Goal: Task Accomplishment & Management: Manage account settings

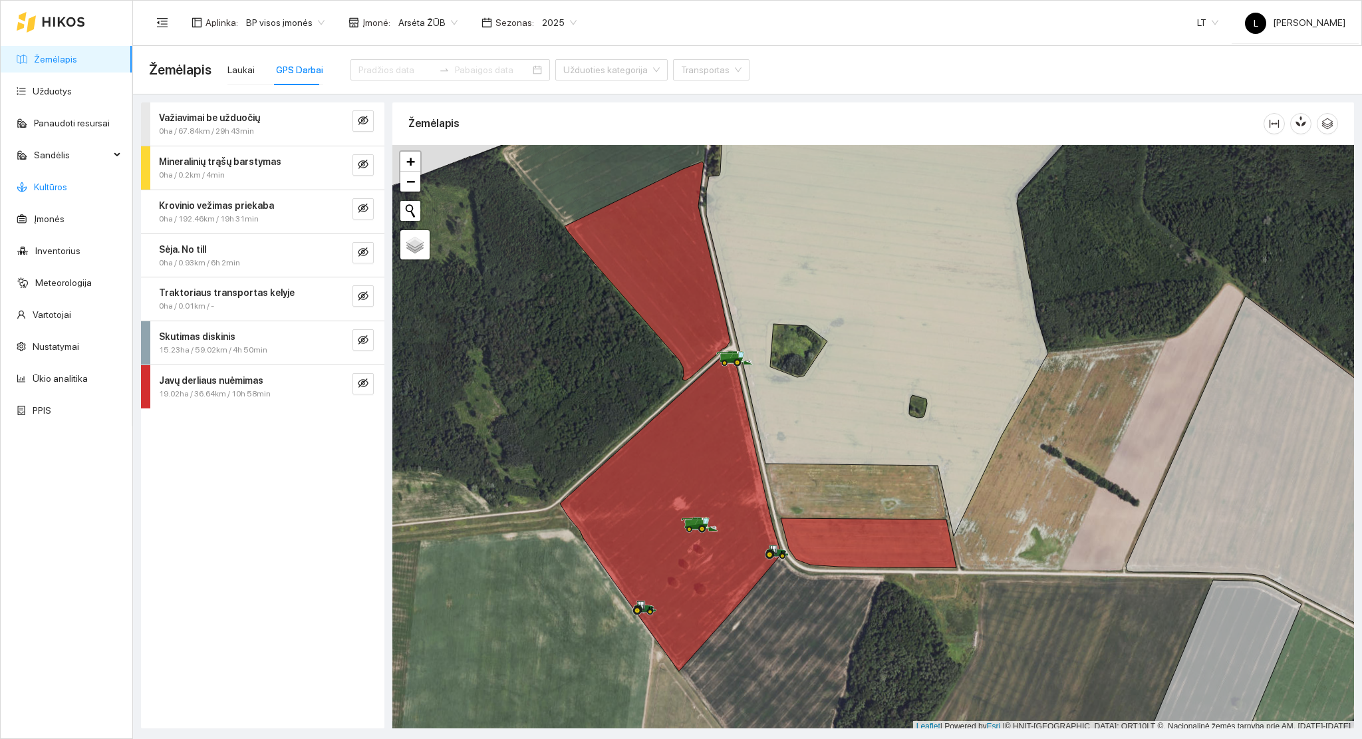
scroll to position [3, 0]
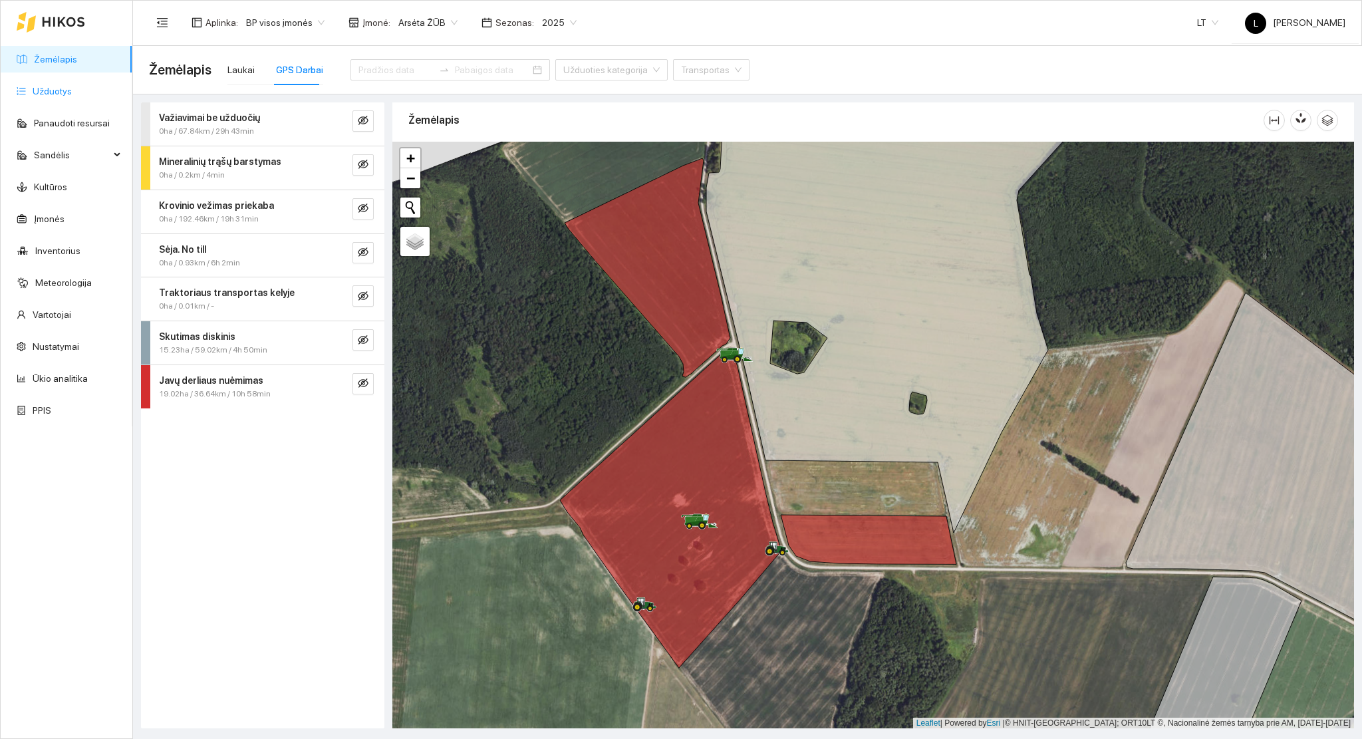
click at [64, 88] on link "Užduotys" at bounding box center [52, 91] width 39 height 11
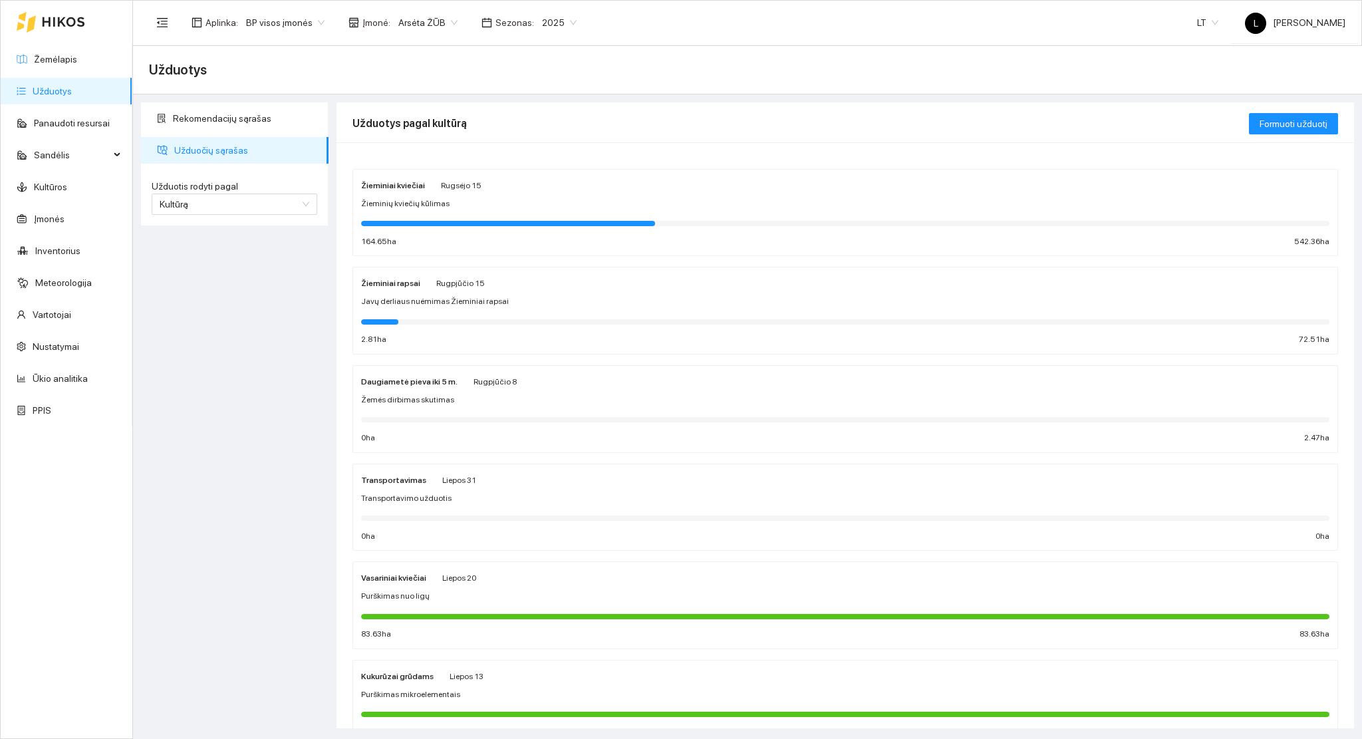
drag, startPoint x: 72, startPoint y: 55, endPoint x: 102, endPoint y: 74, distance: 35.8
click at [71, 55] on link "Žemėlapis" at bounding box center [55, 59] width 43 height 11
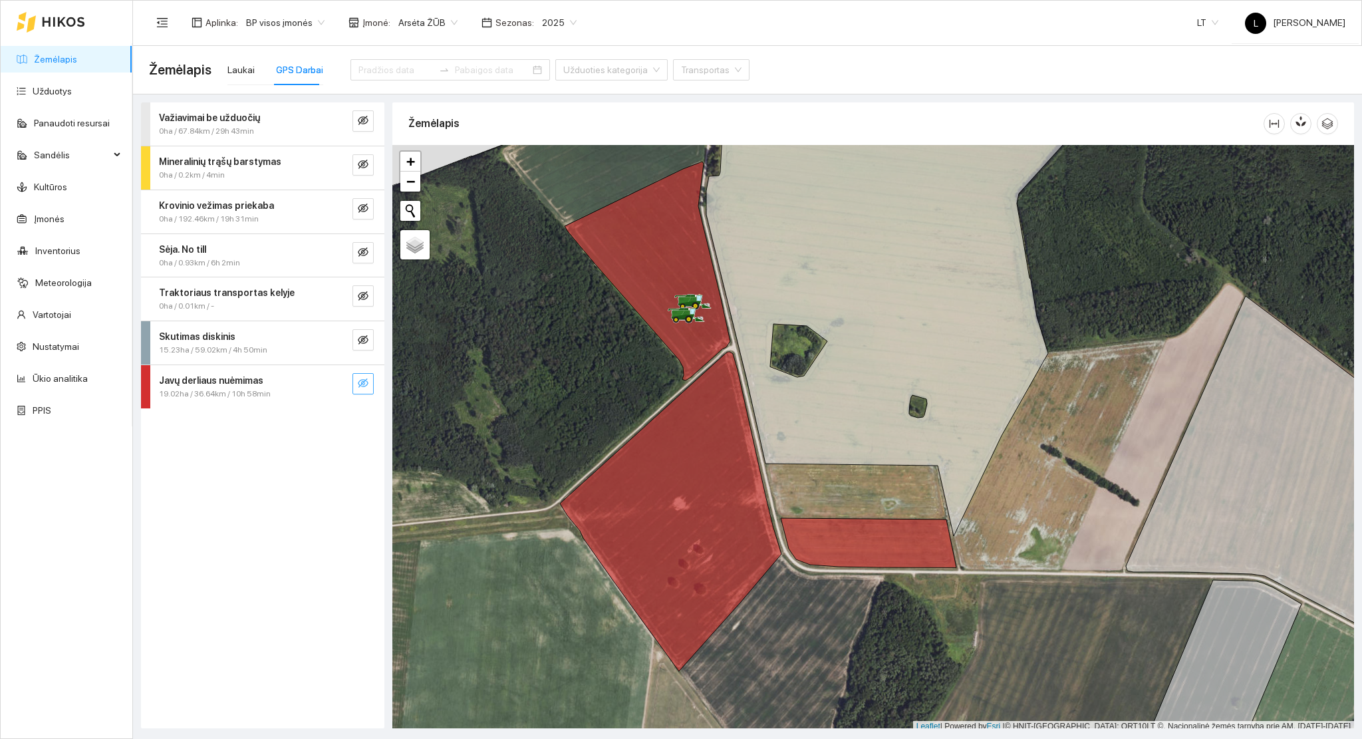
click at [366, 381] on icon "eye-invisible" at bounding box center [363, 382] width 11 height 9
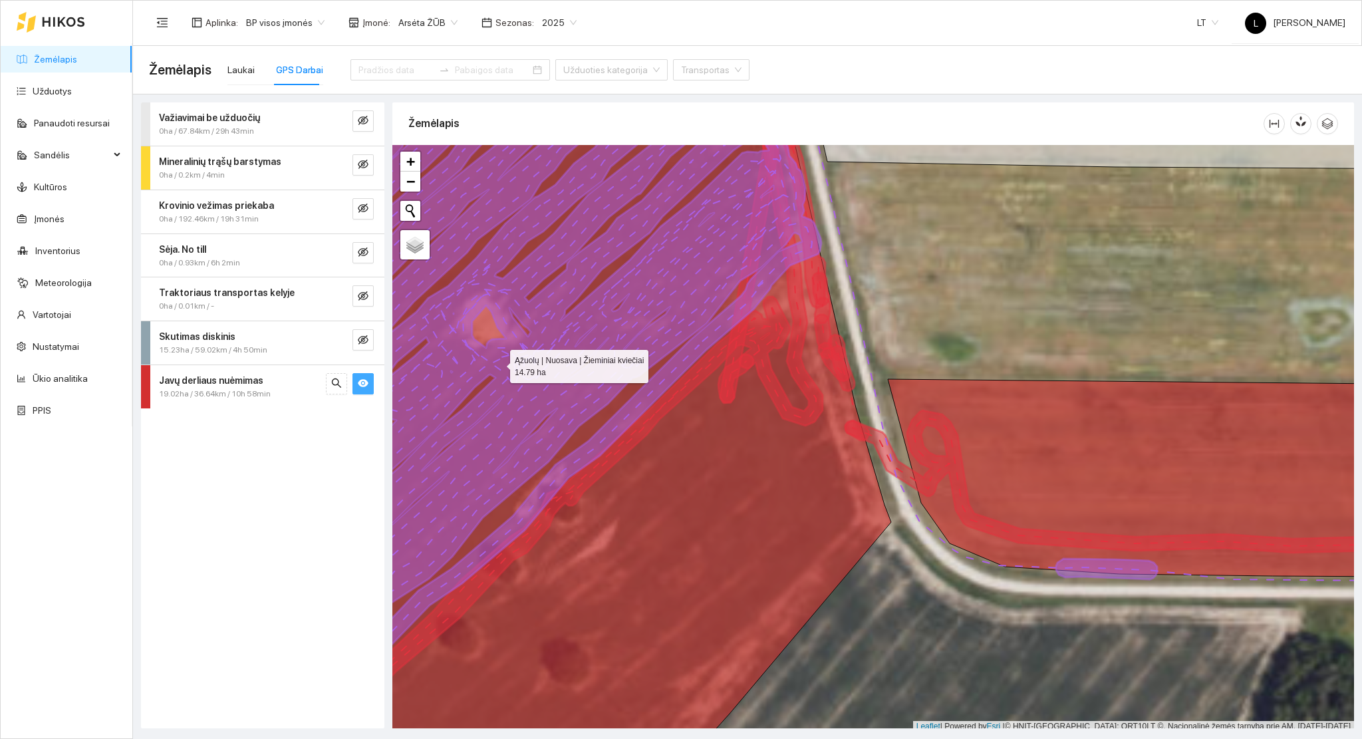
scroll to position [3, 0]
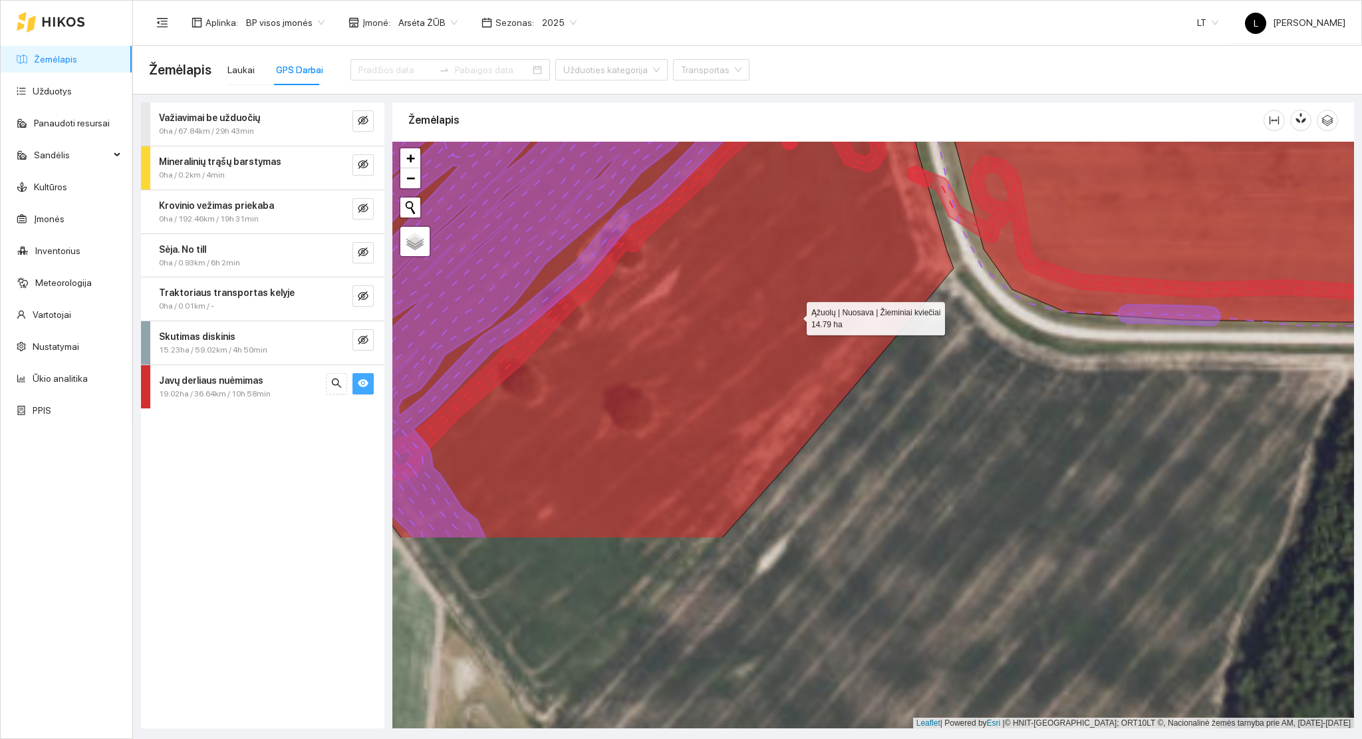
drag, startPoint x: 725, startPoint y: 583, endPoint x: 802, endPoint y: 302, distance: 291.6
click at [809, 289] on icon at bounding box center [656, 185] width 596 height 706
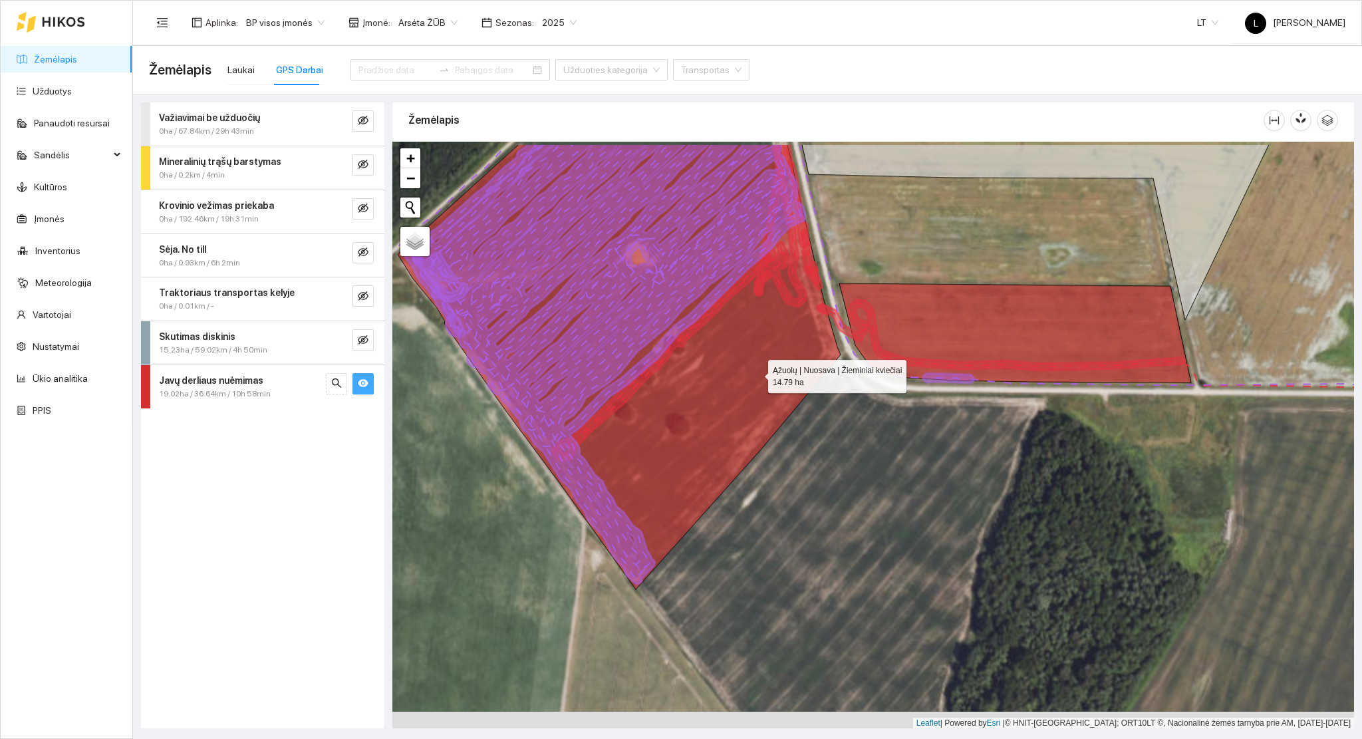
drag, startPoint x: 785, startPoint y: 321, endPoint x: 731, endPoint y: 403, distance: 98.3
click at [731, 403] on icon at bounding box center [619, 366] width 443 height 445
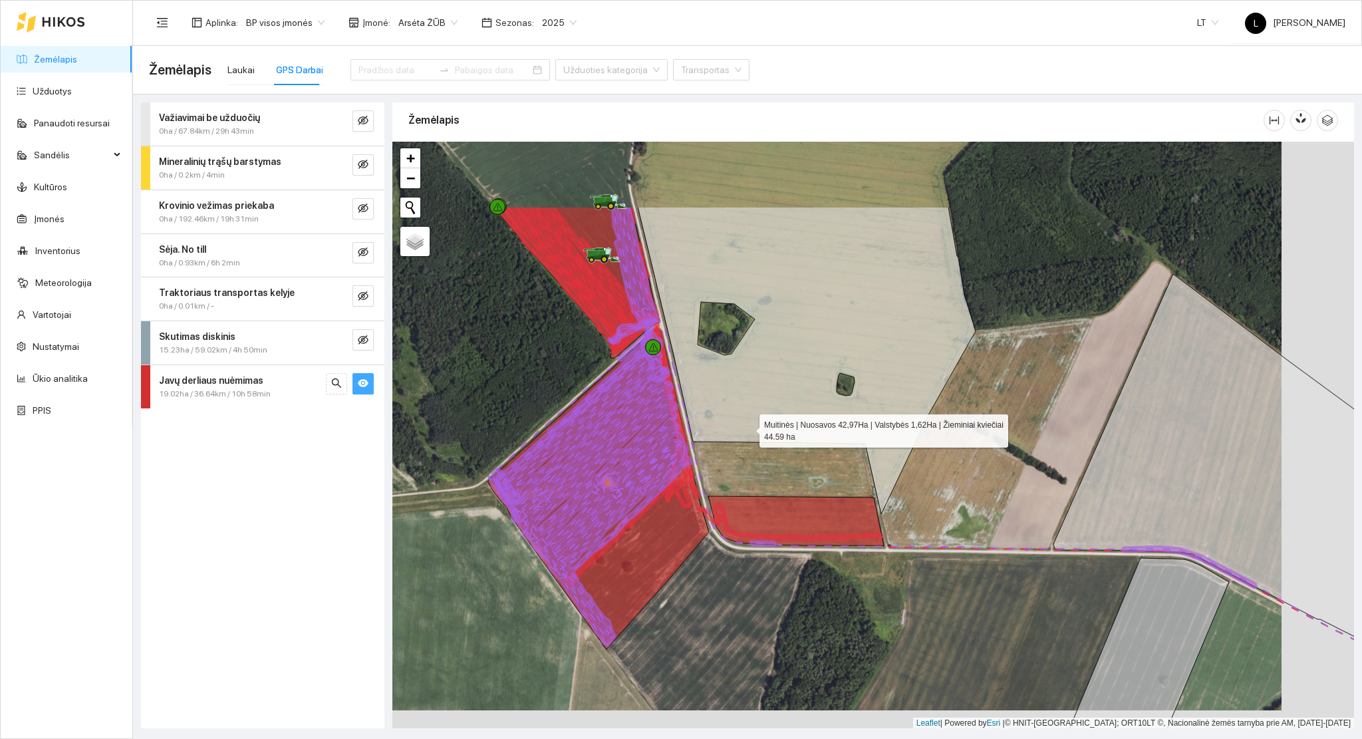
drag, startPoint x: 783, startPoint y: 345, endPoint x: 742, endPoint y: 445, distance: 108.3
click at [743, 445] on icon at bounding box center [807, 360] width 338 height 307
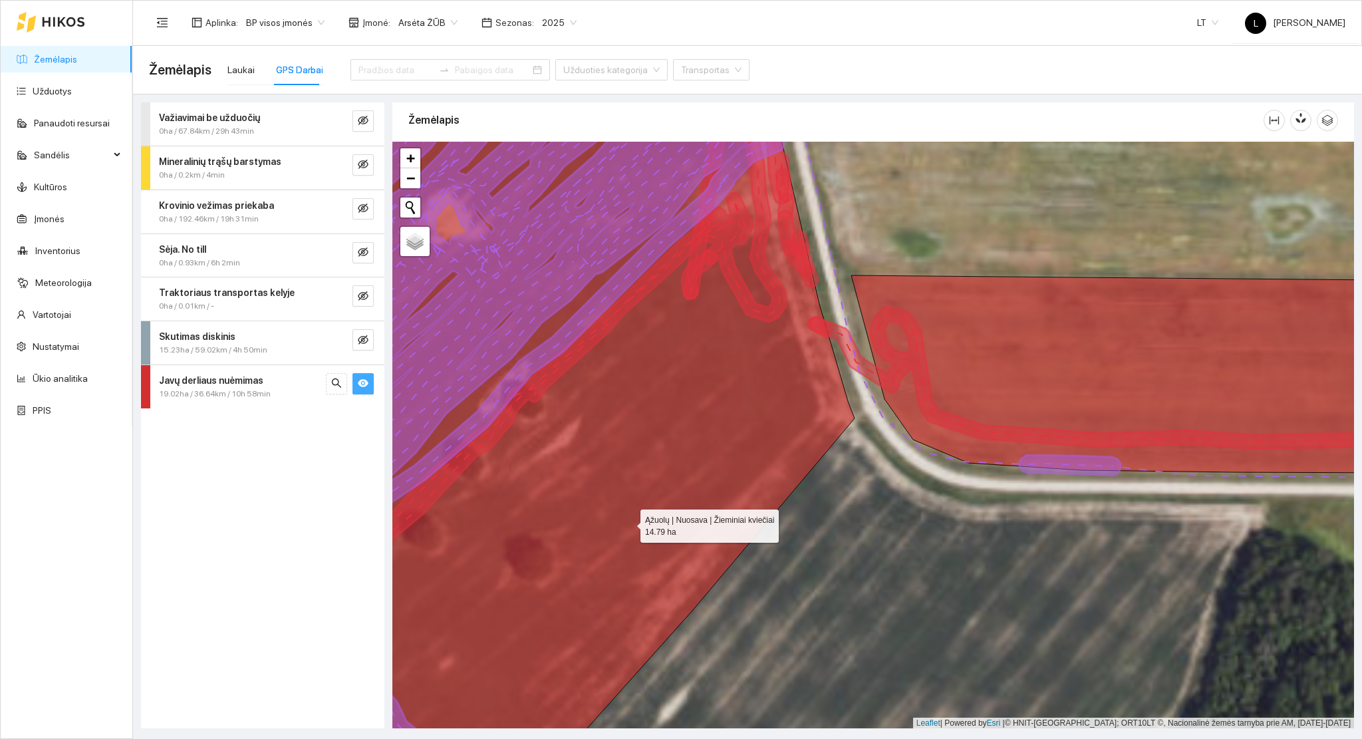
drag, startPoint x: 618, startPoint y: 528, endPoint x: 811, endPoint y: 395, distance: 234.2
click at [811, 395] on icon at bounding box center [578, 433] width 554 height 706
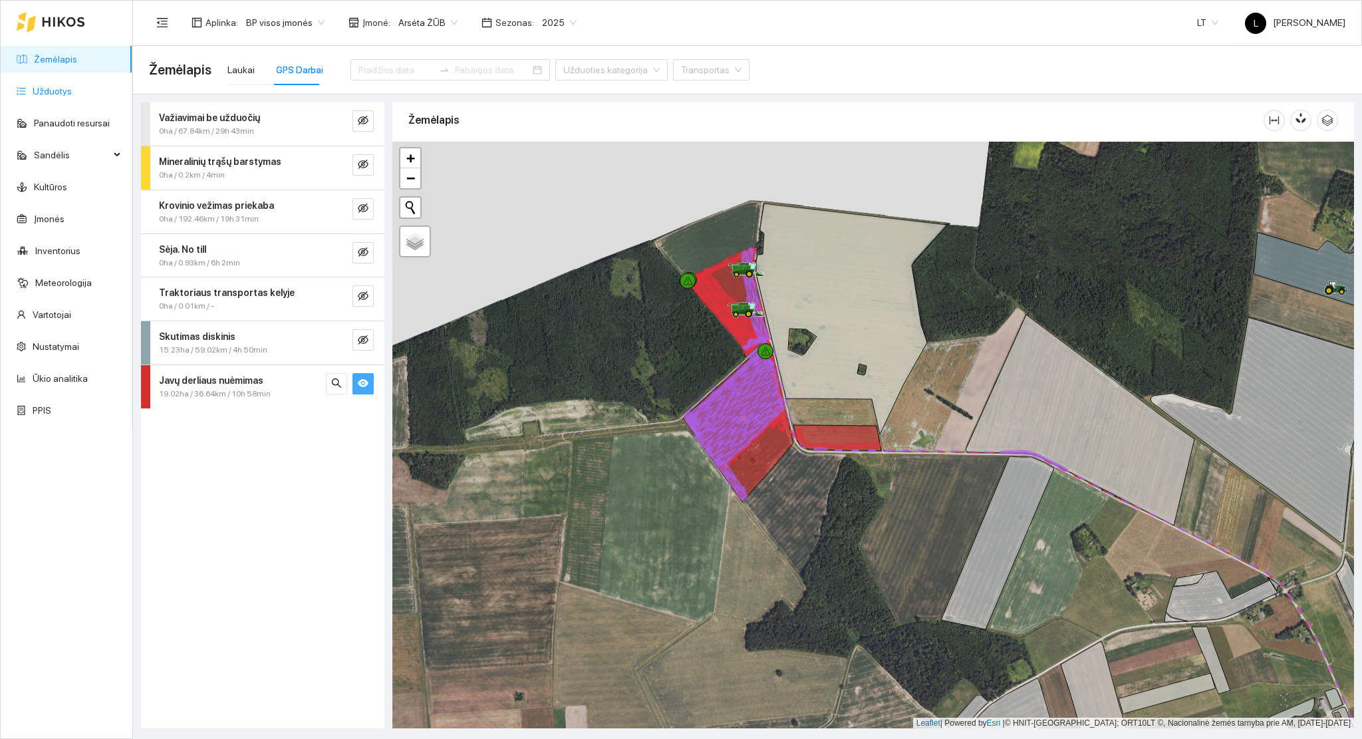
click at [33, 91] on link "Užduotys" at bounding box center [52, 91] width 39 height 11
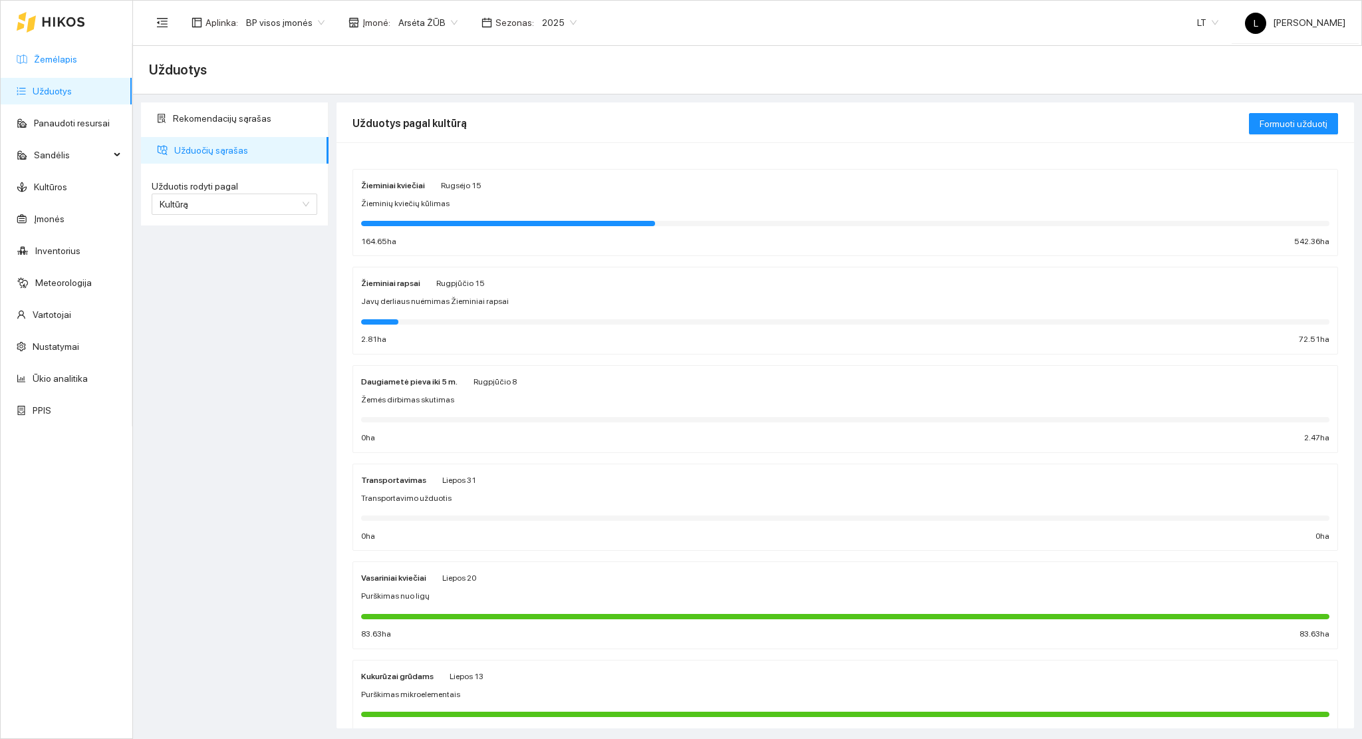
click at [64, 59] on link "Žemėlapis" at bounding box center [55, 59] width 43 height 11
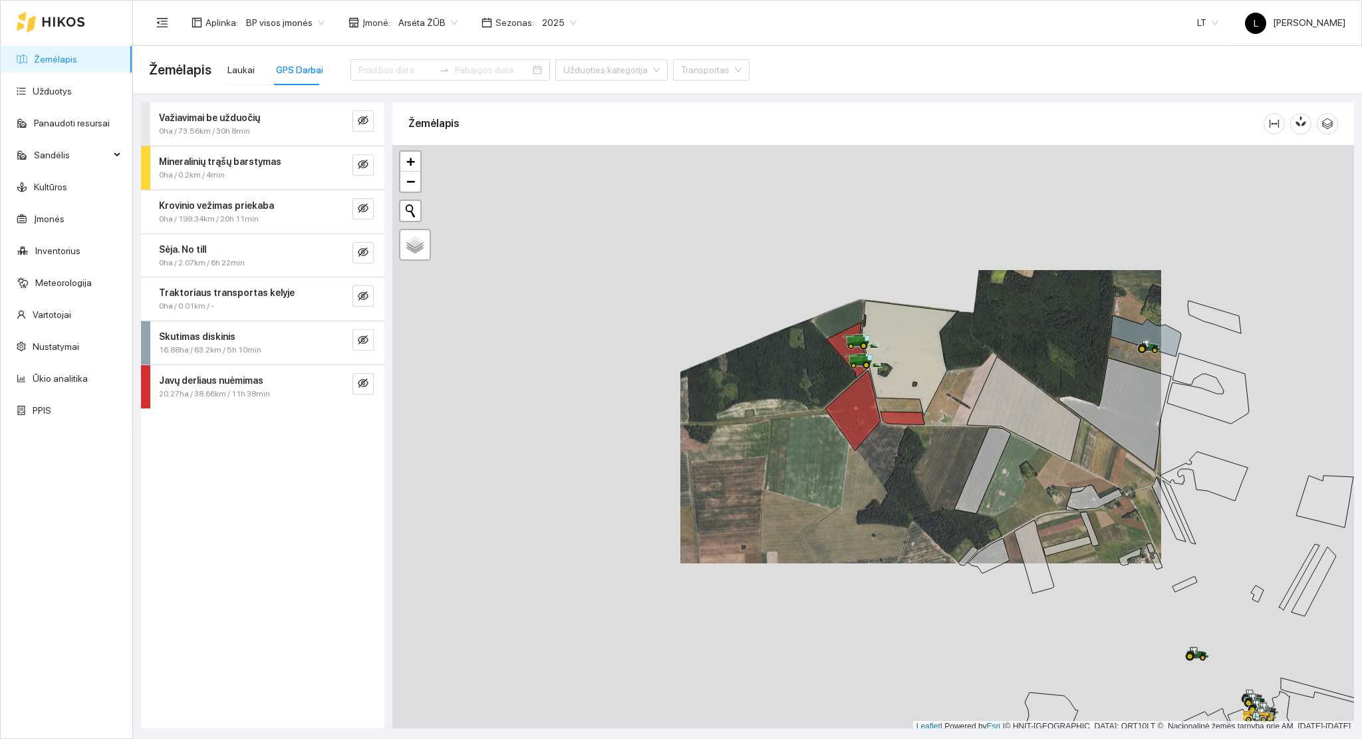
scroll to position [3, 0]
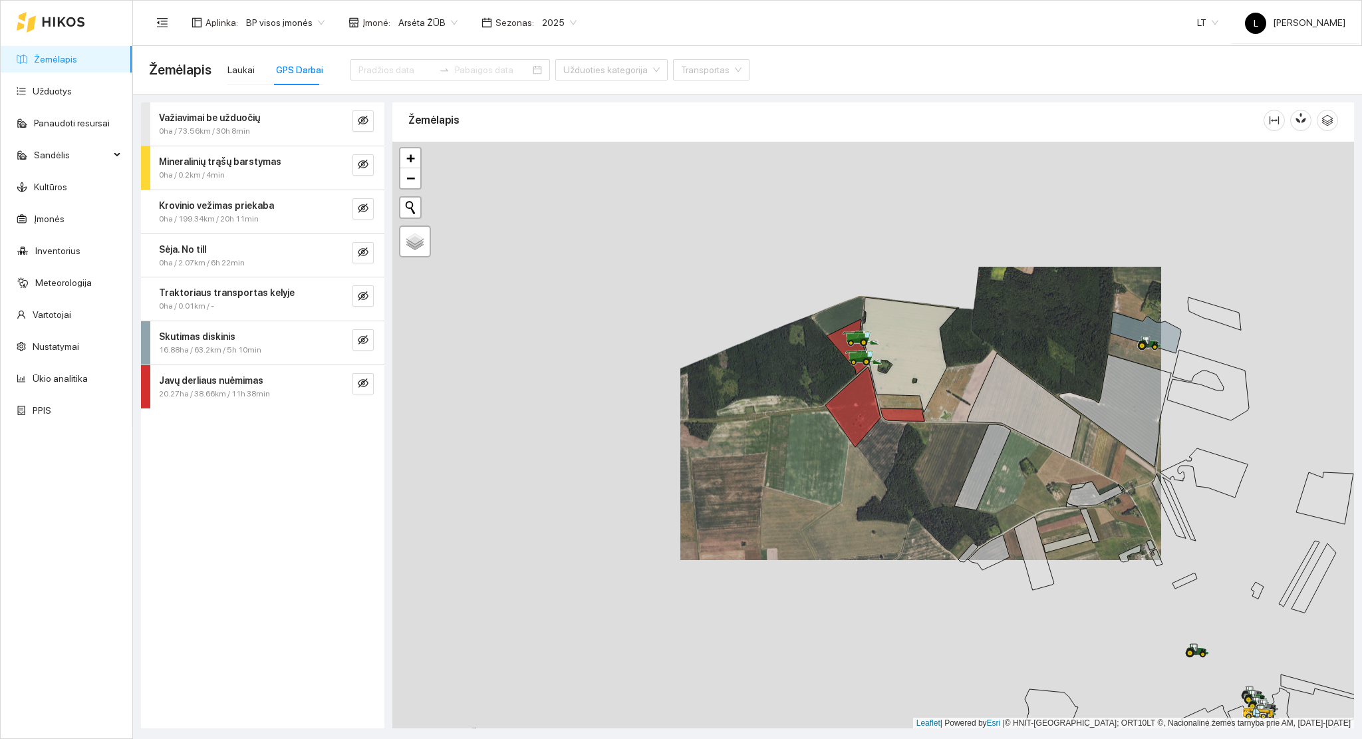
drag, startPoint x: 1099, startPoint y: 467, endPoint x: 885, endPoint y: 360, distance: 239.4
click at [885, 359] on div at bounding box center [872, 435] width 961 height 587
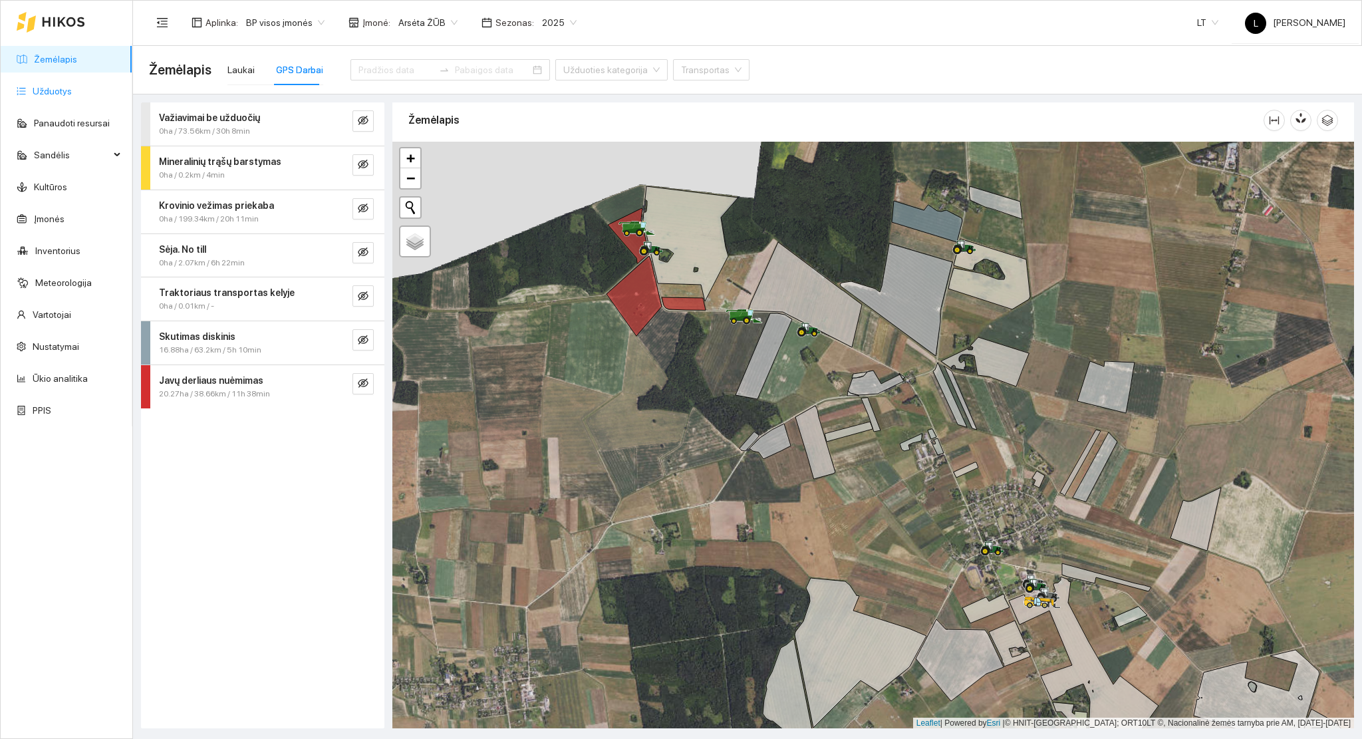
click at [46, 86] on link "Užduotys" at bounding box center [52, 91] width 39 height 11
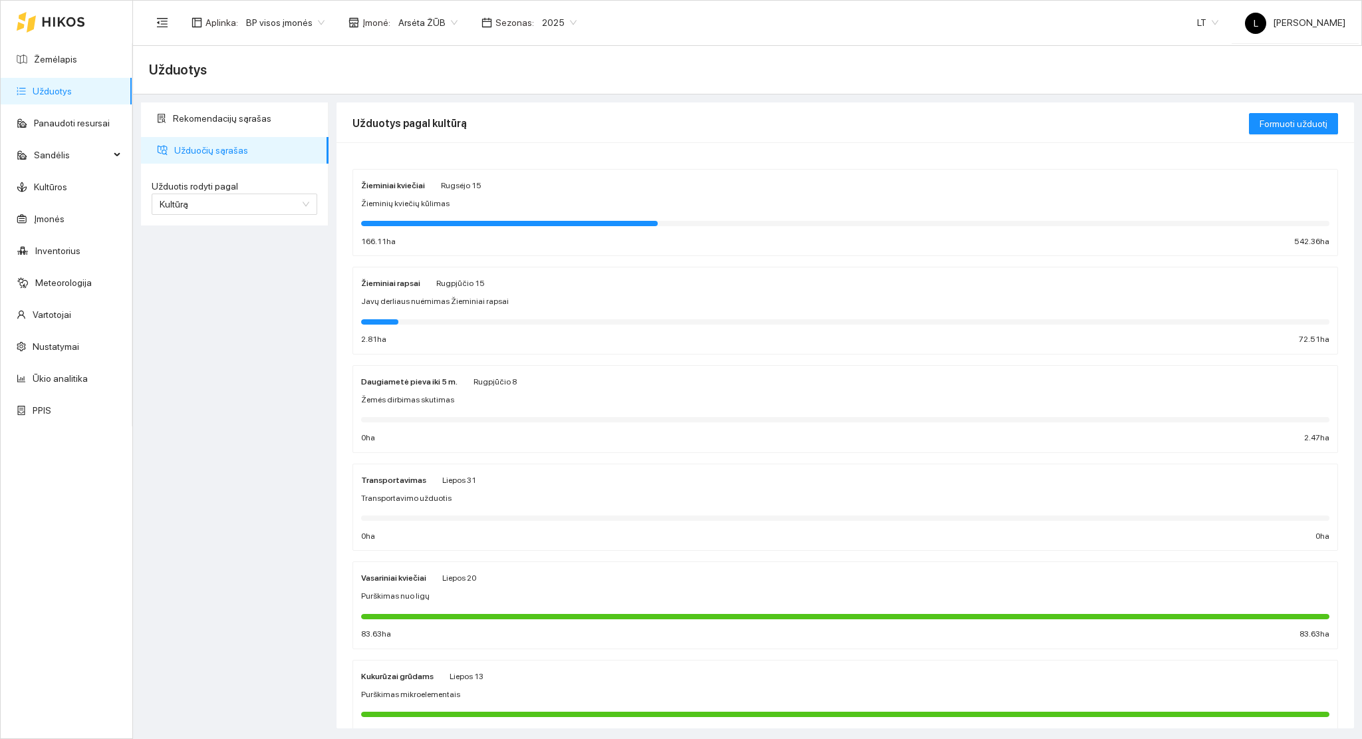
click at [453, 323] on div at bounding box center [845, 321] width 968 height 5
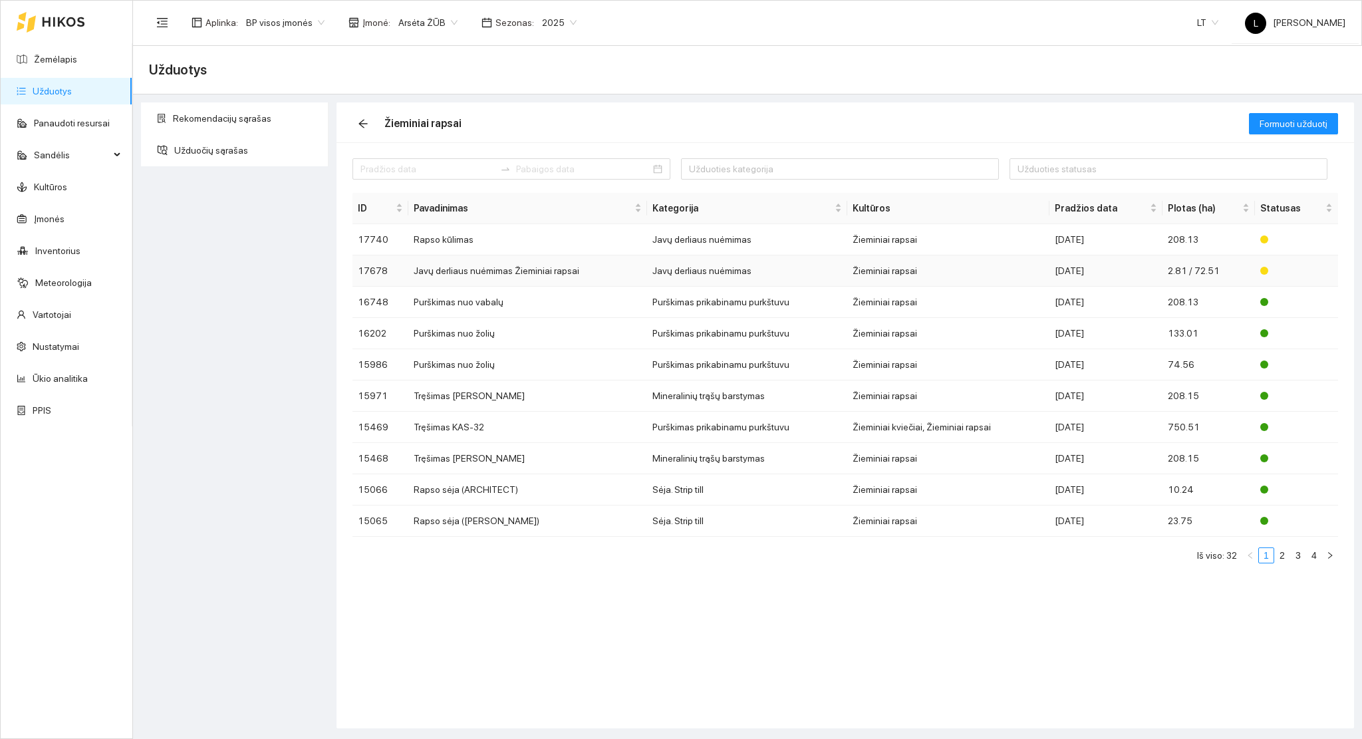
click at [890, 266] on td "Žieminiai rapsai" at bounding box center [948, 270] width 202 height 31
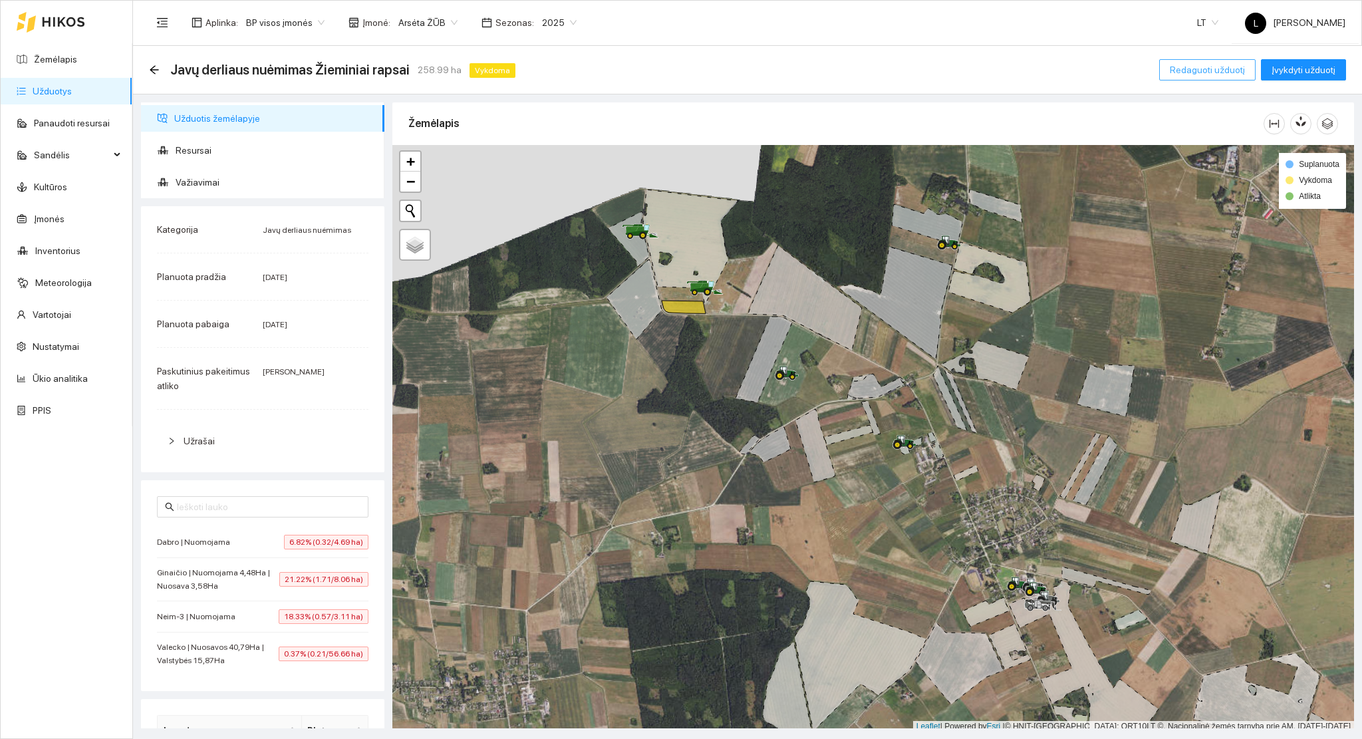
click at [1216, 69] on span "Redaguoti užduotį" at bounding box center [1207, 70] width 75 height 15
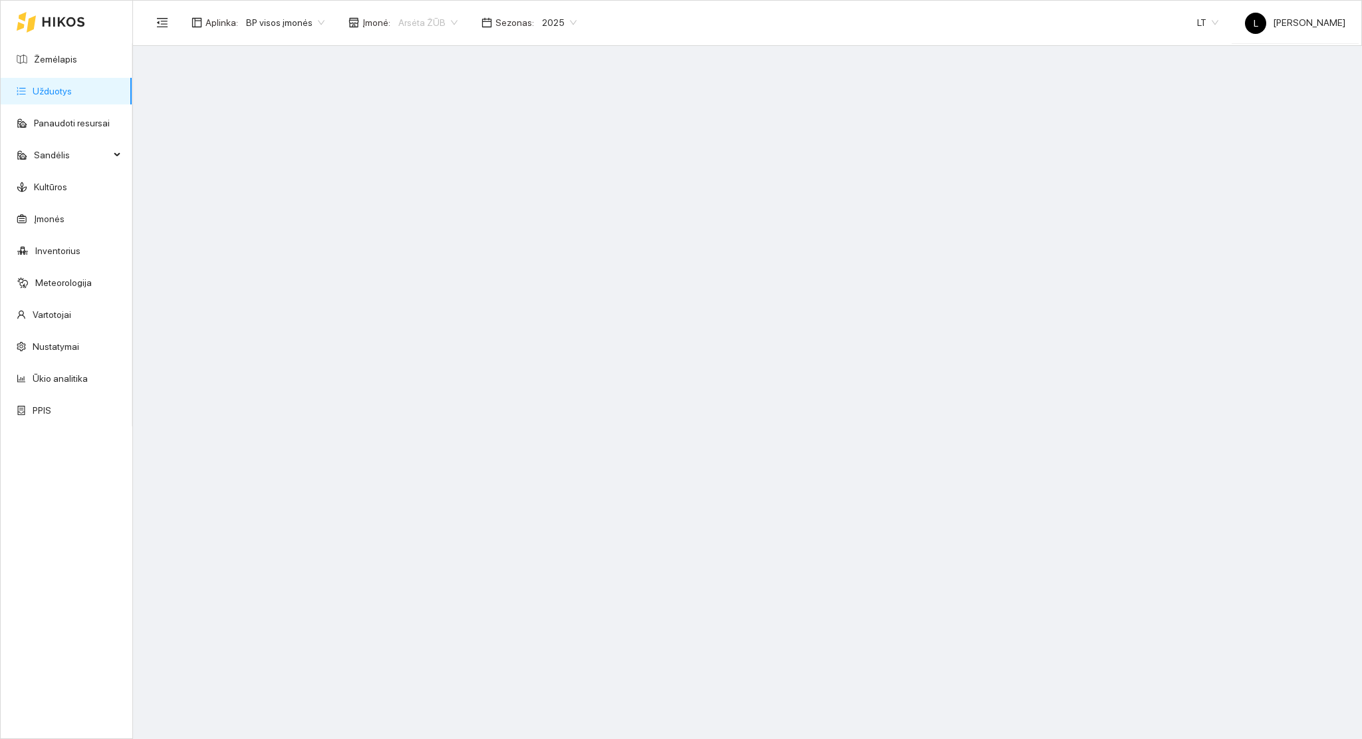
click at [403, 23] on span "Arsėta ŽŪB" at bounding box center [427, 23] width 59 height 20
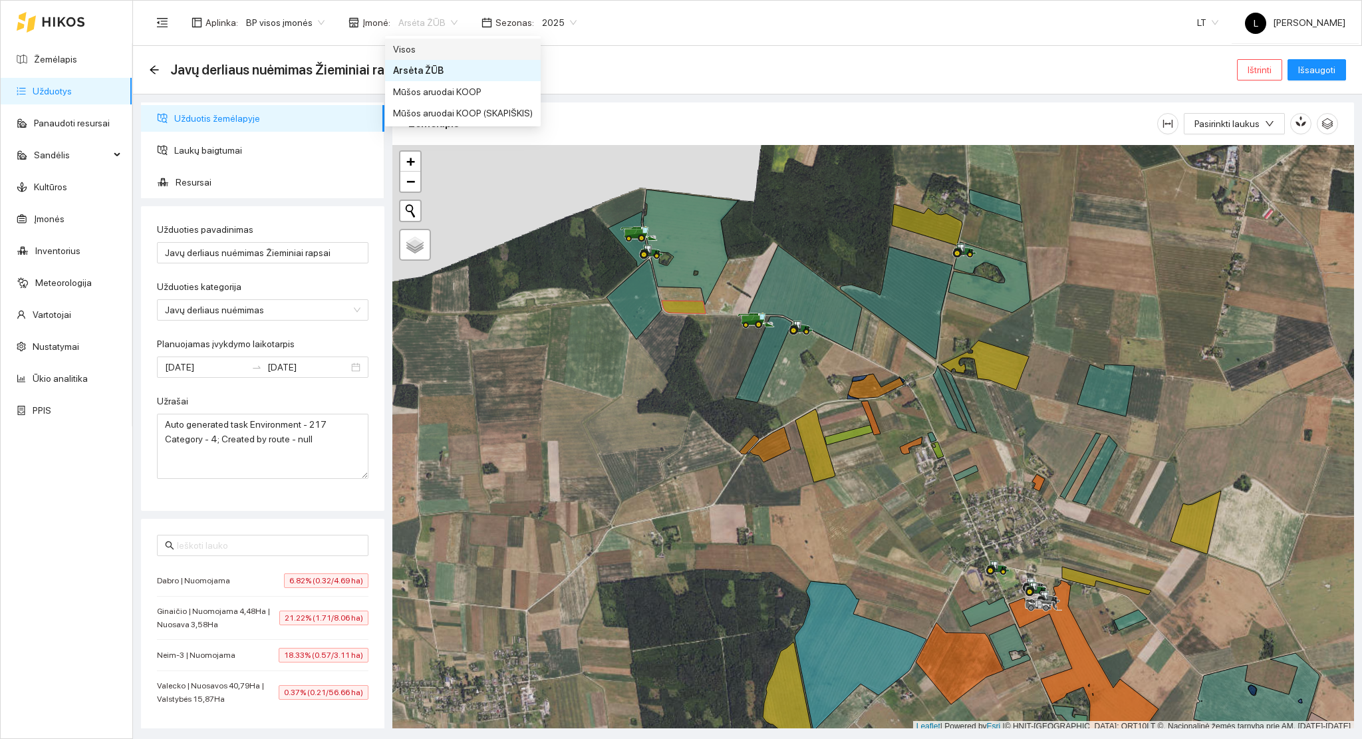
click at [440, 54] on div "Visos" at bounding box center [463, 49] width 140 height 15
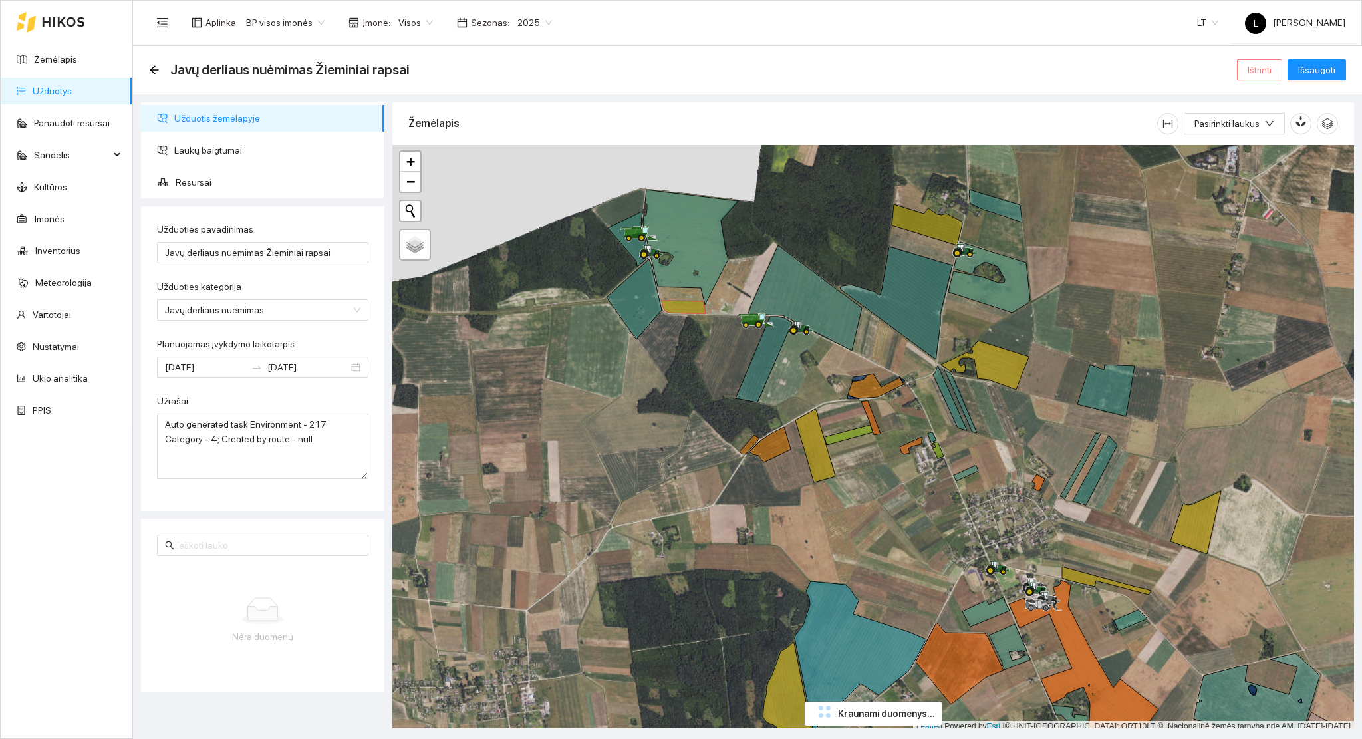
click at [1262, 66] on span "Ištrinti" at bounding box center [1259, 70] width 24 height 15
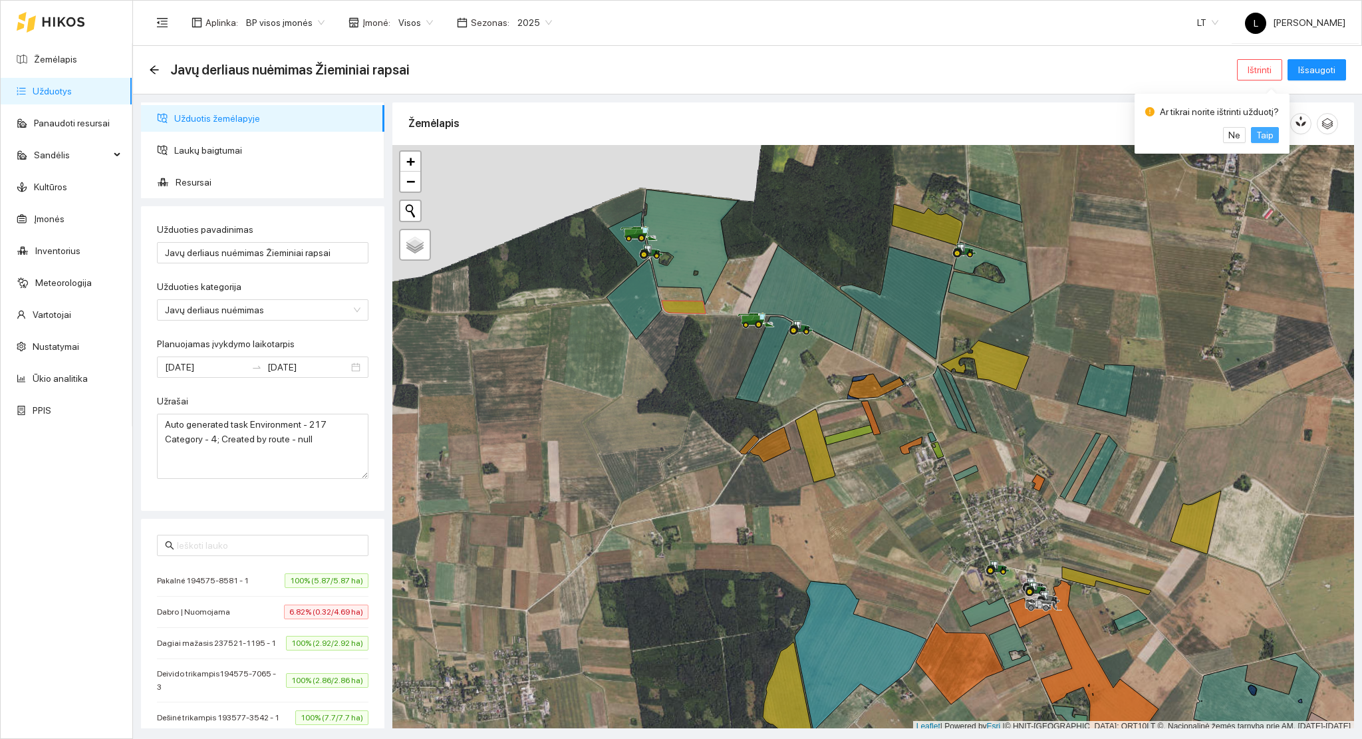
click at [1259, 130] on span "Taip" at bounding box center [1264, 135] width 17 height 15
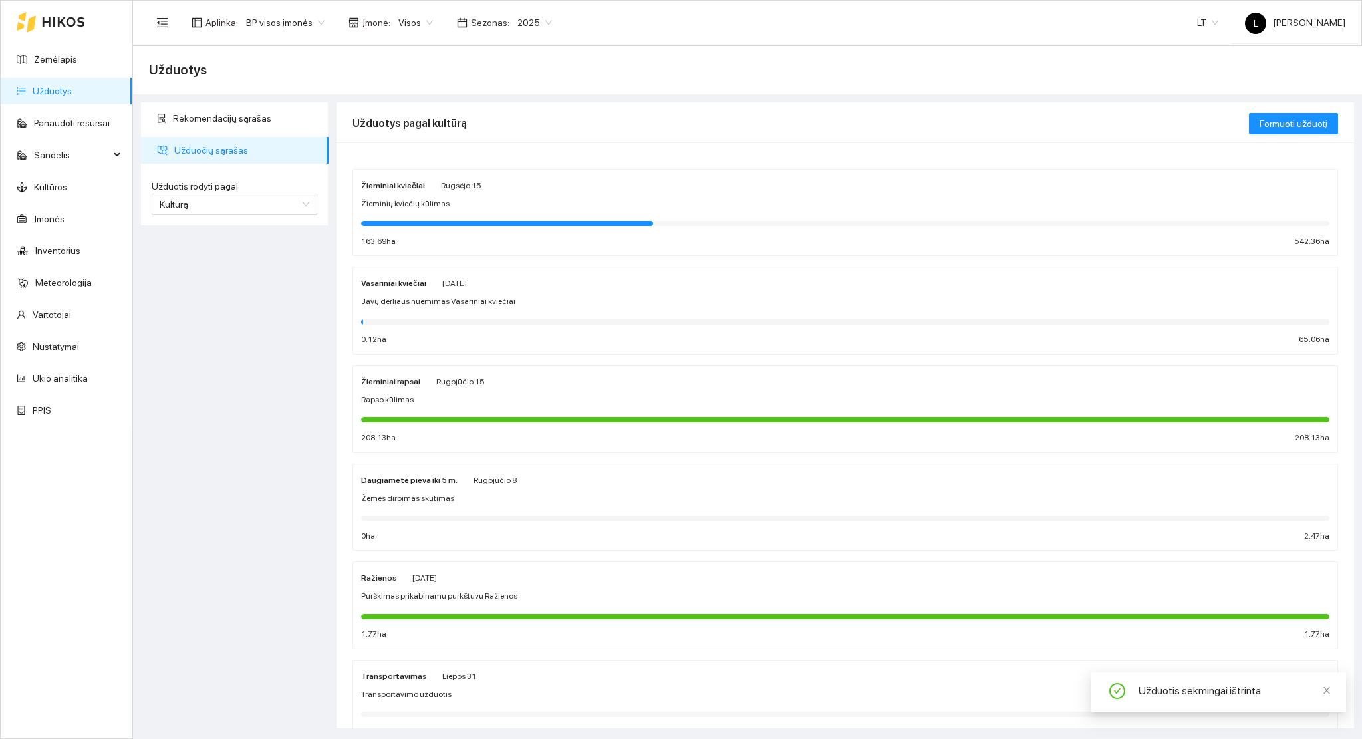
click at [454, 406] on div "Rapso kūlimas" at bounding box center [845, 400] width 968 height 13
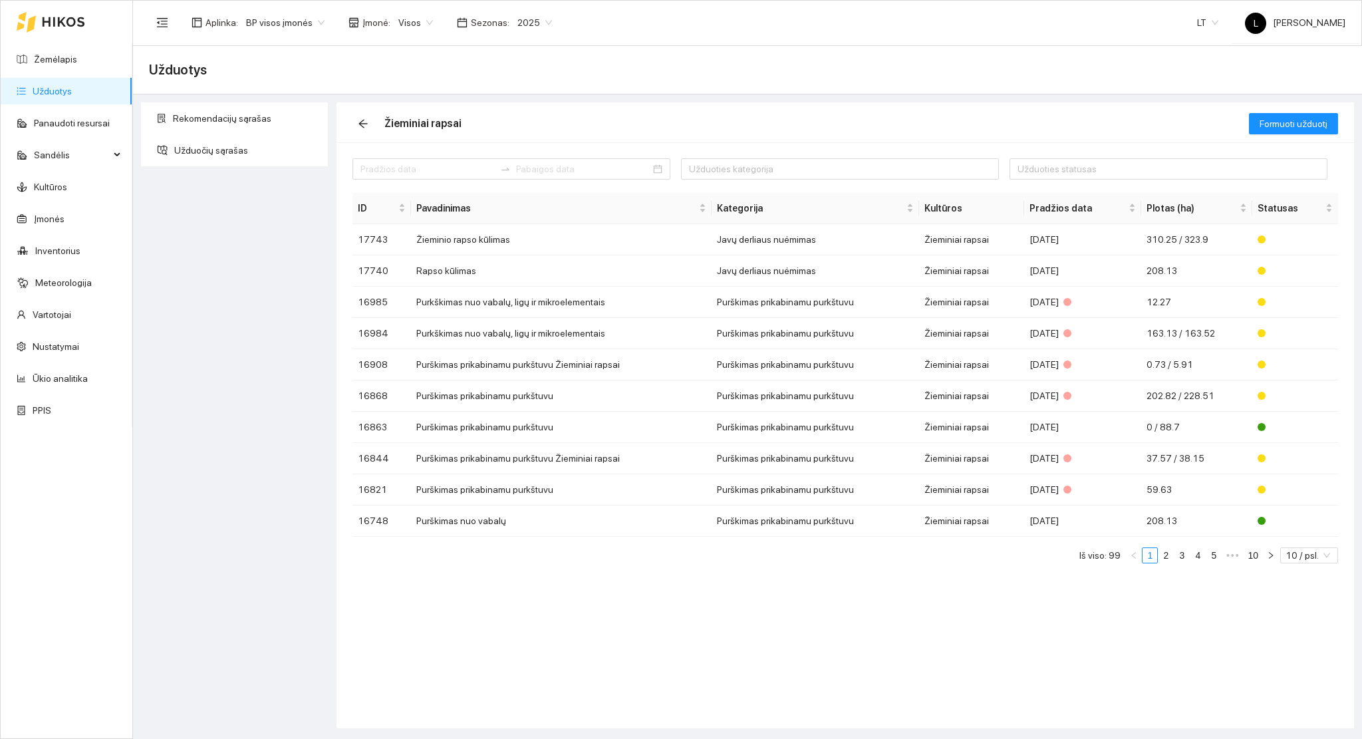
click at [376, 24] on span "Įmonė :" at bounding box center [376, 22] width 28 height 15
click at [398, 31] on span "Visos" at bounding box center [415, 23] width 35 height 20
click at [431, 75] on div "Arsėta ŽŪB" at bounding box center [463, 70] width 140 height 15
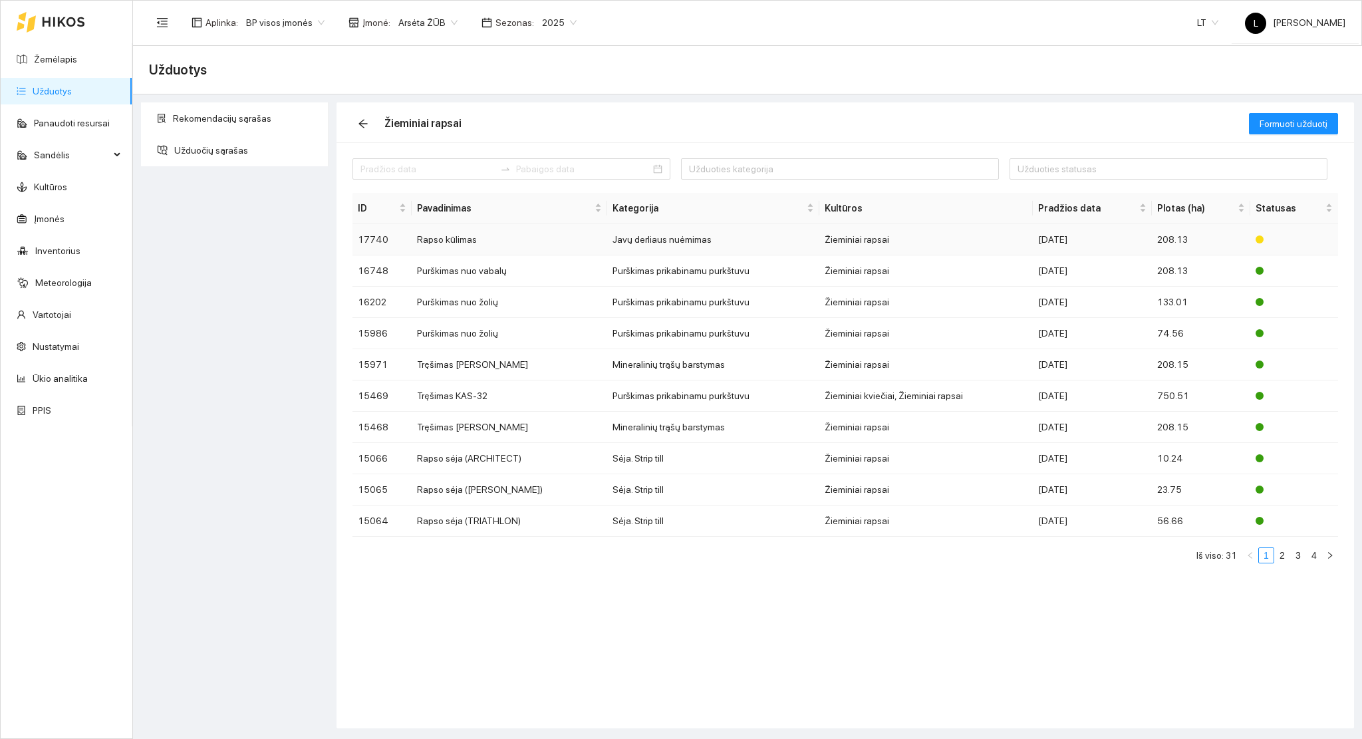
click at [943, 241] on td "Žieminiai rapsai" at bounding box center [925, 239] width 213 height 31
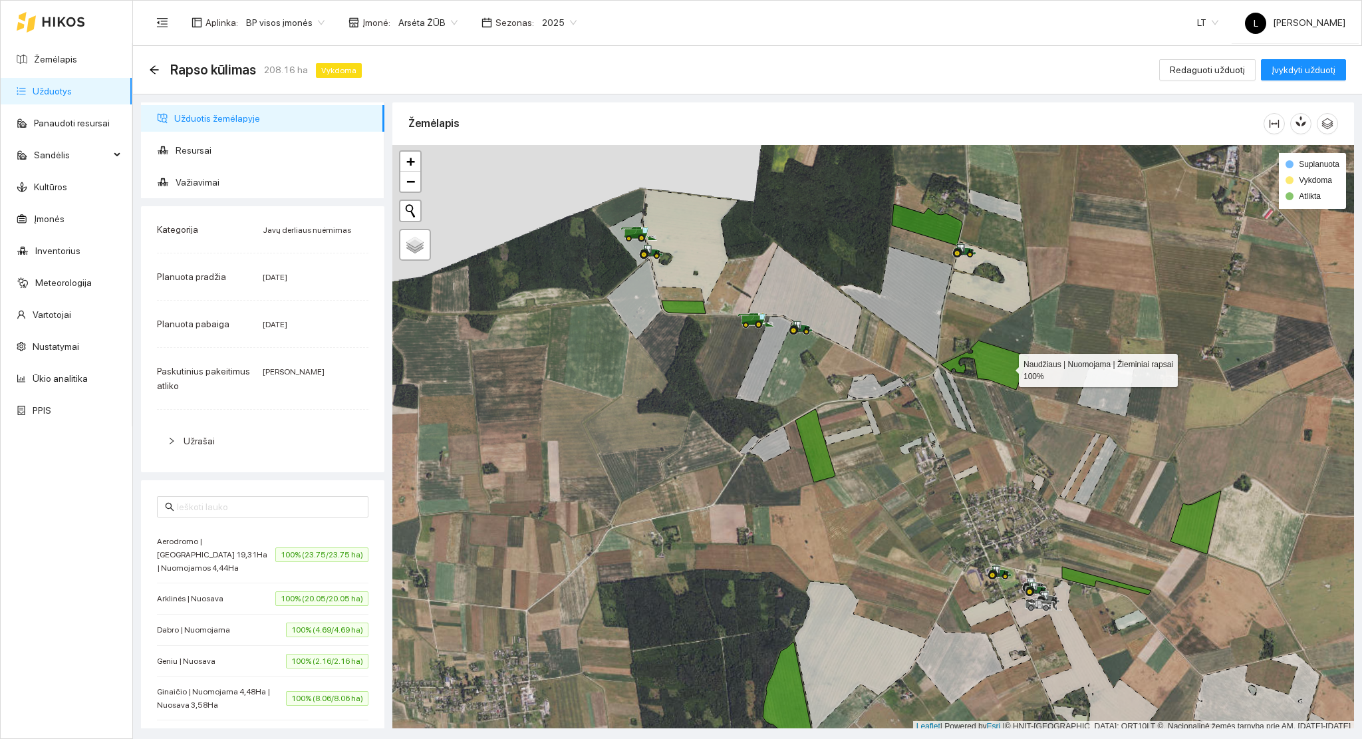
click at [994, 364] on icon at bounding box center [985, 364] width 88 height 49
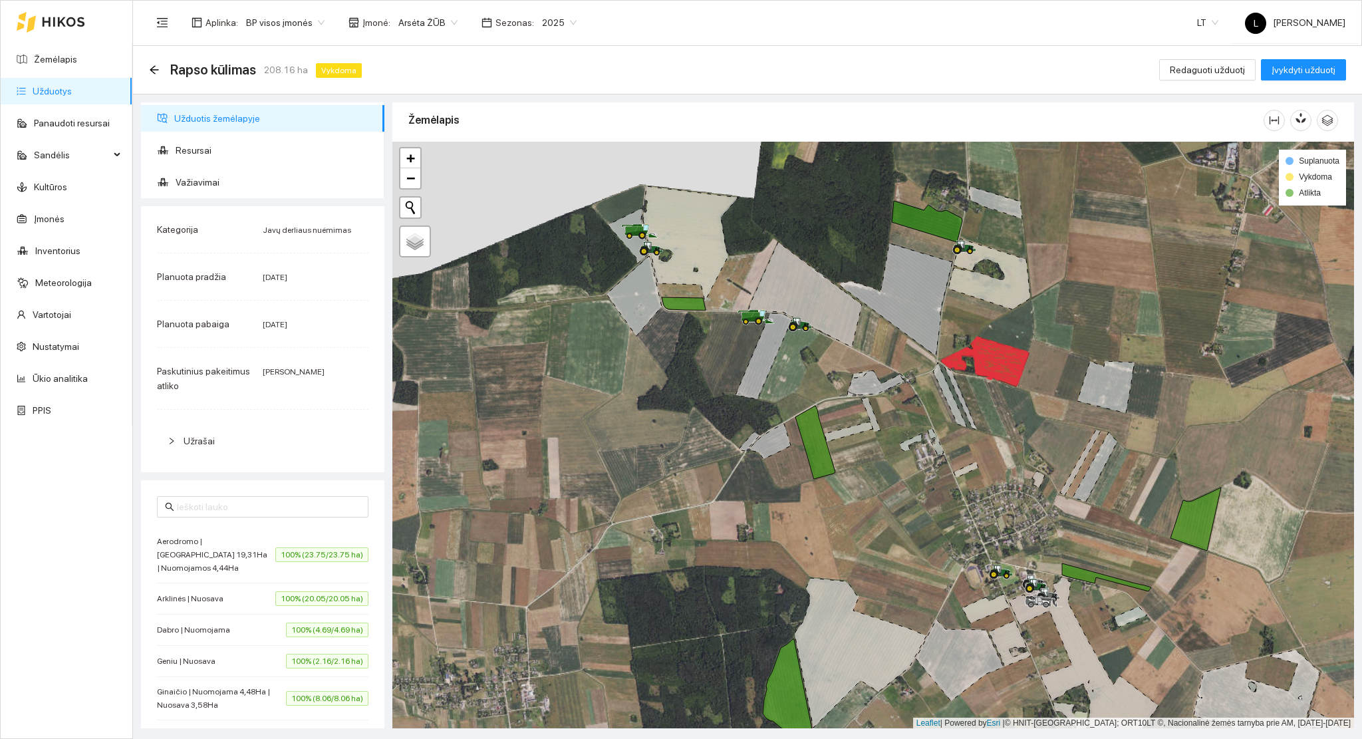
click at [997, 368] on icon at bounding box center [985, 359] width 86 height 44
click at [201, 170] on span "Važiavimai" at bounding box center [275, 182] width 198 height 27
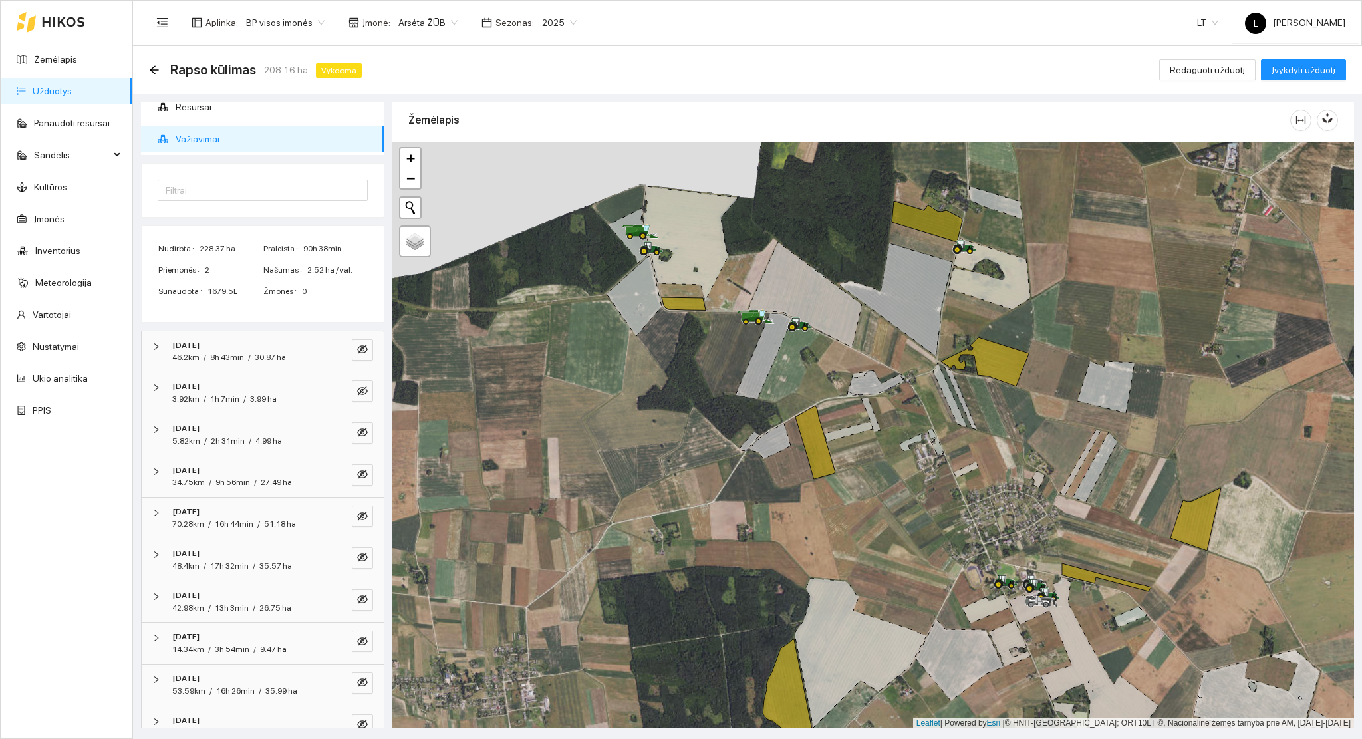
scroll to position [67, 0]
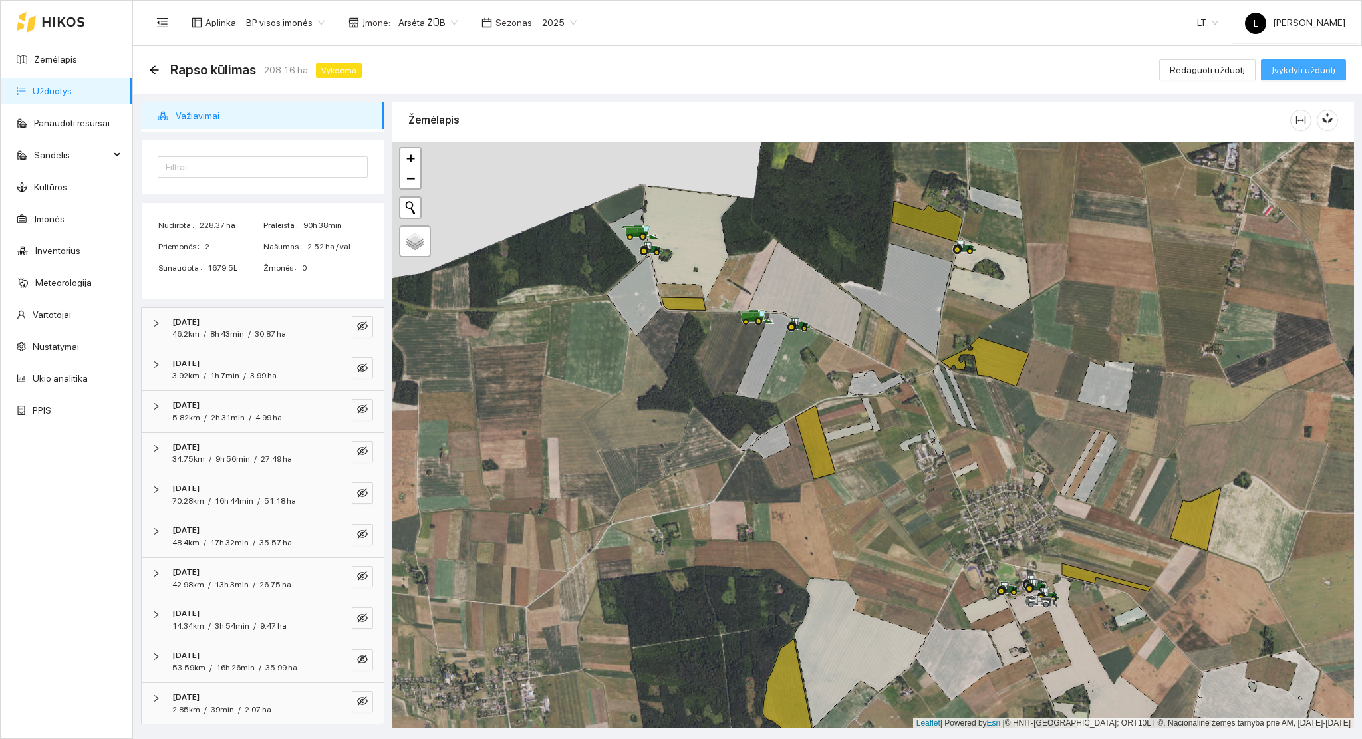
click at [1321, 70] on span "Įvykdyti užduotį" at bounding box center [1303, 70] width 64 height 15
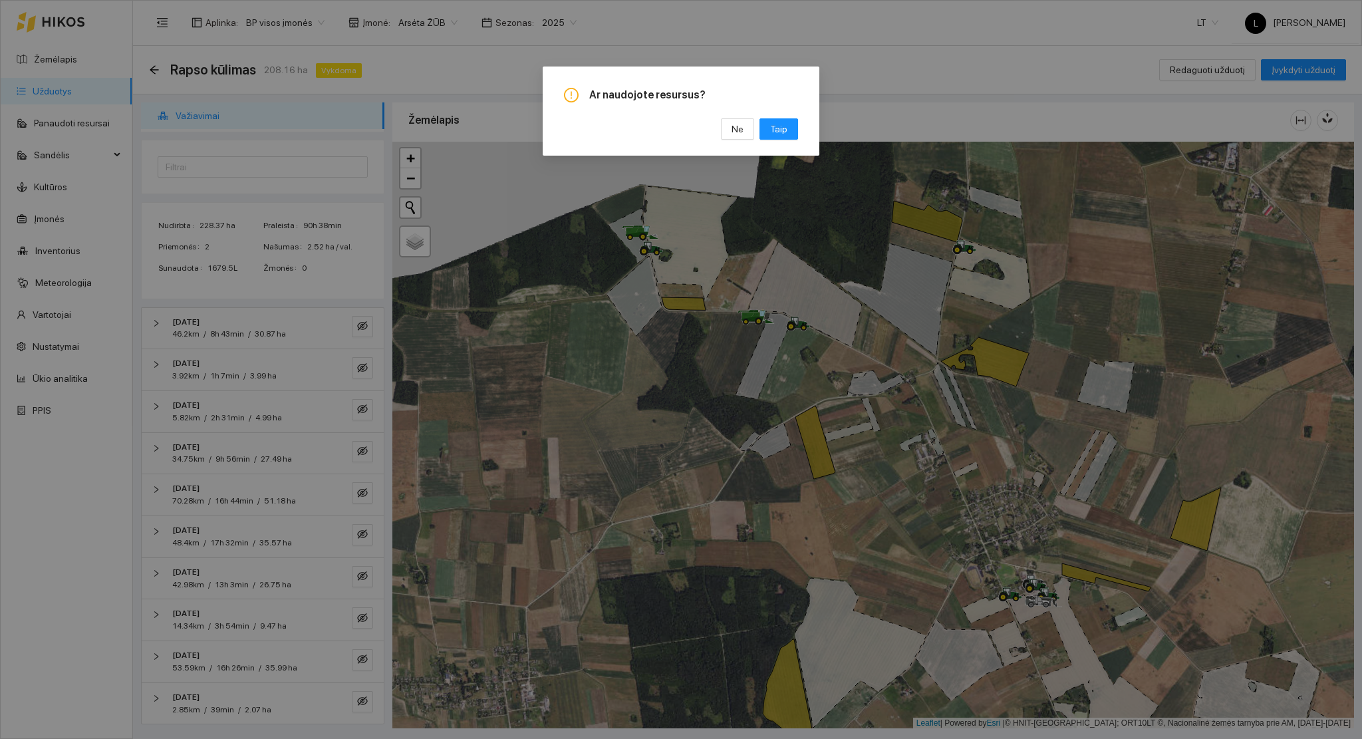
click at [872, 112] on div "Ar naudojote resursus? Ne Taip" at bounding box center [681, 369] width 1362 height 739
click at [780, 131] on span "Taip" at bounding box center [778, 129] width 17 height 15
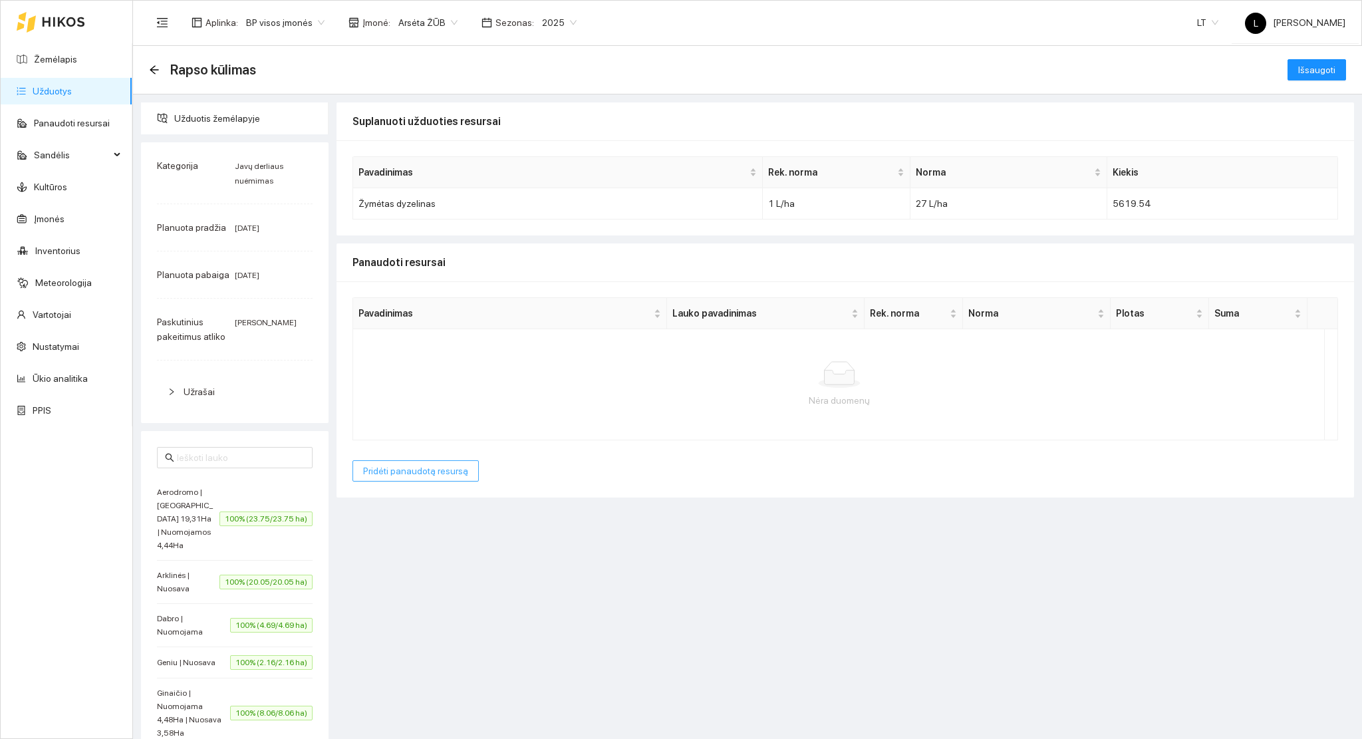
click at [433, 478] on span "Pridėti panaudotą resursą" at bounding box center [415, 470] width 105 height 15
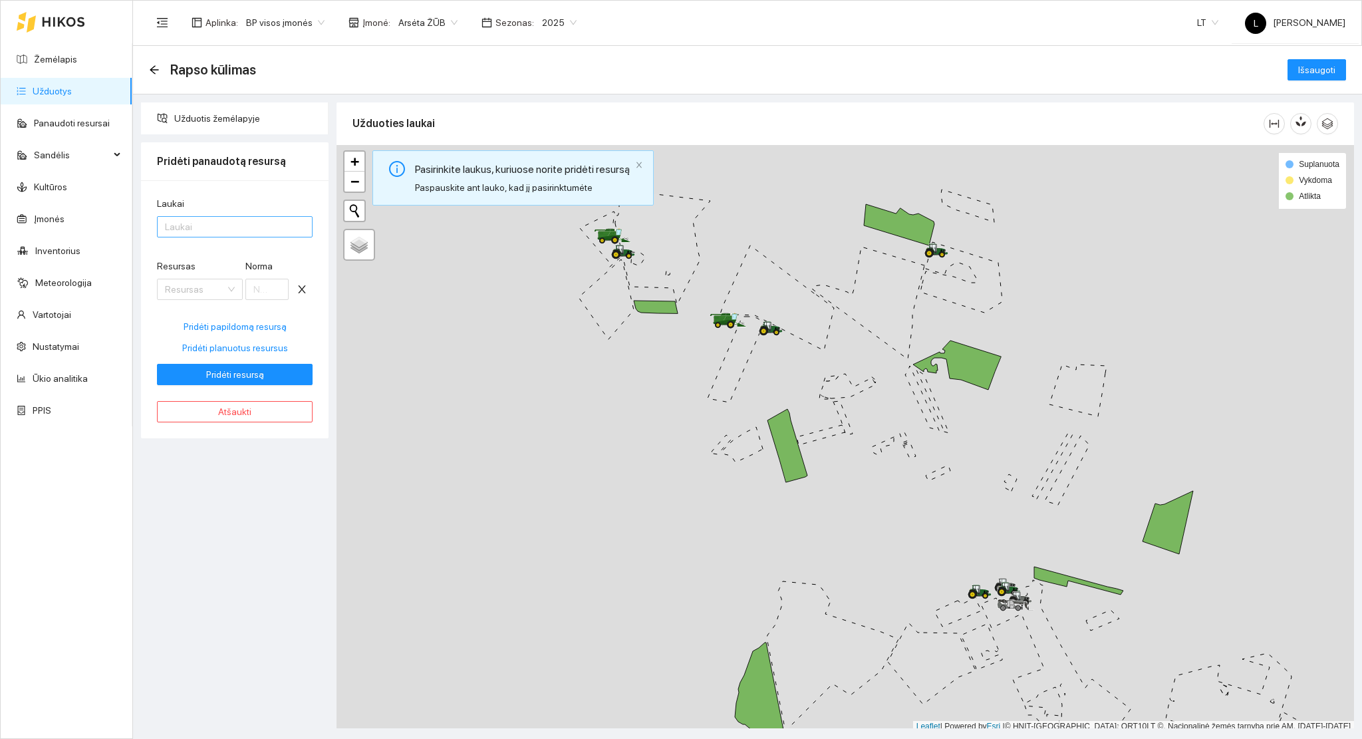
click at [202, 235] on div "Laukai" at bounding box center [235, 226] width 156 height 21
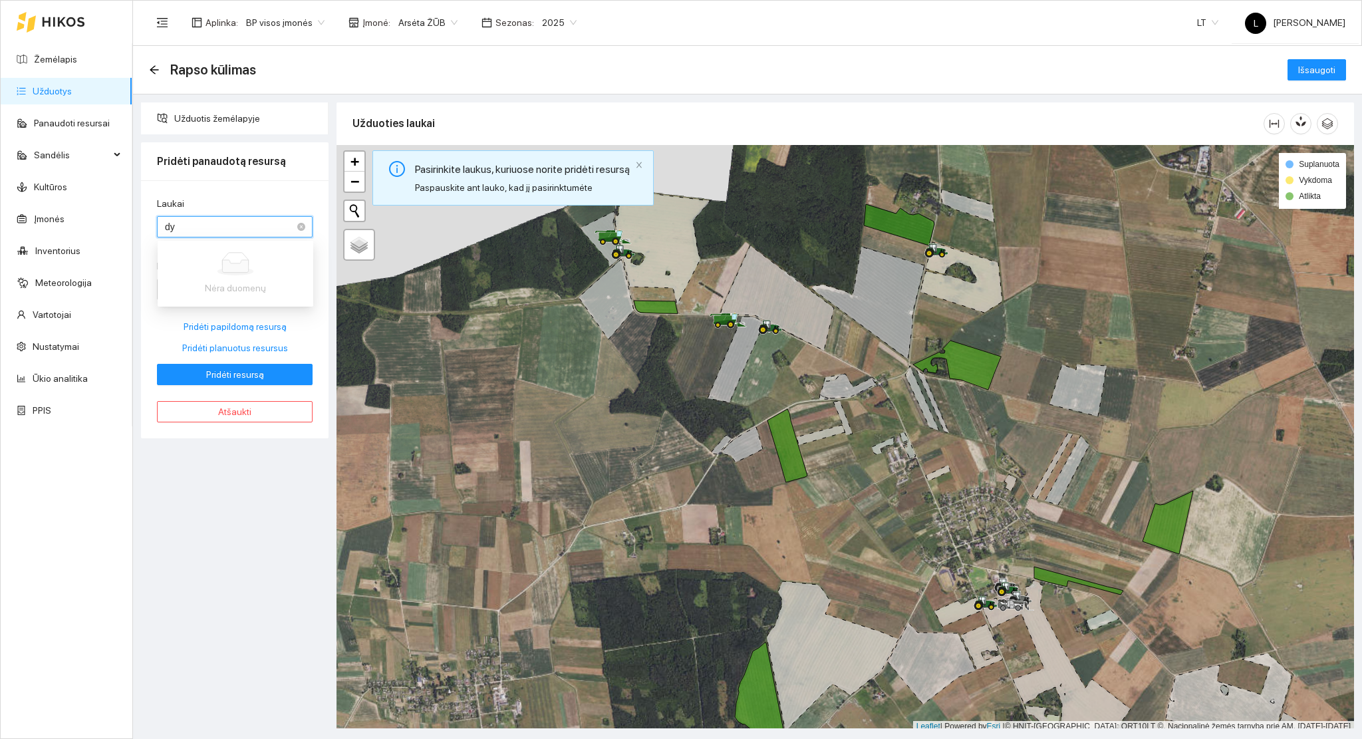
type input "d"
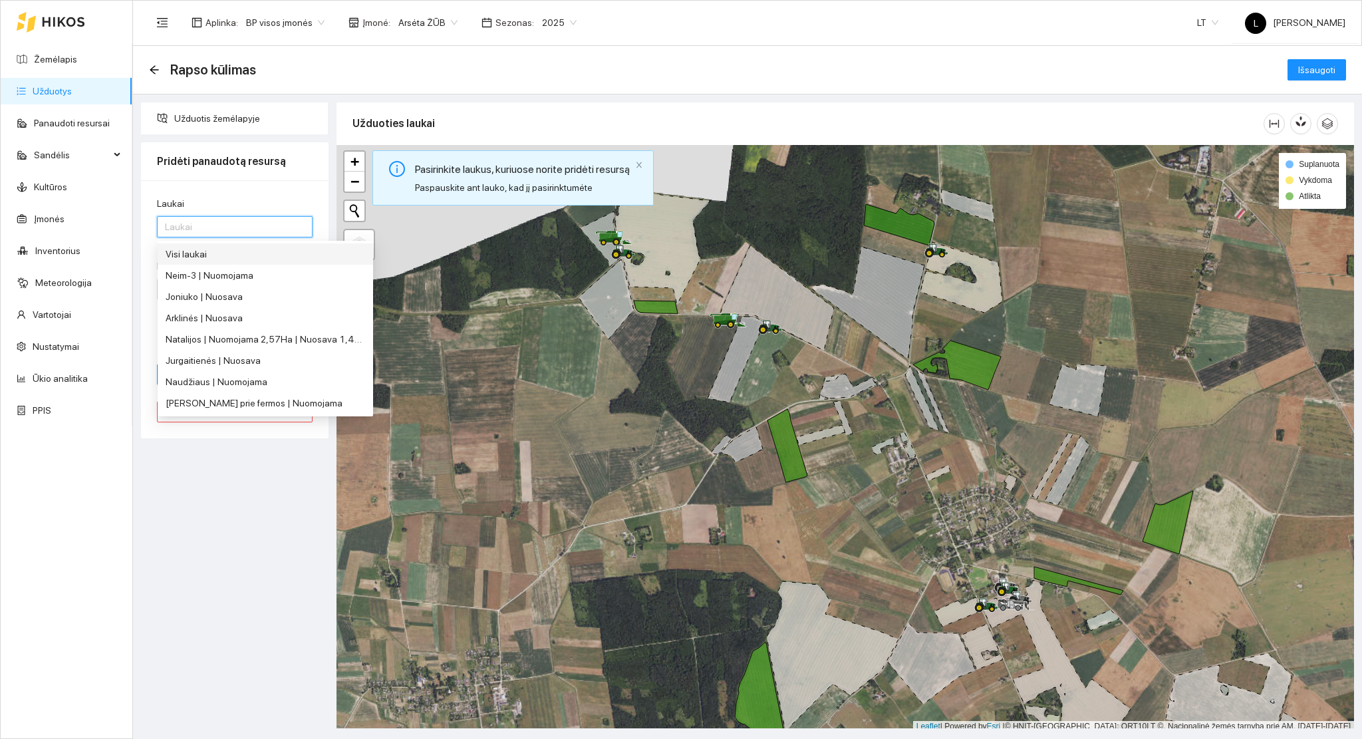
type input "d"
click at [247, 240] on body "Žemėlapis Užduotys Panaudoti resursai Sandėlis Kultūros Įmonės Inventorius Mete…" at bounding box center [681, 369] width 1362 height 739
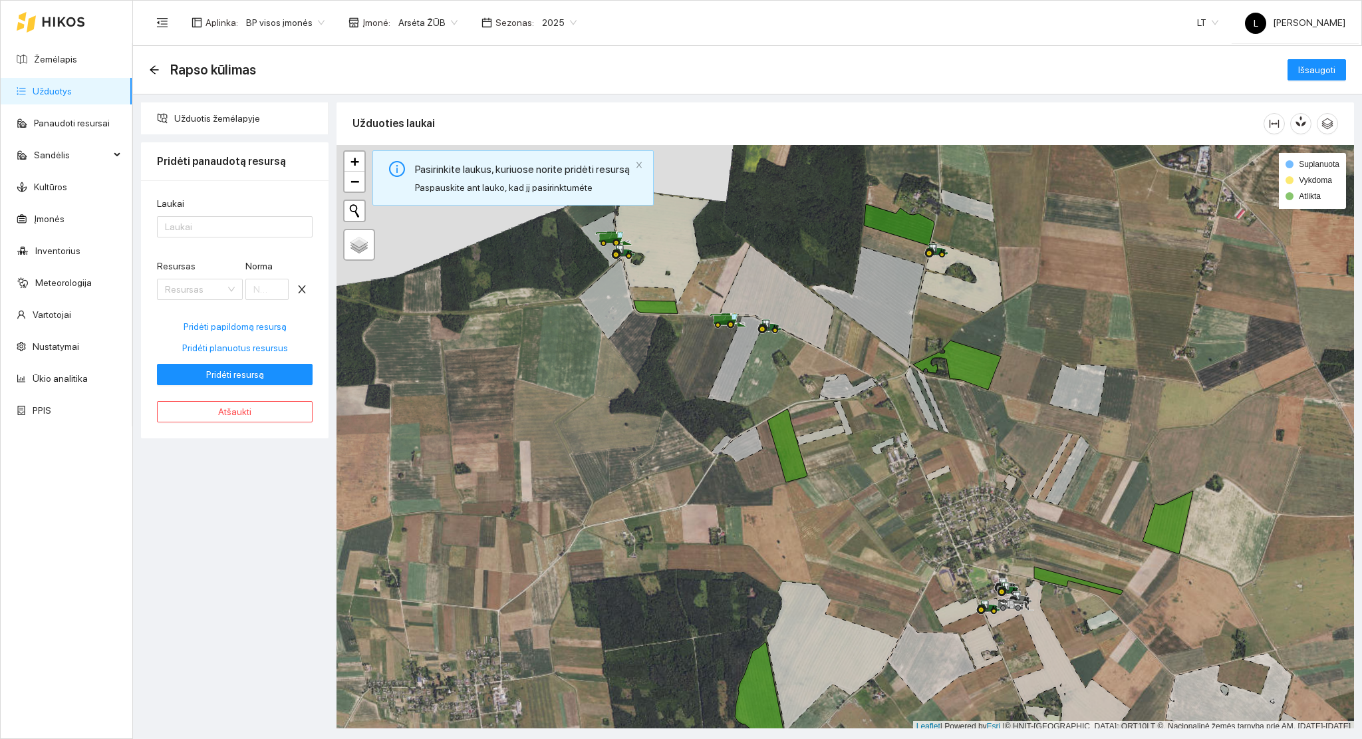
click at [247, 247] on form "Laukai Laukai Resursas Resursas Norma Pridėti papildomą resursą Pridėti planuot…" at bounding box center [235, 290] width 156 height 189
click at [245, 226] on div at bounding box center [228, 227] width 136 height 16
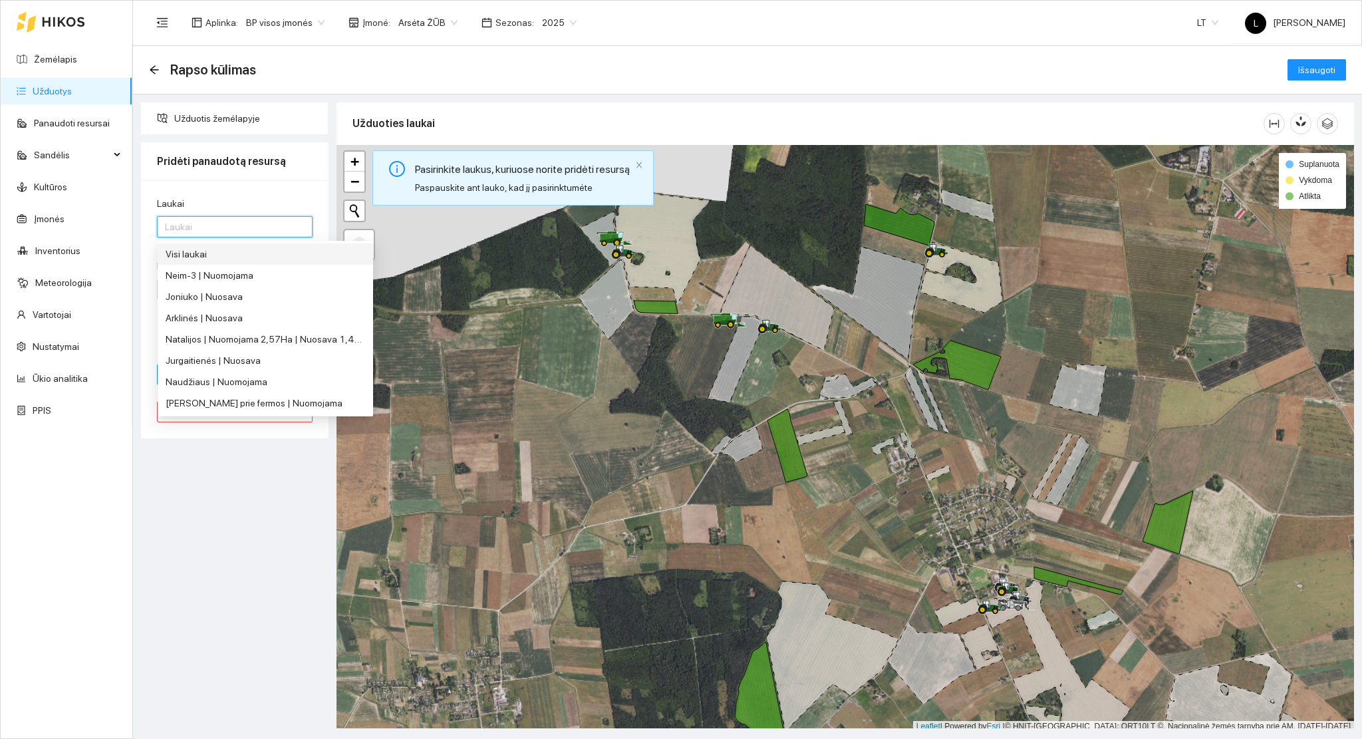
click at [232, 266] on div "Neim-3 | Nuomojama" at bounding box center [265, 275] width 215 height 21
click at [229, 255] on div "Visi laukai" at bounding box center [265, 254] width 199 height 15
click at [248, 256] on div "Visi laukai" at bounding box center [261, 254] width 190 height 15
click at [251, 255] on div "Visi laukai" at bounding box center [265, 254] width 199 height 15
click at [279, 197] on div "Laukai" at bounding box center [235, 206] width 156 height 20
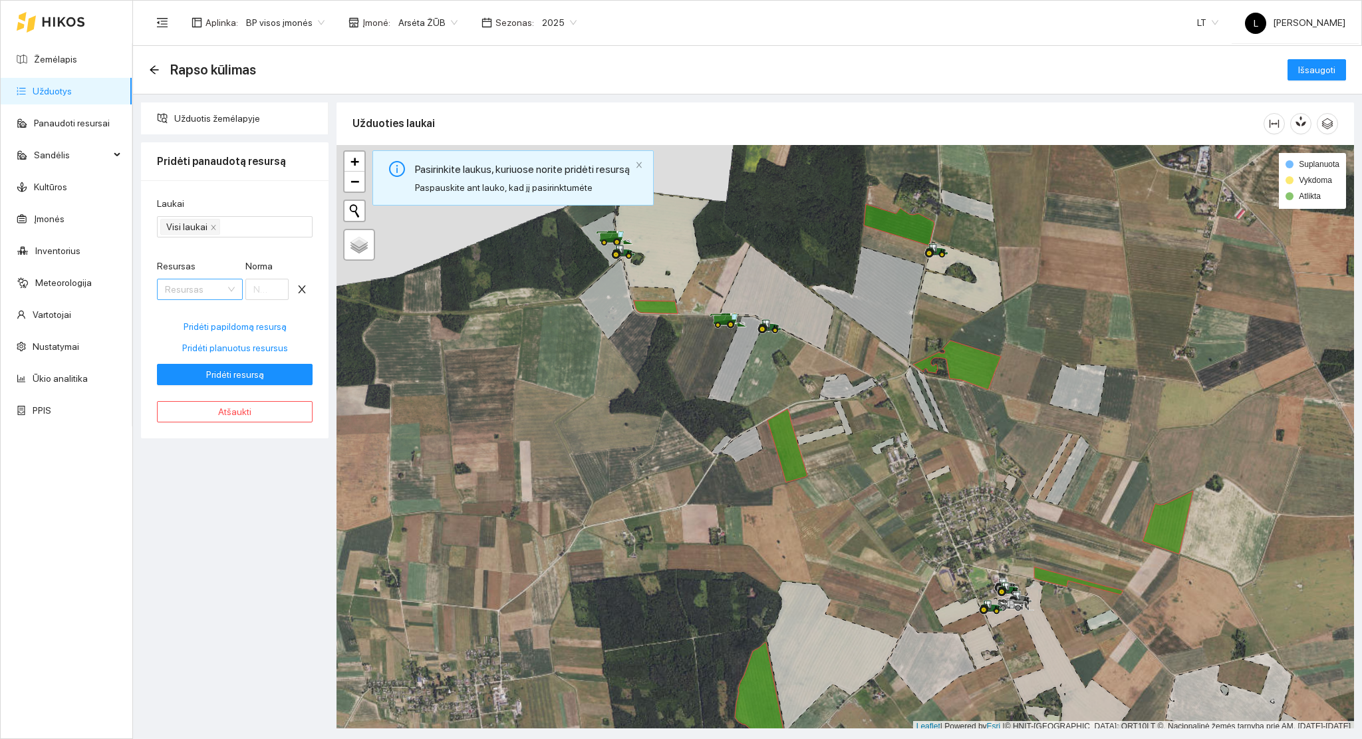
click at [197, 288] on input "Resursas" at bounding box center [195, 289] width 61 height 20
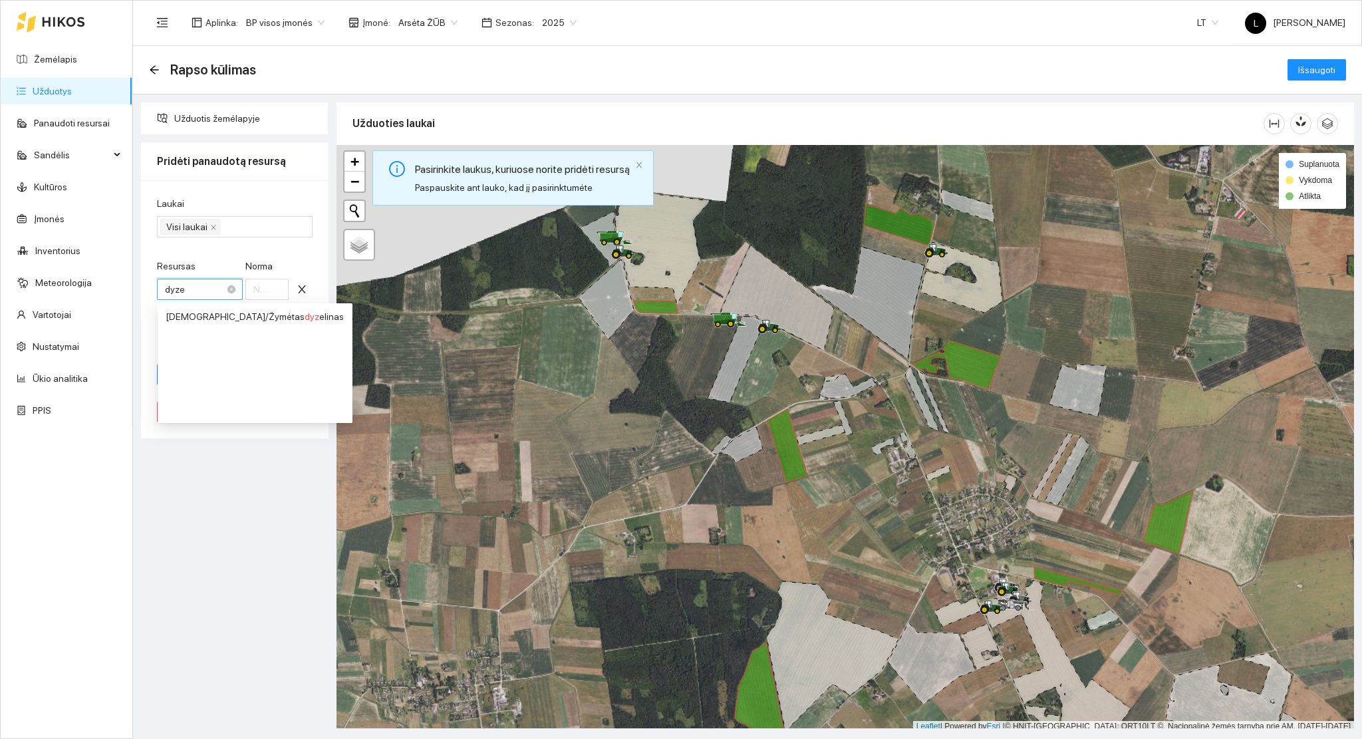
type input "dyzel"
click at [225, 320] on div "Kuras / Žymėtas dyzel inas" at bounding box center [255, 316] width 178 height 15
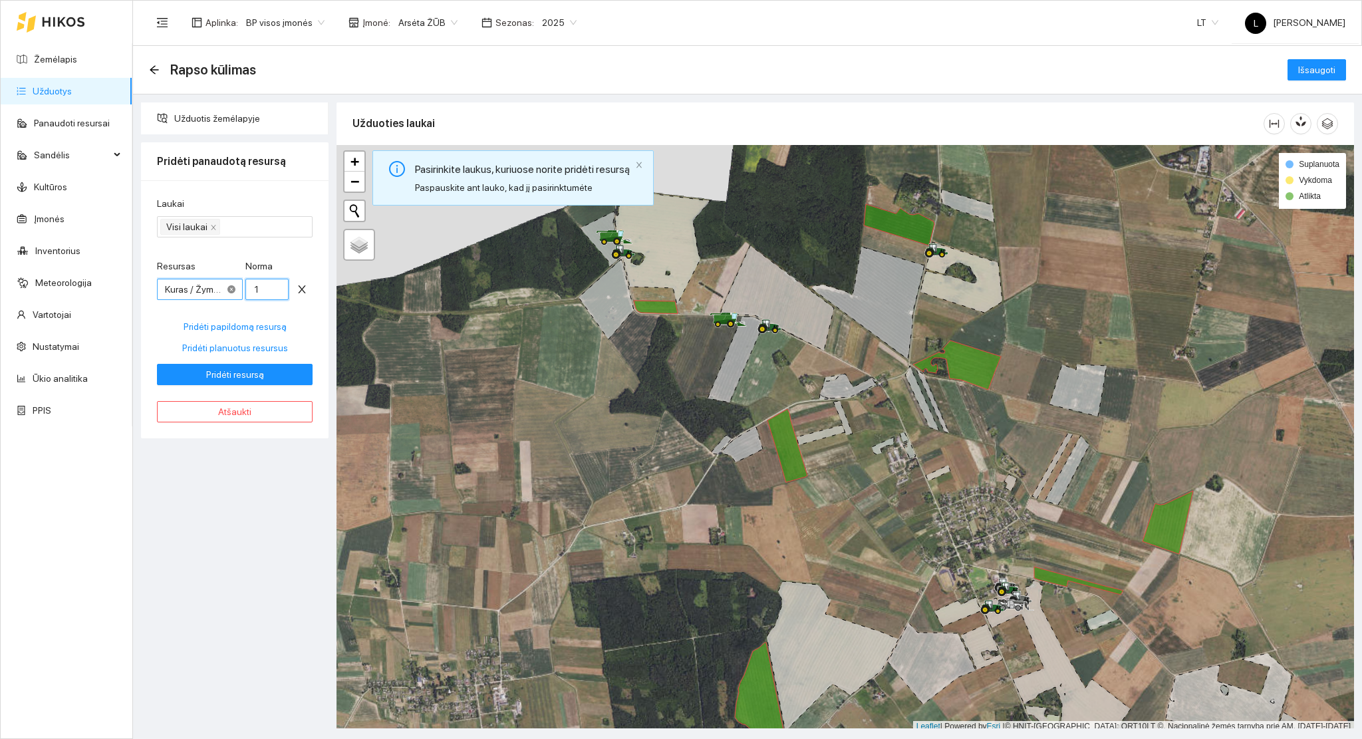
drag, startPoint x: 265, startPoint y: 291, endPoint x: 228, endPoint y: 287, distance: 36.9
click at [231, 291] on div "Resursas Kuras / Žymėtas dyzelinas Kuras / Žymėtas dyzelinas Norma 1" at bounding box center [235, 287] width 156 height 57
type input "27"
click at [236, 375] on span "Pridėti resursą" at bounding box center [235, 374] width 58 height 15
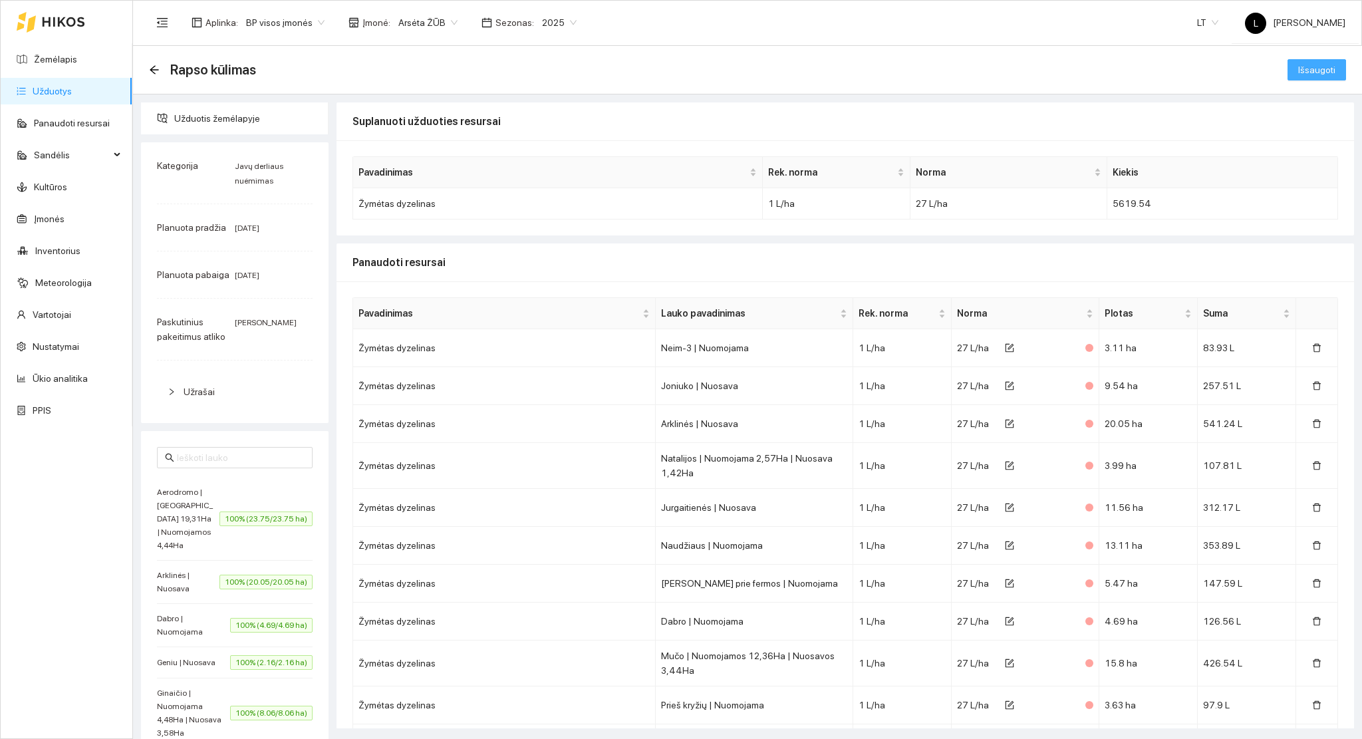
click at [1298, 73] on span "Išsaugoti" at bounding box center [1316, 70] width 37 height 15
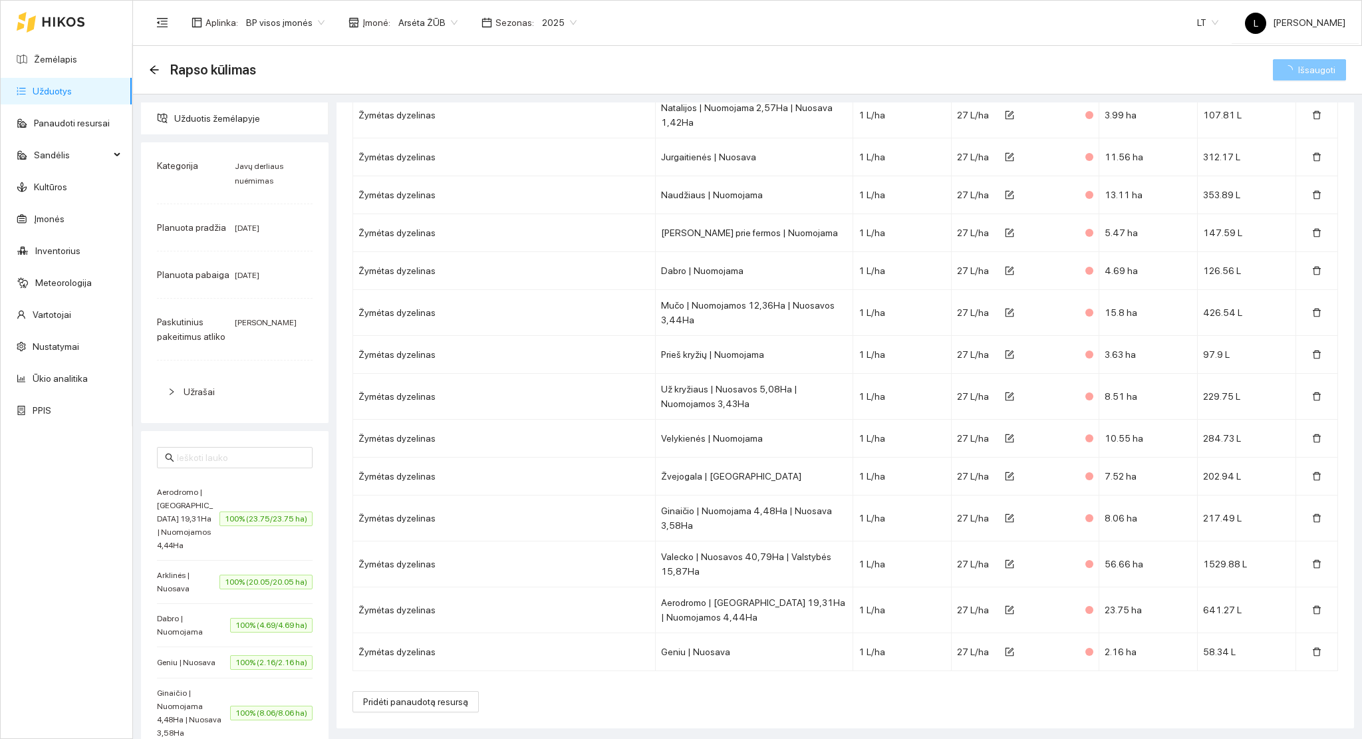
scroll to position [124, 0]
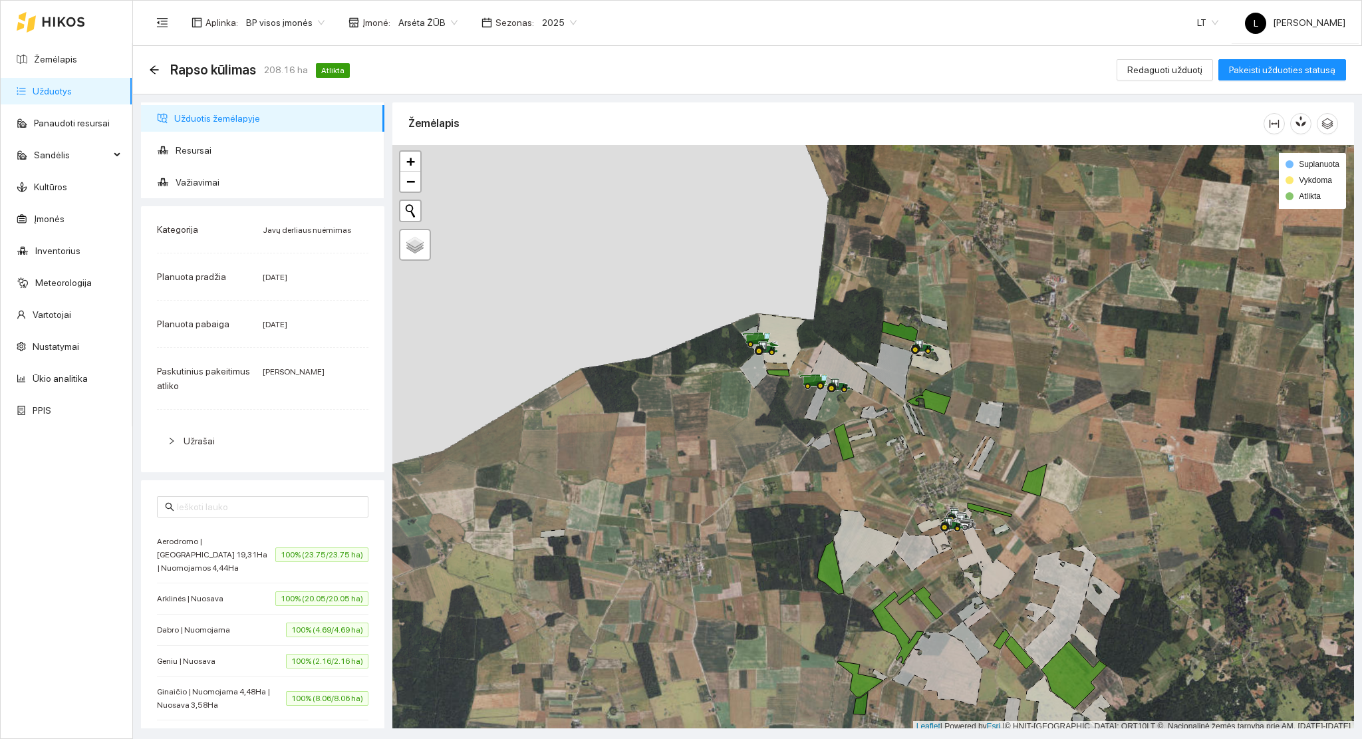
click at [51, 90] on link "Užduotys" at bounding box center [52, 91] width 39 height 11
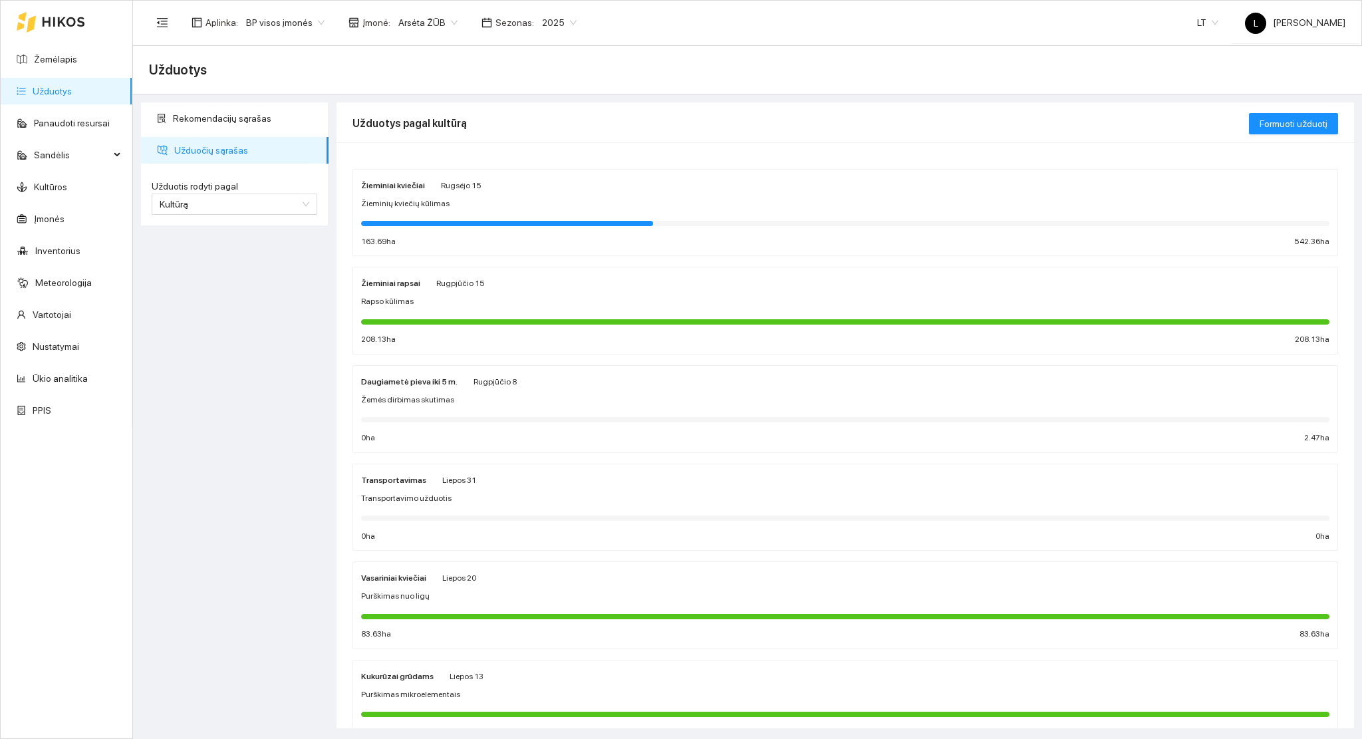
click at [433, 317] on div at bounding box center [845, 320] width 968 height 15
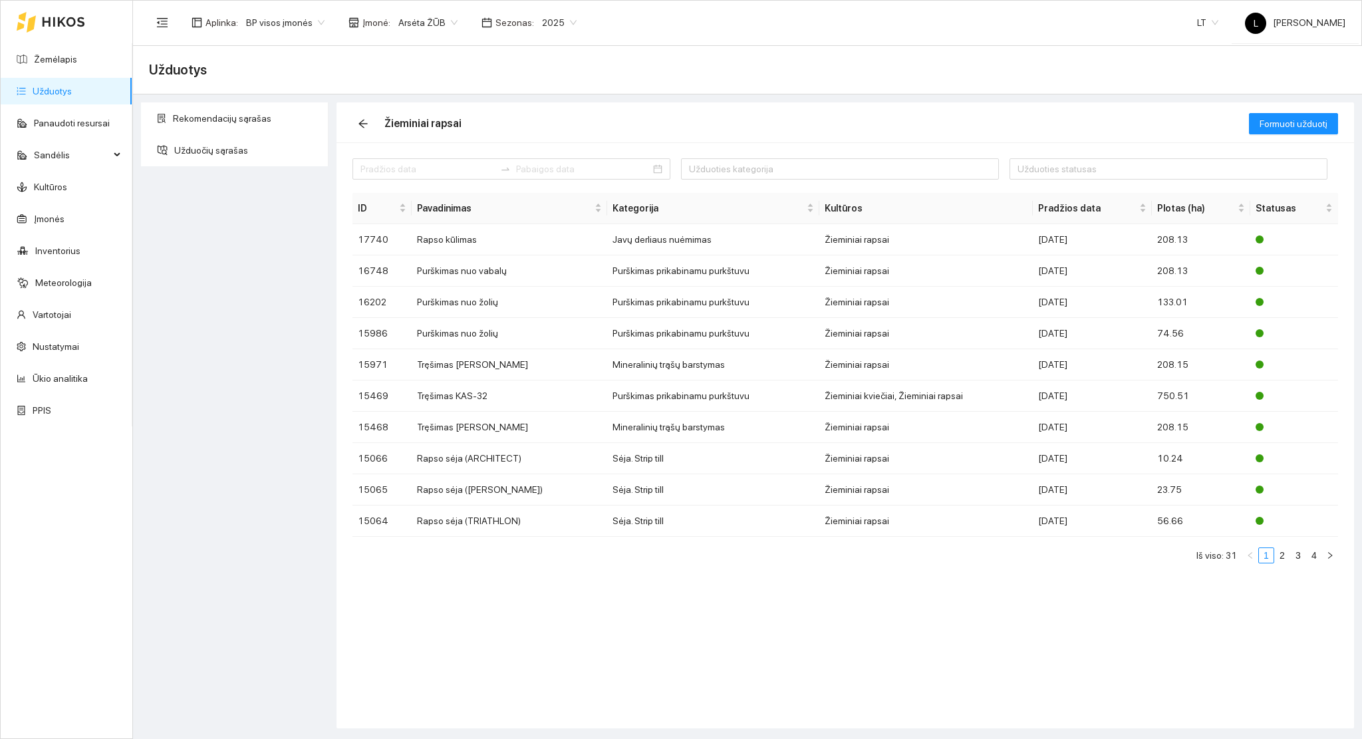
click at [62, 91] on link "Užduotys" at bounding box center [52, 91] width 39 height 11
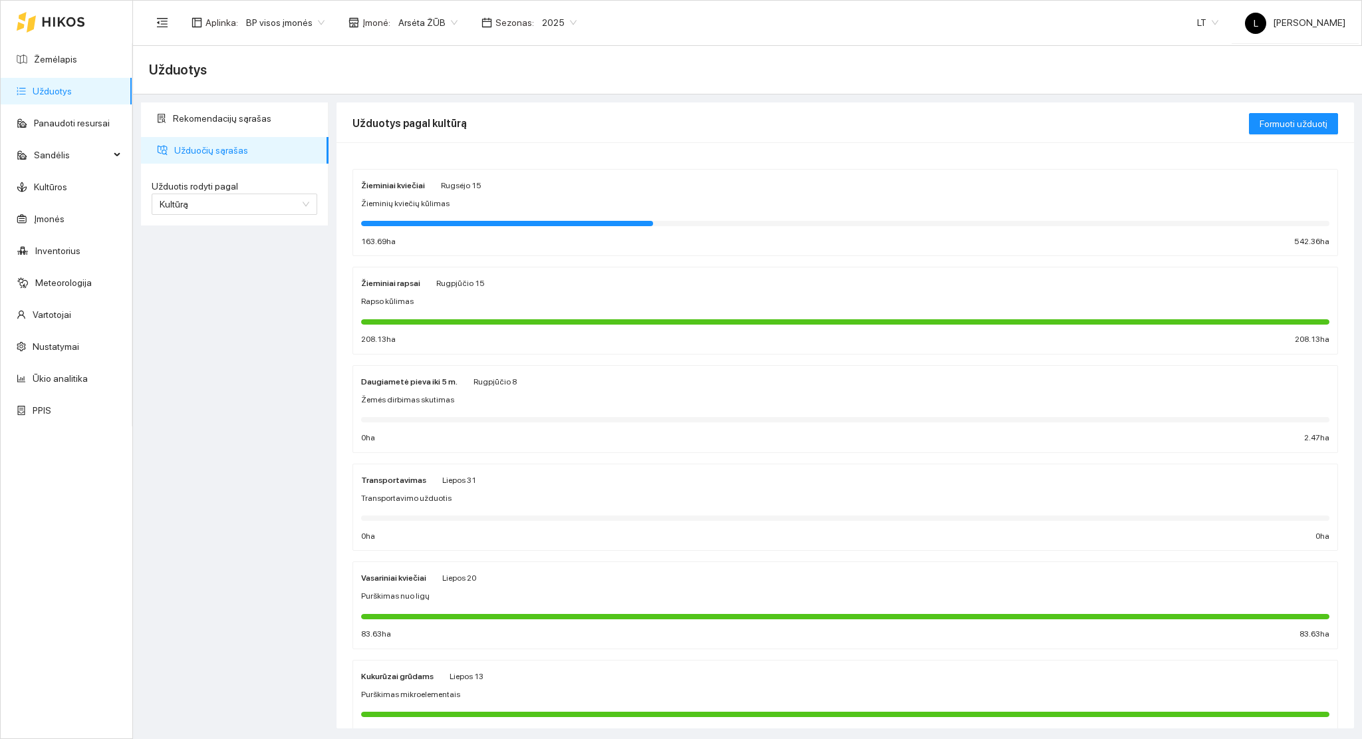
click at [440, 400] on span "Žemės dirbimas skutimas" at bounding box center [407, 400] width 93 height 13
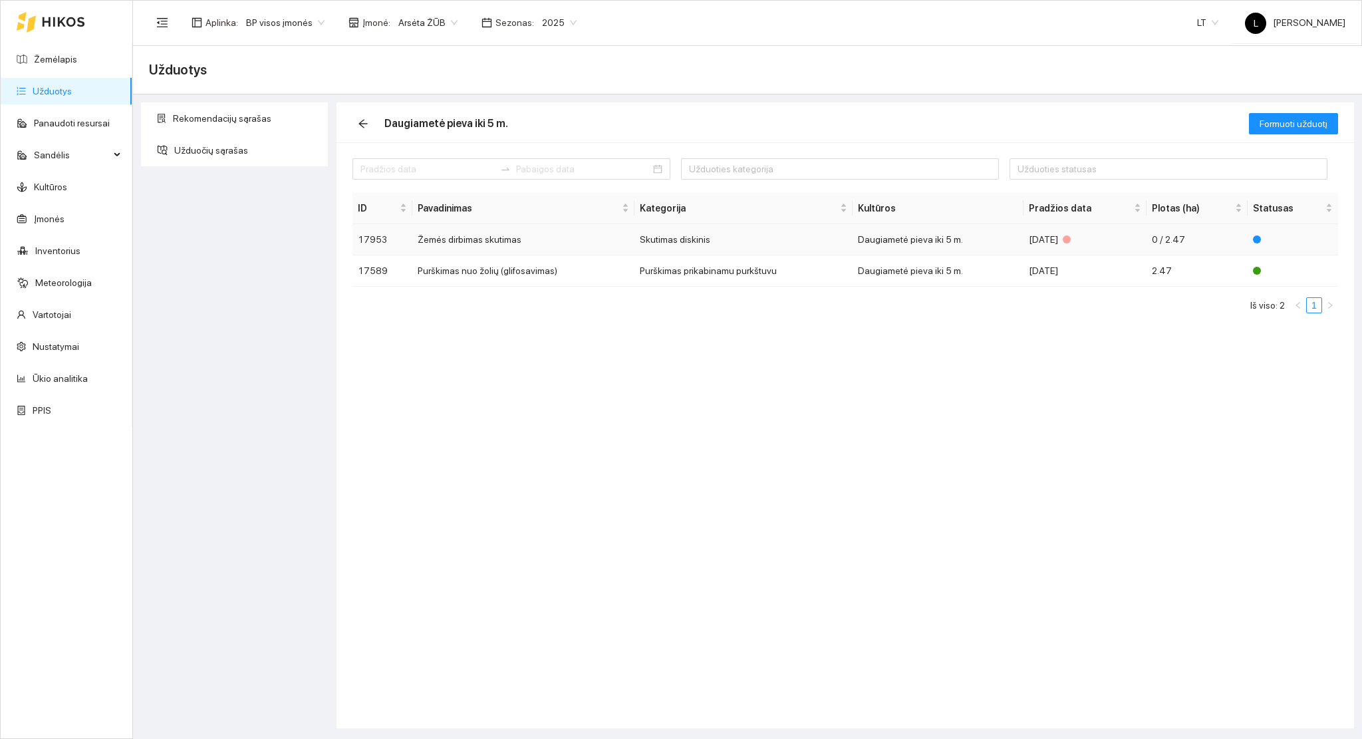
click at [604, 240] on td "Žemės dirbimas skutimas" at bounding box center [523, 239] width 222 height 31
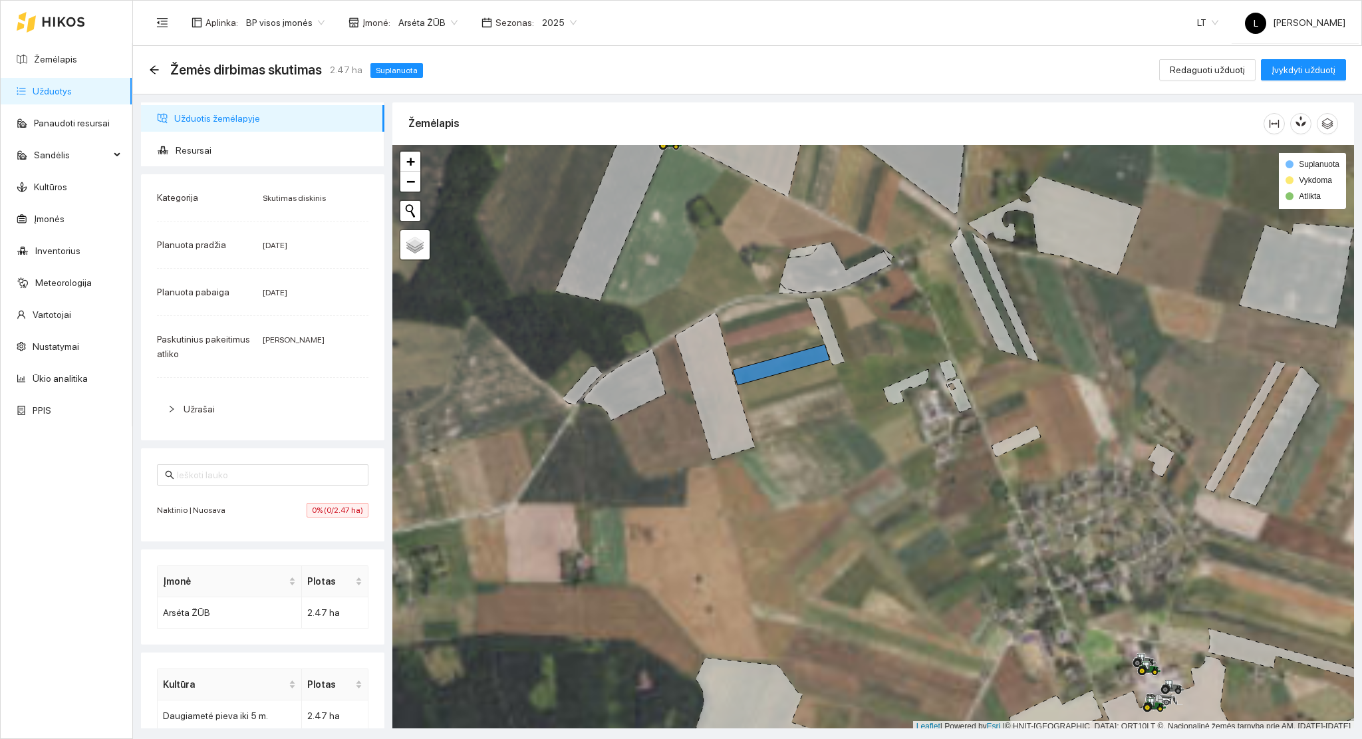
scroll to position [3, 0]
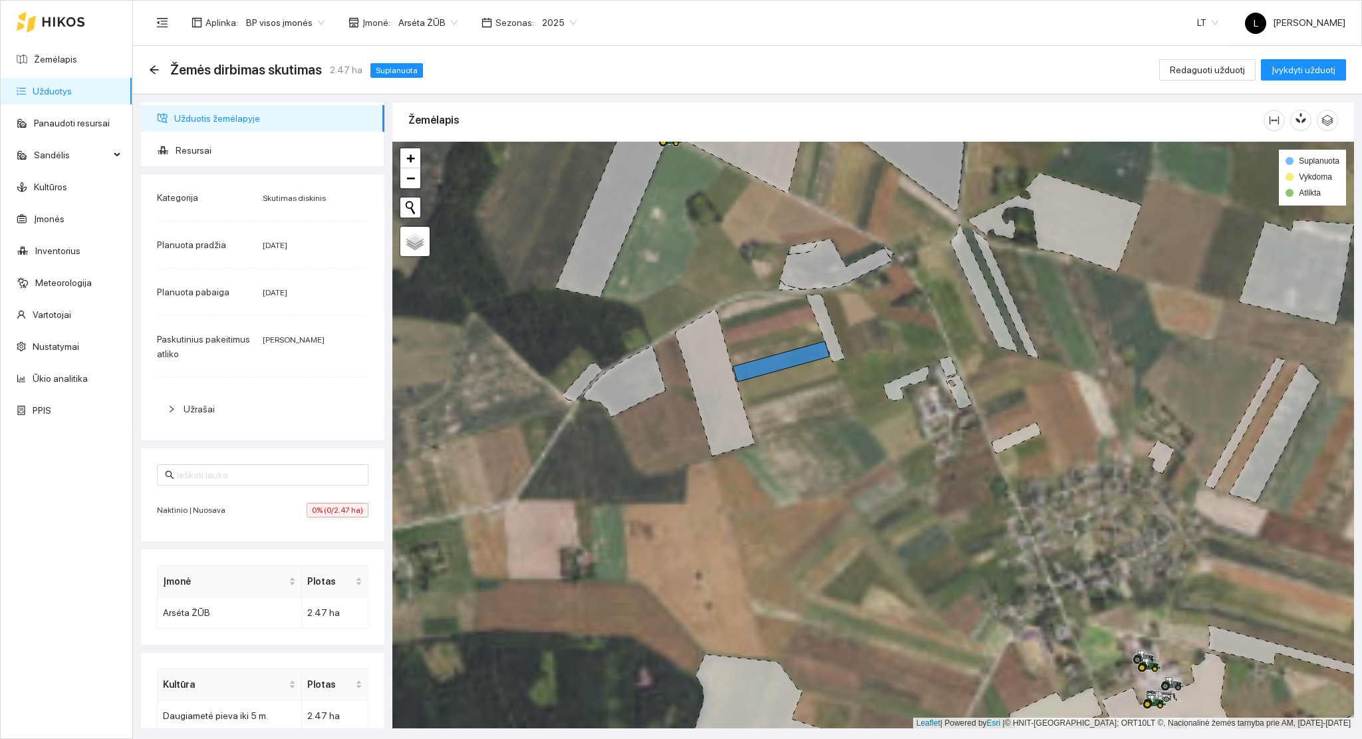
drag, startPoint x: 800, startPoint y: 388, endPoint x: 791, endPoint y: 407, distance: 21.4
click at [793, 412] on div at bounding box center [872, 435] width 961 height 587
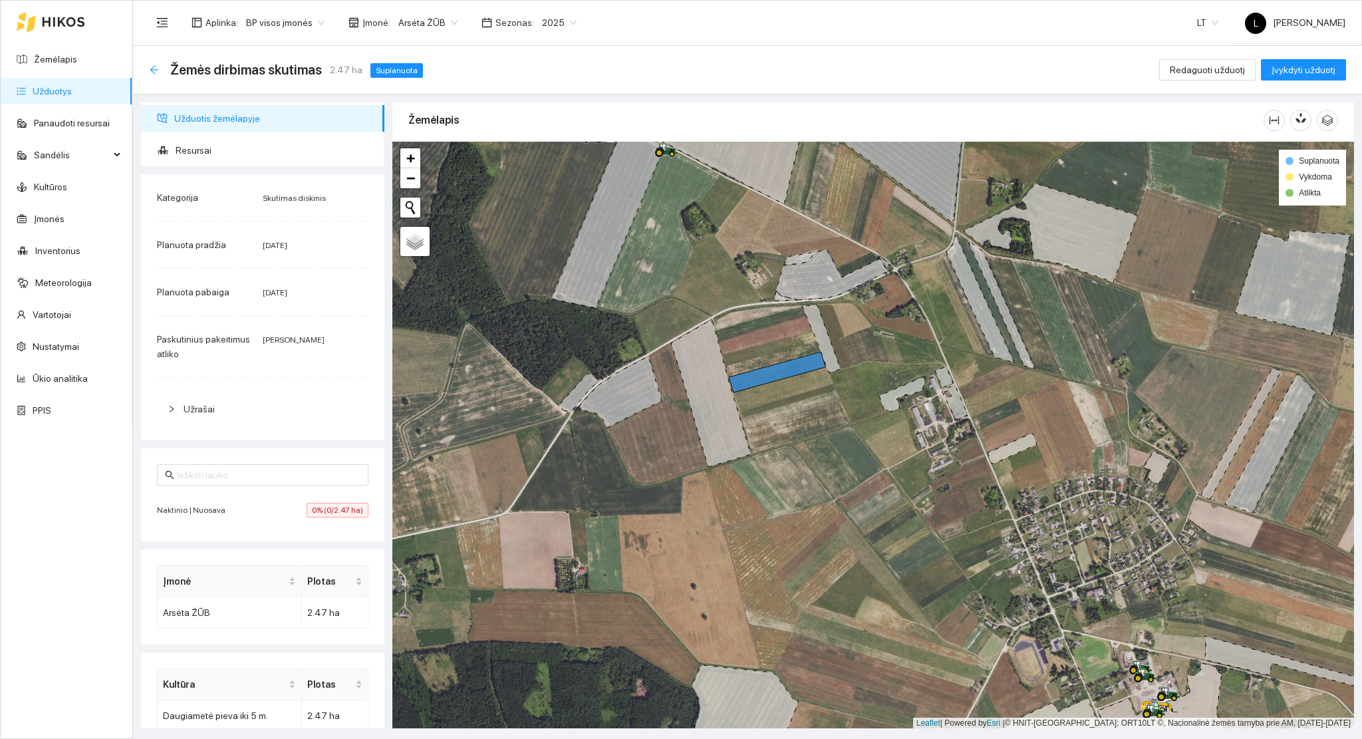
click at [154, 70] on icon "arrow-left" at bounding box center [154, 69] width 11 height 11
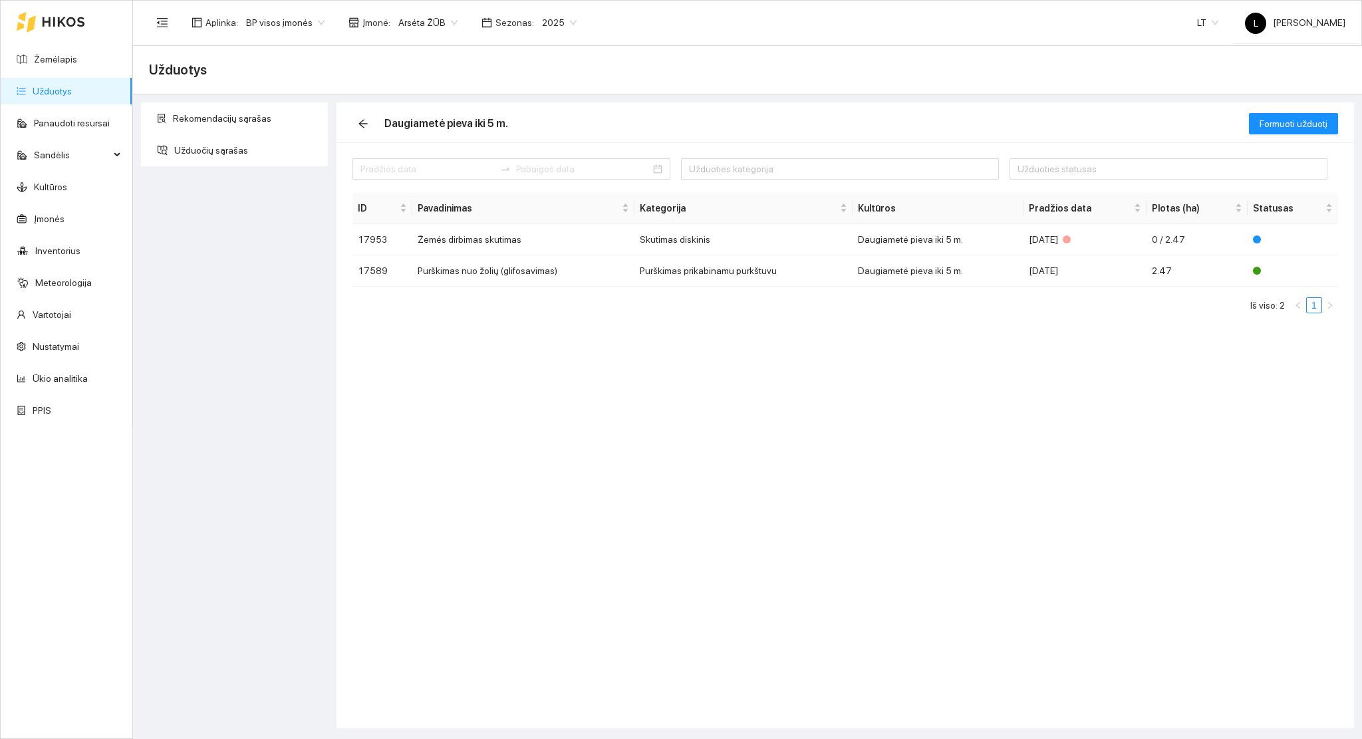
click at [64, 88] on link "Užduotys" at bounding box center [52, 91] width 39 height 11
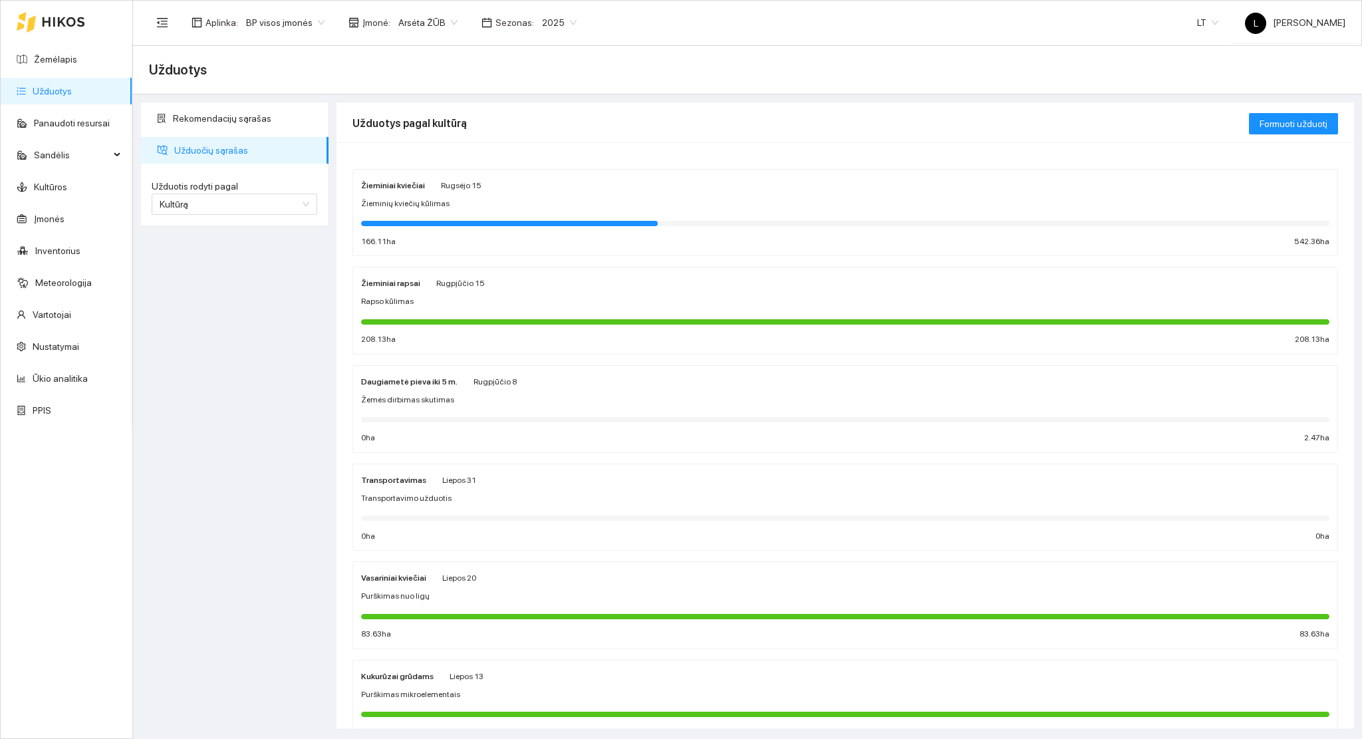
click at [451, 228] on div at bounding box center [845, 222] width 968 height 15
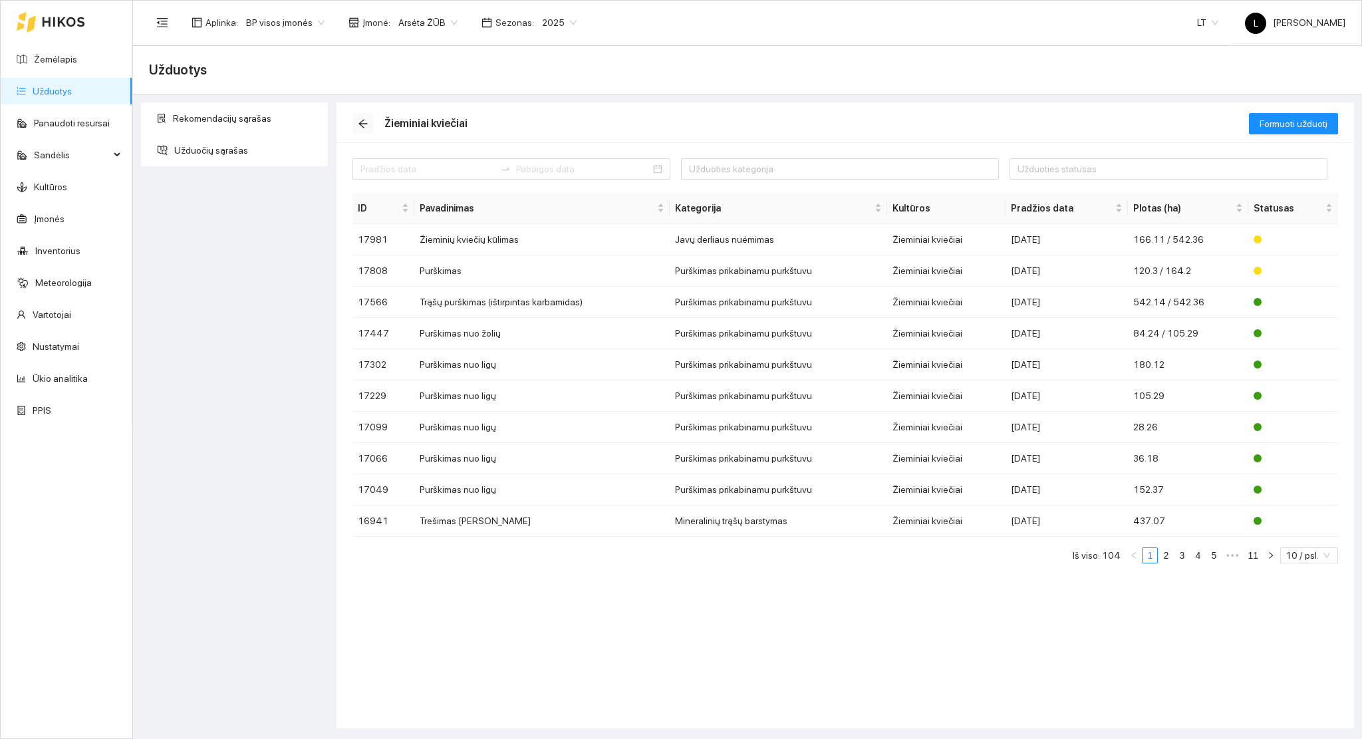
click at [363, 122] on icon "arrow-left" at bounding box center [363, 123] width 11 height 11
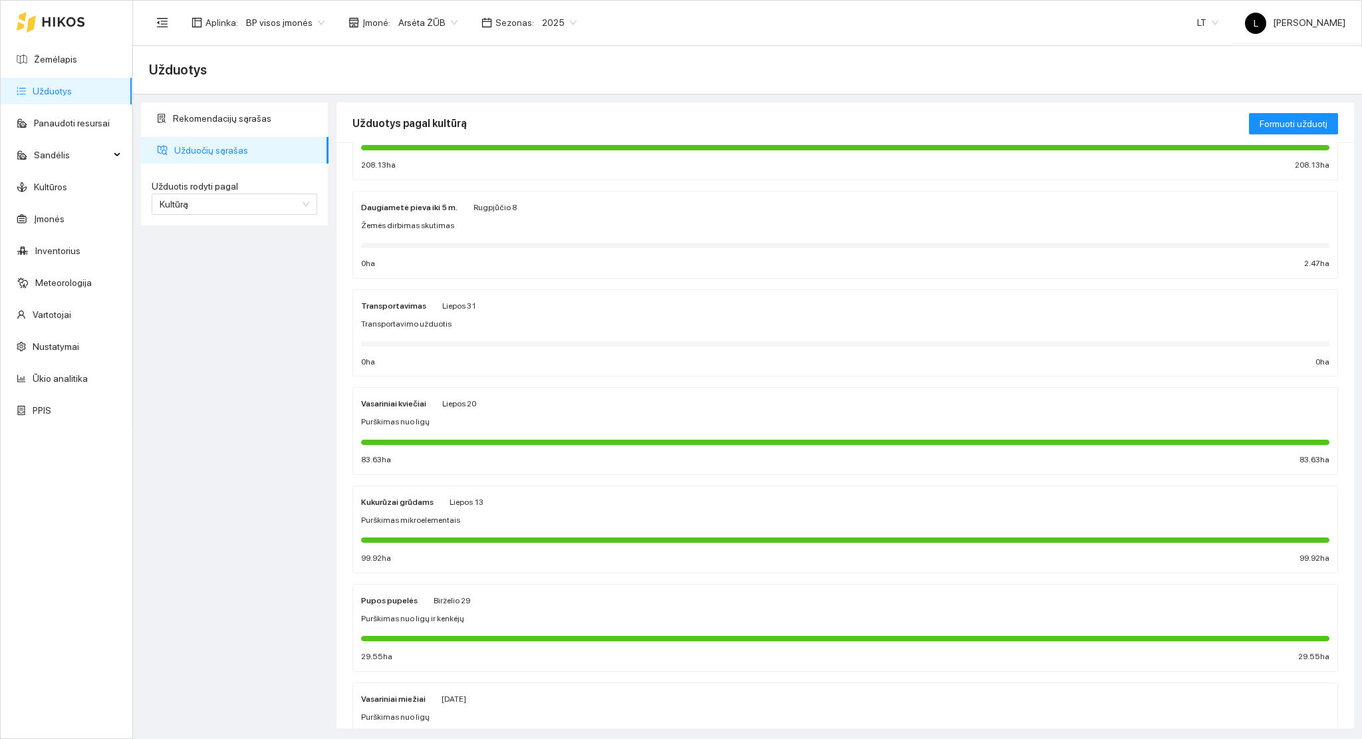
scroll to position [177, 0]
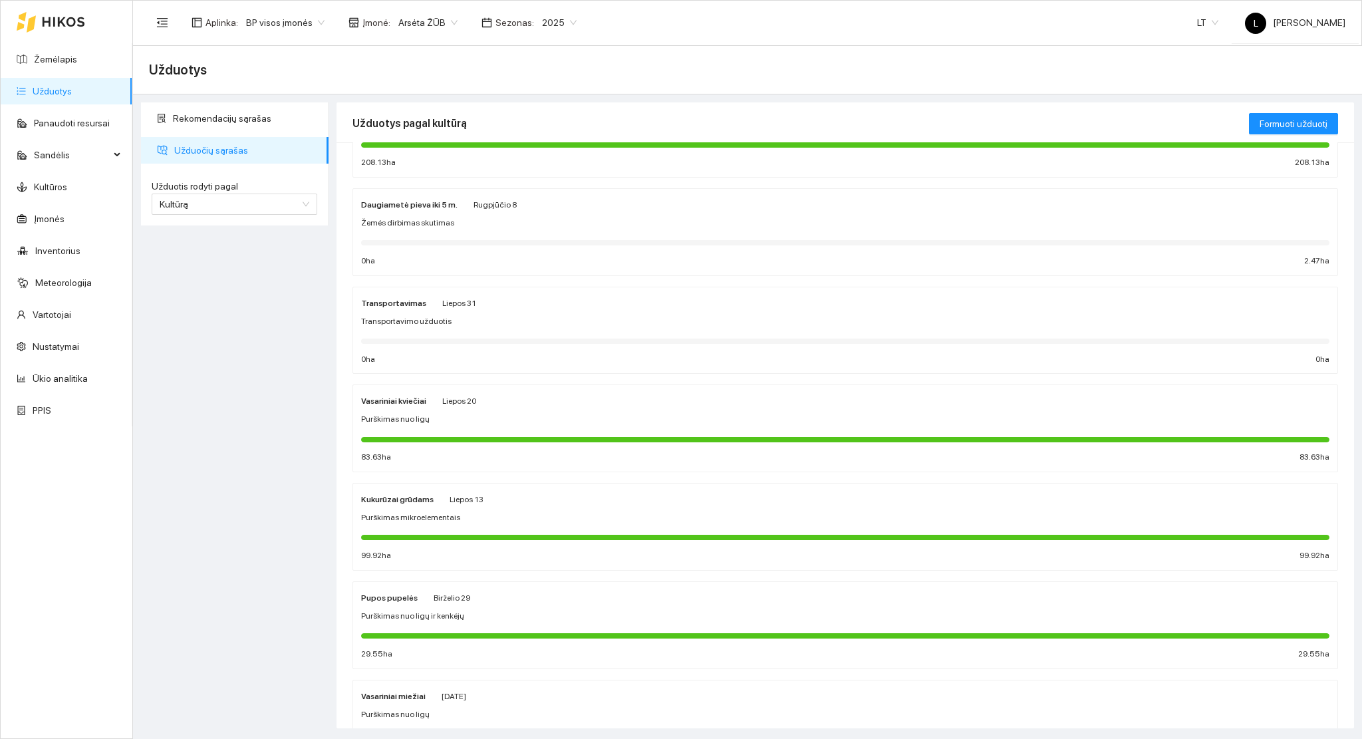
click at [452, 418] on div "Purškimas nuo ligų" at bounding box center [845, 419] width 968 height 13
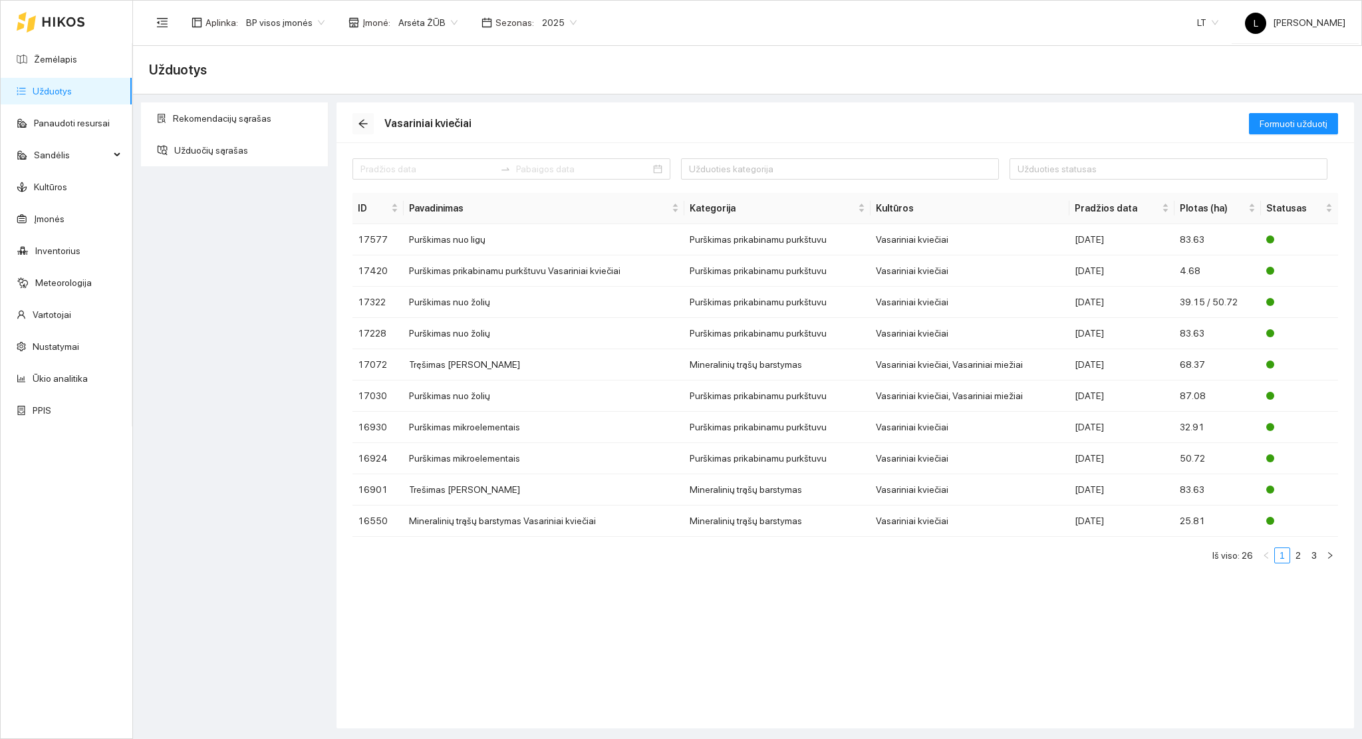
click at [364, 123] on icon "arrow-left" at bounding box center [362, 124] width 9 height 9
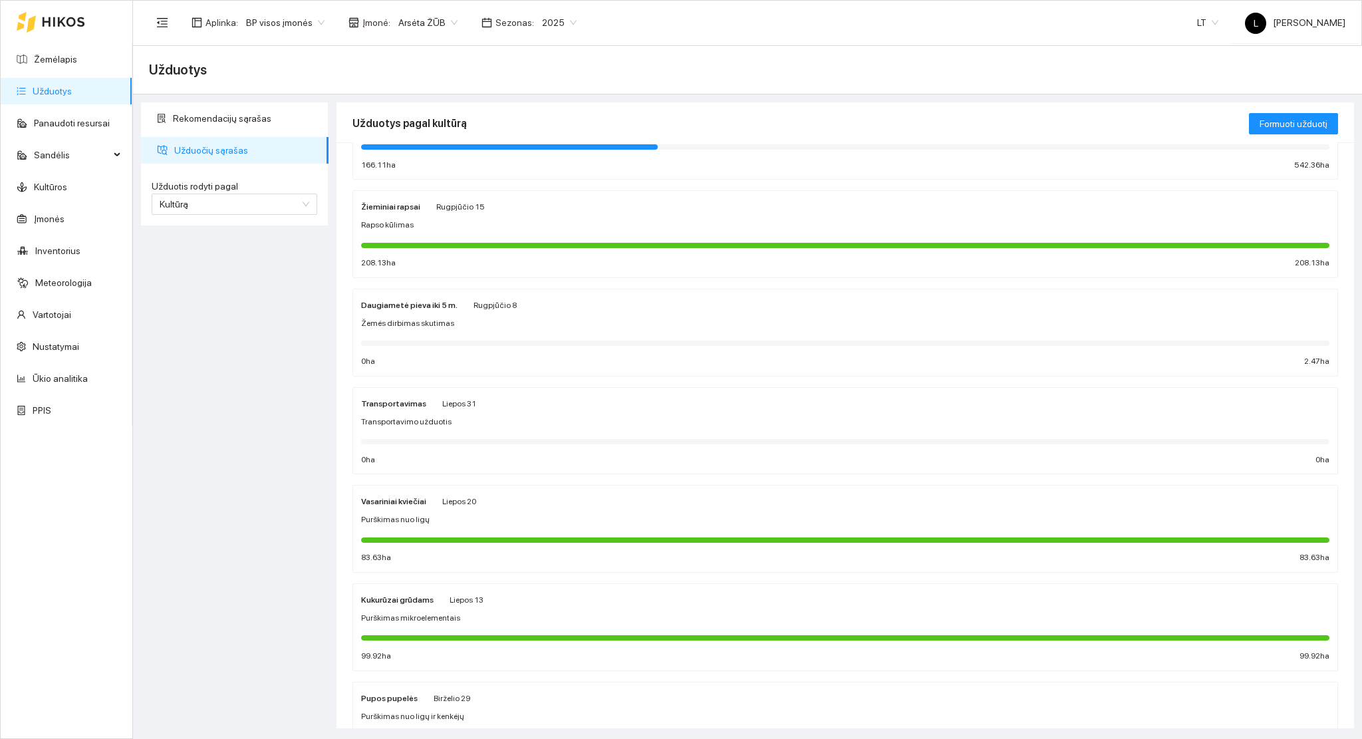
scroll to position [177, 0]
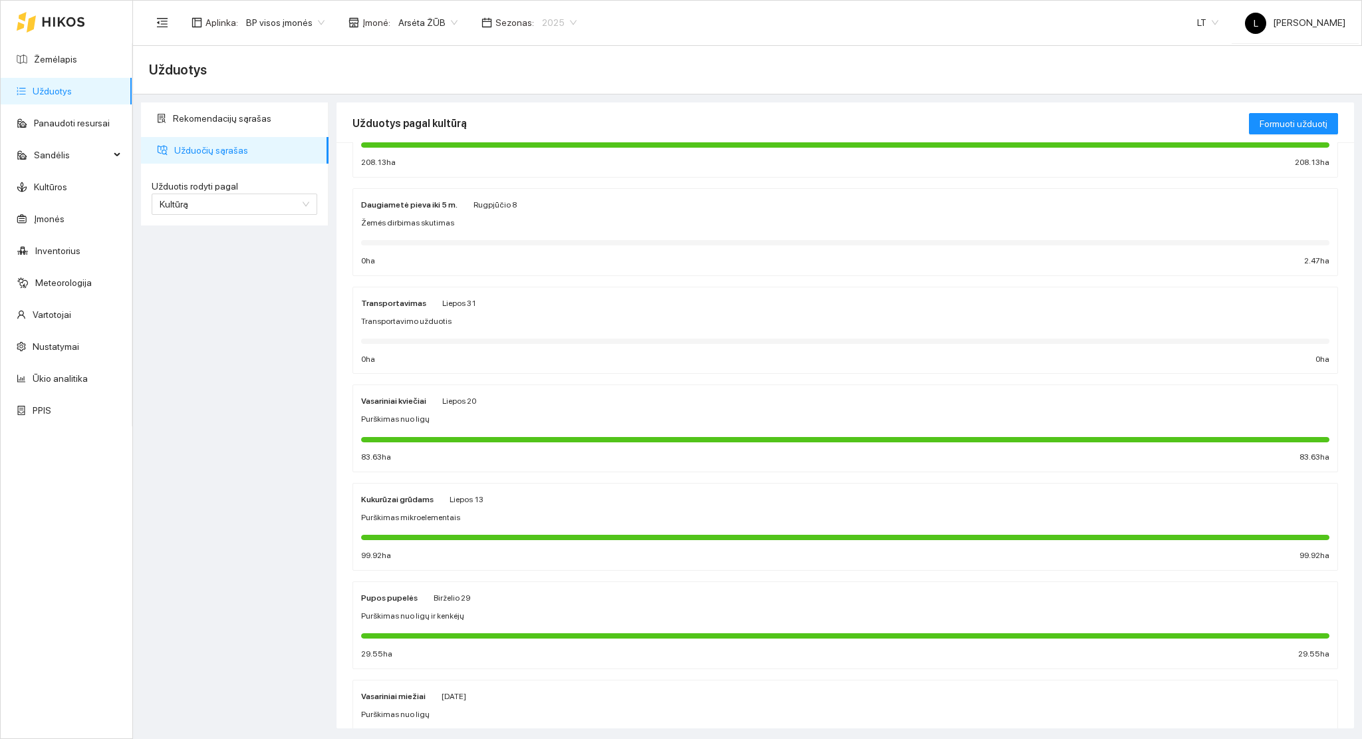
click at [547, 17] on span "2025" at bounding box center [559, 23] width 35 height 20
click at [546, 173] on div "2026" at bounding box center [548, 177] width 35 height 15
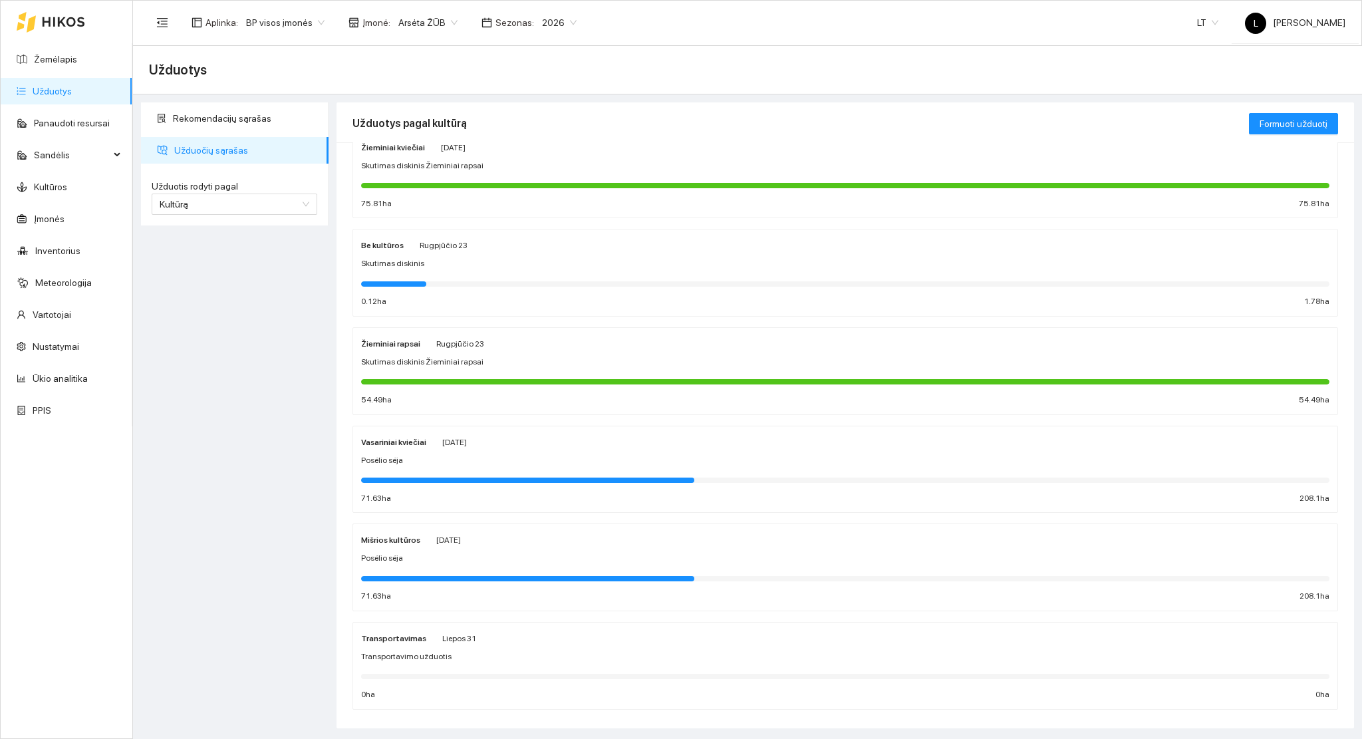
scroll to position [57, 0]
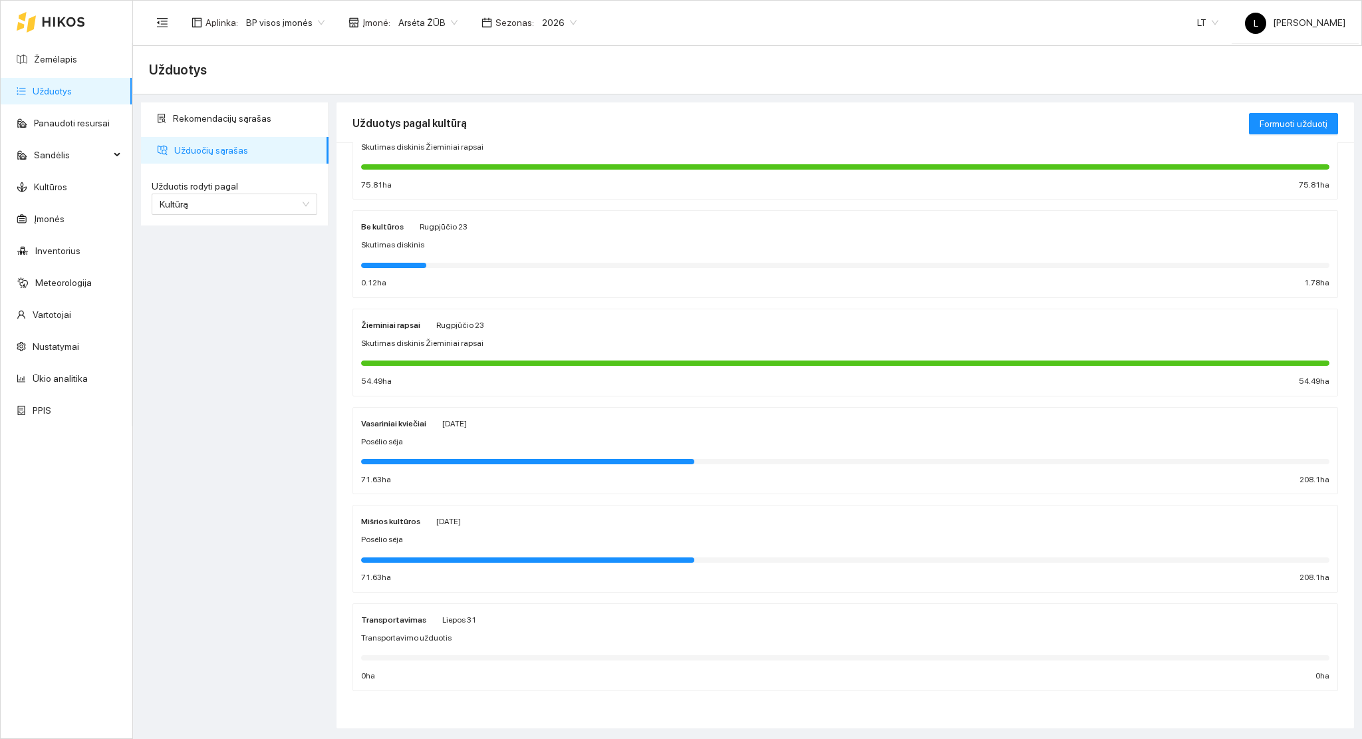
click at [498, 269] on div at bounding box center [845, 264] width 968 height 15
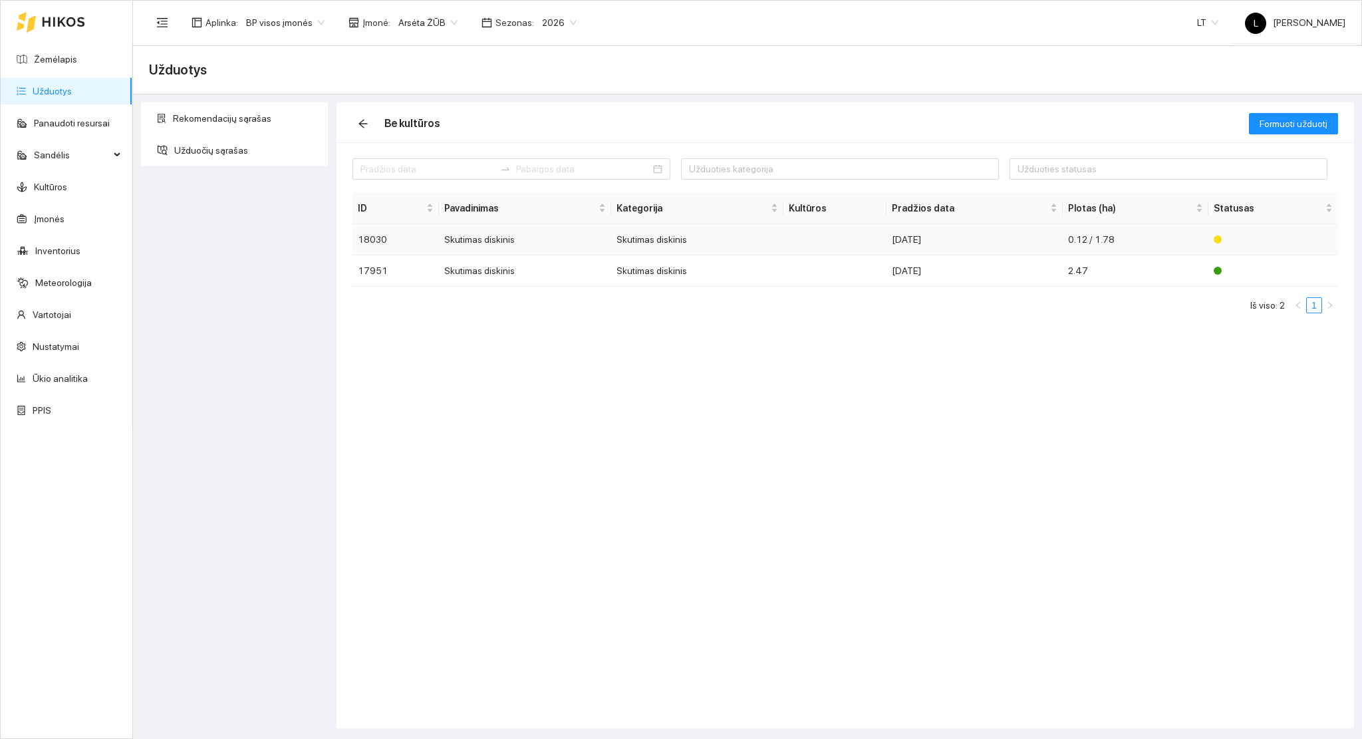
click at [713, 245] on td "Skutimas diskinis" at bounding box center [697, 239] width 172 height 31
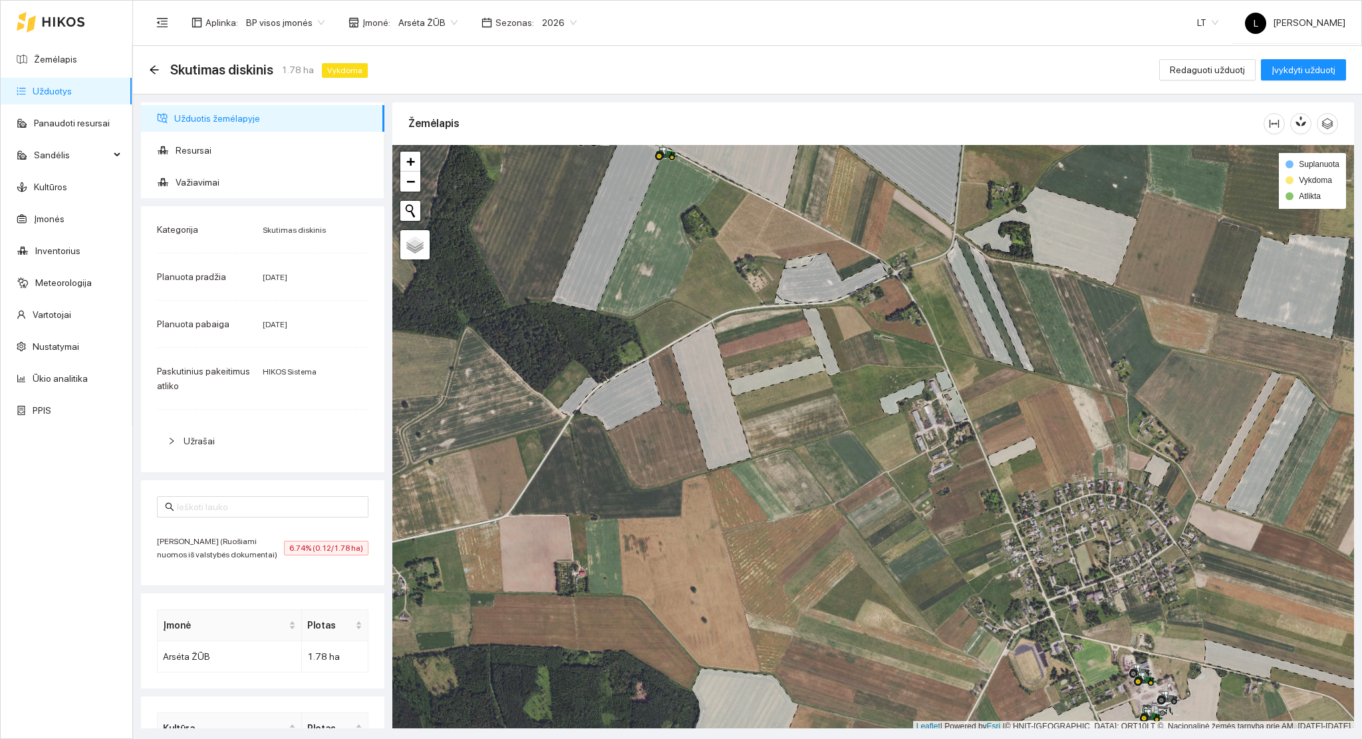
click at [286, 556] on div "Prie Mučo (Ruošiami nuomos iš valstybės dokumentai) 6.74% (0.12/1.78 ha)" at bounding box center [262, 548] width 211 height 27
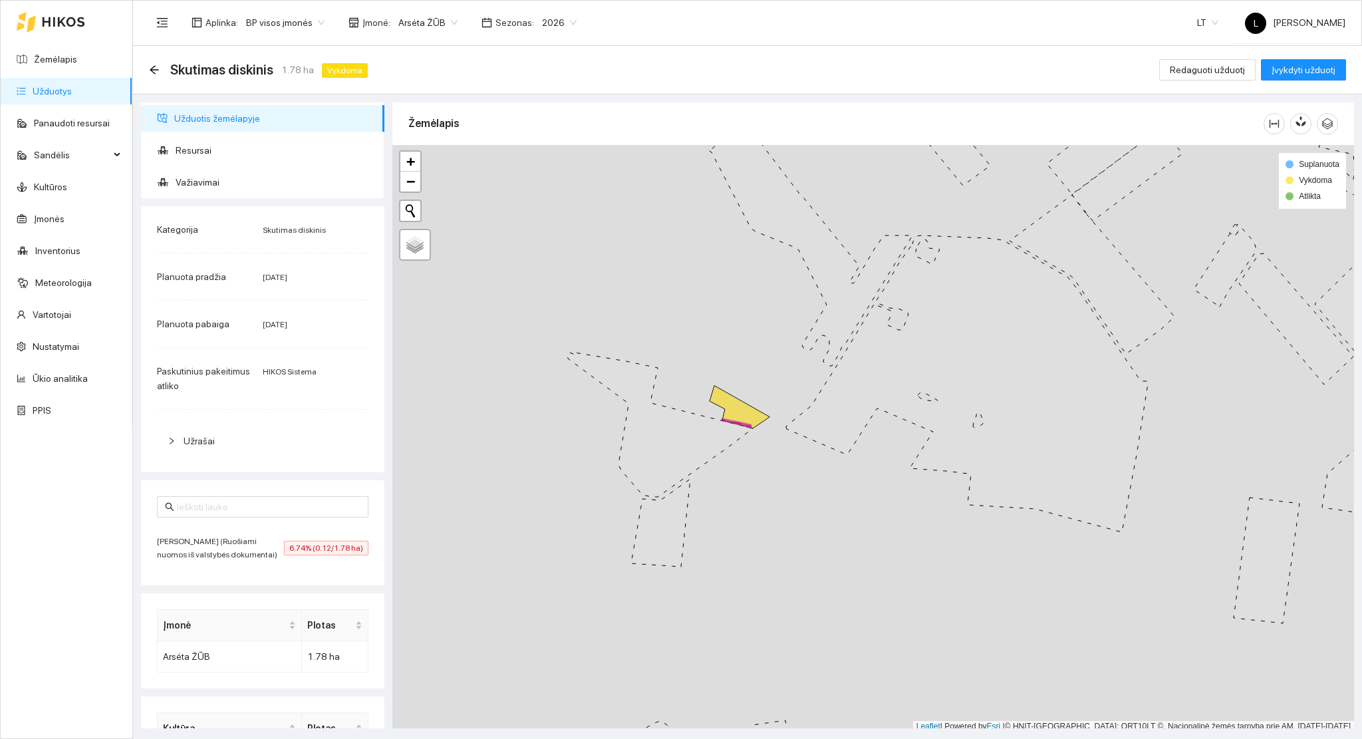
click at [418, 17] on span "Arsėta ŽŪB" at bounding box center [427, 23] width 59 height 20
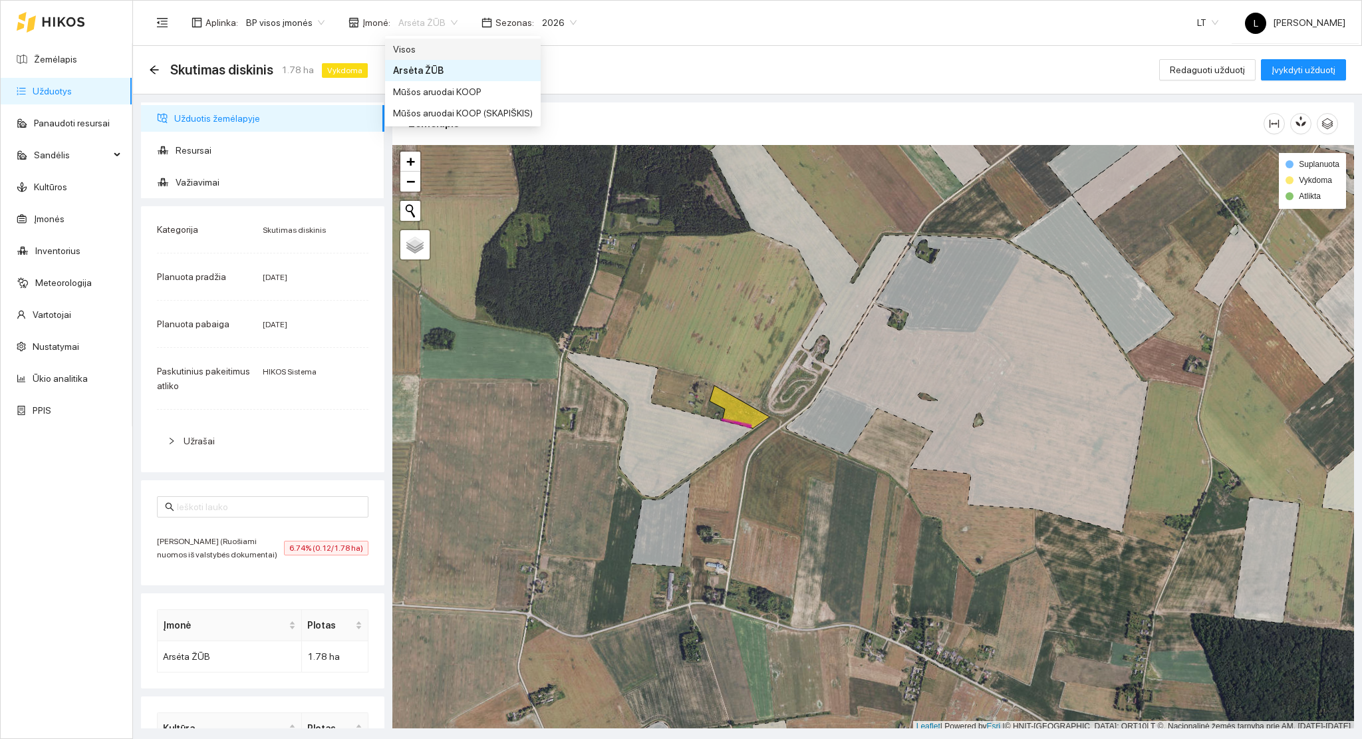
click at [427, 55] on div "Visos" at bounding box center [463, 49] width 140 height 15
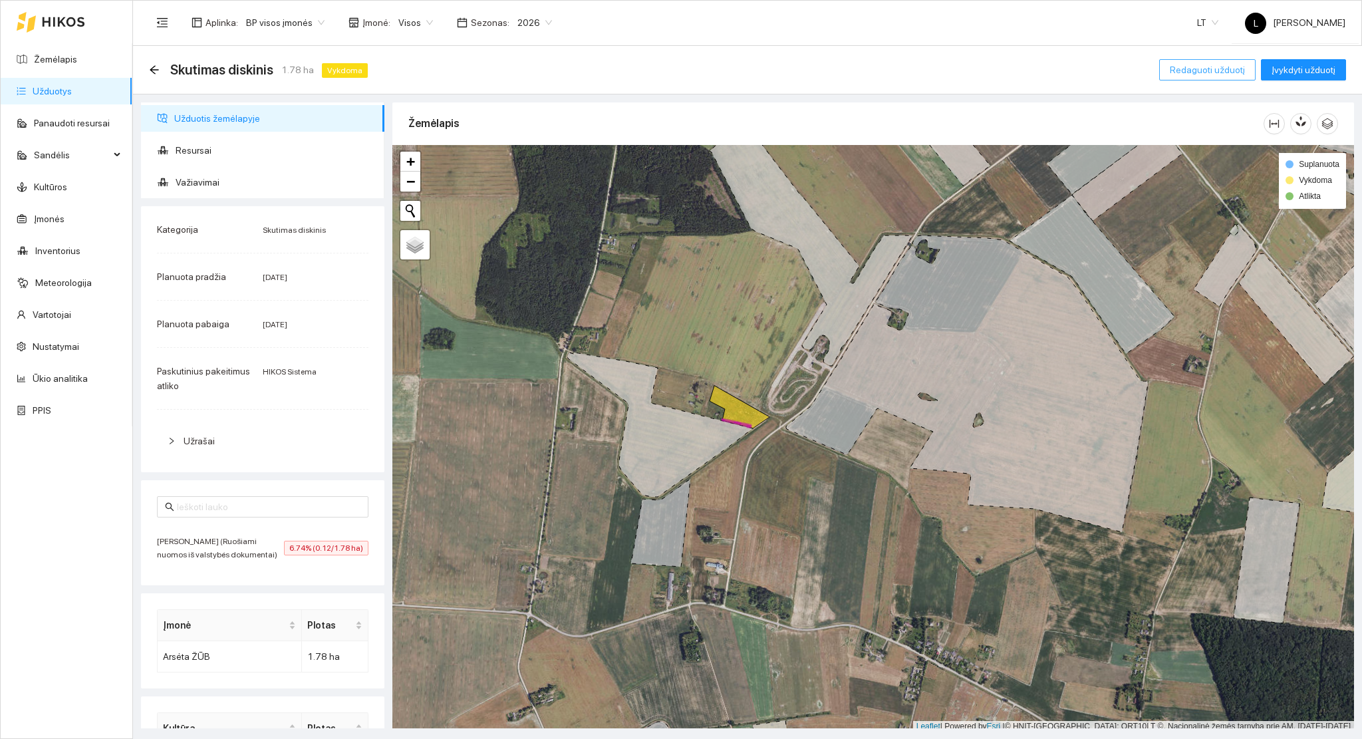
click at [1215, 67] on span "Redaguoti užduotį" at bounding box center [1207, 70] width 75 height 15
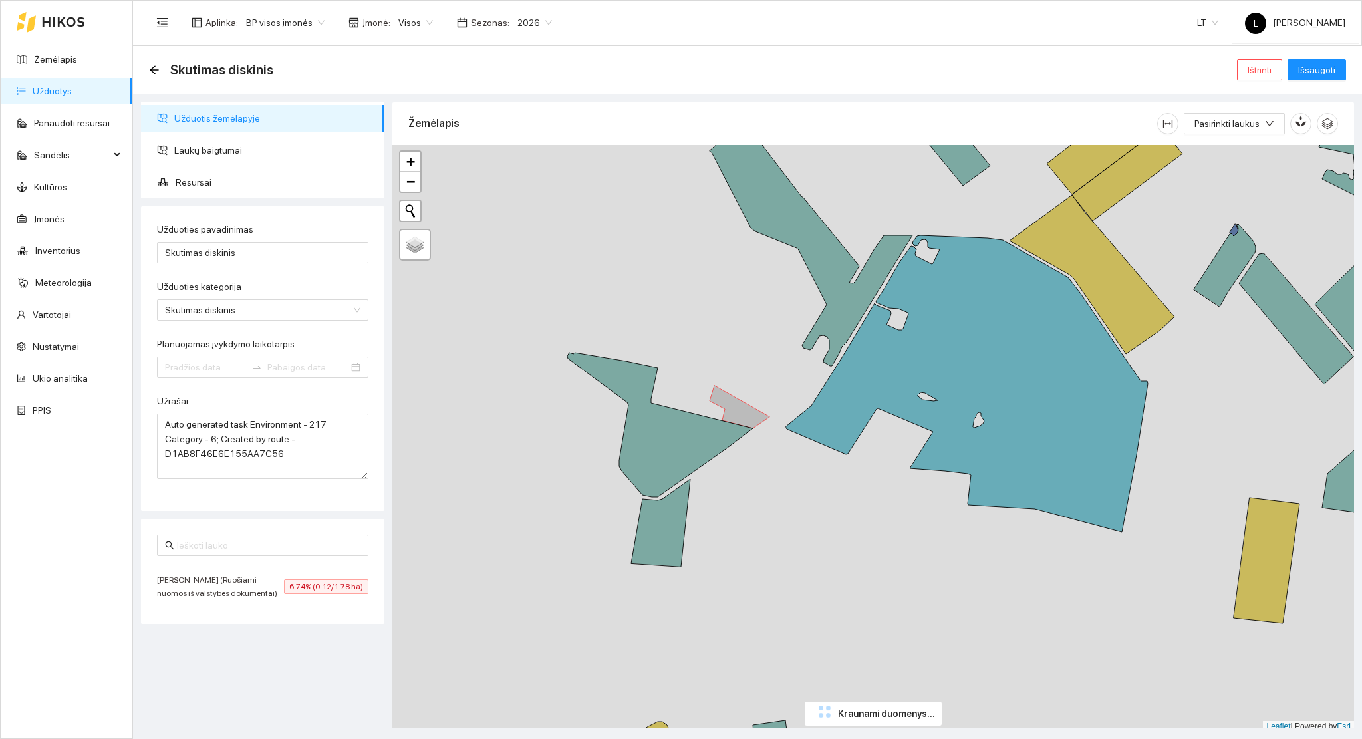
type input "2025-08-13"
type input "2025-08-23"
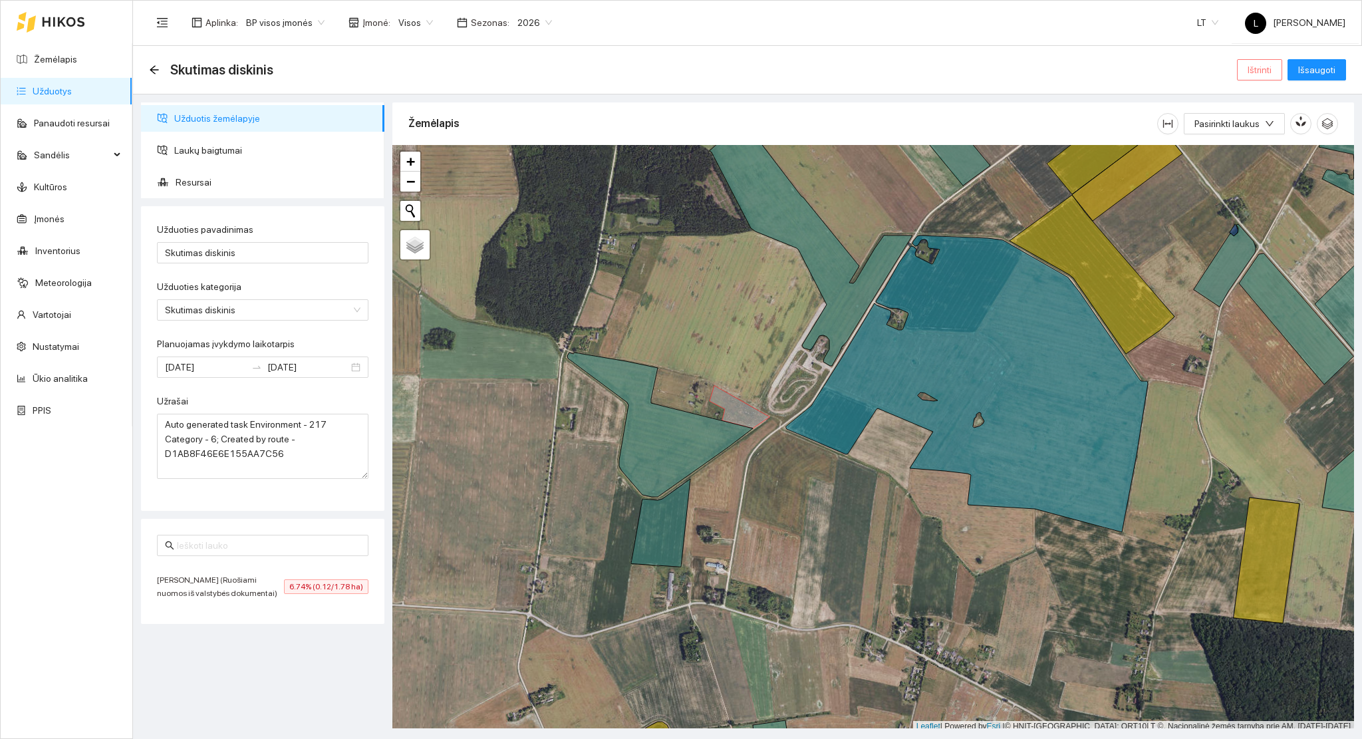
click at [1267, 66] on span "Ištrinti" at bounding box center [1259, 70] width 24 height 15
click at [1261, 134] on span "Taip" at bounding box center [1264, 135] width 17 height 15
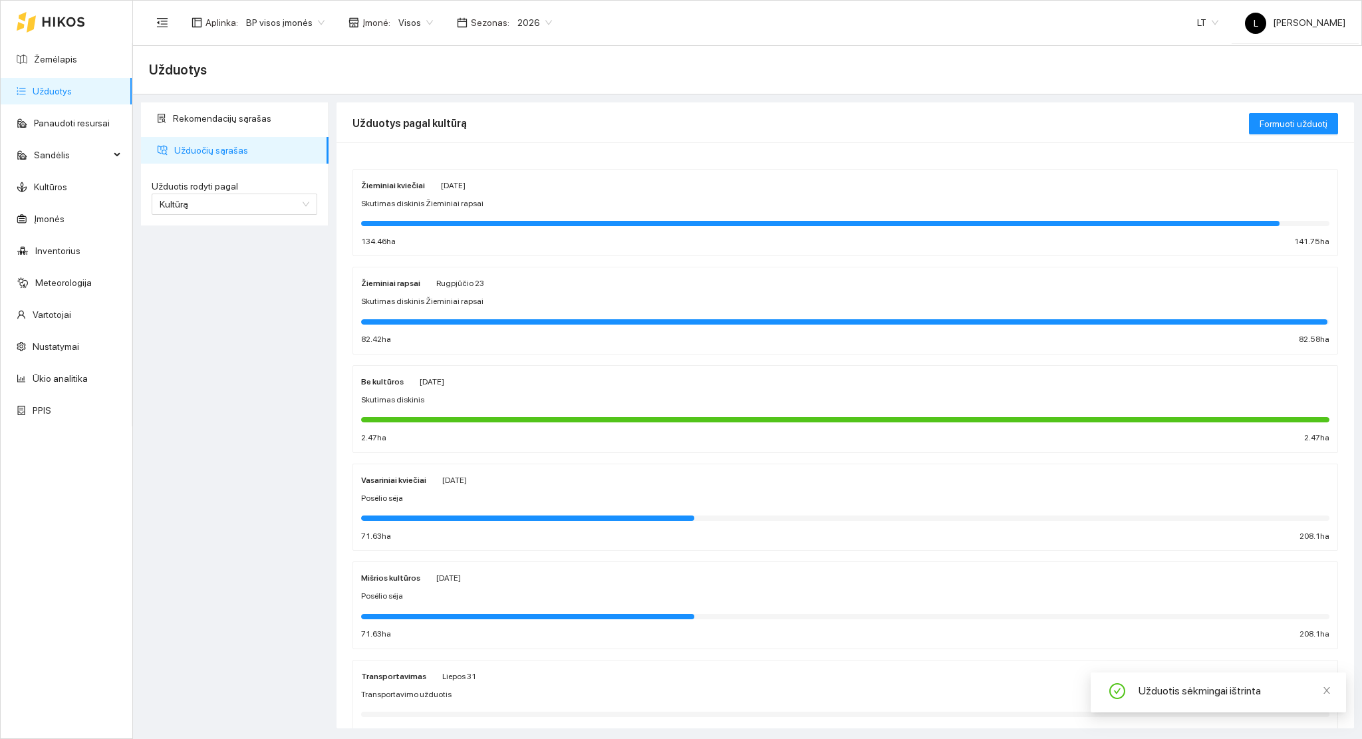
click at [72, 90] on link "Užduotys" at bounding box center [52, 91] width 39 height 11
click at [47, 62] on link "Žemėlapis" at bounding box center [55, 59] width 43 height 11
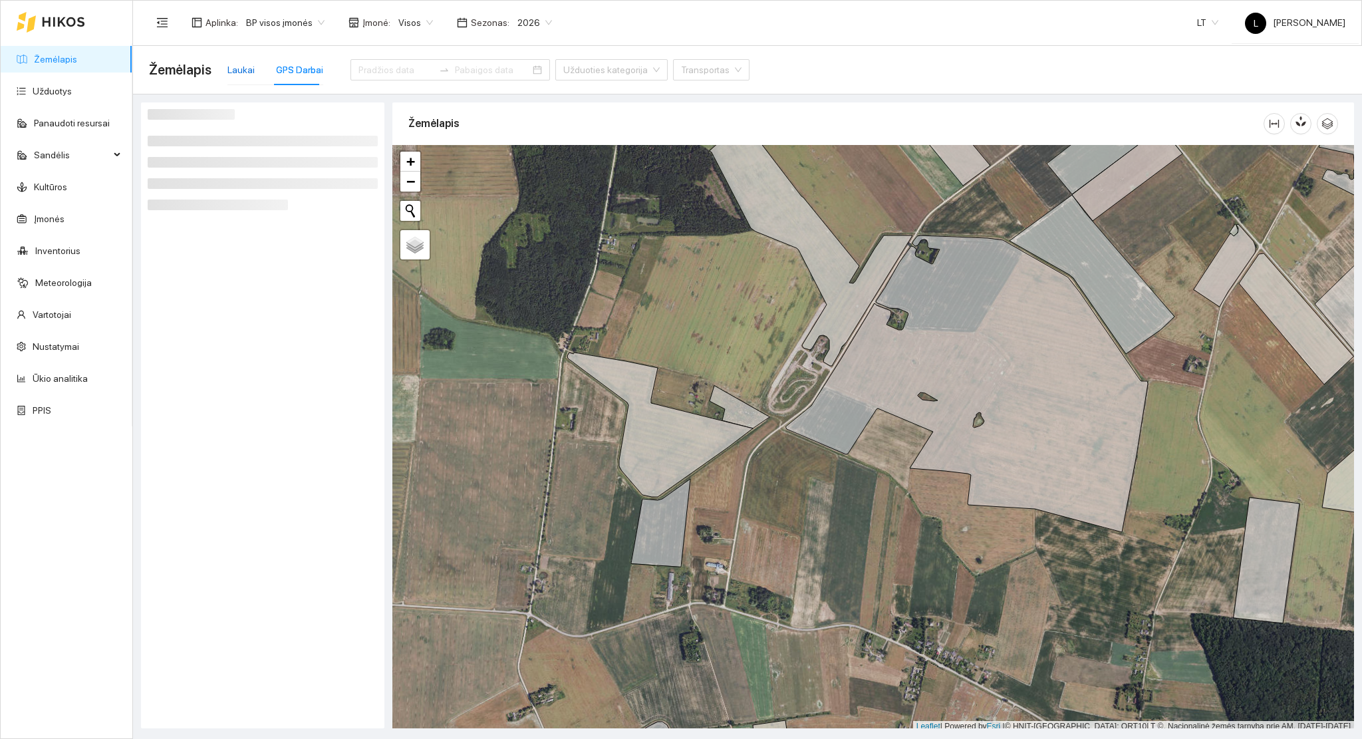
click at [239, 72] on div "Laukai" at bounding box center [240, 70] width 27 height 15
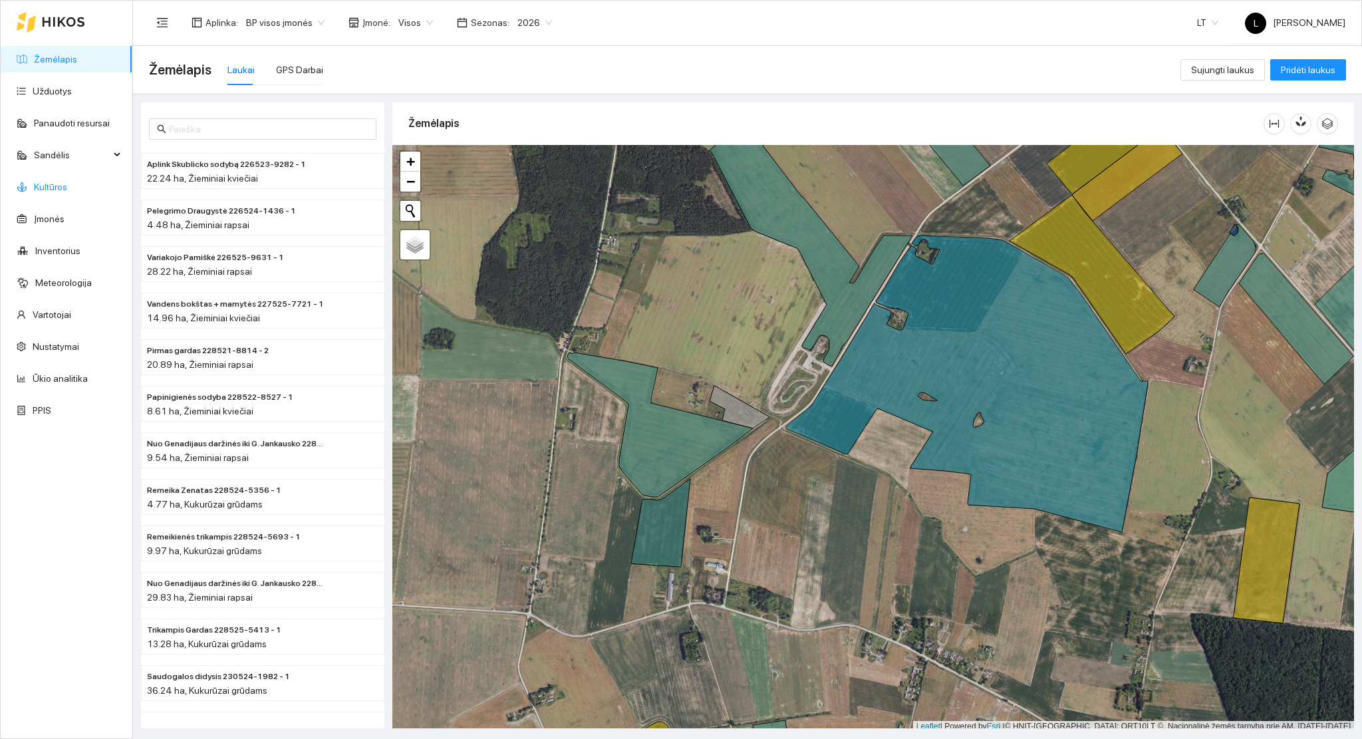
click at [49, 182] on link "Kultūros" at bounding box center [50, 187] width 33 height 11
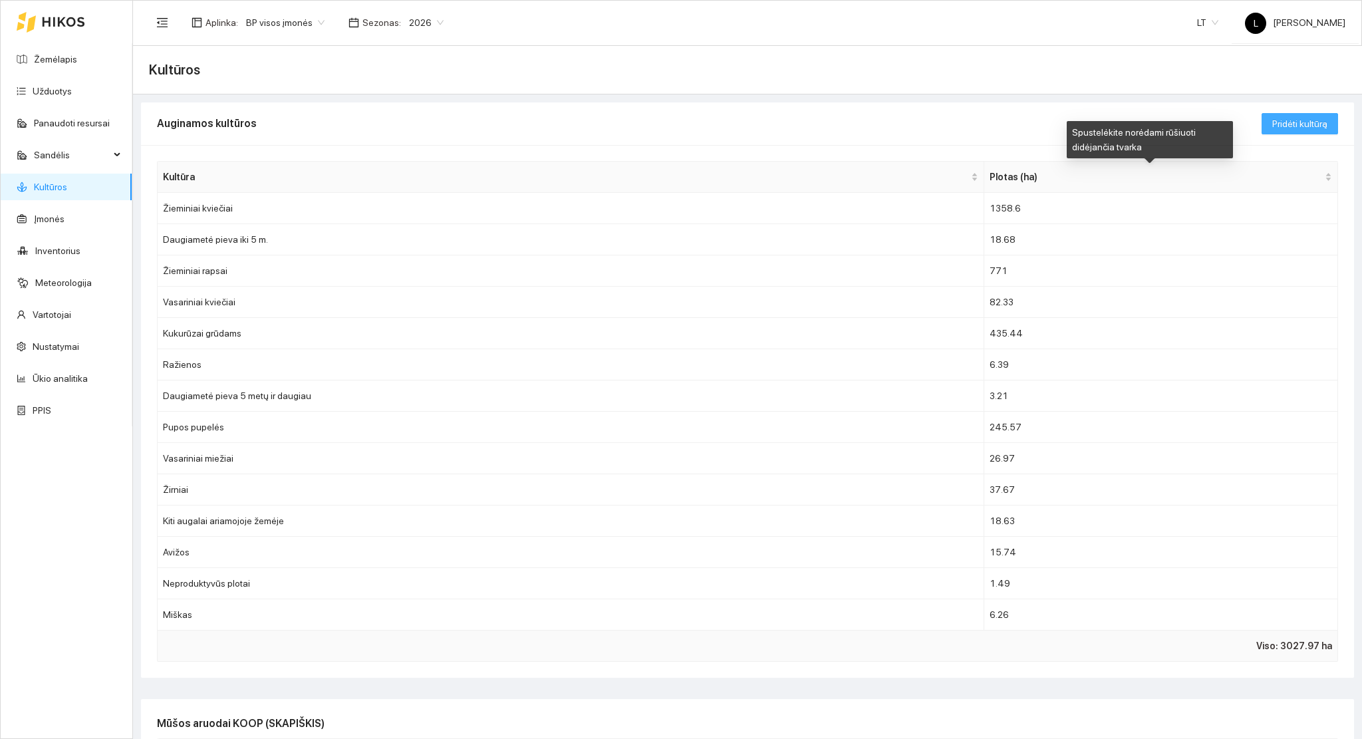
click at [1305, 120] on span "Pridėti kultūrą" at bounding box center [1299, 123] width 55 height 15
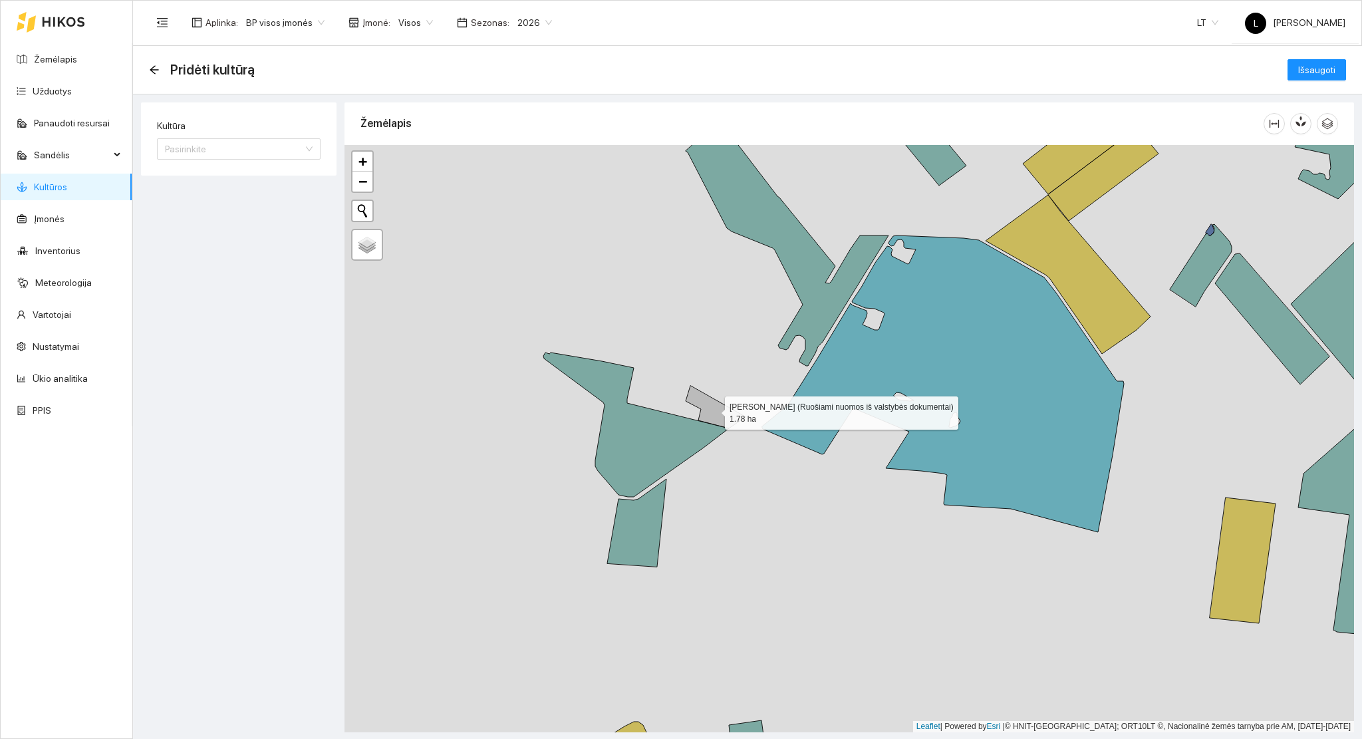
click at [717, 415] on icon at bounding box center [716, 407] width 60 height 43
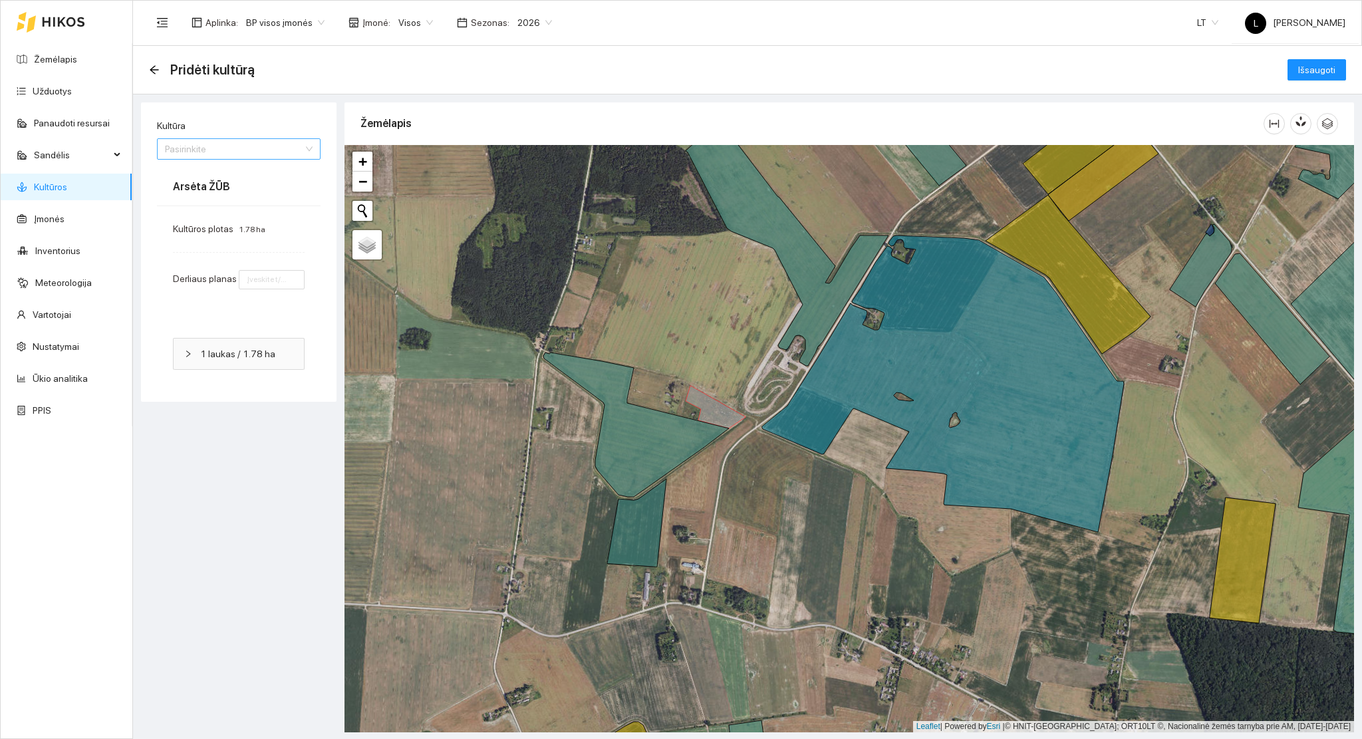
click at [225, 148] on input "Kultūra" at bounding box center [234, 149] width 138 height 20
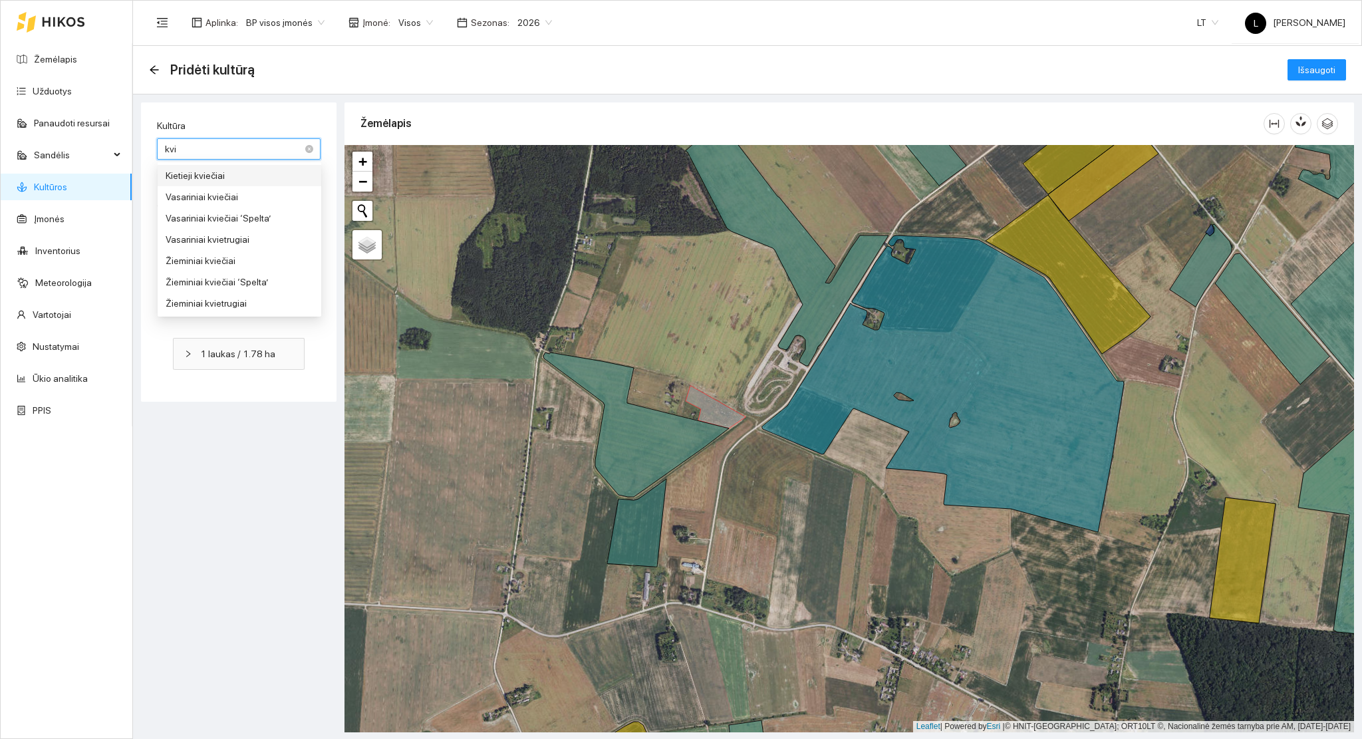
type input "kvie"
click at [231, 259] on div "Žieminiai kviečiai" at bounding box center [240, 260] width 148 height 15
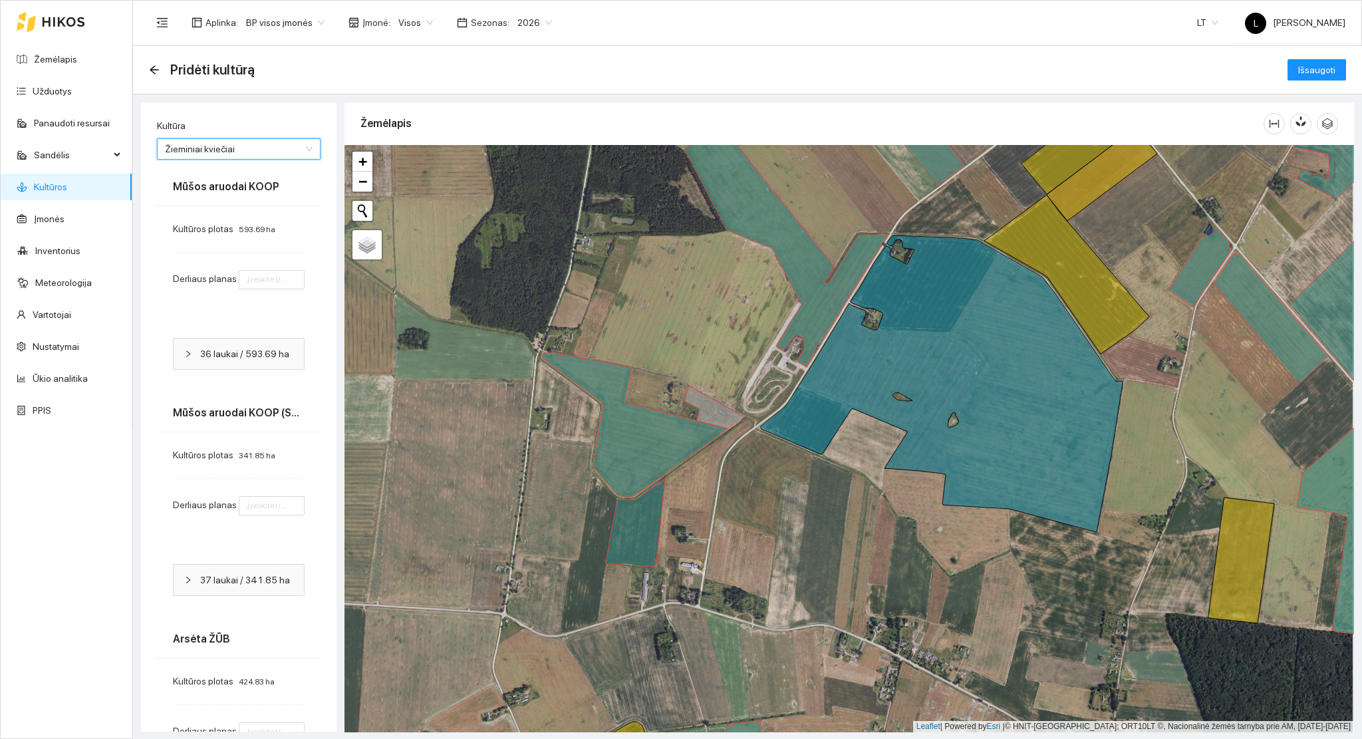
type input "7"
type input "8"
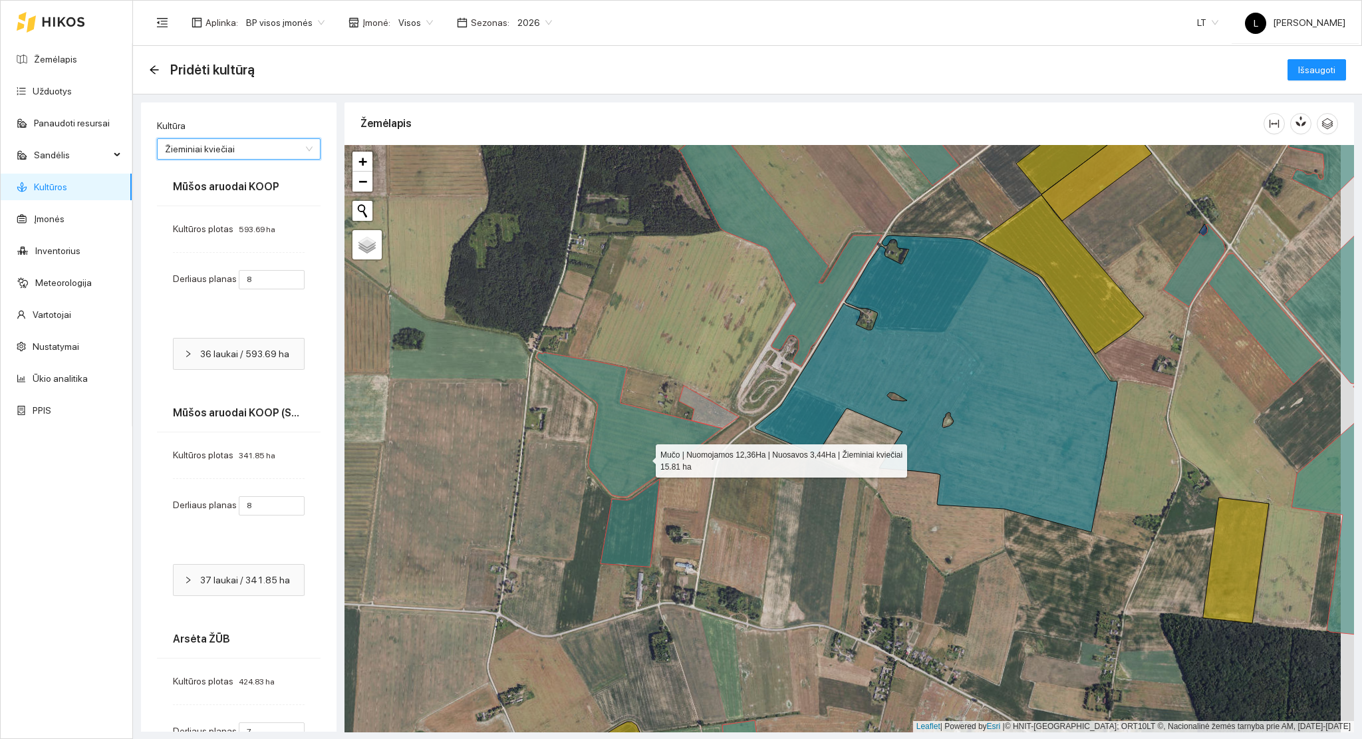
click at [644, 457] on icon at bounding box center [630, 424] width 186 height 144
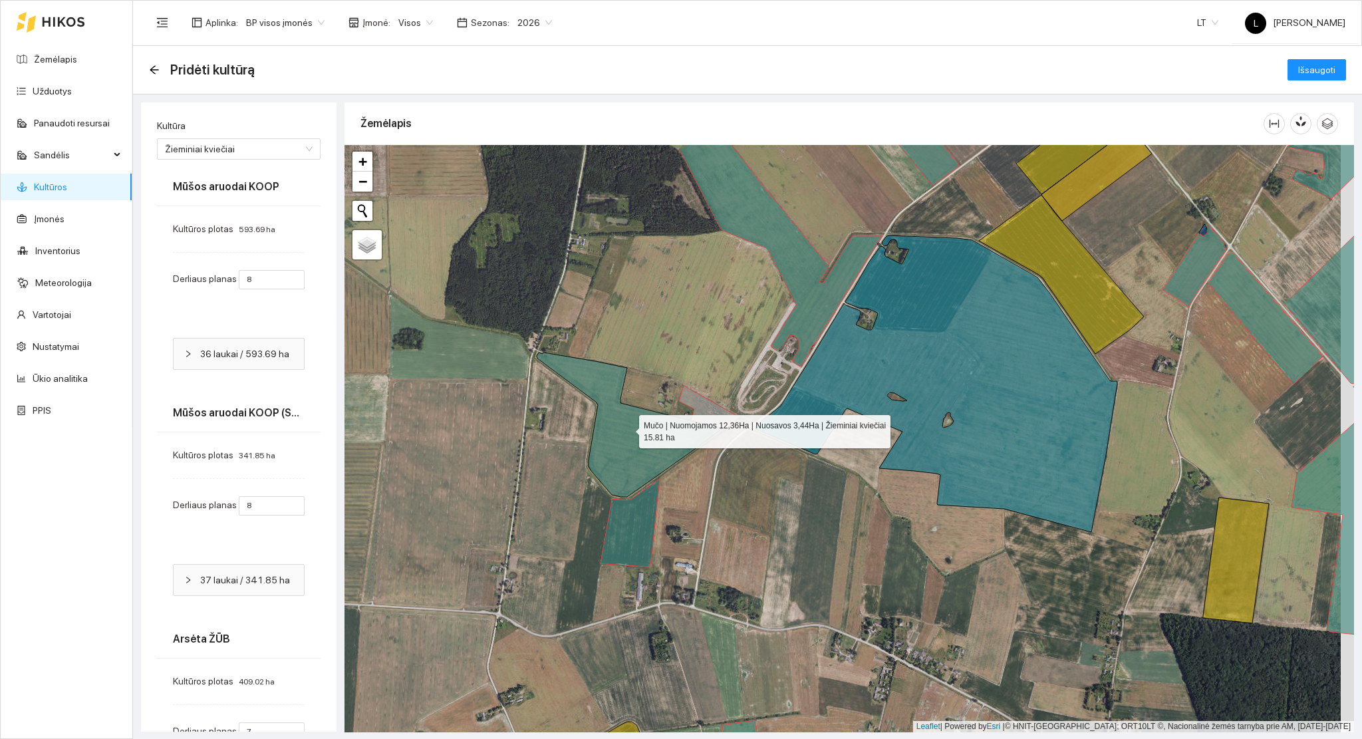
click at [644, 467] on icon at bounding box center [630, 424] width 186 height 144
click at [400, 15] on span "Visos" at bounding box center [415, 23] width 35 height 20
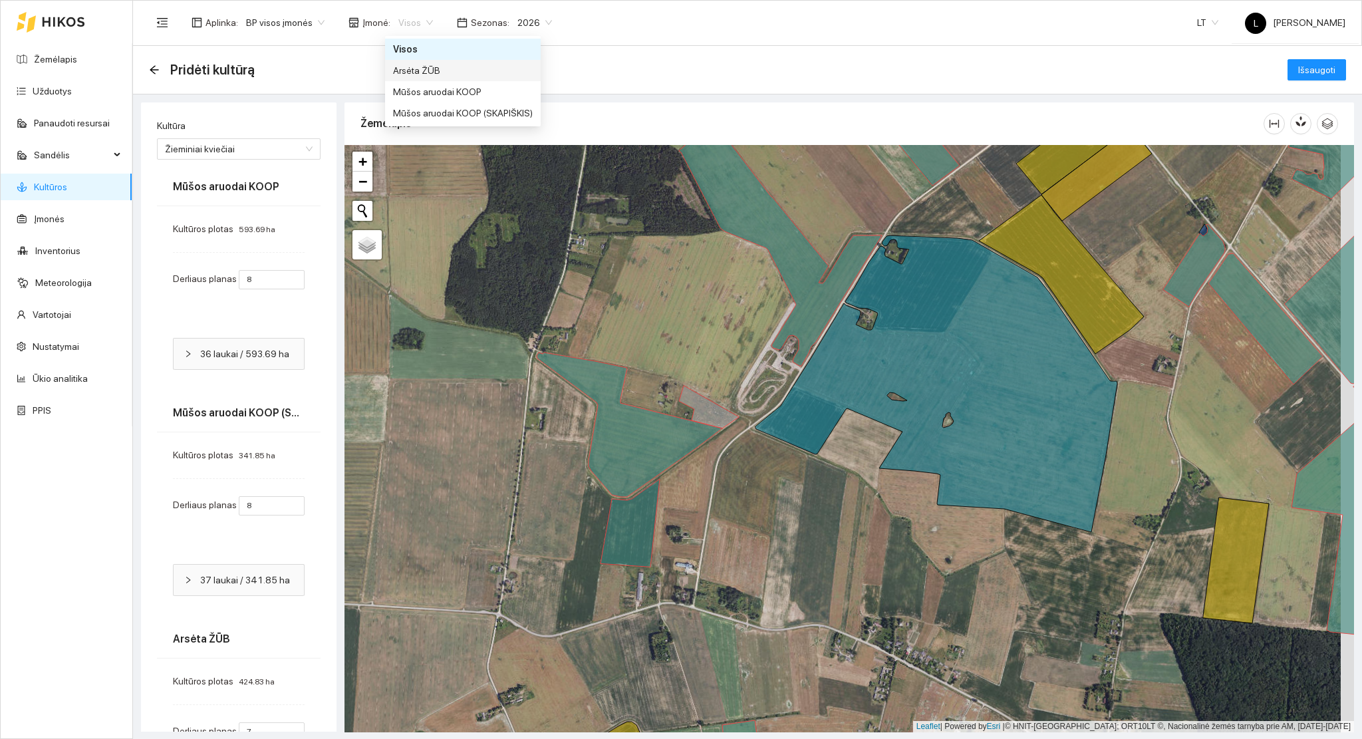
click at [428, 70] on div "Arsėta ŽŪB" at bounding box center [463, 70] width 140 height 15
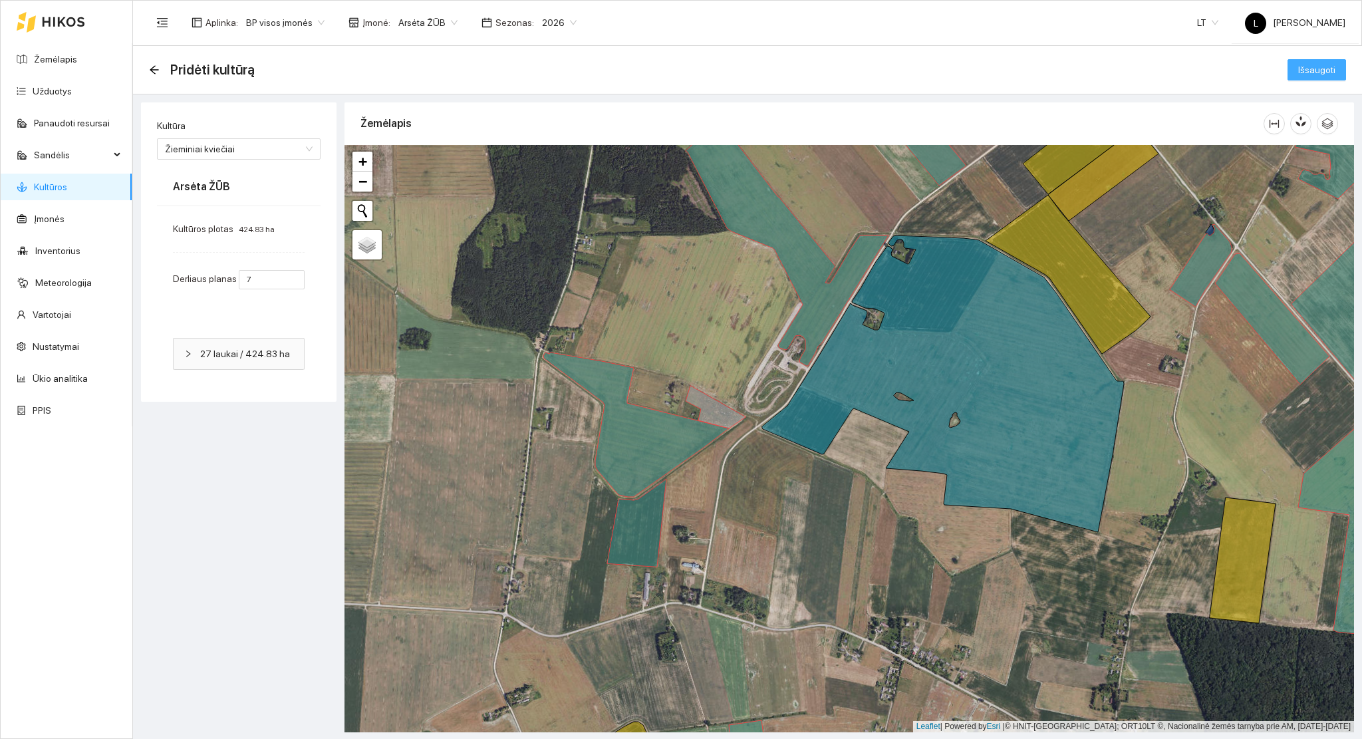
click at [1311, 69] on span "Išsaugoti" at bounding box center [1316, 70] width 37 height 15
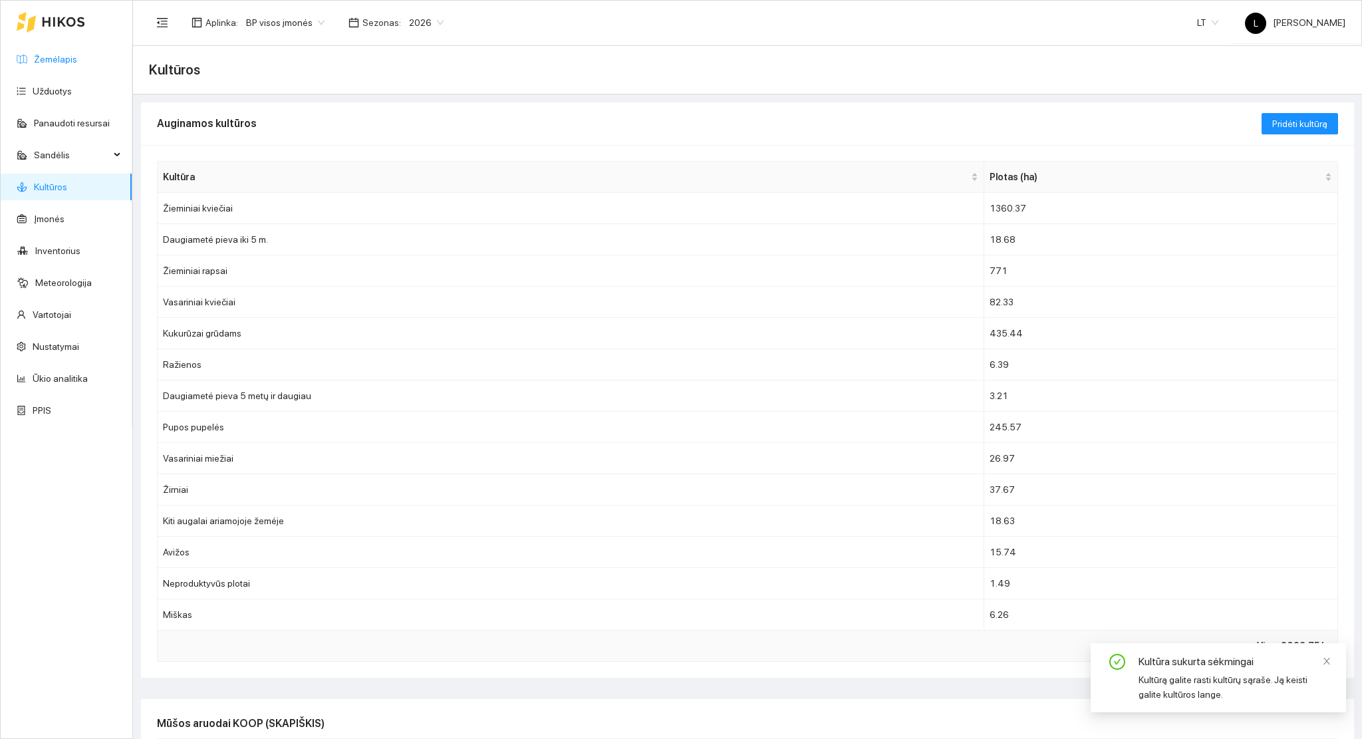
click at [45, 54] on link "Žemėlapis" at bounding box center [55, 59] width 43 height 11
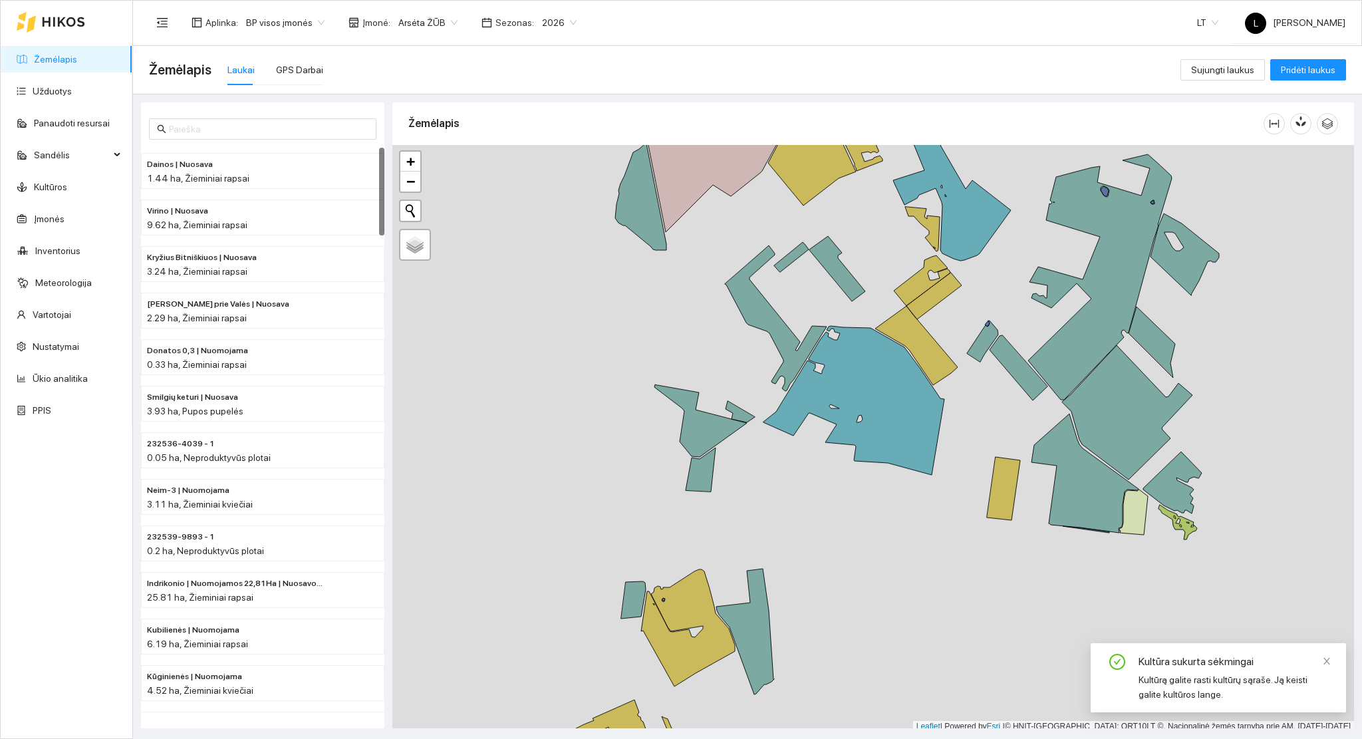
scroll to position [3, 0]
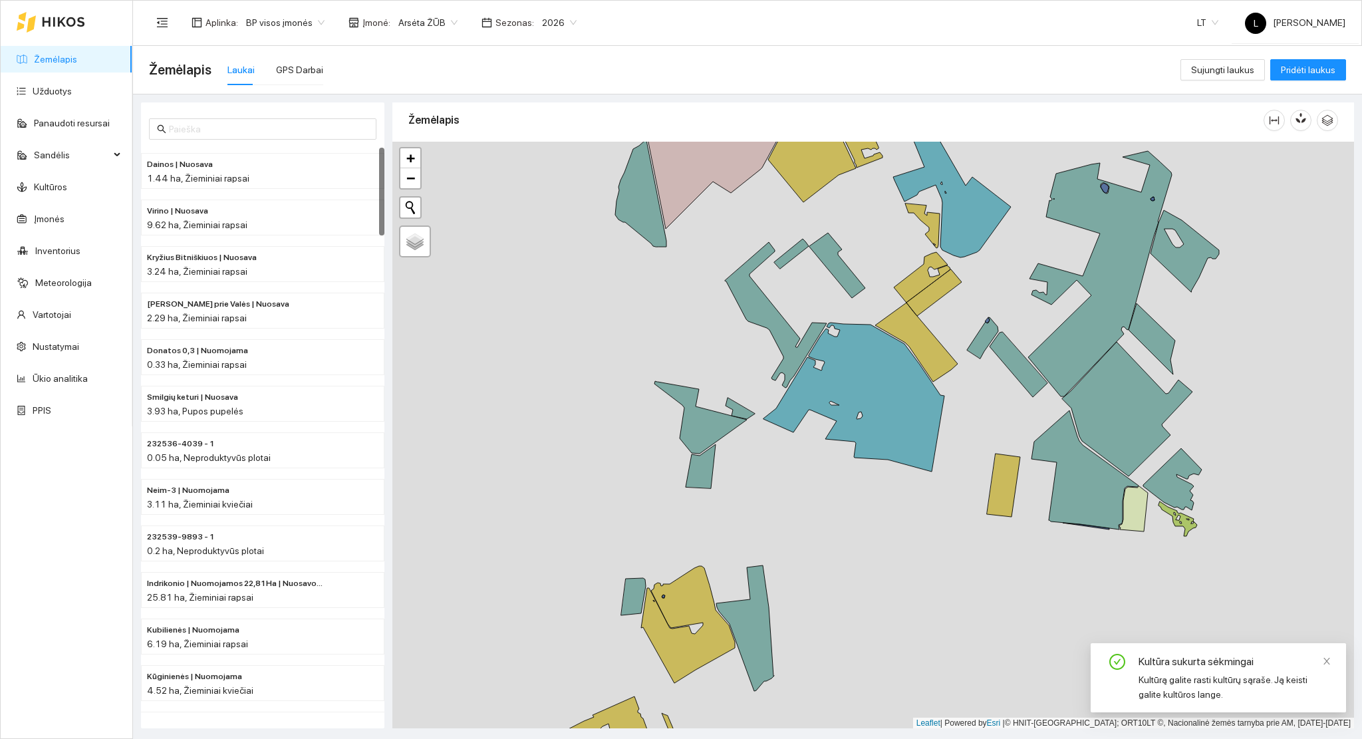
drag, startPoint x: 926, startPoint y: 528, endPoint x: 743, endPoint y: 510, distance: 183.7
click at [751, 505] on div at bounding box center [872, 435] width 961 height 587
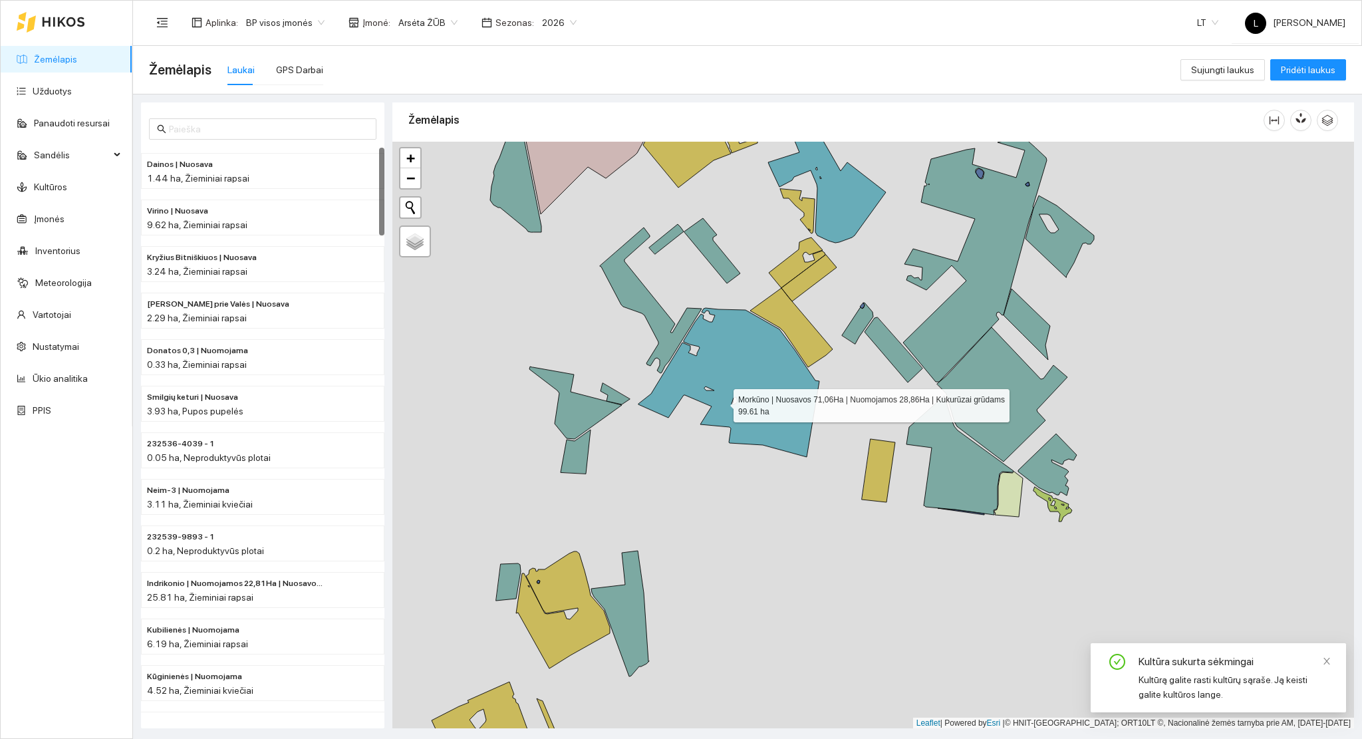
drag, startPoint x: 724, startPoint y: 441, endPoint x: 727, endPoint y: 551, distance: 109.8
click at [727, 457] on icon at bounding box center [728, 382] width 181 height 149
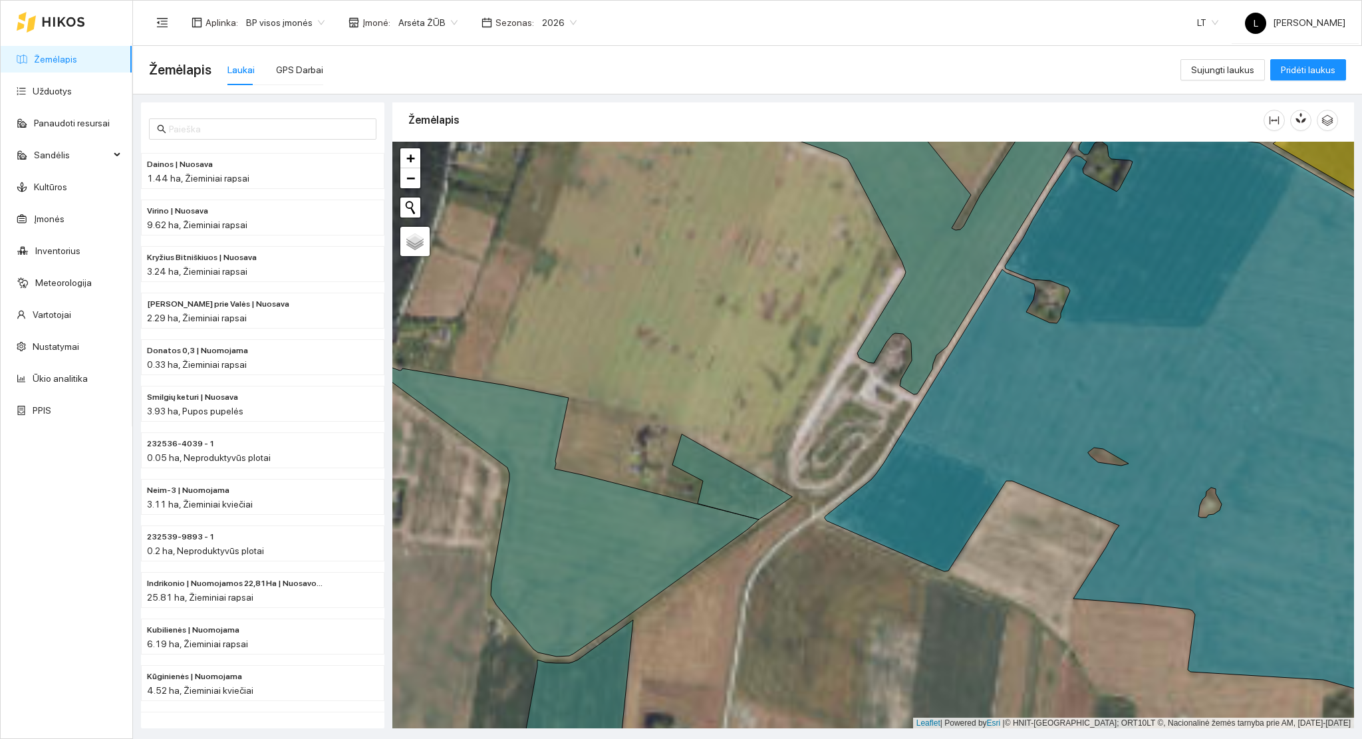
drag, startPoint x: 723, startPoint y: 525, endPoint x: 707, endPoint y: 480, distance: 47.3
click at [707, 480] on div at bounding box center [872, 435] width 961 height 587
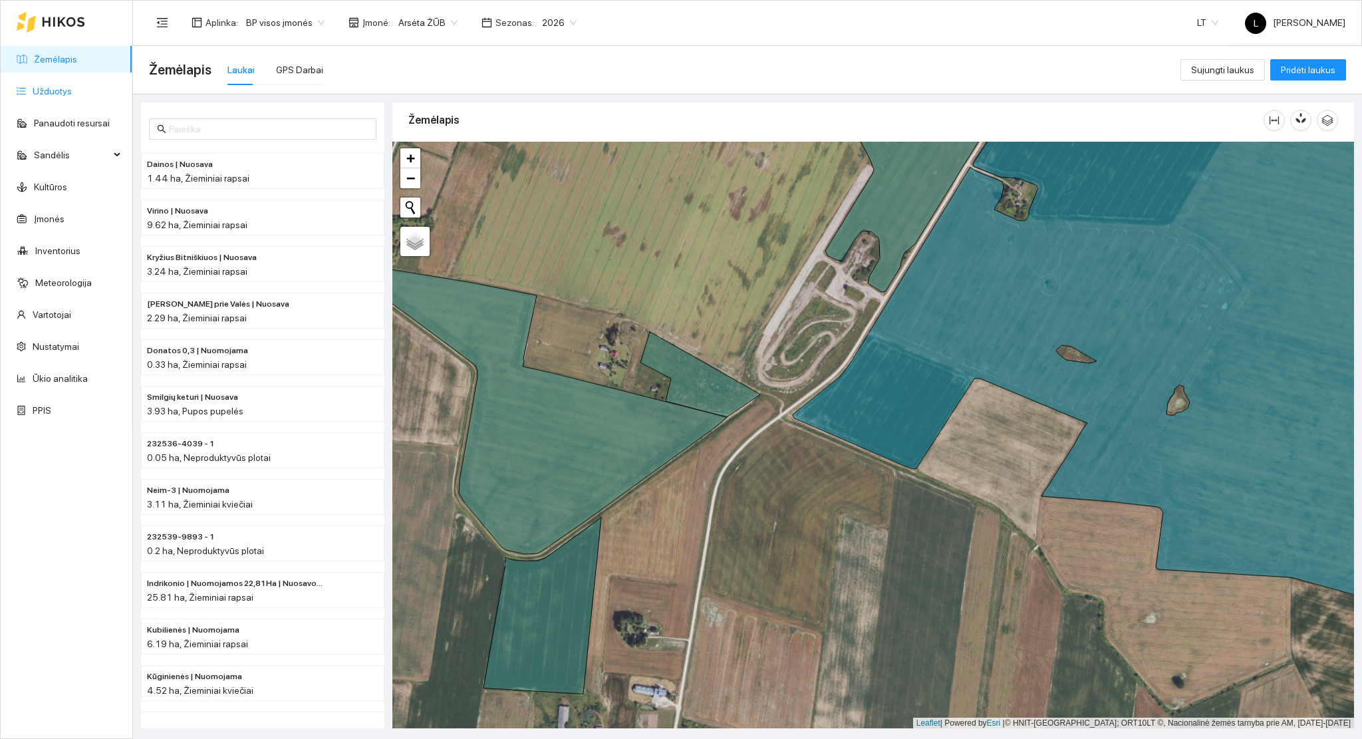
click at [41, 96] on link "Užduotys" at bounding box center [52, 91] width 39 height 11
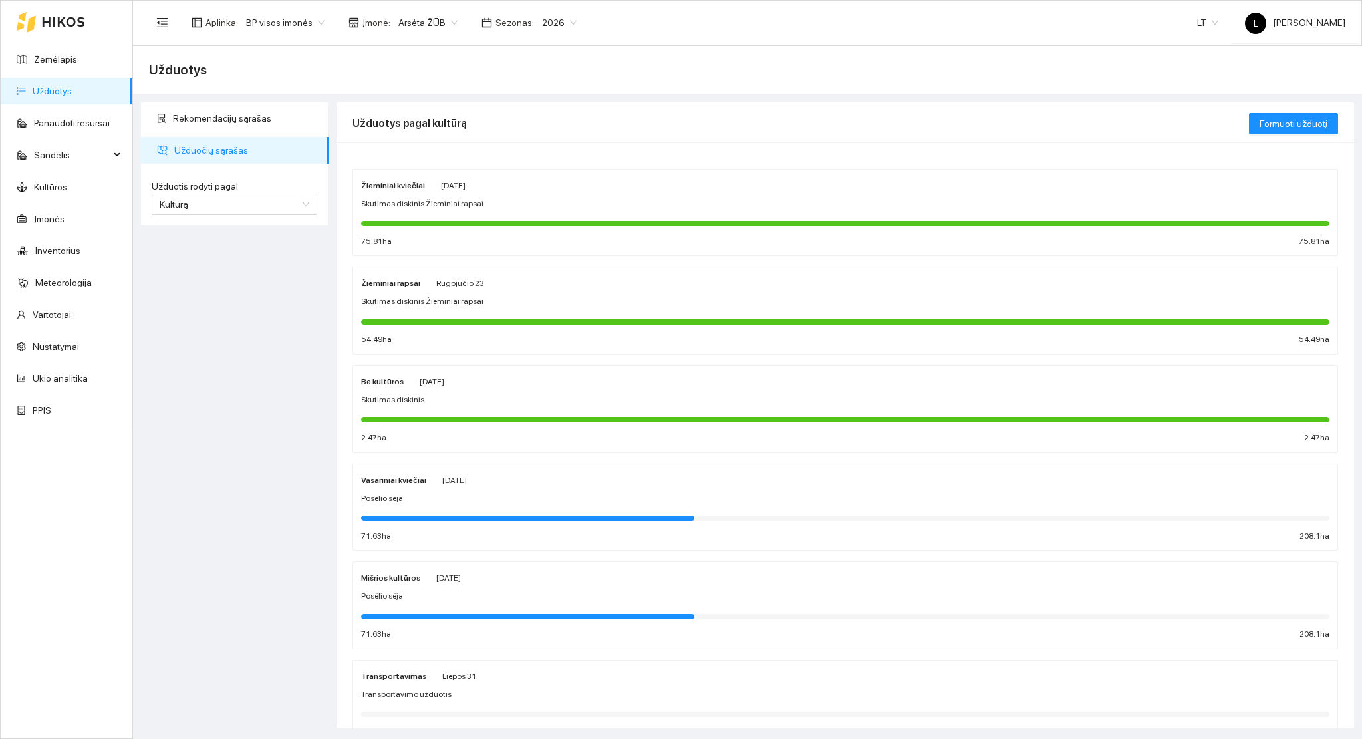
click at [468, 312] on div "Žieminiai rapsai Rugpjūčio 23 Skutimas diskinis Žieminiai rapsai 54.49 ha 54.49…" at bounding box center [845, 310] width 968 height 70
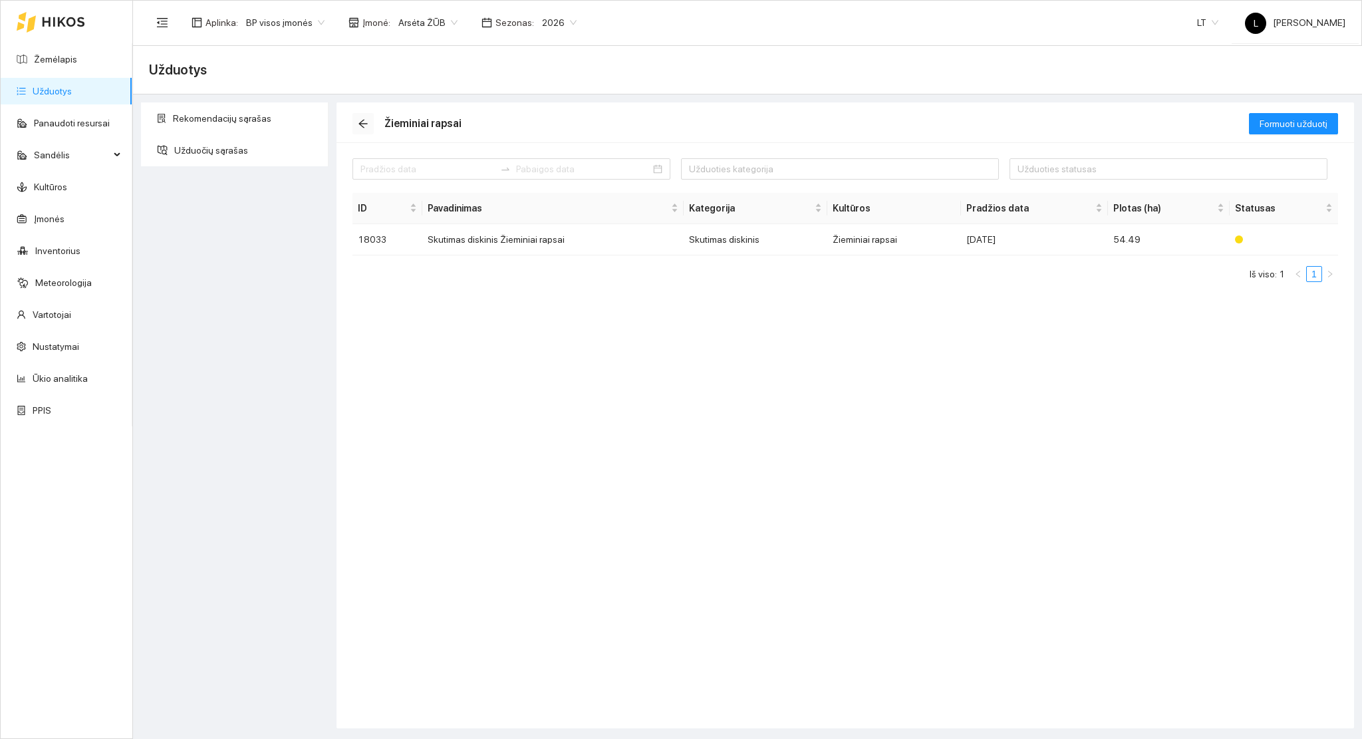
click at [366, 124] on icon "arrow-left" at bounding box center [363, 123] width 11 height 11
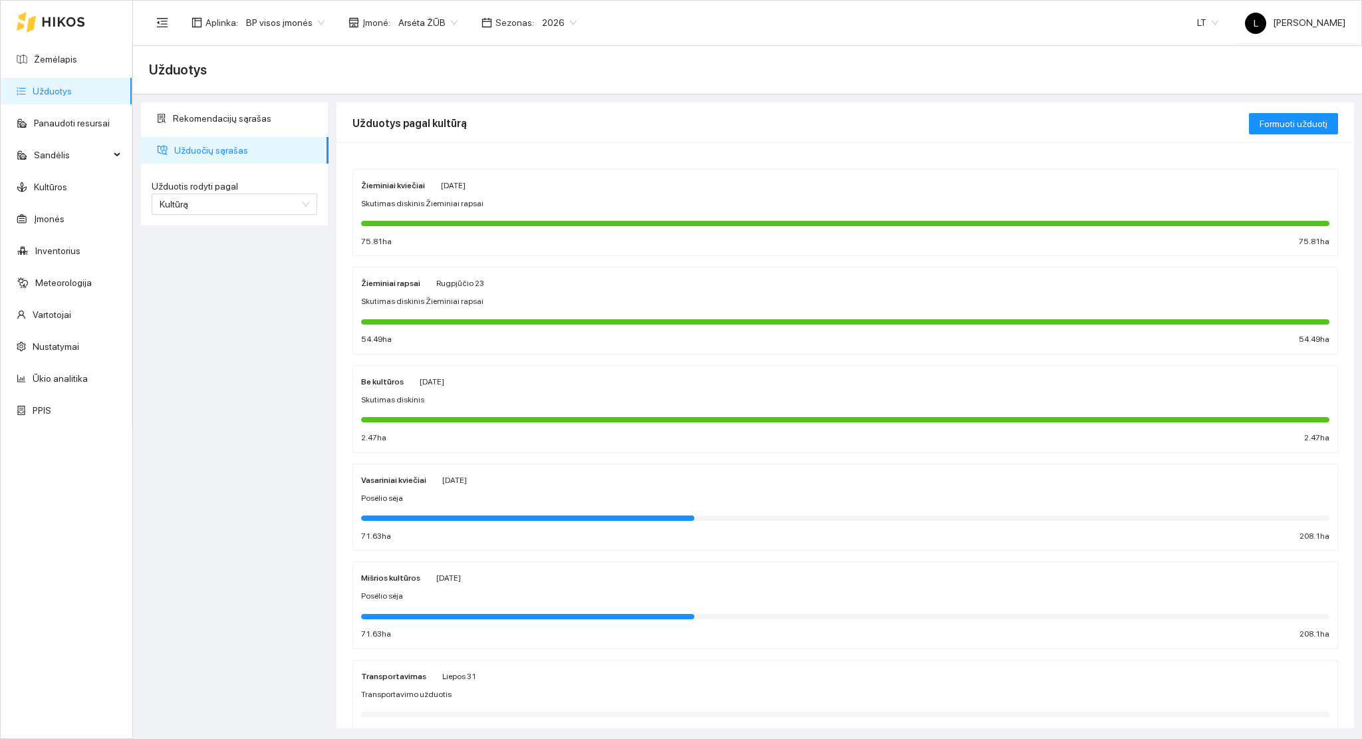
click at [576, 221] on div at bounding box center [845, 223] width 968 height 5
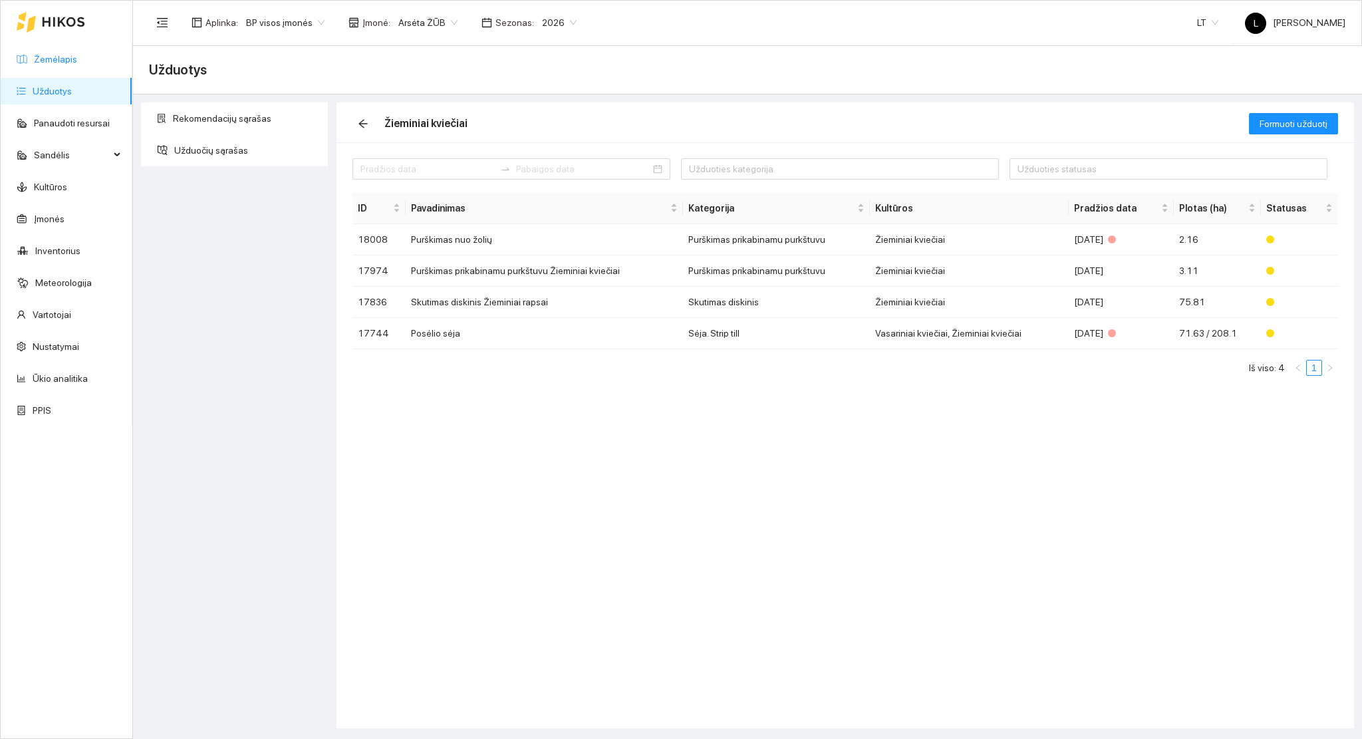
click at [51, 55] on link "Žemėlapis" at bounding box center [55, 59] width 43 height 11
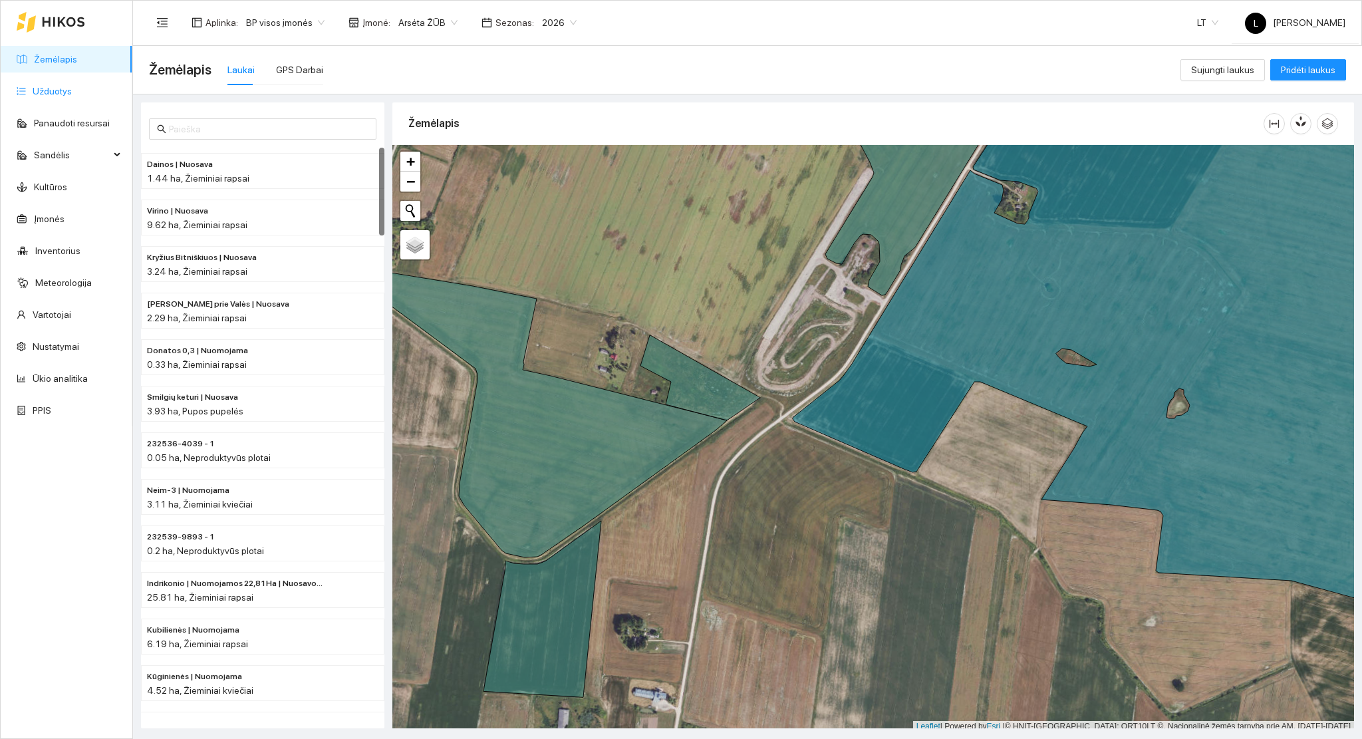
click at [55, 86] on link "Užduotys" at bounding box center [52, 91] width 39 height 11
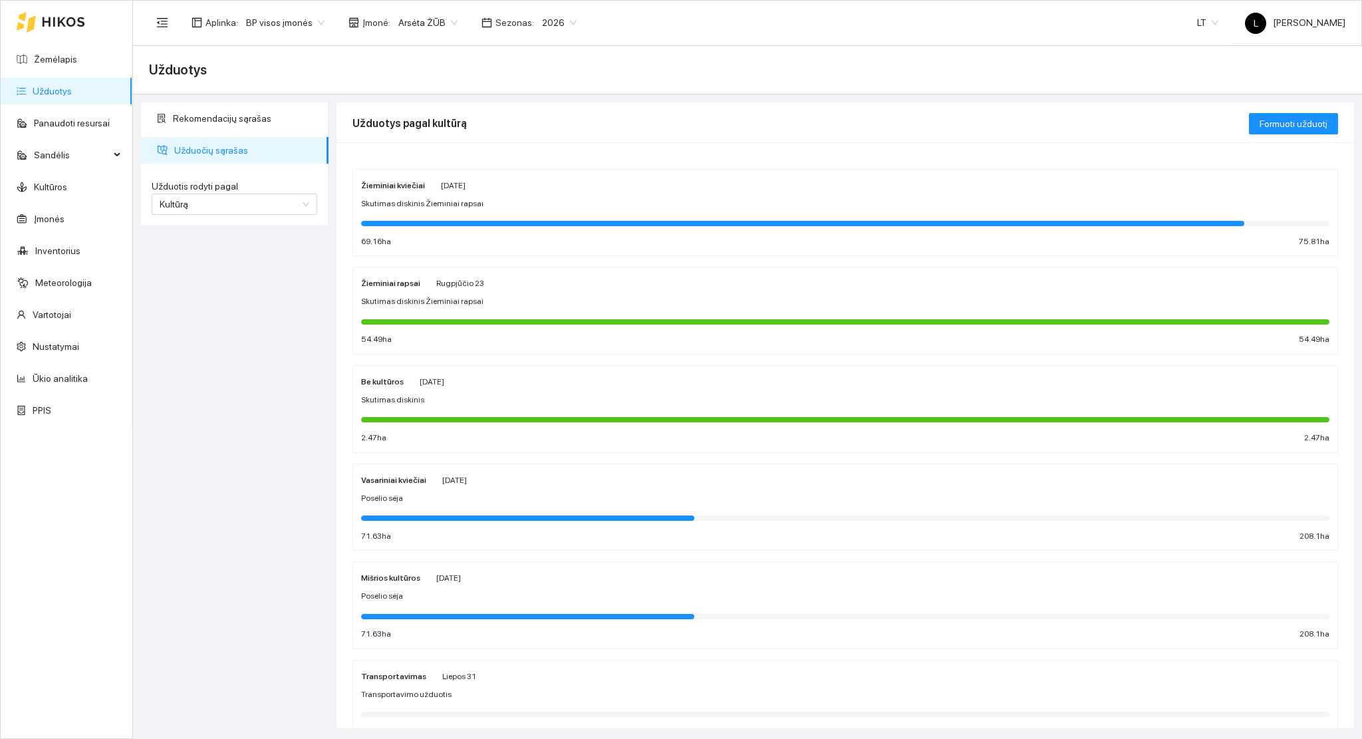
click at [559, 22] on span "2026" at bounding box center [559, 23] width 35 height 20
click at [544, 154] on div "2025" at bounding box center [548, 155] width 35 height 15
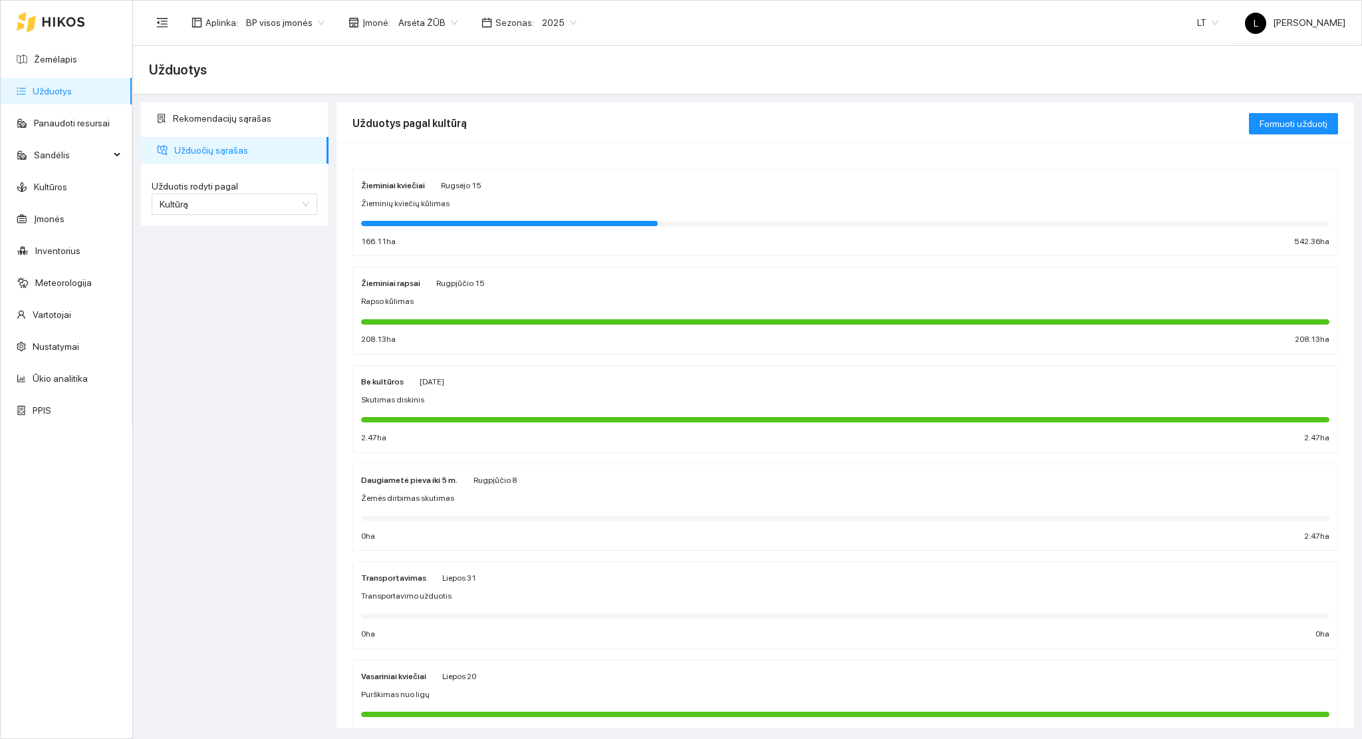
click at [468, 311] on div "Žieminiai rapsai Rugpjūčio 15 Rapso kūlimas 208.13 ha 208.13 ha" at bounding box center [845, 310] width 968 height 70
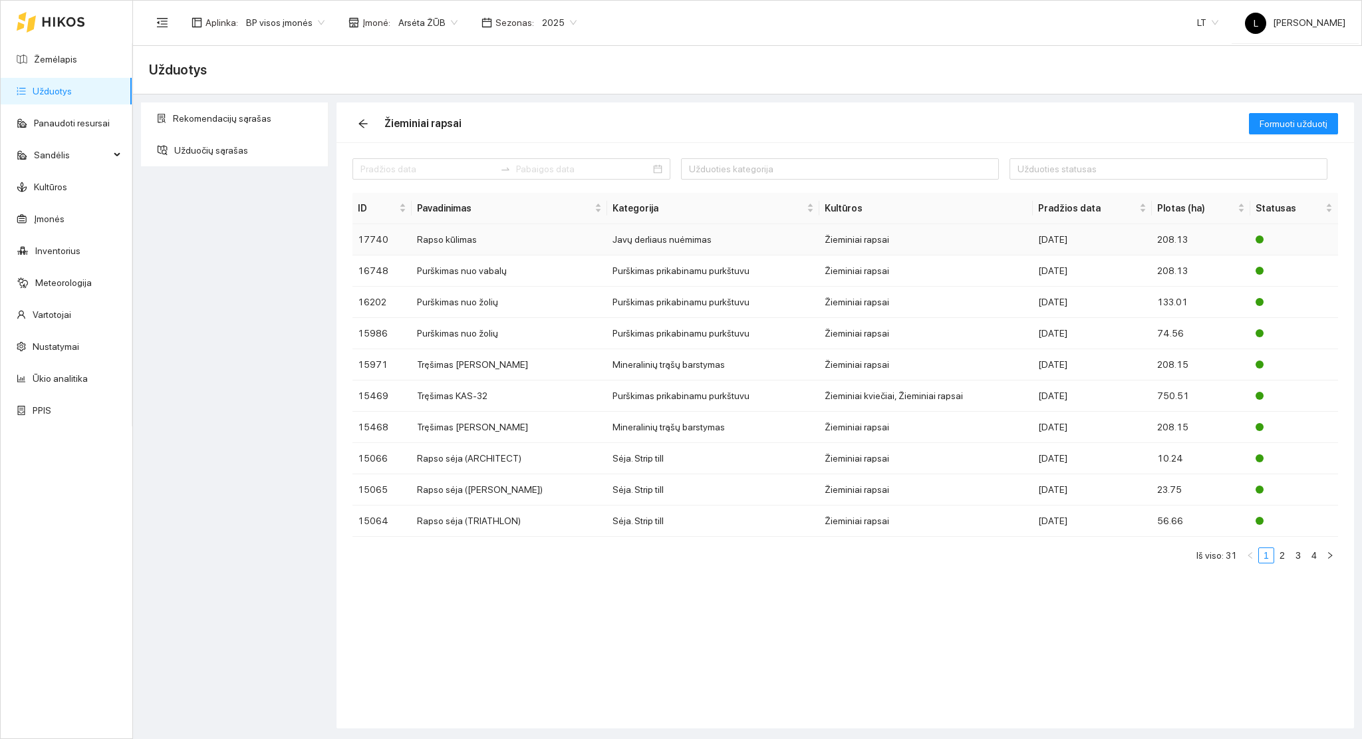
click at [981, 236] on td "Žieminiai rapsai" at bounding box center [925, 239] width 213 height 31
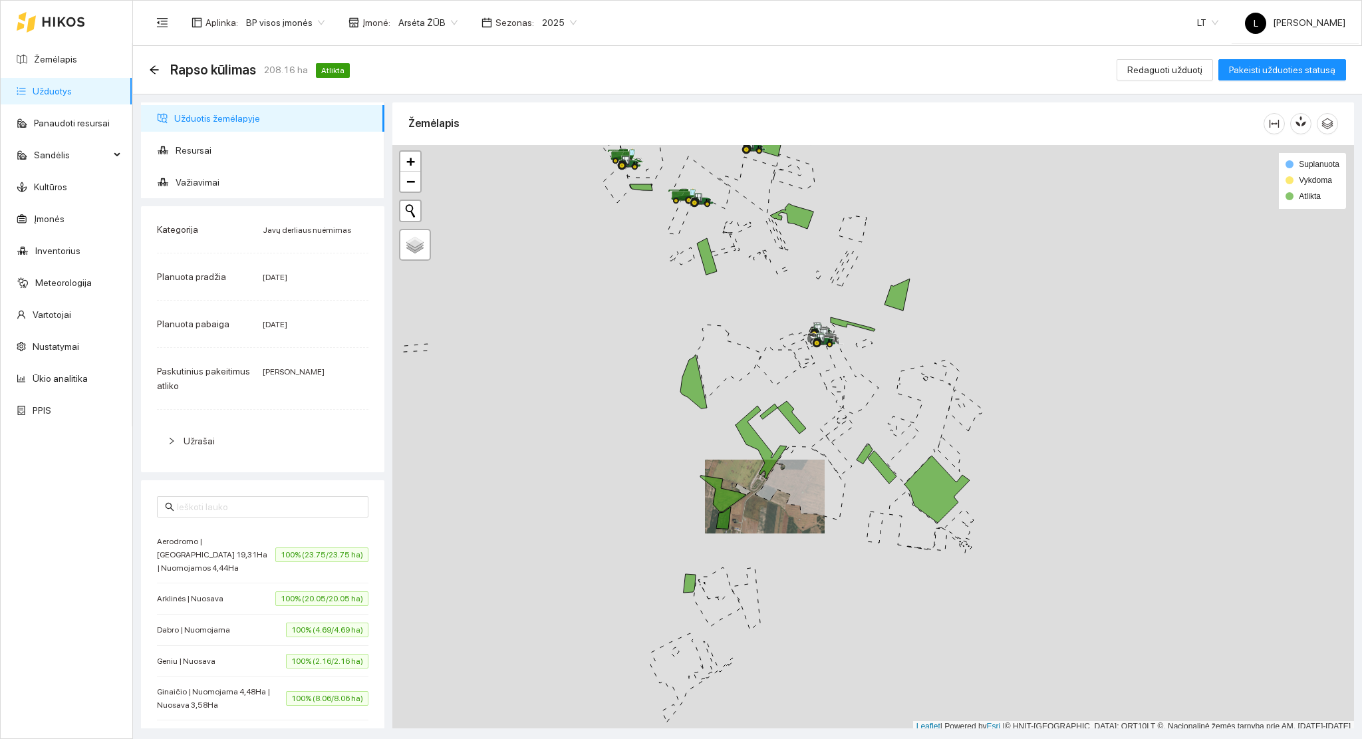
scroll to position [3, 0]
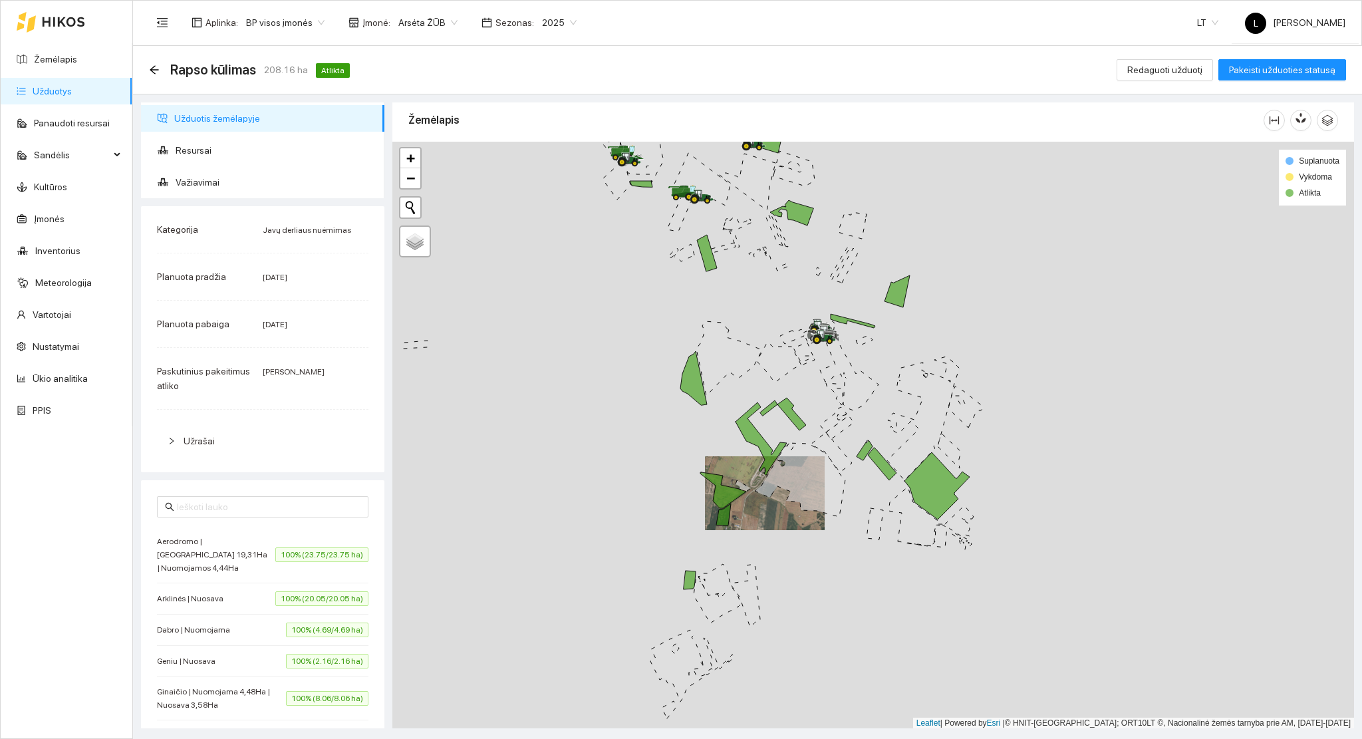
drag, startPoint x: 811, startPoint y: 544, endPoint x: 586, endPoint y: 421, distance: 256.2
click at [630, 413] on div at bounding box center [872, 435] width 961 height 587
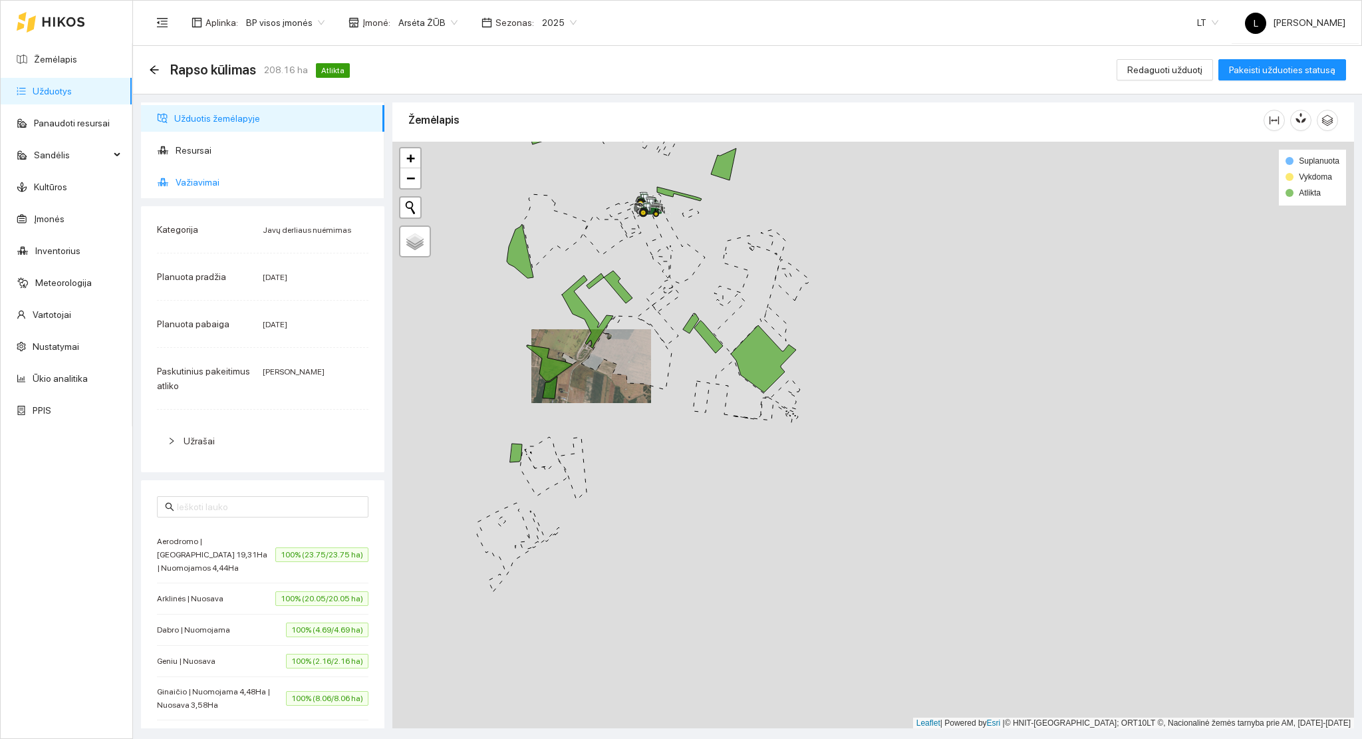
click at [213, 182] on span "Važiavimai" at bounding box center [275, 182] width 198 height 27
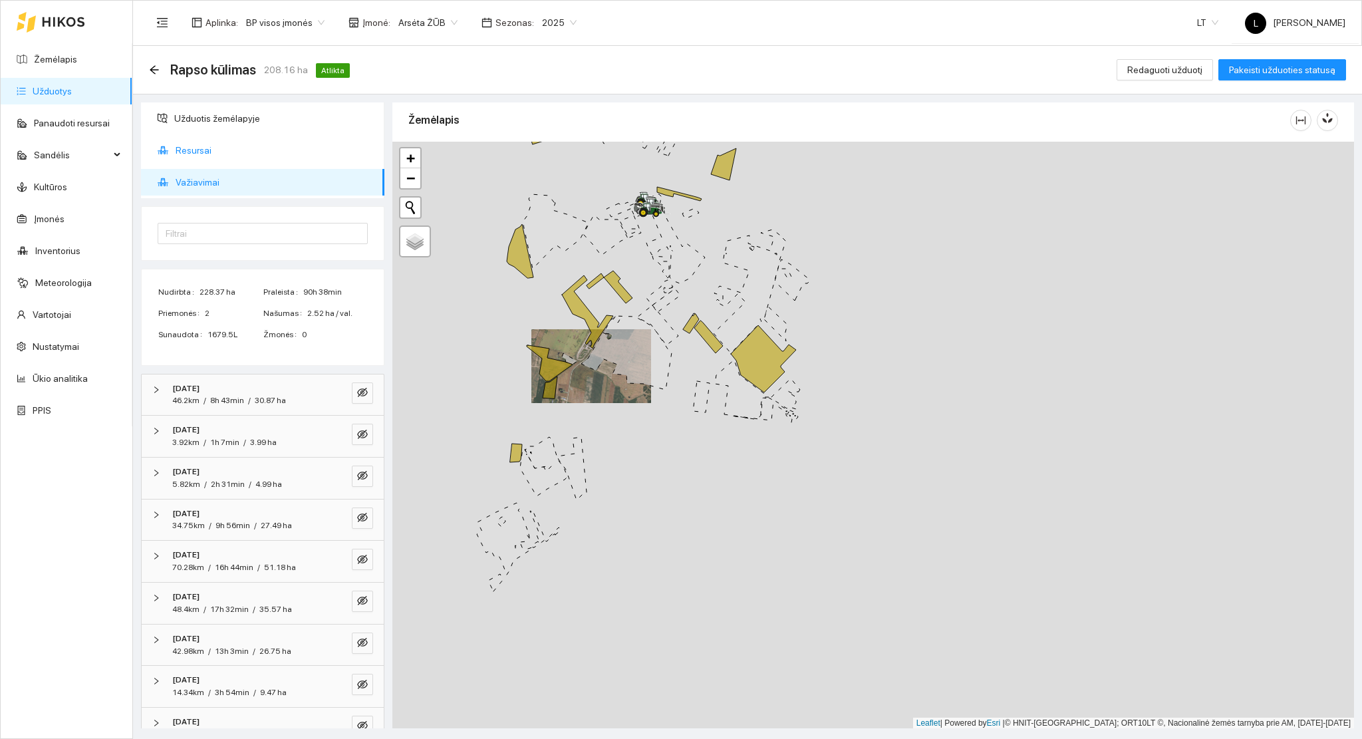
click at [201, 147] on span "Resursai" at bounding box center [275, 150] width 198 height 27
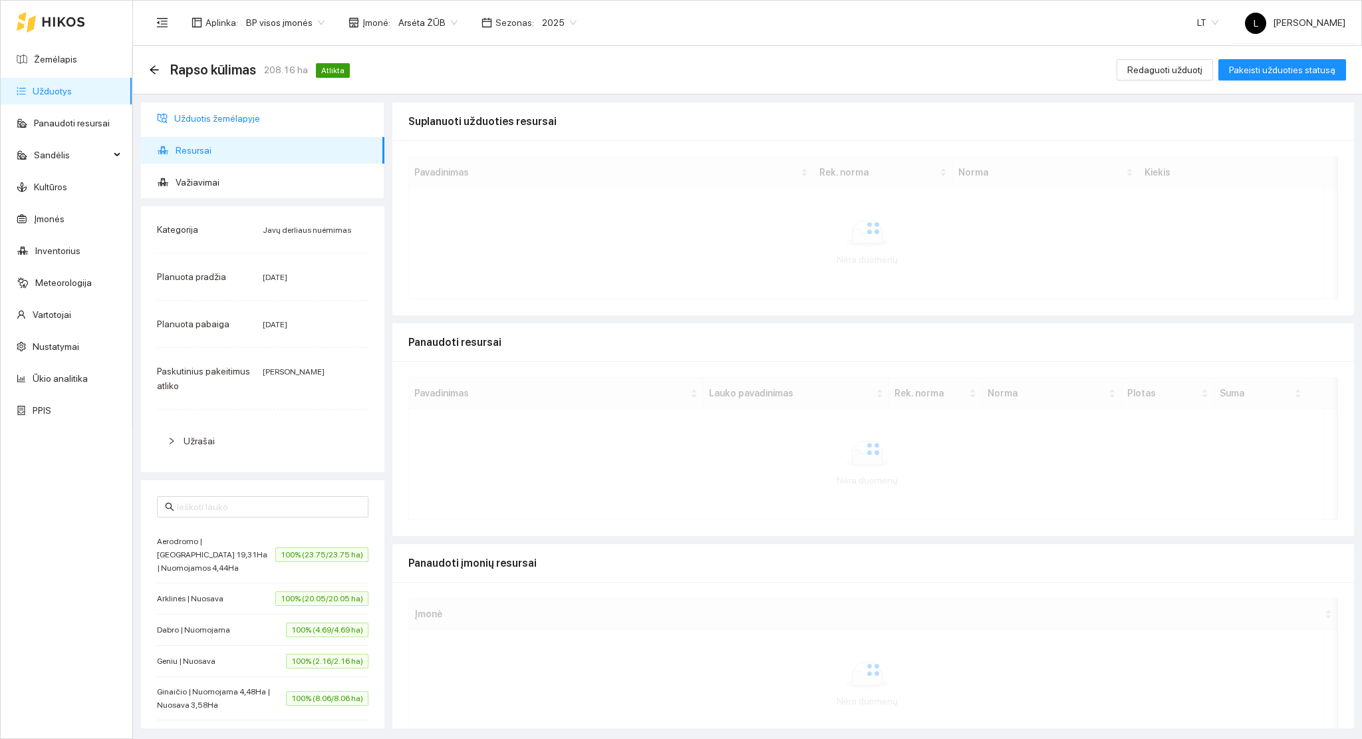
click at [205, 122] on span "Užduotis žemėlapyje" at bounding box center [273, 118] width 199 height 27
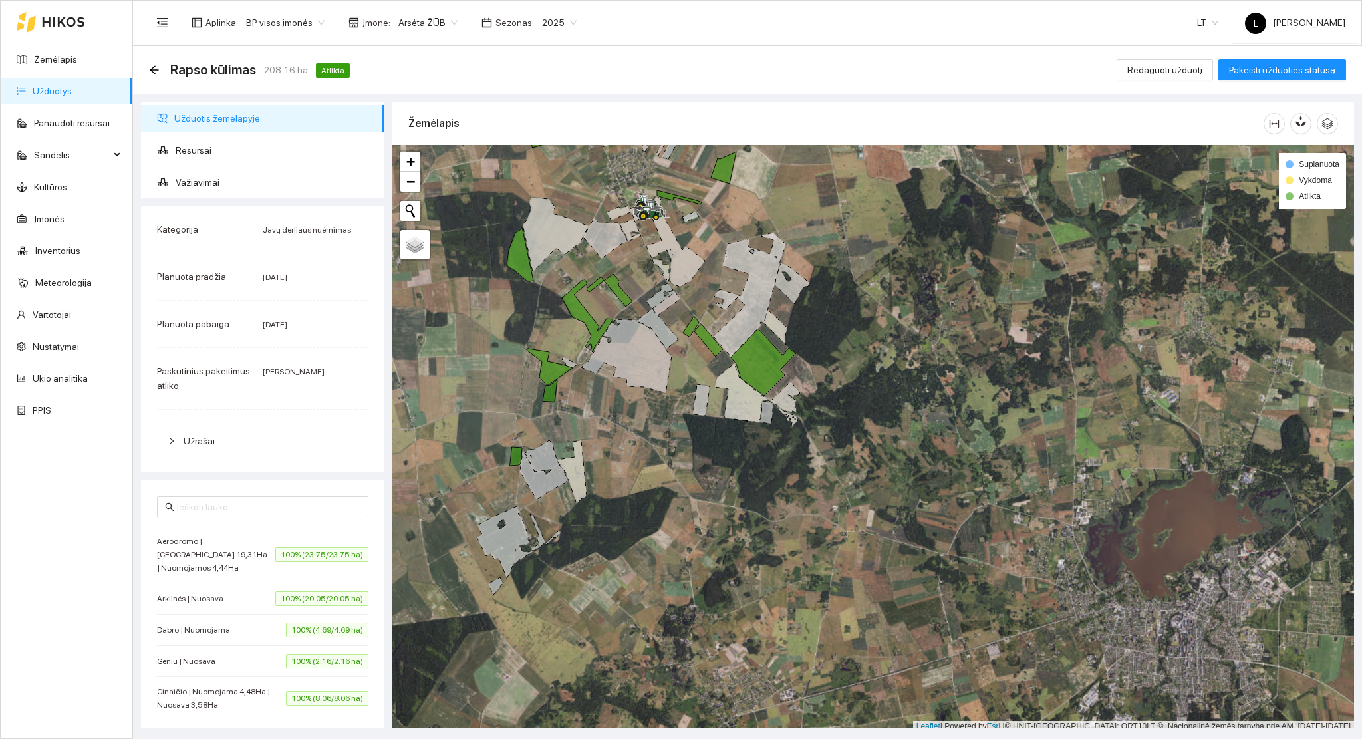
click at [142, 69] on div "Rapso kūlimas 208.16 ha Atlikta Redaguoti užduotį Pakeisti užduoties statusą" at bounding box center [747, 70] width 1229 height 49
click at [150, 68] on icon "arrow-left" at bounding box center [154, 69] width 11 height 11
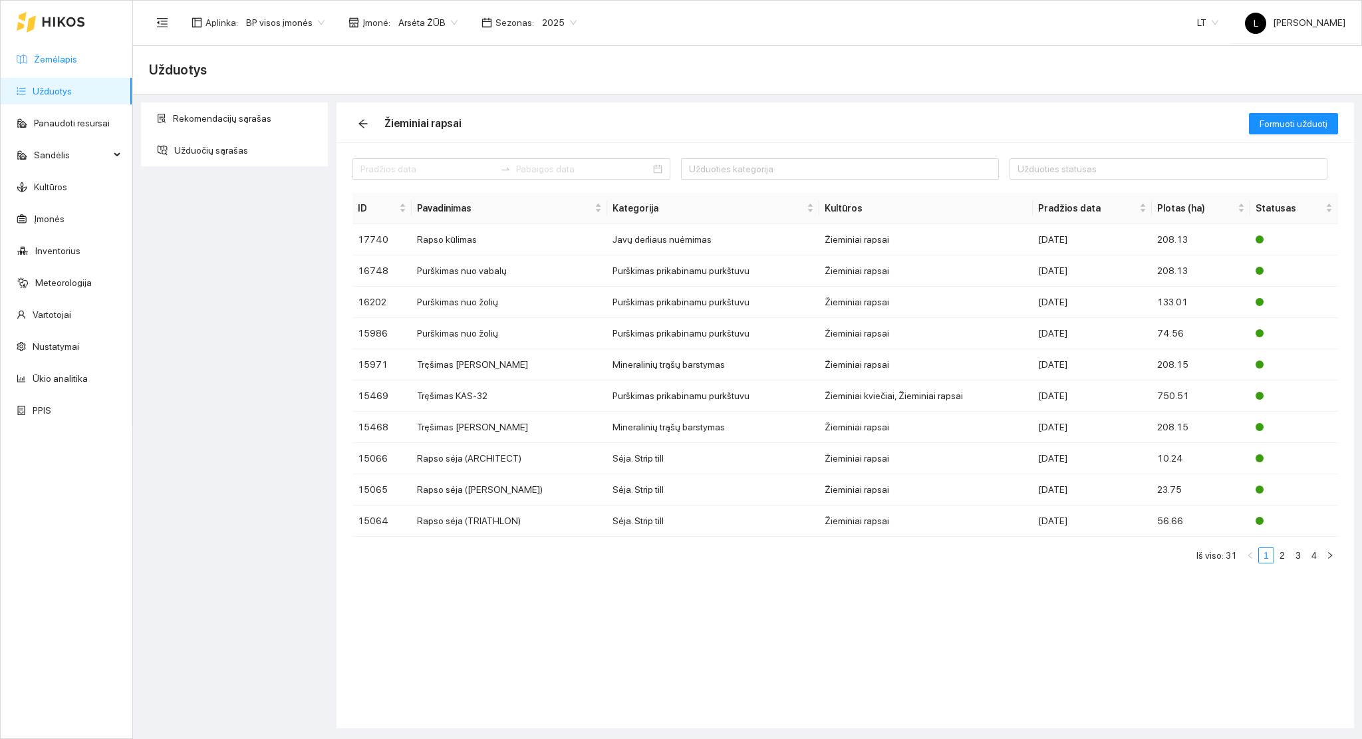
click at [55, 54] on link "Žemėlapis" at bounding box center [55, 59] width 43 height 11
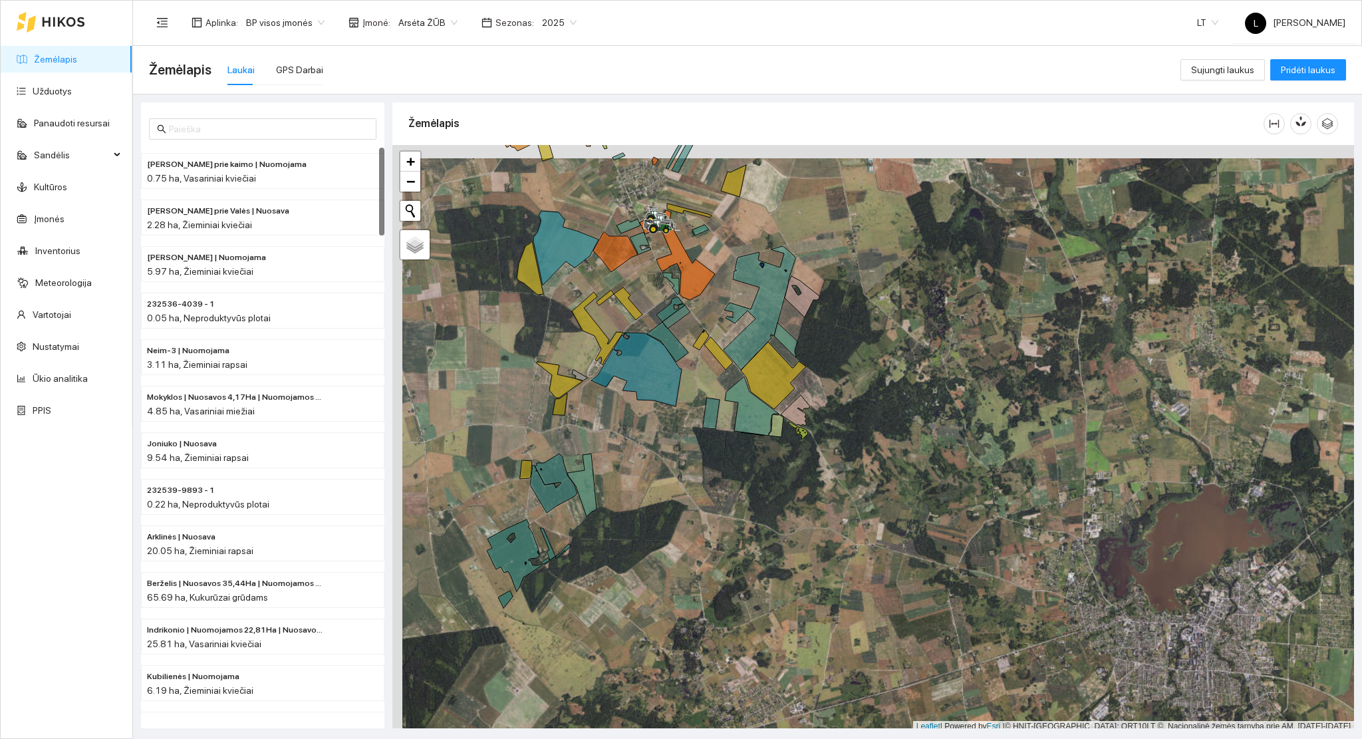
scroll to position [3, 0]
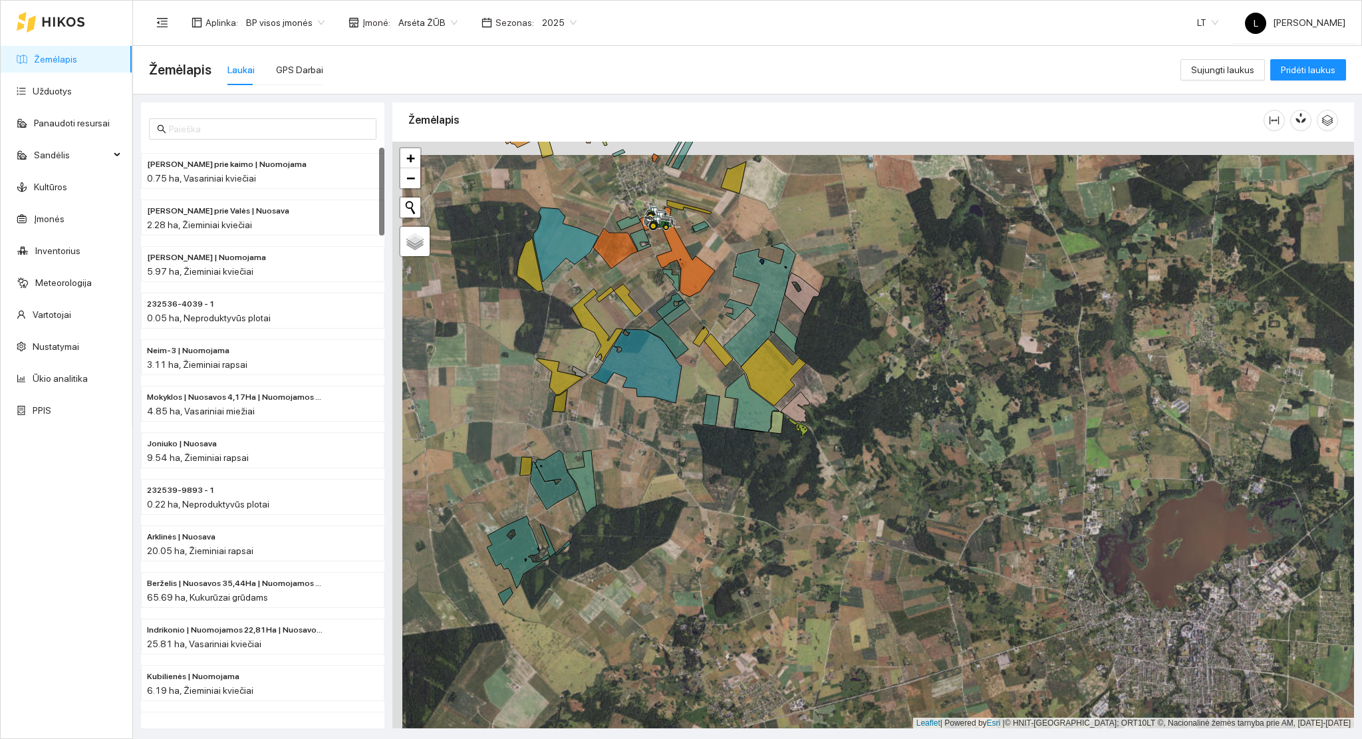
drag, startPoint x: 705, startPoint y: 482, endPoint x: 720, endPoint y: 503, distance: 25.7
click at [720, 503] on div at bounding box center [872, 435] width 961 height 587
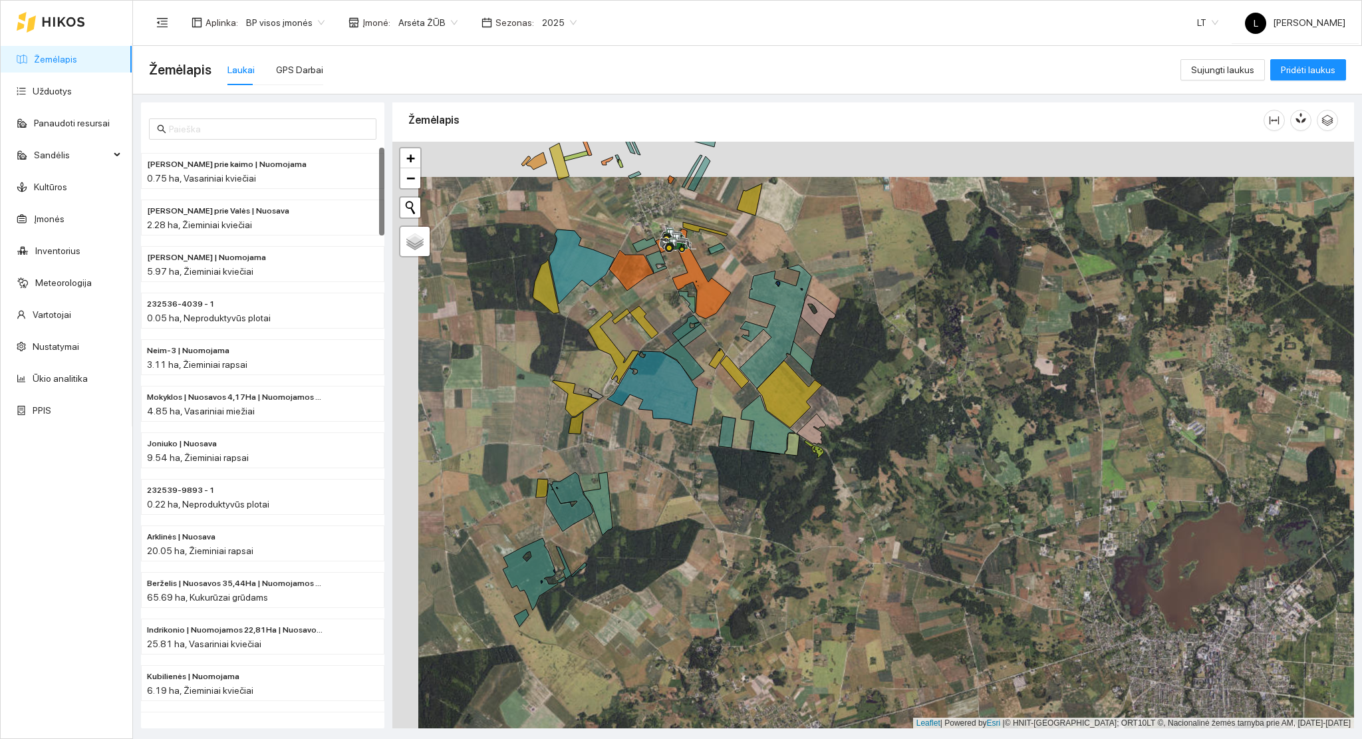
click at [544, 17] on span "2025" at bounding box center [559, 23] width 35 height 20
click at [539, 130] on div "2024" at bounding box center [548, 134] width 35 height 15
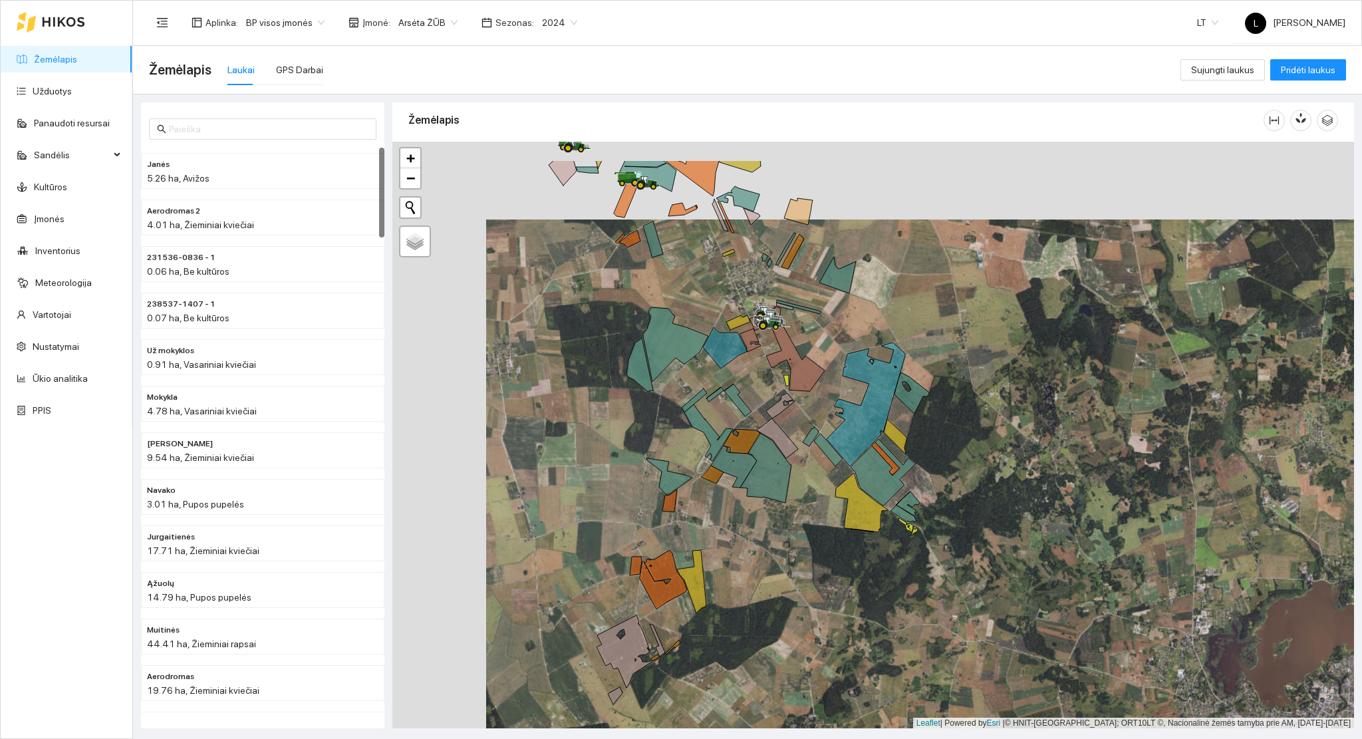
drag, startPoint x: 673, startPoint y: 293, endPoint x: 765, endPoint y: 370, distance: 119.4
click at [765, 370] on div at bounding box center [872, 435] width 961 height 587
click at [542, 23] on span "2024" at bounding box center [559, 23] width 35 height 20
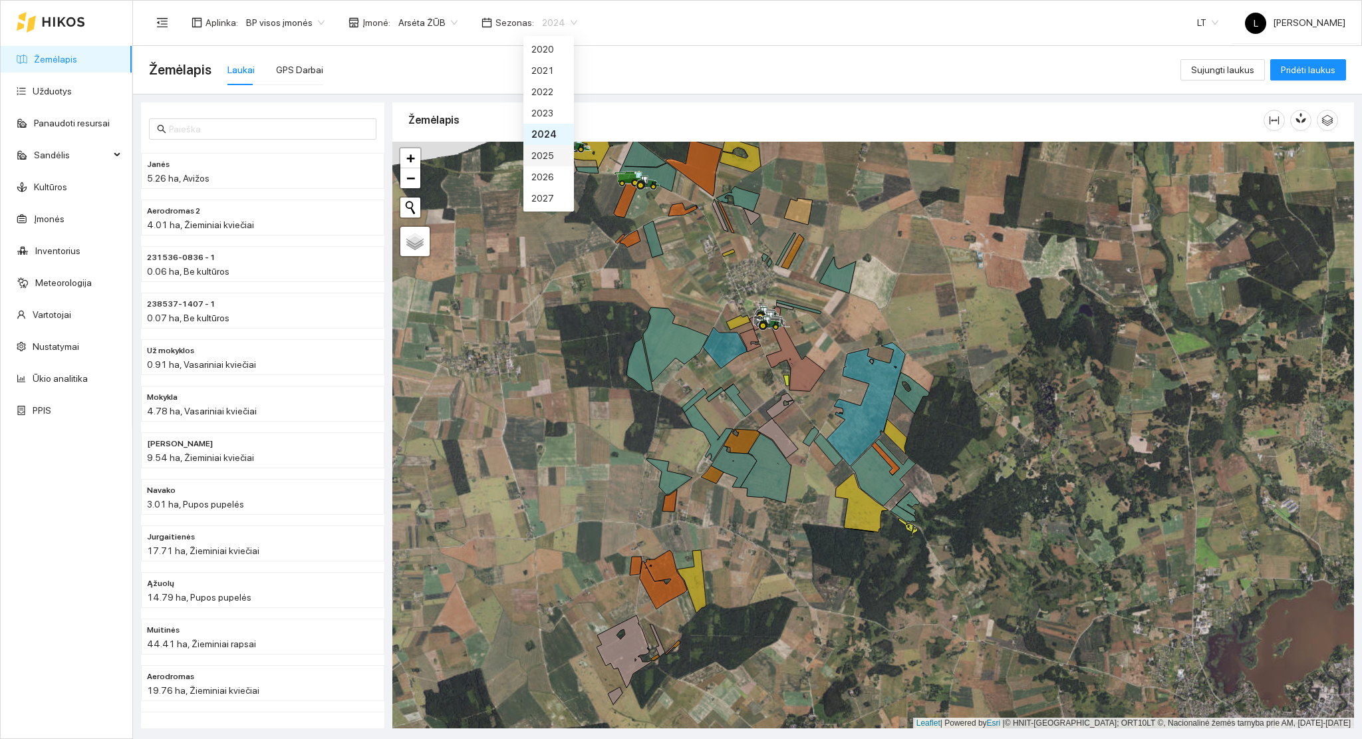
click at [546, 153] on div "2025" at bounding box center [548, 155] width 35 height 15
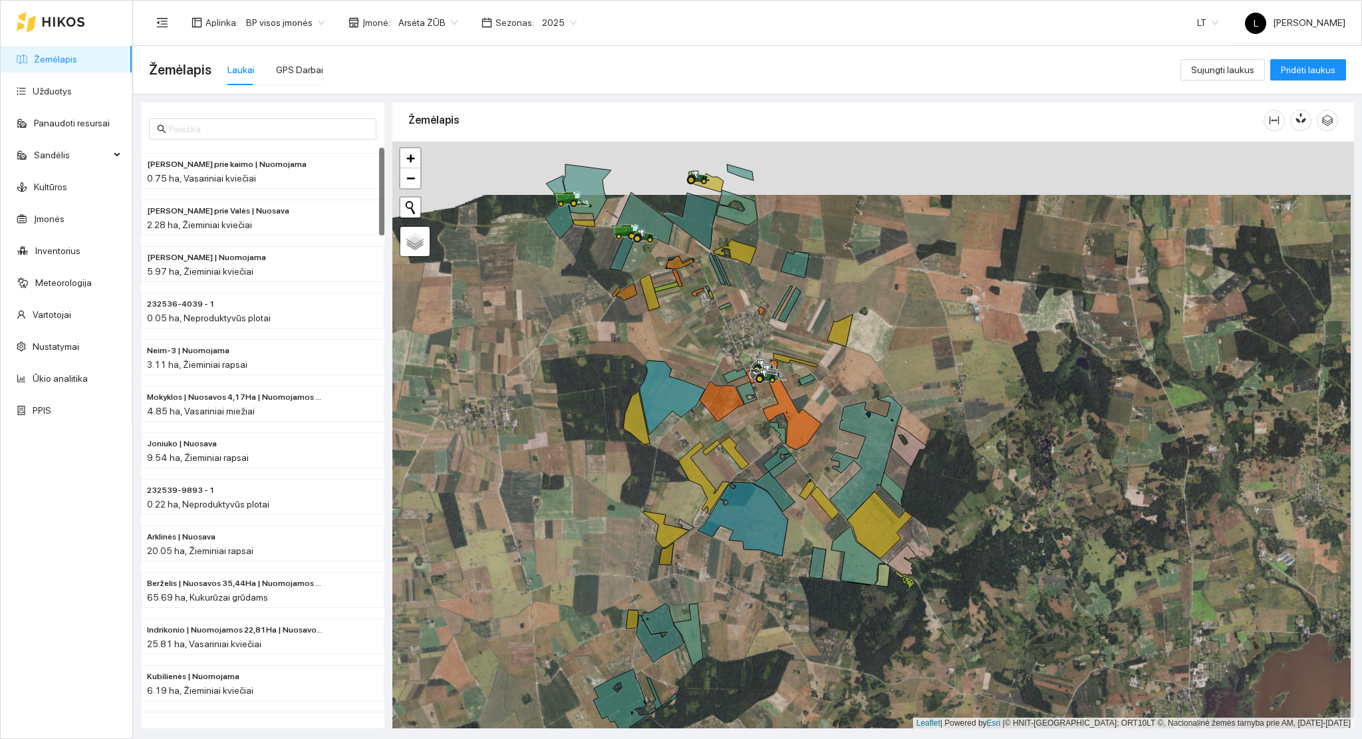
drag, startPoint x: 621, startPoint y: 215, endPoint x: 573, endPoint y: 366, distance: 158.3
click at [610, 271] on icon at bounding box center [624, 248] width 28 height 43
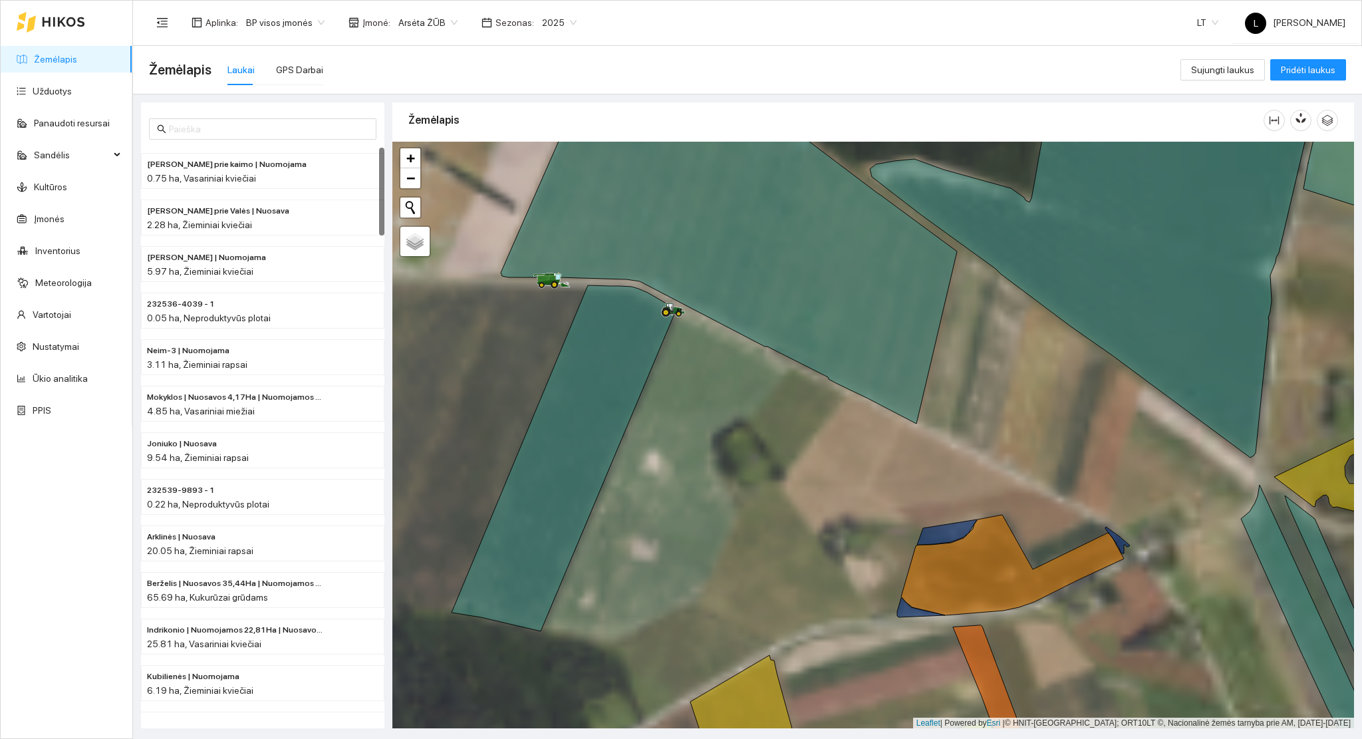
click at [236, 66] on div "Laukai" at bounding box center [240, 70] width 27 height 15
click at [58, 54] on link "Žemėlapis" at bounding box center [55, 59] width 43 height 11
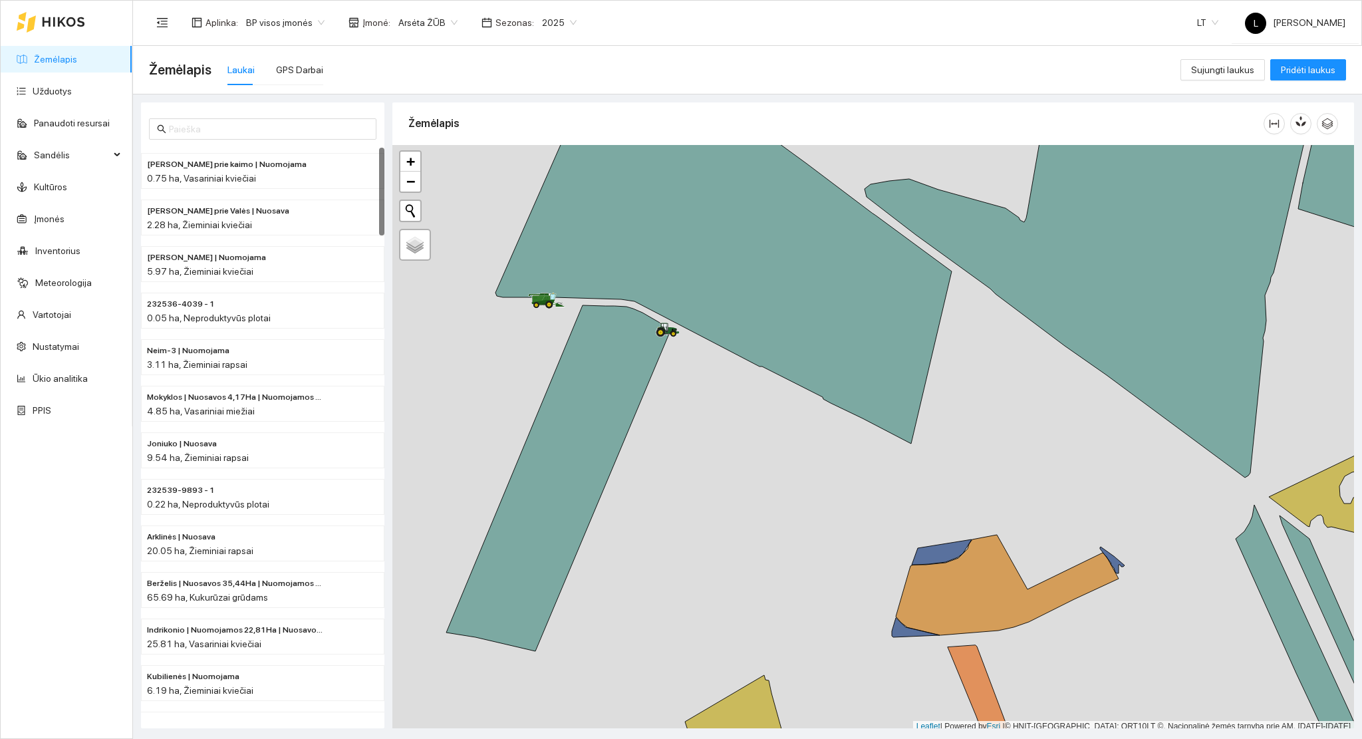
scroll to position [3, 0]
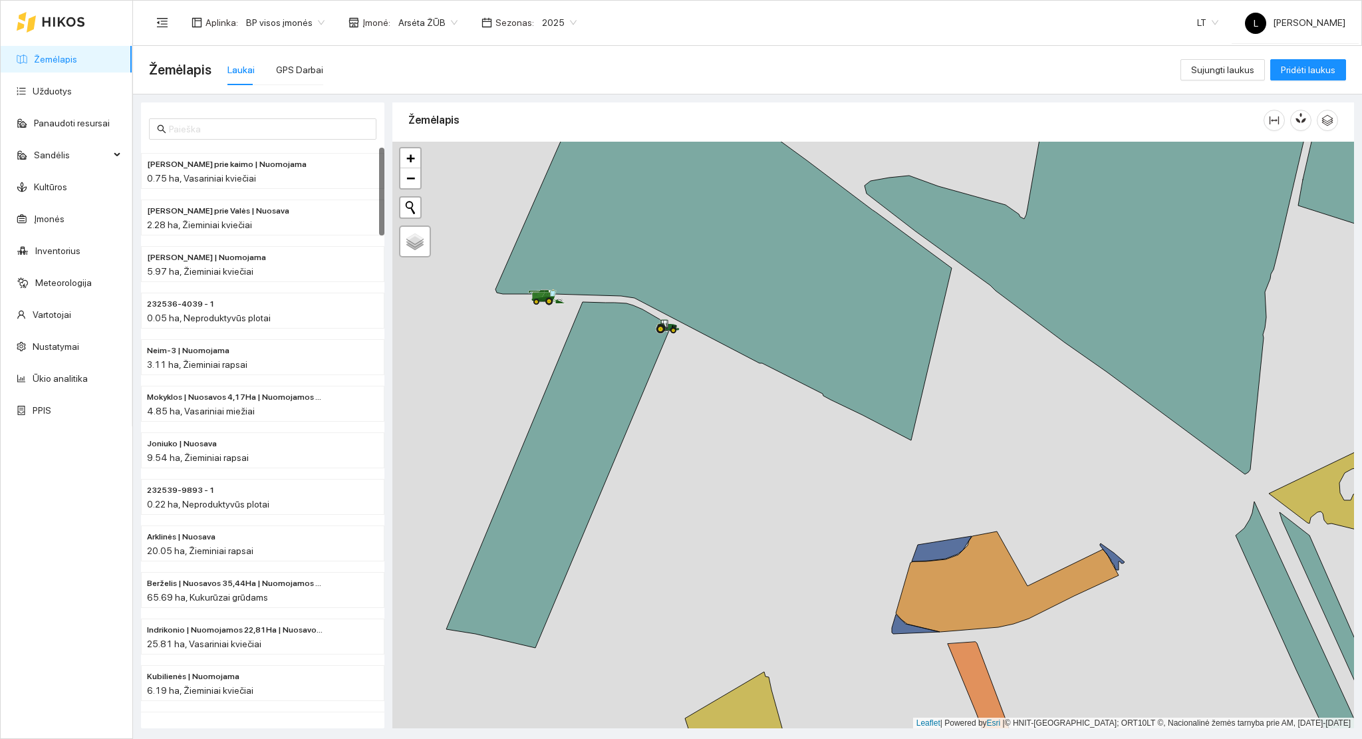
drag, startPoint x: 672, startPoint y: 299, endPoint x: 588, endPoint y: 473, distance: 193.9
click at [588, 440] on icon at bounding box center [723, 269] width 456 height 342
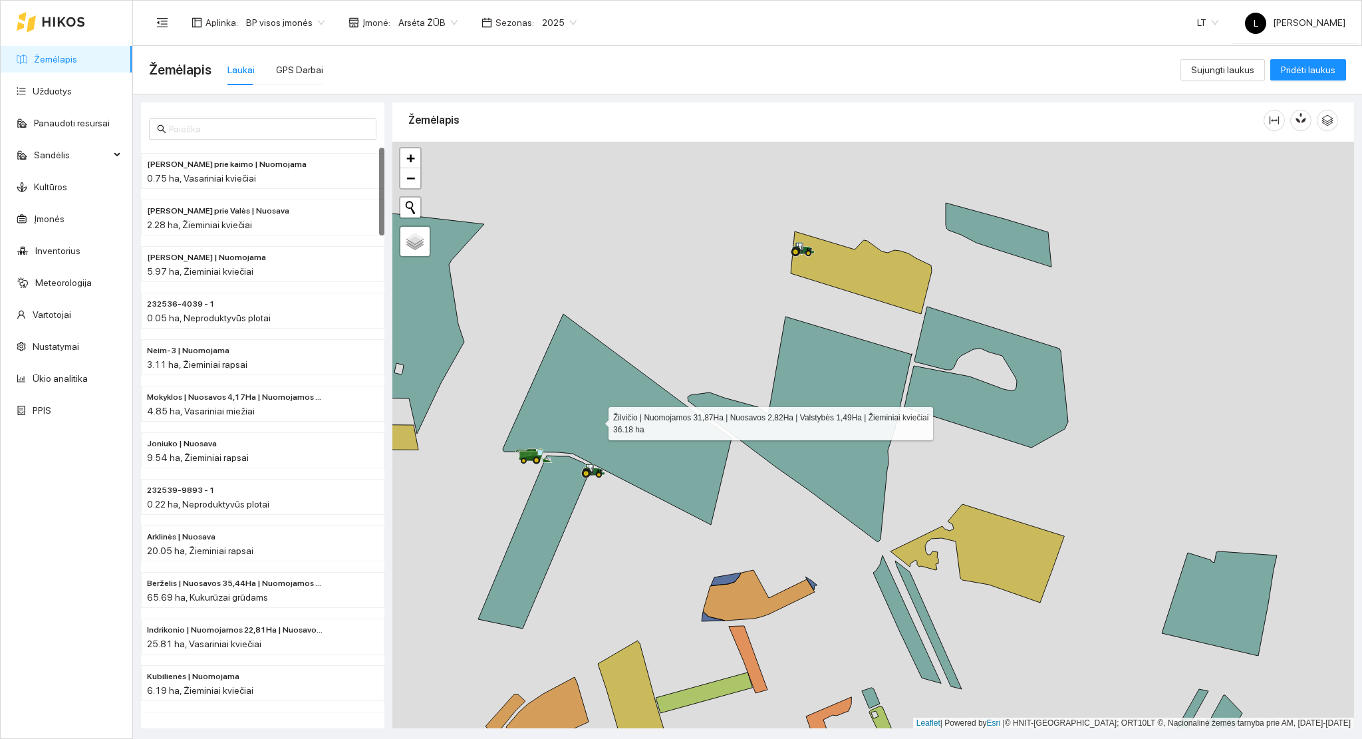
drag, startPoint x: 592, startPoint y: 419, endPoint x: 696, endPoint y: 428, distance: 104.1
click at [684, 428] on icon at bounding box center [617, 419] width 229 height 211
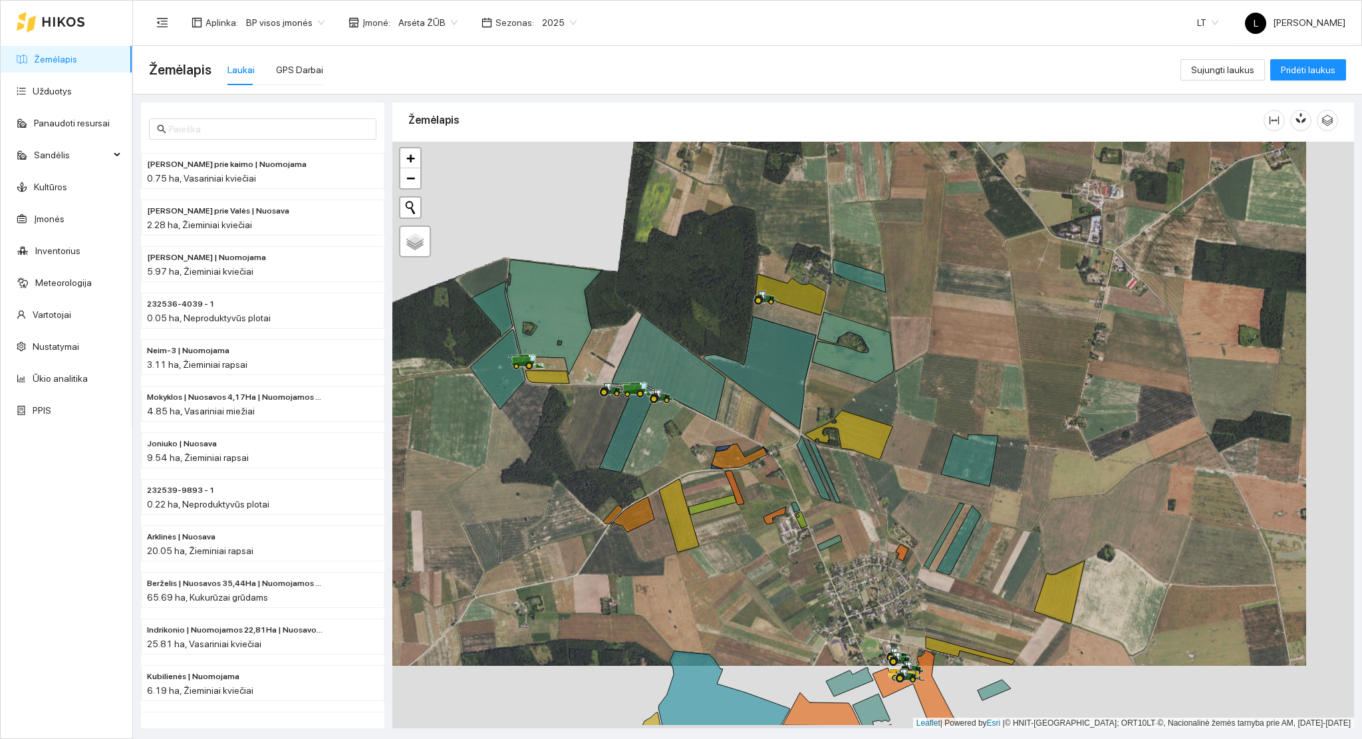
drag, startPoint x: 731, startPoint y: 502, endPoint x: 662, endPoint y: 431, distance: 99.7
click at [662, 431] on div at bounding box center [872, 435] width 961 height 587
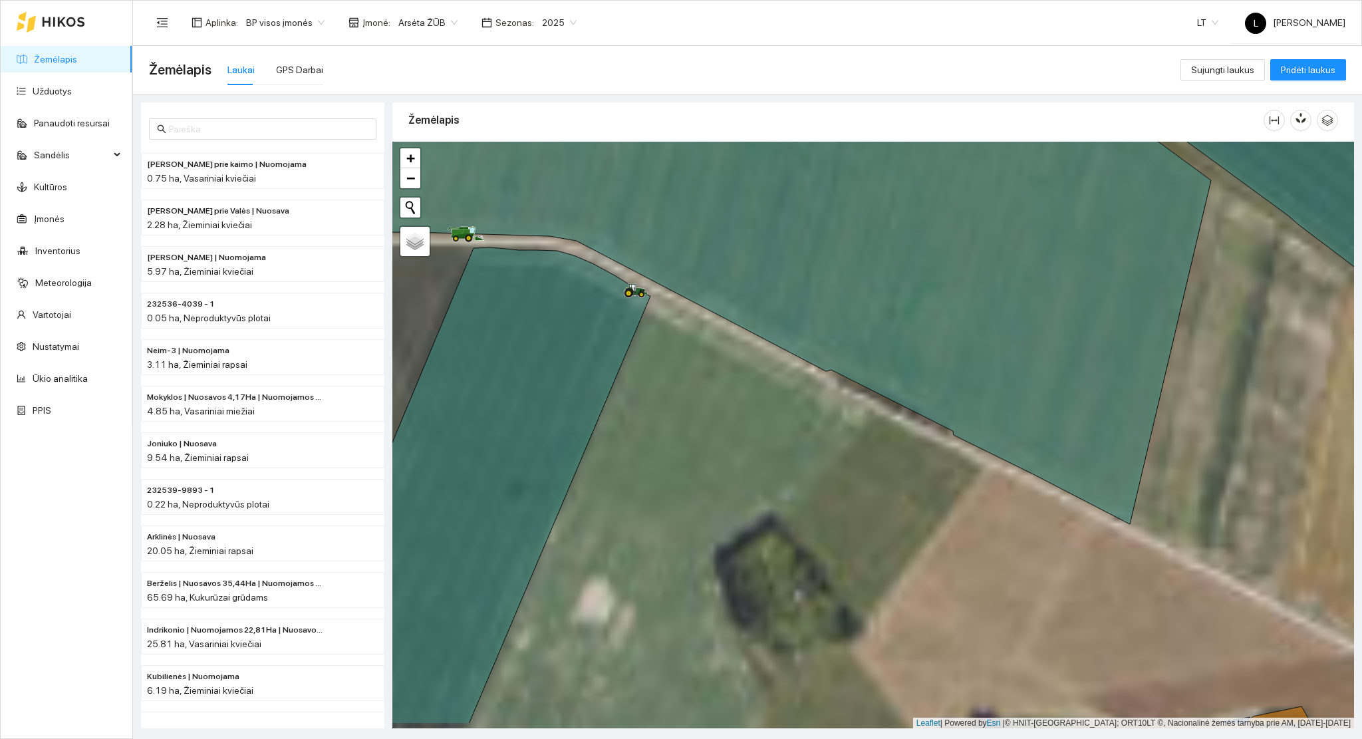
drag, startPoint x: 631, startPoint y: 386, endPoint x: 747, endPoint y: 350, distance: 121.1
click at [738, 320] on div at bounding box center [872, 435] width 961 height 587
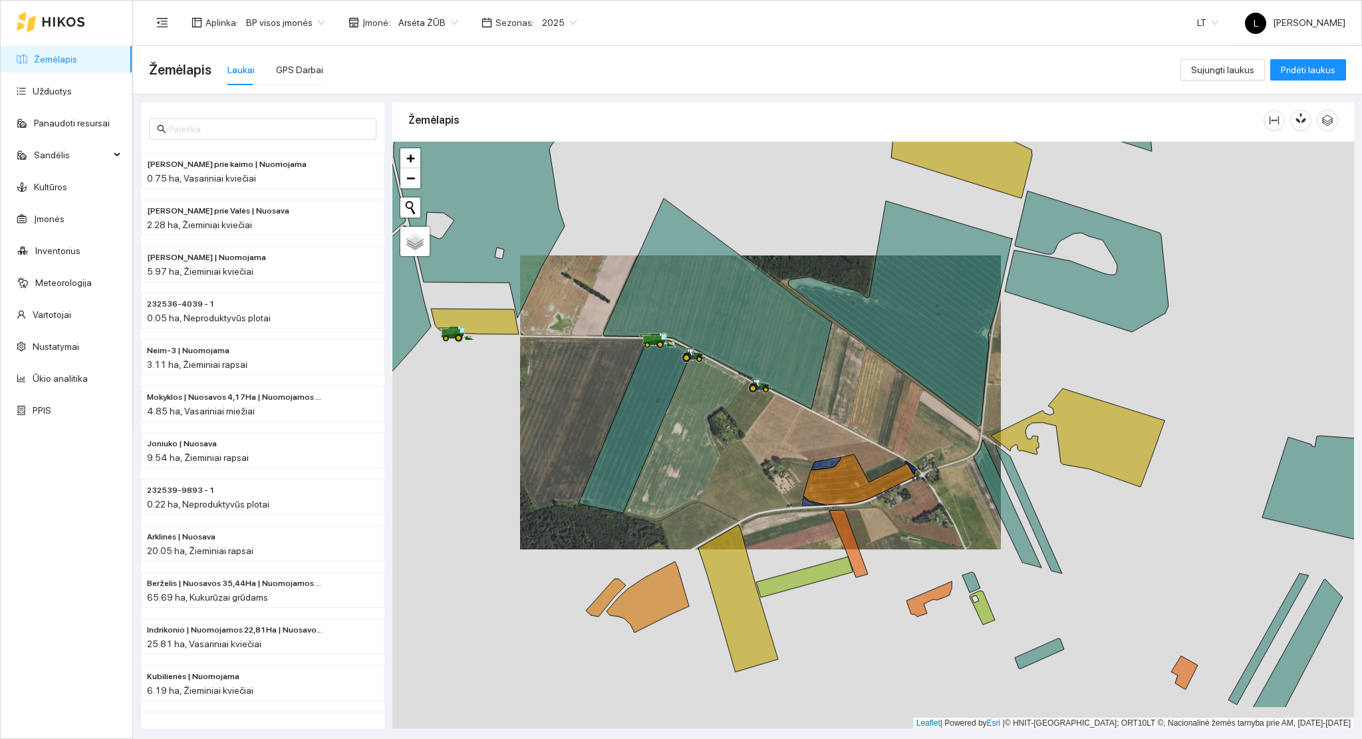
drag, startPoint x: 867, startPoint y: 536, endPoint x: 783, endPoint y: 457, distance: 115.3
click at [781, 453] on div at bounding box center [872, 435] width 961 height 587
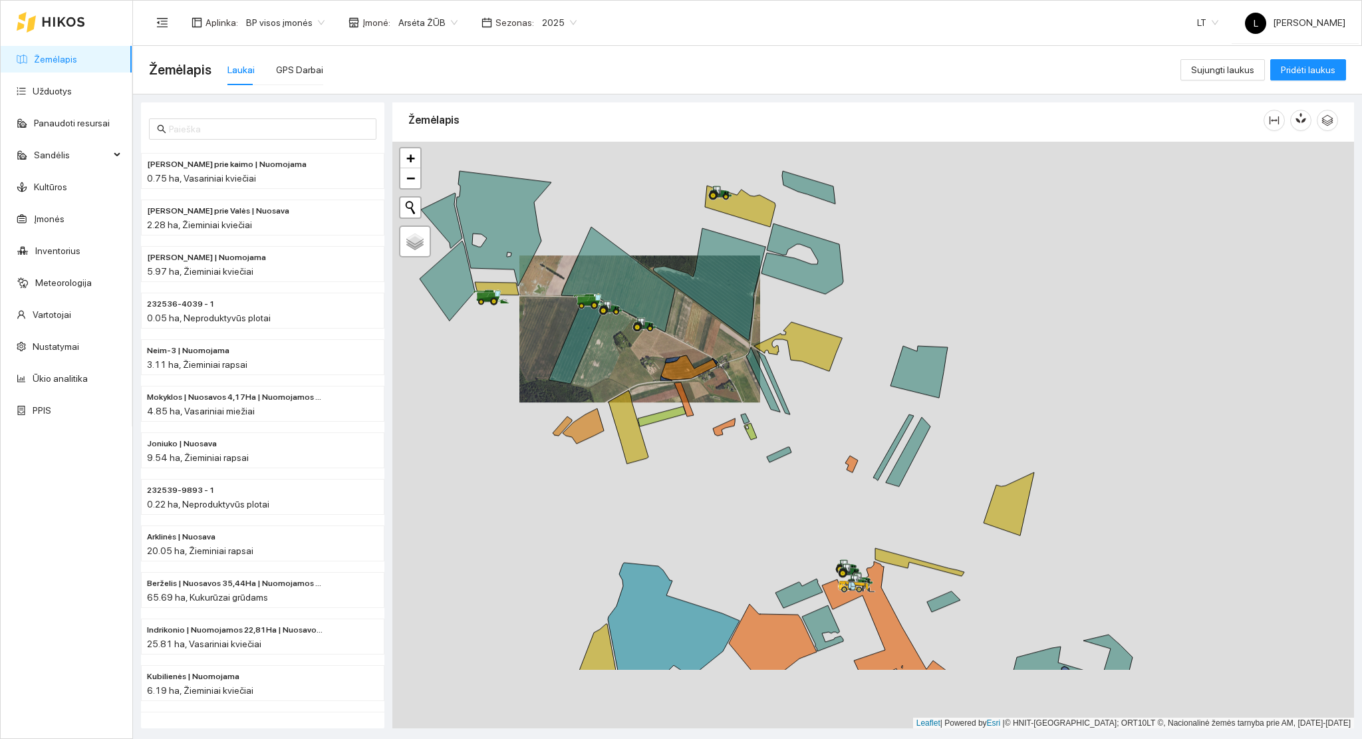
drag, startPoint x: 928, startPoint y: 543, endPoint x: 742, endPoint y: 406, distance: 231.0
click at [742, 406] on div at bounding box center [872, 435] width 961 height 587
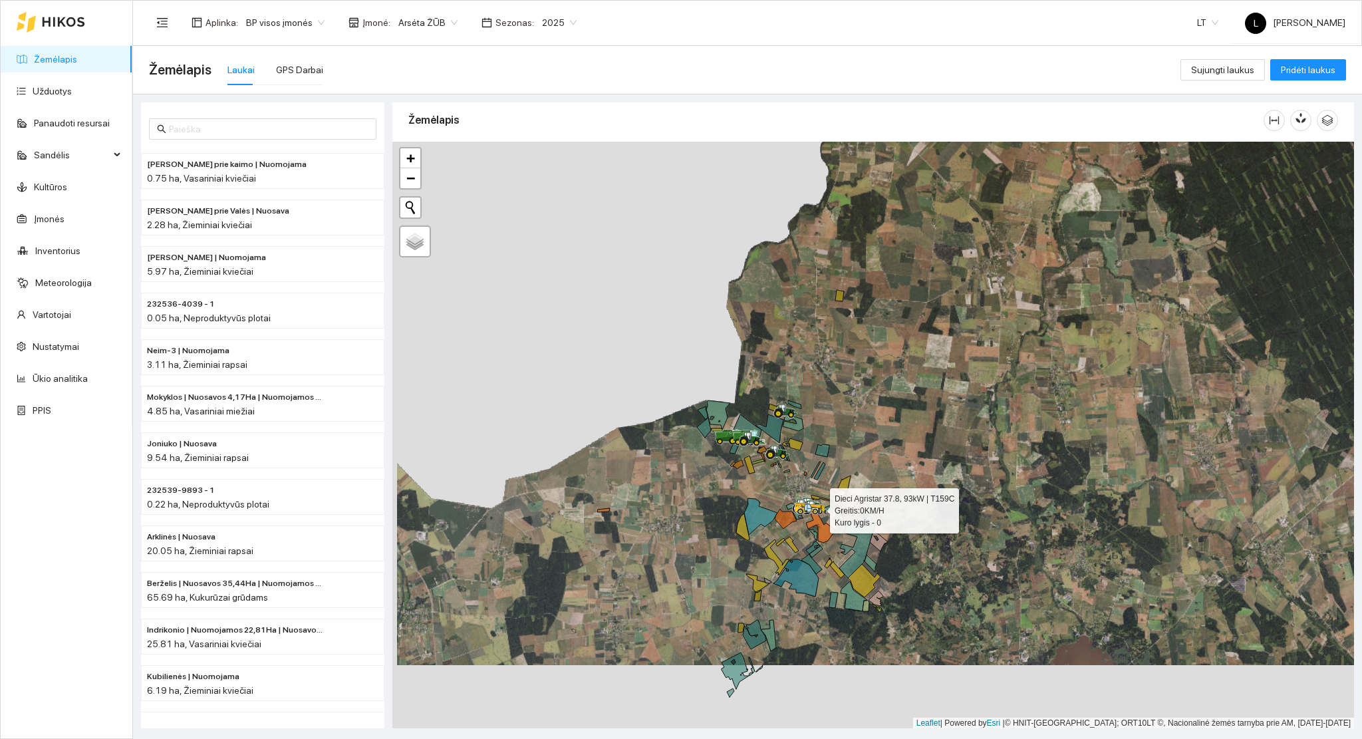
drag, startPoint x: 793, startPoint y: 542, endPoint x: 801, endPoint y: 513, distance: 30.2
click at [801, 513] on icon at bounding box center [801, 512] width 4 height 4
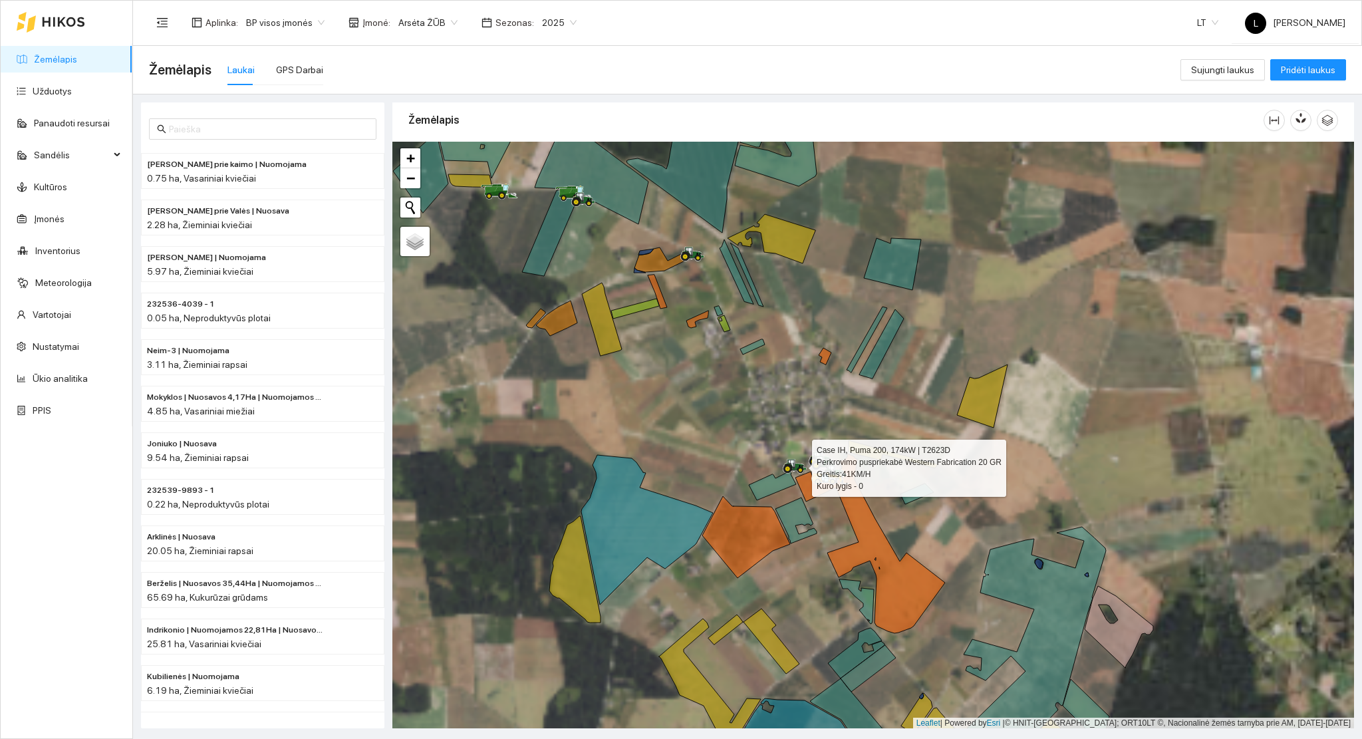
click at [793, 464] on icon at bounding box center [792, 463] width 7 height 8
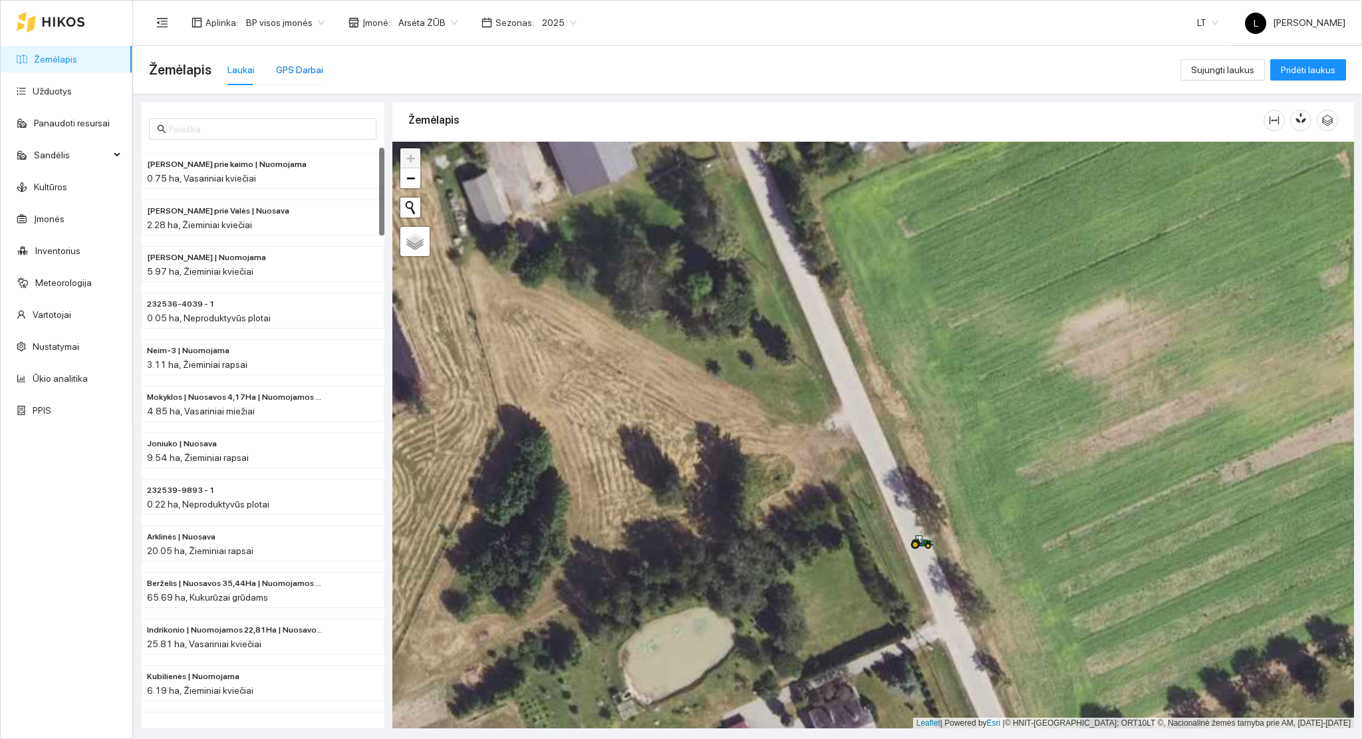
click at [304, 72] on div "GPS Darbai" at bounding box center [299, 70] width 47 height 15
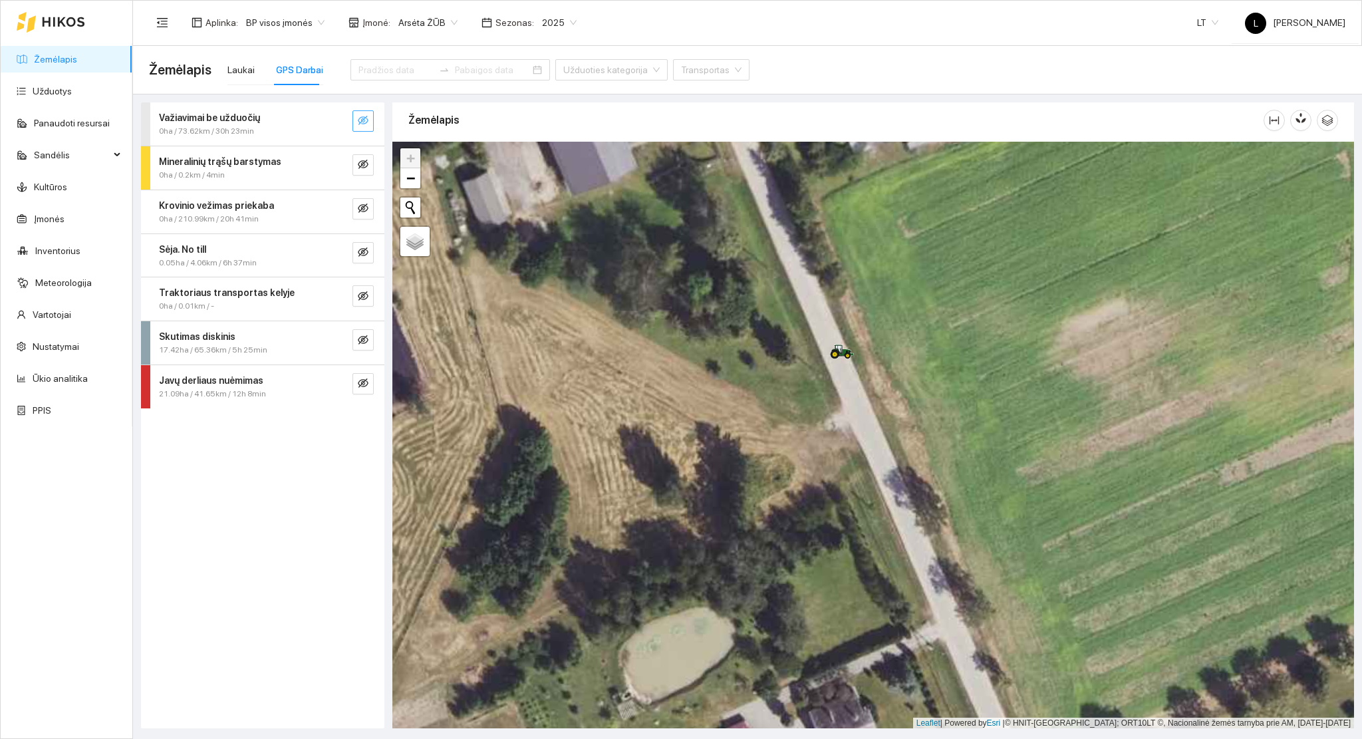
click at [360, 118] on icon "eye-invisible" at bounding box center [363, 120] width 11 height 11
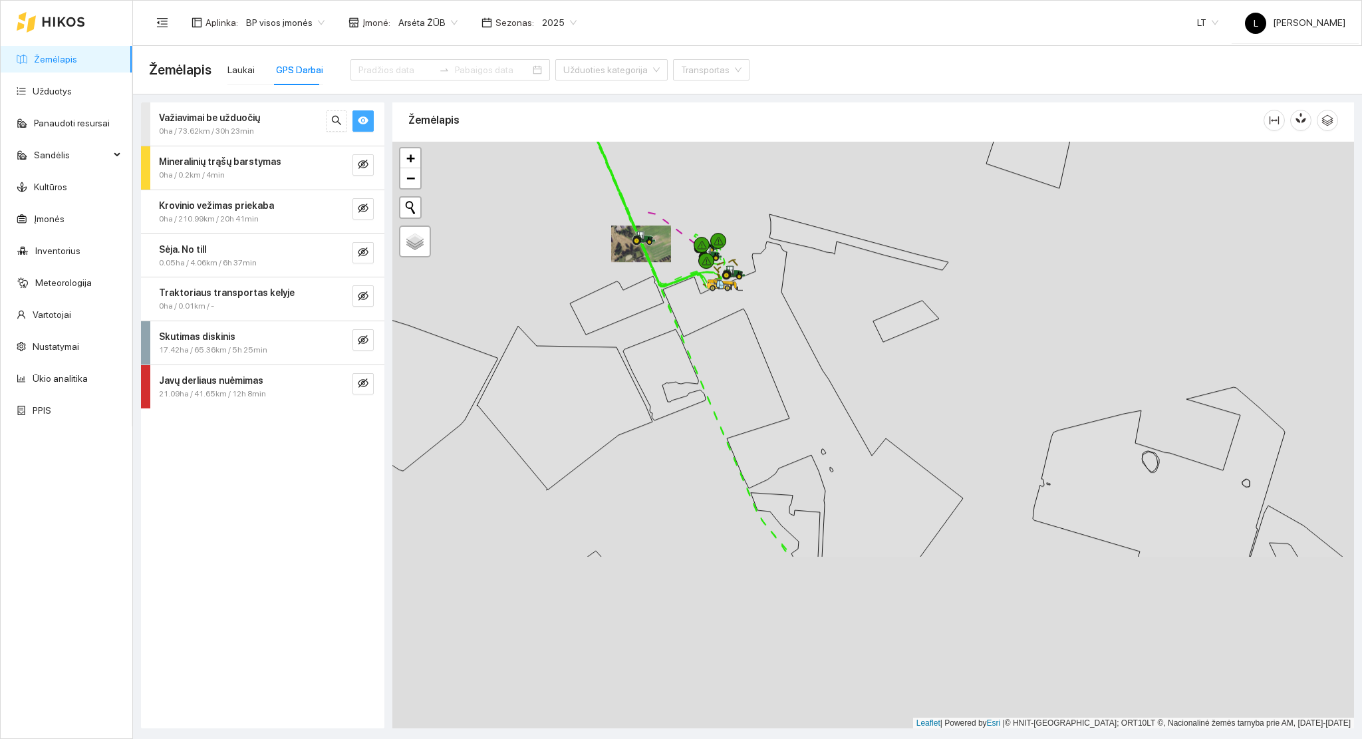
drag, startPoint x: 739, startPoint y: 470, endPoint x: 727, endPoint y: 336, distance: 134.2
click at [664, 241] on icon at bounding box center [813, 399] width 300 height 316
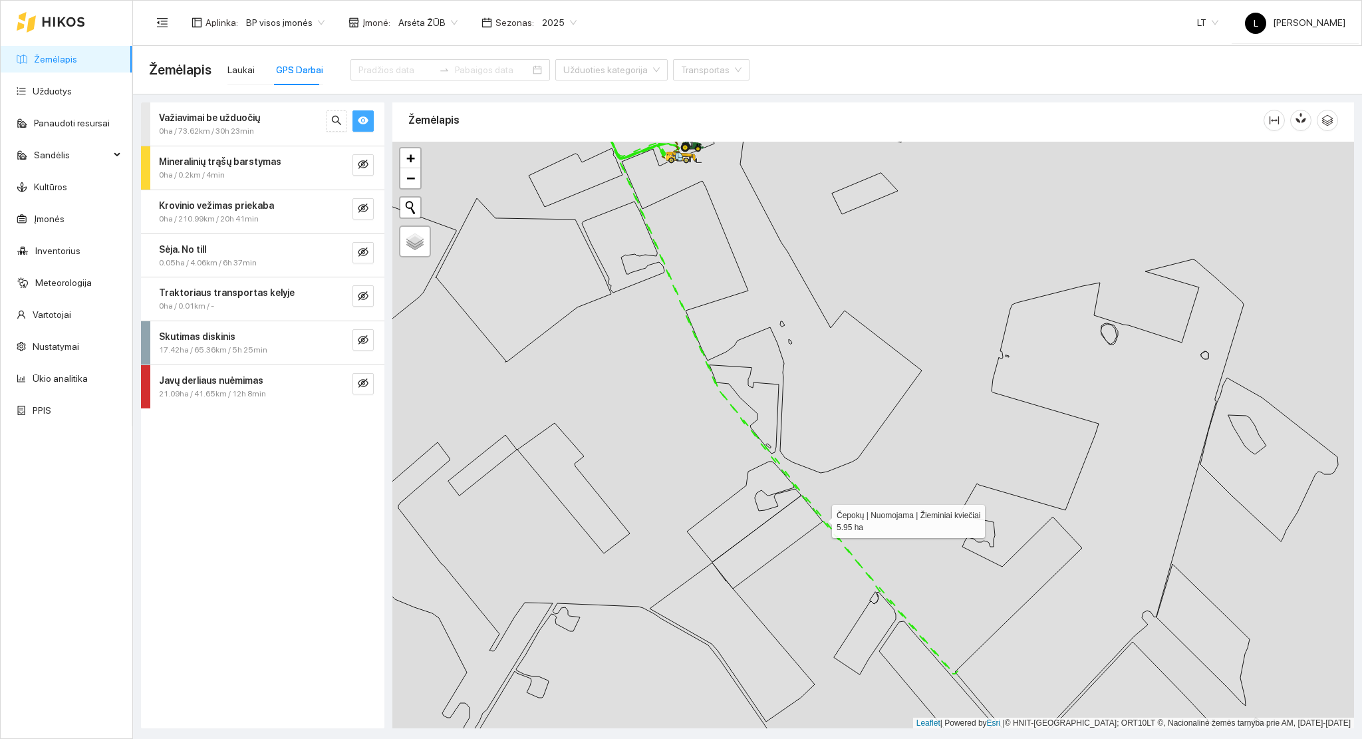
drag, startPoint x: 820, startPoint y: 521, endPoint x: 675, endPoint y: 254, distance: 304.4
click at [712, 495] on icon at bounding box center [767, 541] width 110 height 93
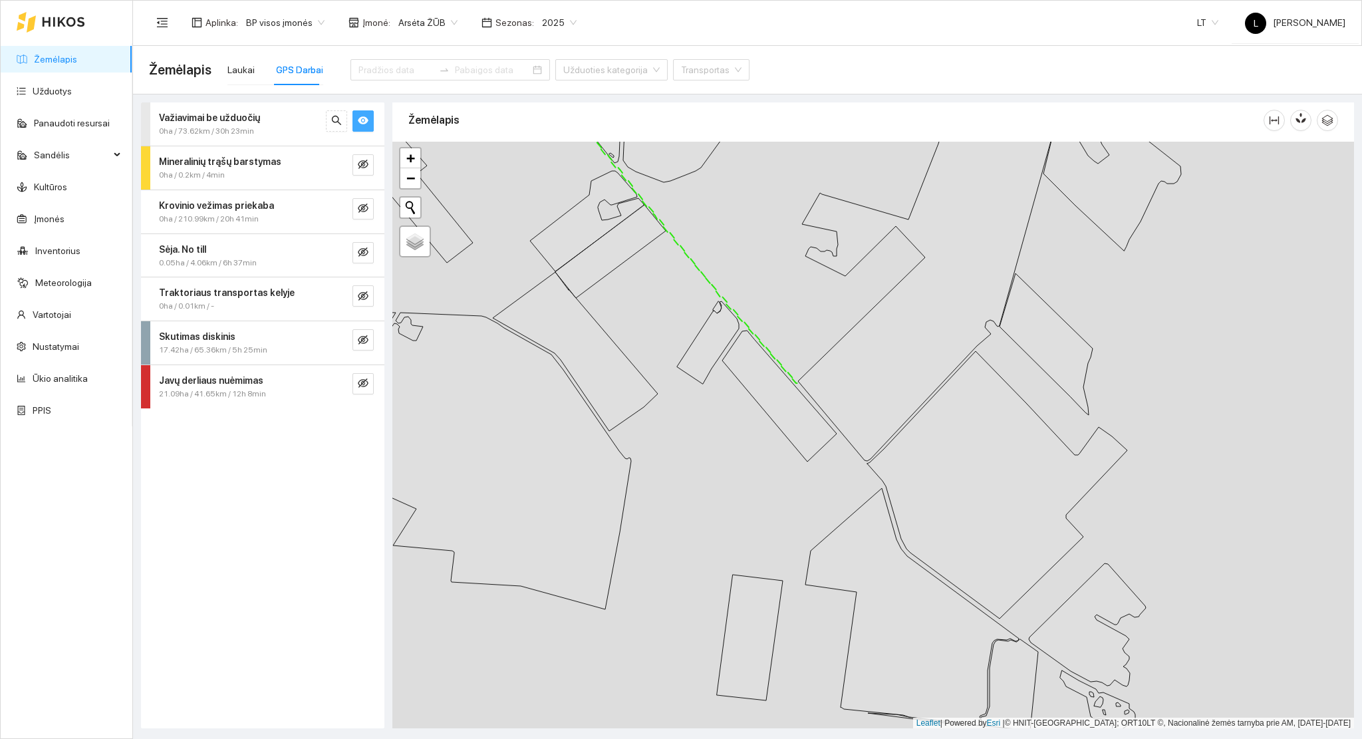
drag, startPoint x: 930, startPoint y: 581, endPoint x: 922, endPoint y: 572, distance: 11.8
click at [927, 579] on icon at bounding box center [911, 606] width 213 height 237
drag, startPoint x: 811, startPoint y: 405, endPoint x: 824, endPoint y: 545, distance: 140.9
click at [824, 543] on div at bounding box center [872, 435] width 961 height 587
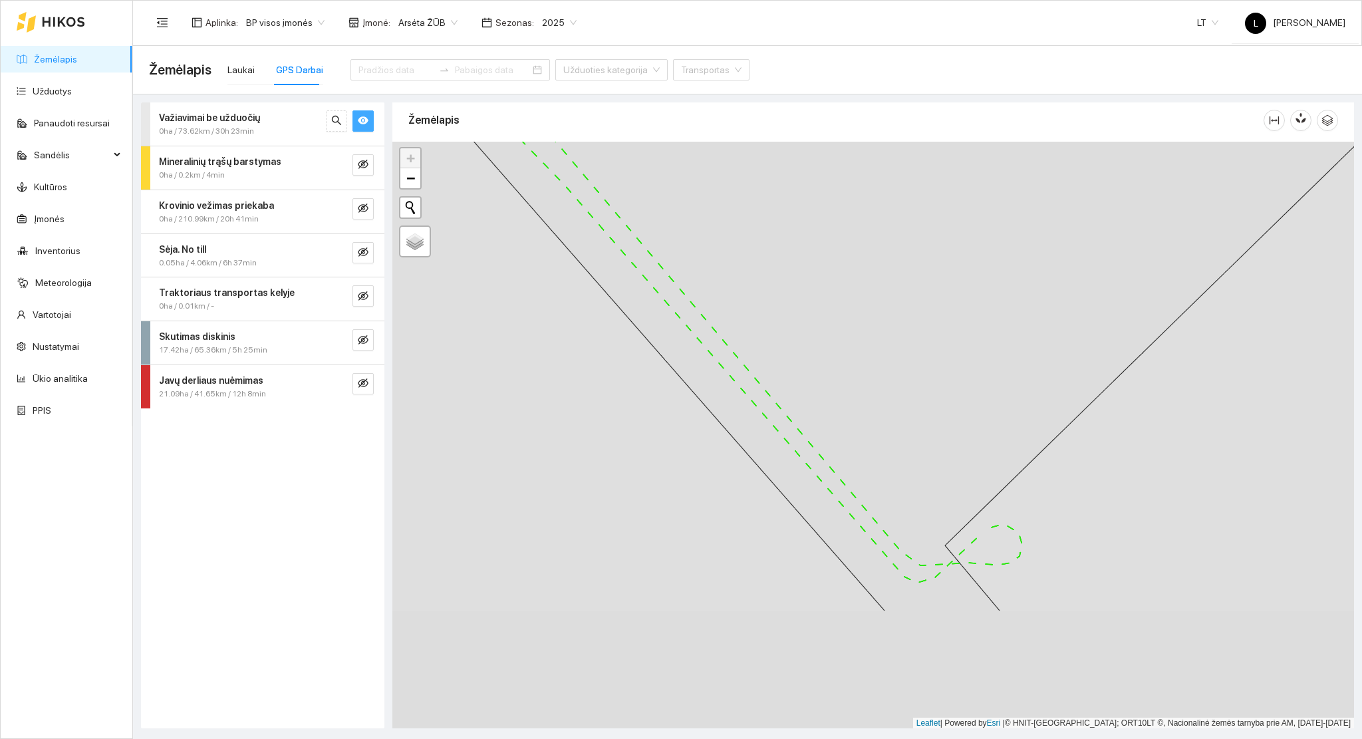
drag, startPoint x: 900, startPoint y: 586, endPoint x: 823, endPoint y: 411, distance: 191.1
click at [823, 411] on div at bounding box center [872, 435] width 961 height 587
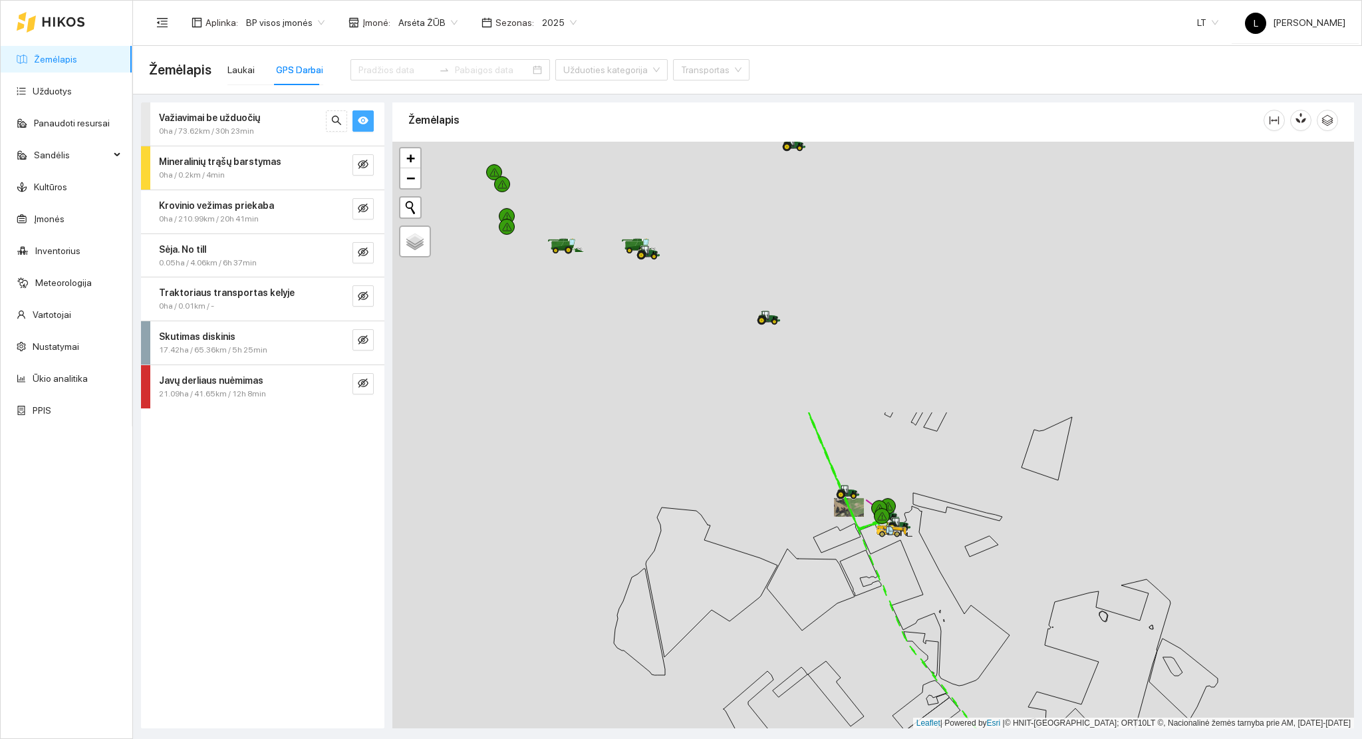
drag, startPoint x: 940, startPoint y: 637, endPoint x: 951, endPoint y: 670, distance: 34.9
click at [951, 674] on icon at bounding box center [935, 596] width 150 height 180
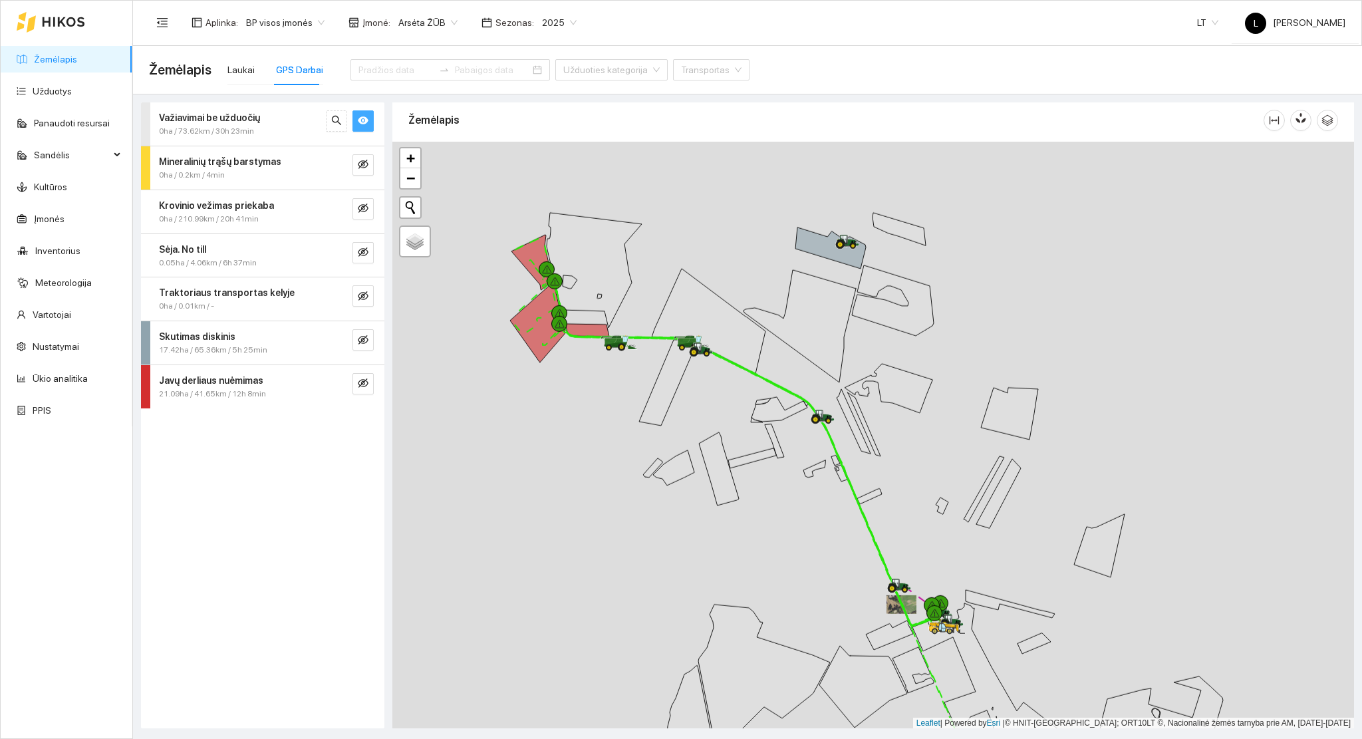
drag, startPoint x: 894, startPoint y: 500, endPoint x: 920, endPoint y: 554, distance: 60.1
click at [920, 554] on div at bounding box center [872, 435] width 961 height 587
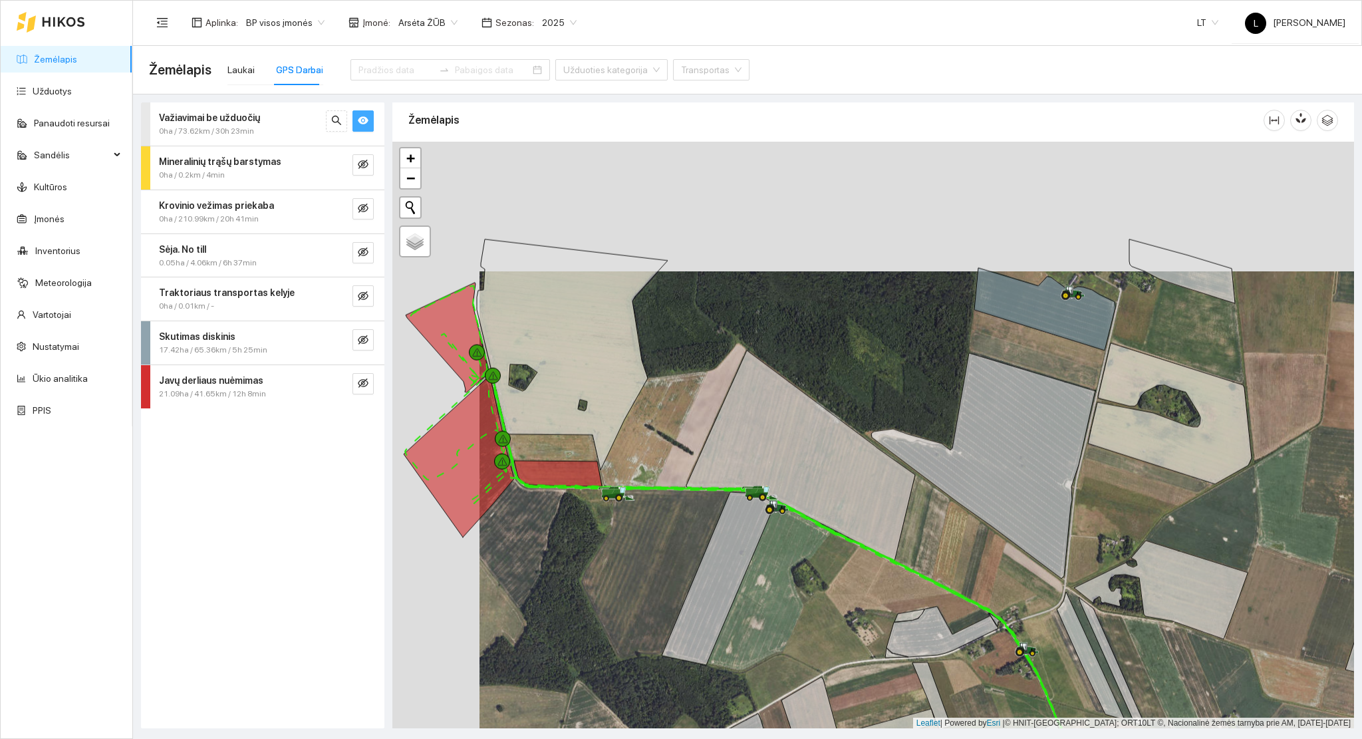
drag, startPoint x: 815, startPoint y: 549, endPoint x: 862, endPoint y: 628, distance: 91.8
click at [862, 628] on div at bounding box center [872, 435] width 961 height 587
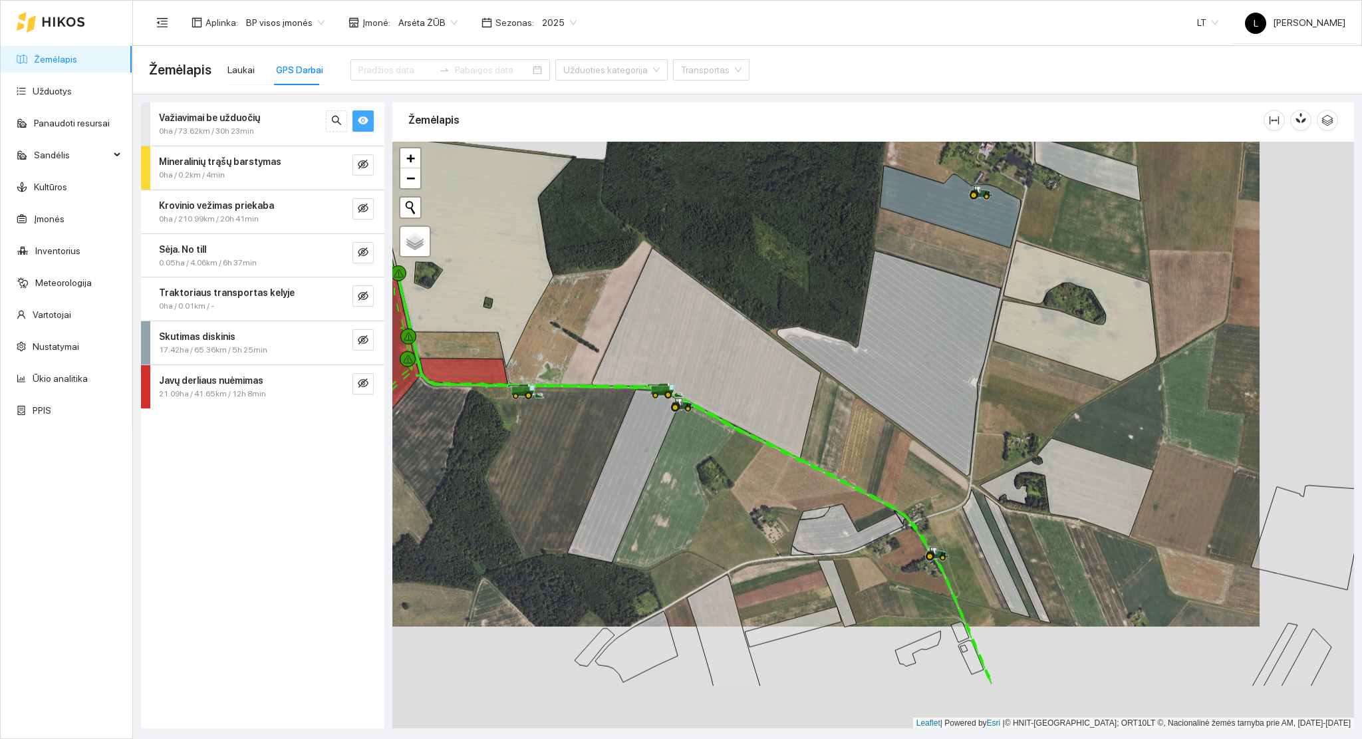
drag, startPoint x: 825, startPoint y: 574, endPoint x: 733, endPoint y: 473, distance: 136.5
click at [733, 473] on div at bounding box center [872, 435] width 961 height 587
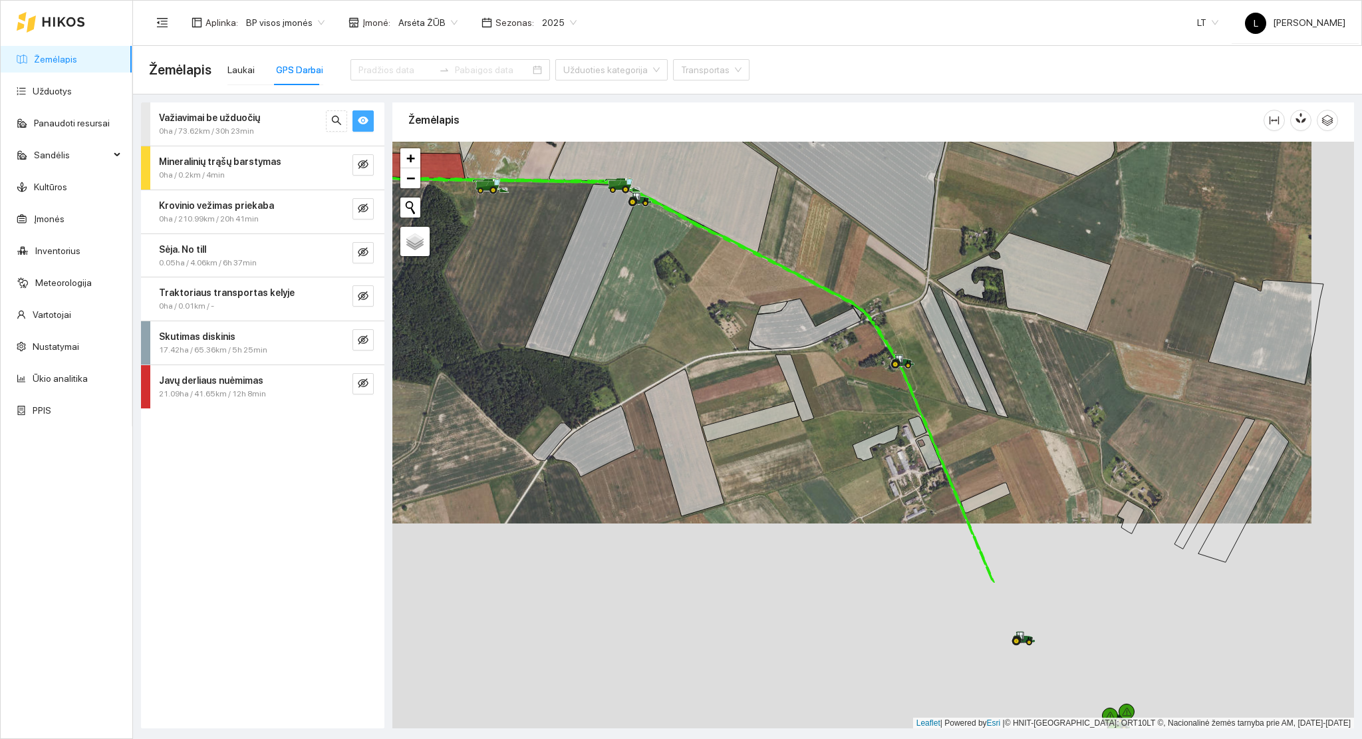
drag, startPoint x: 795, startPoint y: 370, endPoint x: 757, endPoint y: 229, distance: 146.1
click at [757, 229] on div at bounding box center [872, 435] width 961 height 587
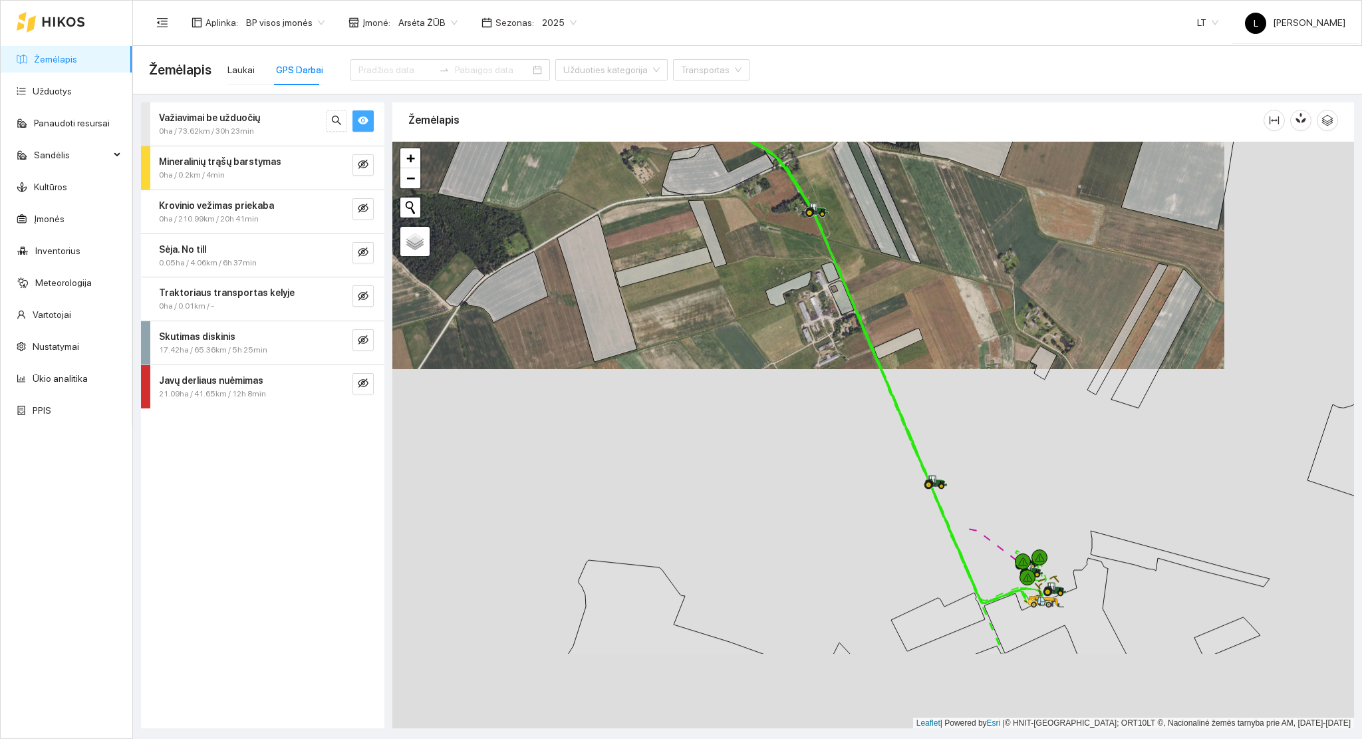
drag, startPoint x: 757, startPoint y: 213, endPoint x: 711, endPoint y: 148, distance: 80.2
click at [711, 148] on icon at bounding box center [718, 169] width 112 height 51
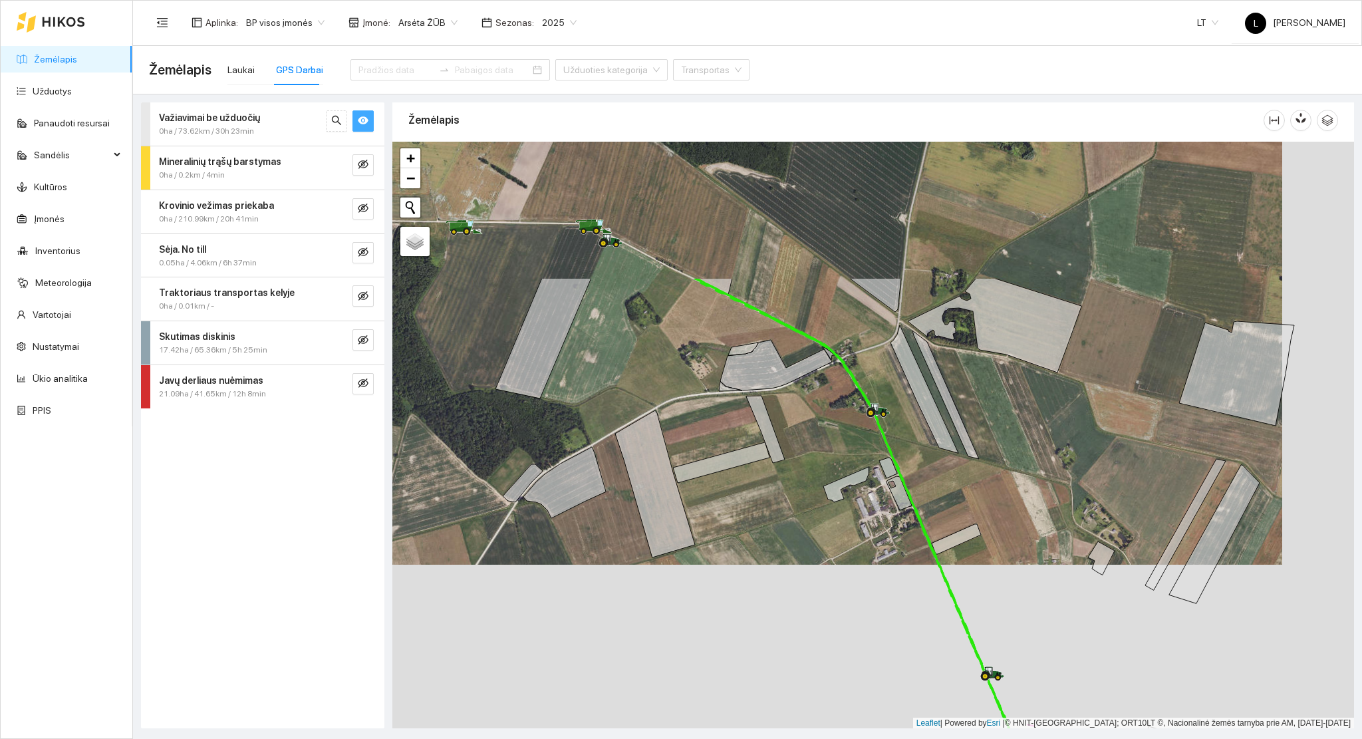
drag, startPoint x: 772, startPoint y: 321, endPoint x: 842, endPoint y: 511, distance: 202.6
click at [836, 514] on div at bounding box center [872, 435] width 961 height 587
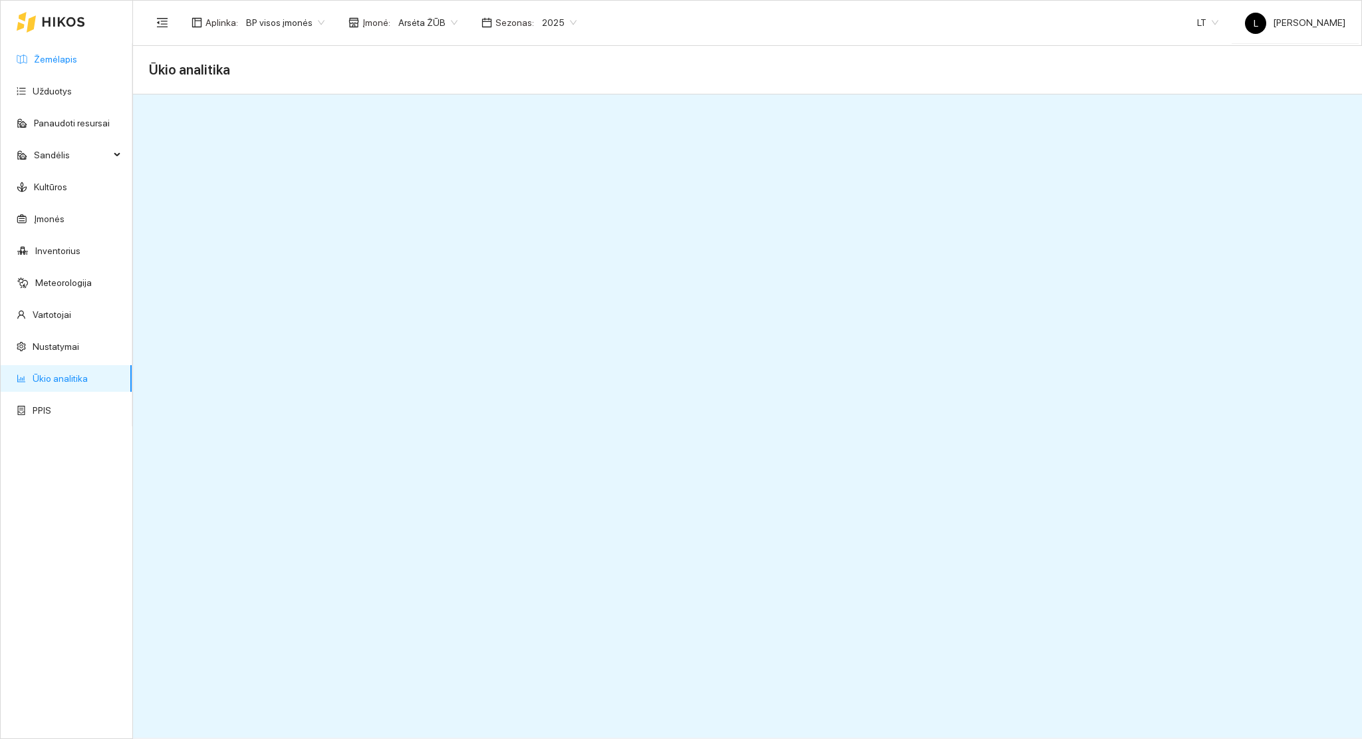
click at [39, 54] on link "Žemėlapis" at bounding box center [55, 59] width 43 height 11
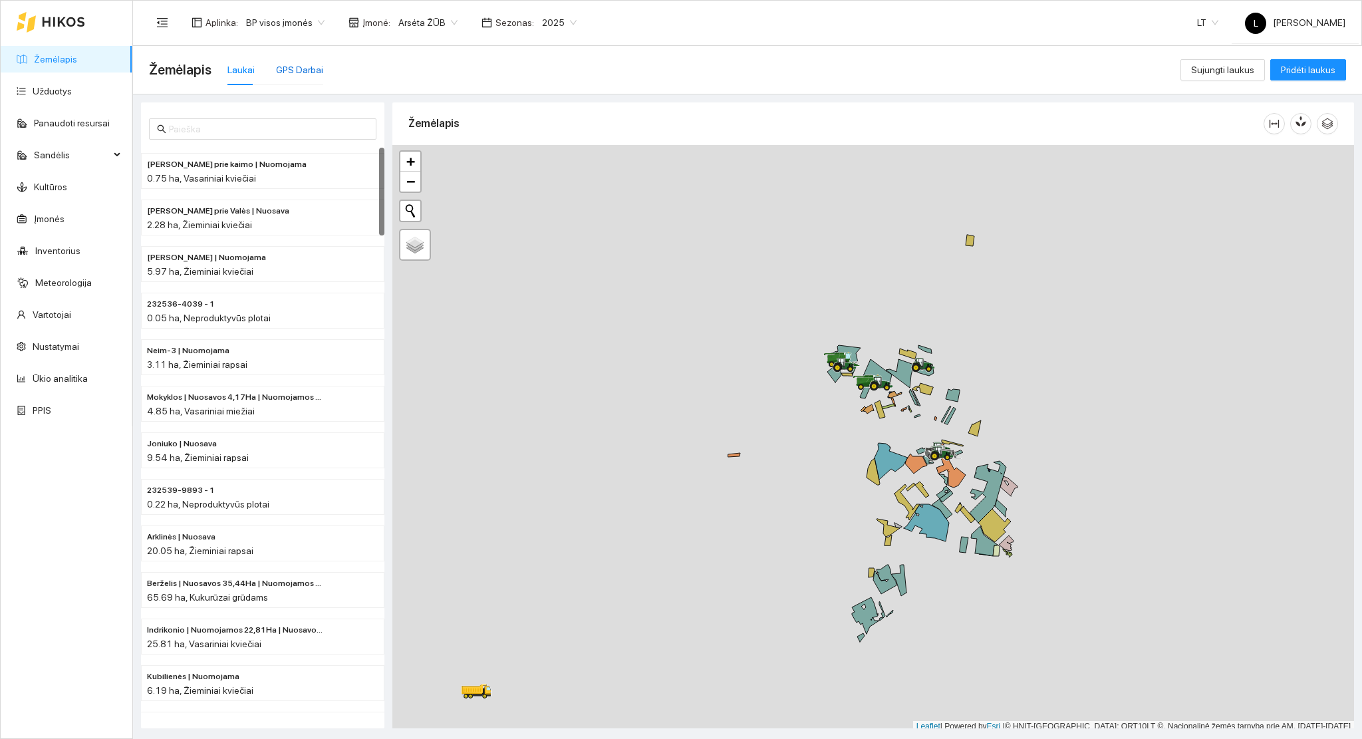
click at [292, 65] on div "GPS Darbai" at bounding box center [299, 70] width 47 height 15
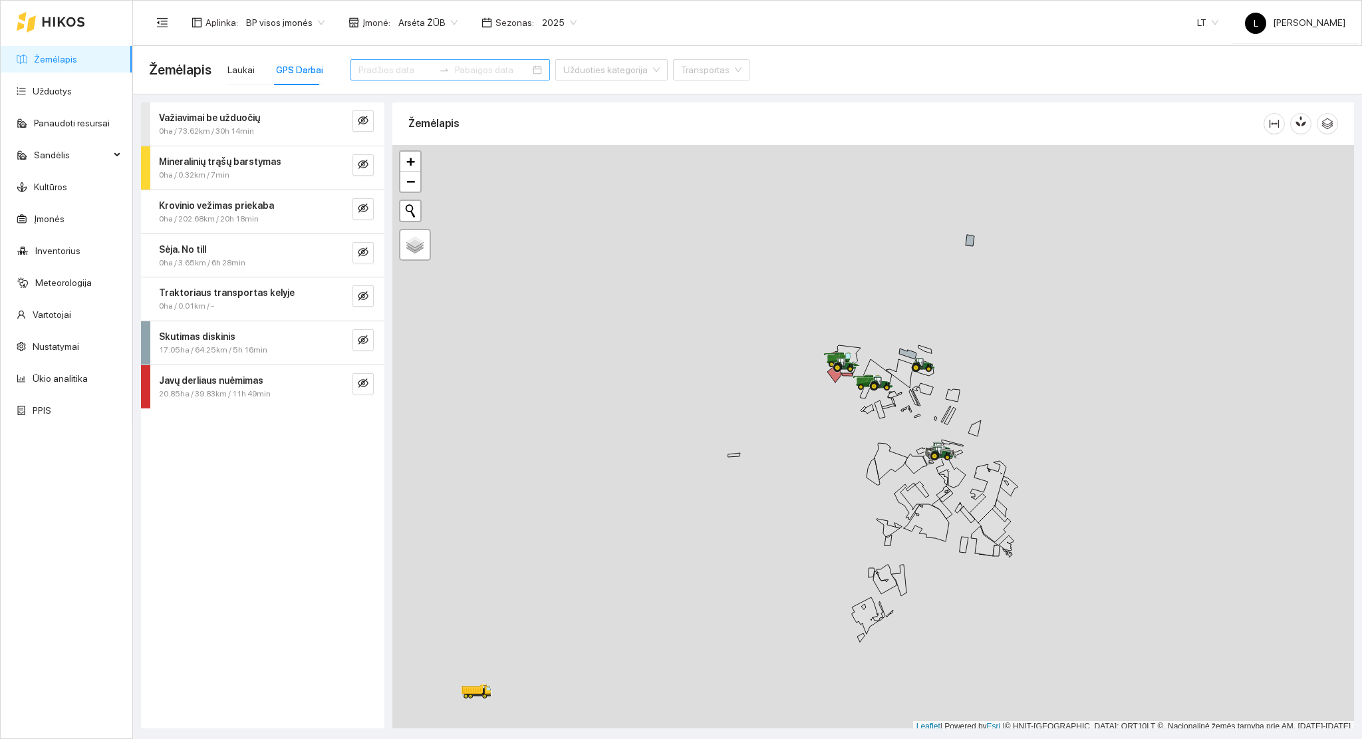
click at [394, 67] on input at bounding box center [395, 70] width 75 height 15
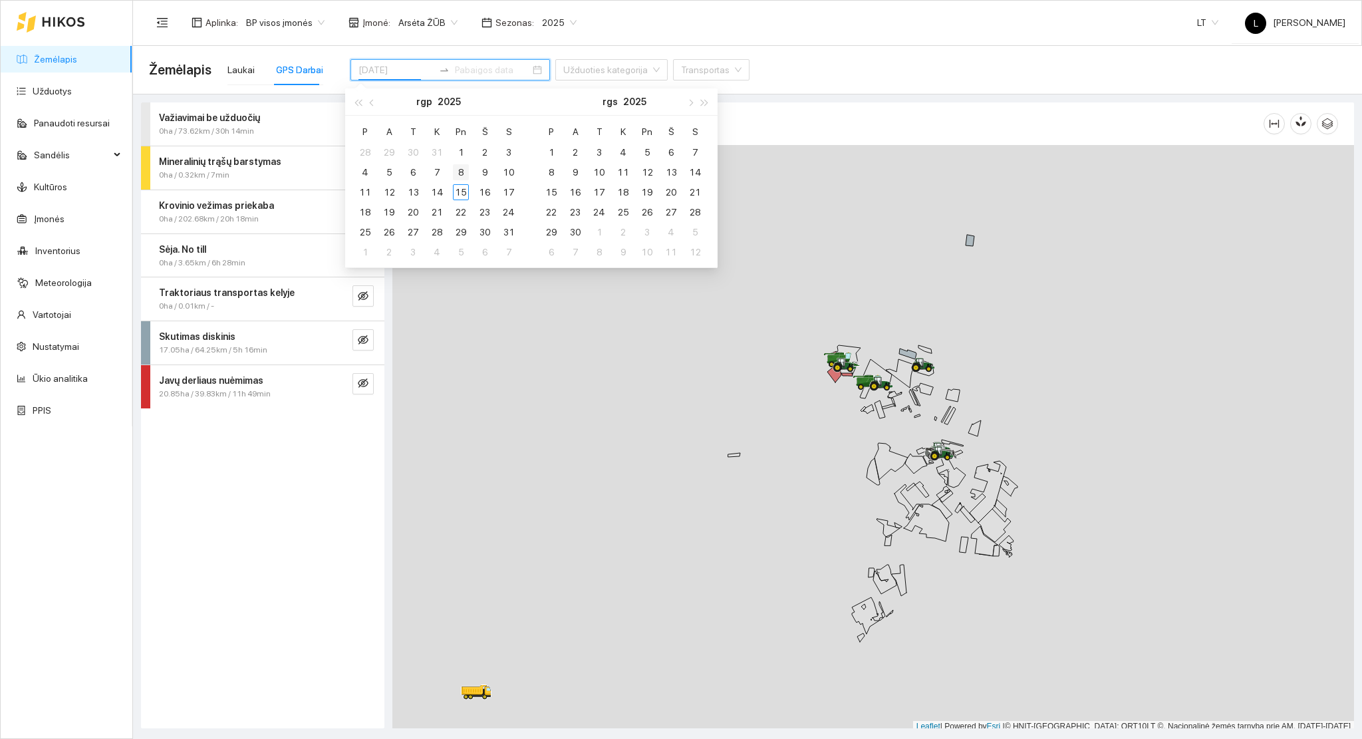
type input "2025-08-08"
click at [457, 176] on div "8" at bounding box center [461, 172] width 16 height 16
click at [459, 174] on div "8" at bounding box center [461, 172] width 16 height 16
type input "2025-08-08"
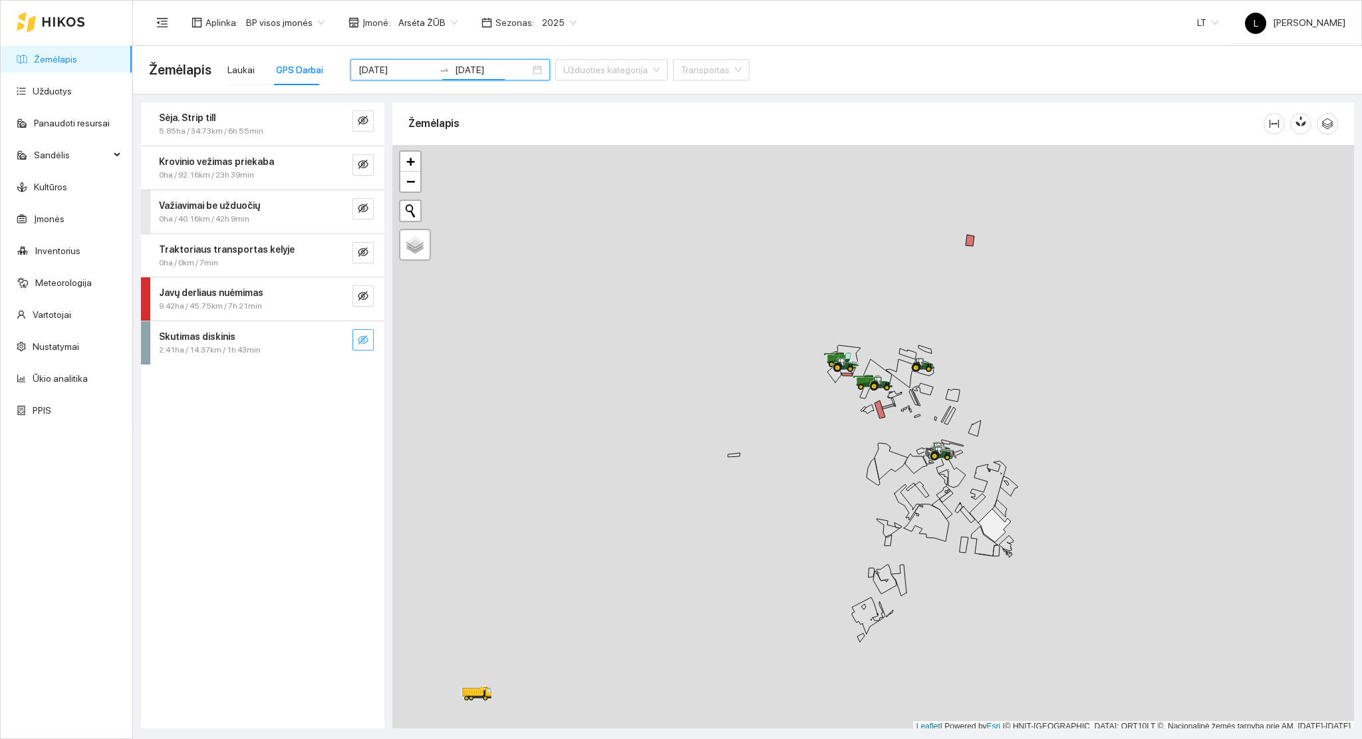
click at [364, 340] on icon "eye-invisible" at bounding box center [363, 339] width 11 height 11
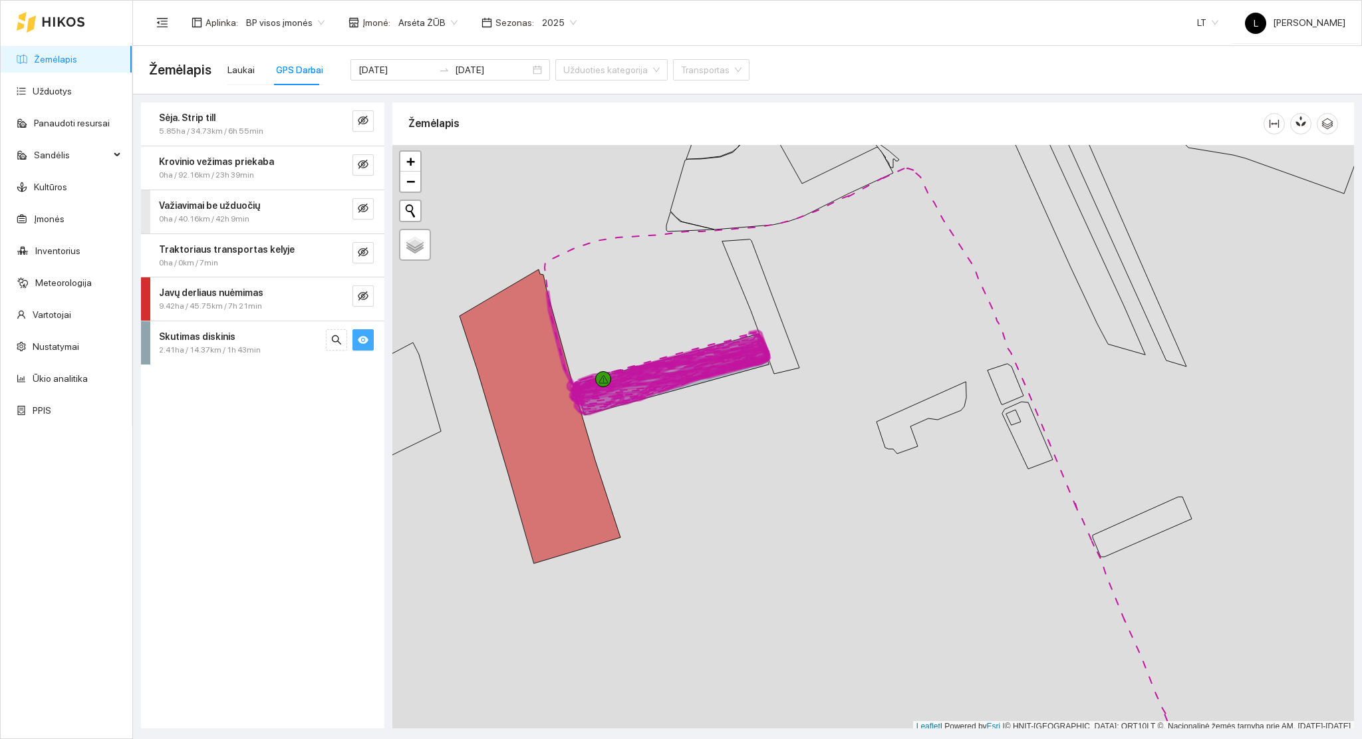
scroll to position [3, 0]
drag, startPoint x: 735, startPoint y: 408, endPoint x: 836, endPoint y: 445, distance: 107.9
click at [836, 445] on div at bounding box center [872, 435] width 961 height 587
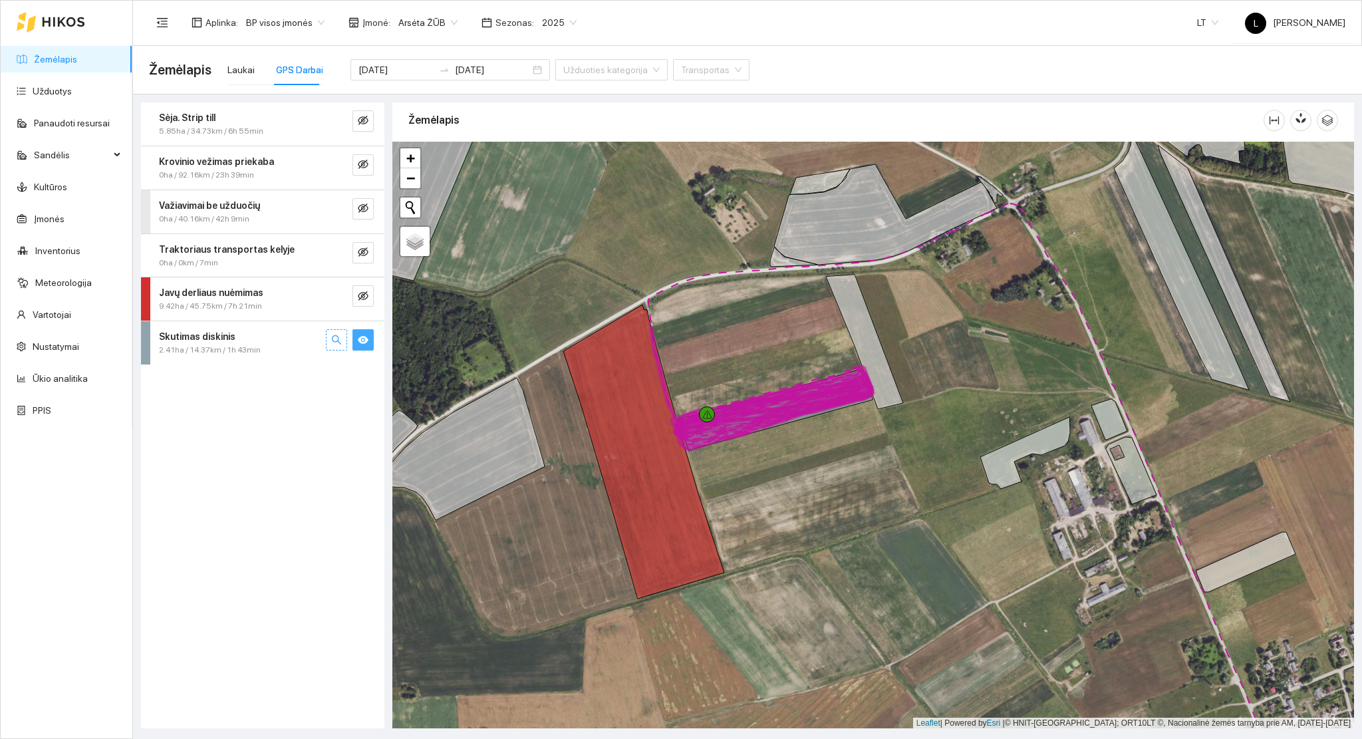
click at [338, 340] on icon "search" at bounding box center [336, 338] width 9 height 9
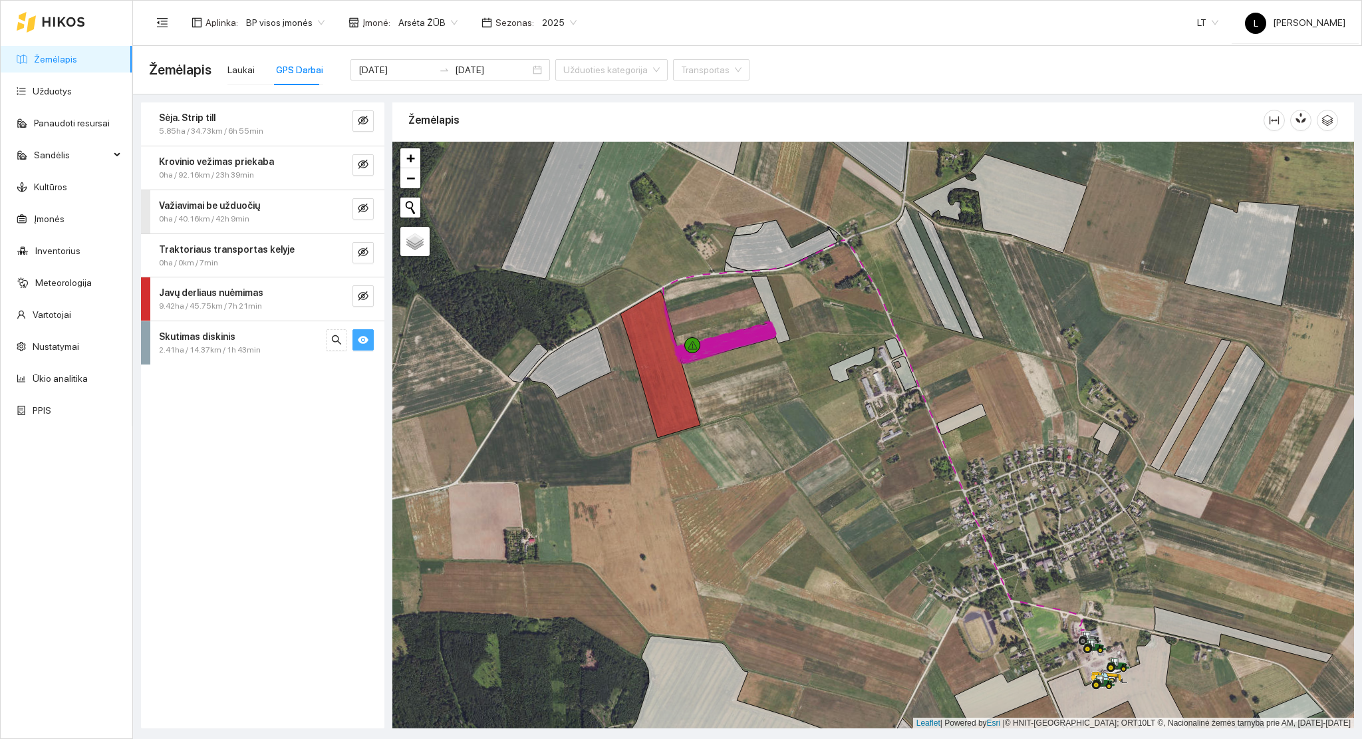
click at [68, 61] on link "Žemėlapis" at bounding box center [55, 59] width 43 height 11
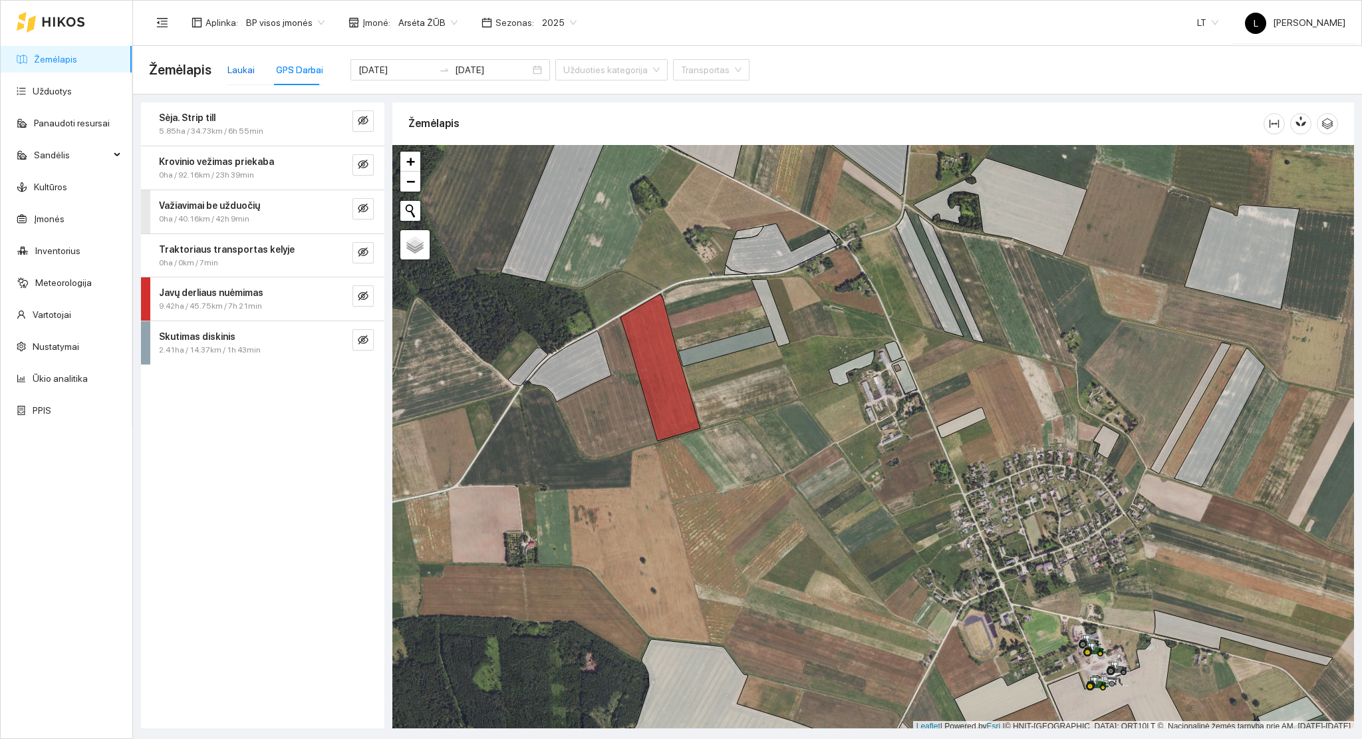
click at [239, 63] on div "Laukai" at bounding box center [240, 70] width 27 height 15
